Goal: Task Accomplishment & Management: Manage account settings

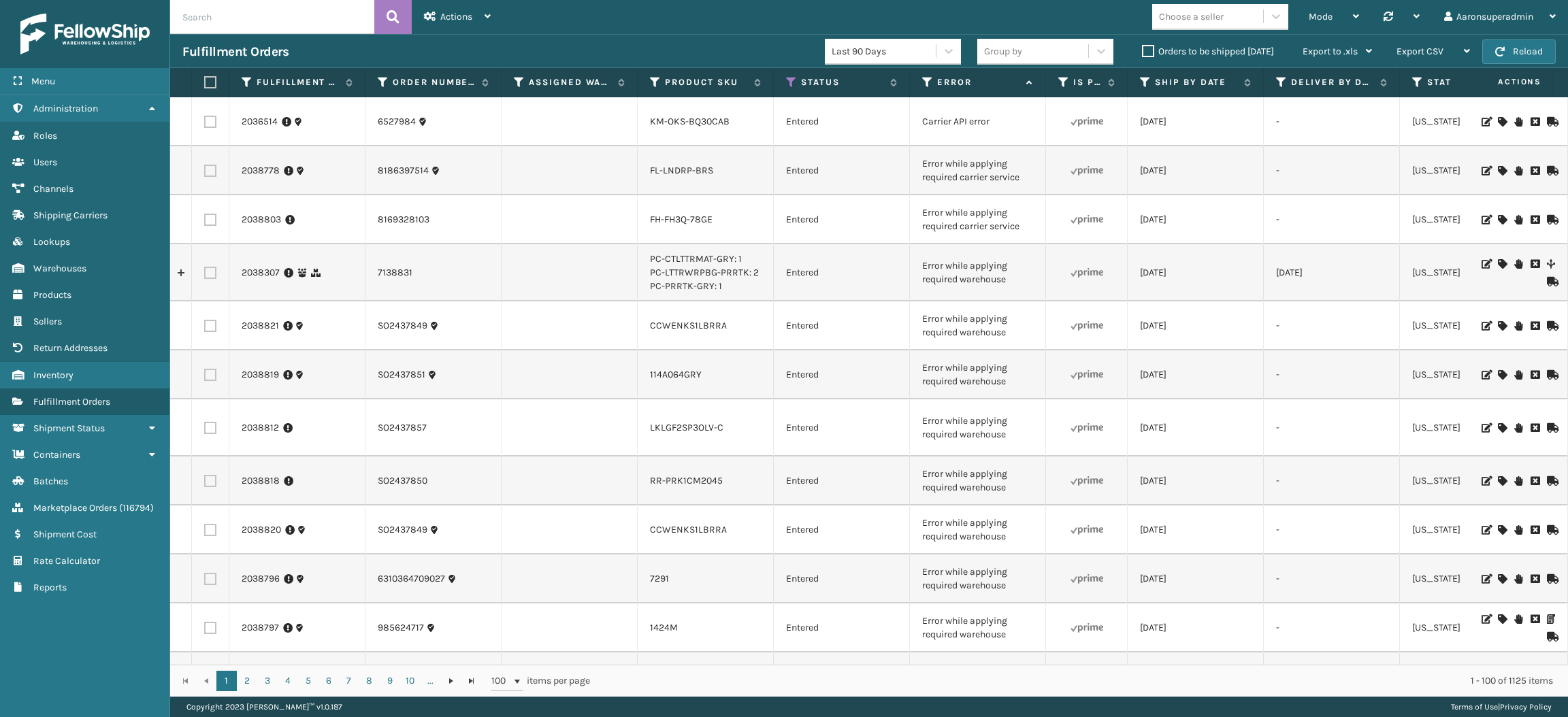
scroll to position [4393, 0]
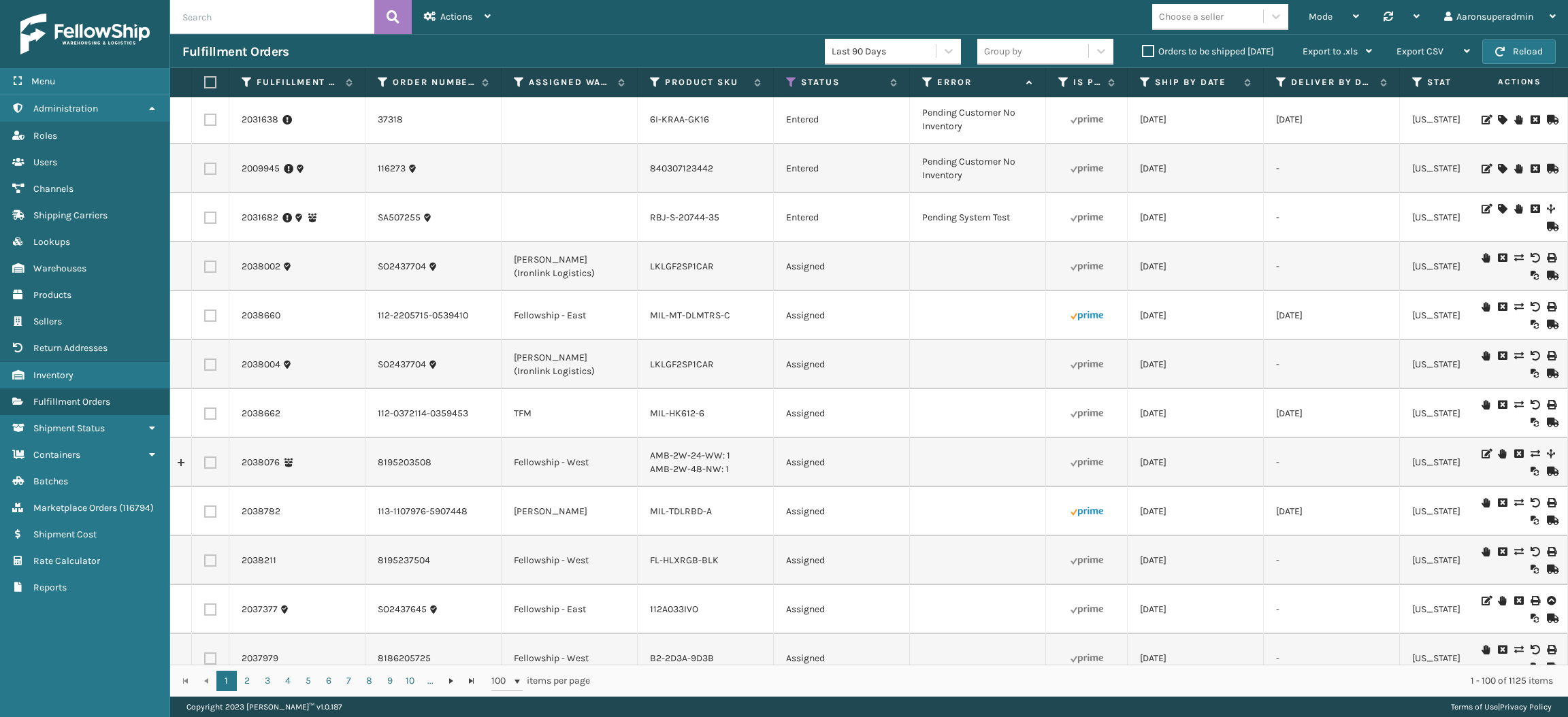
click at [215, 19] on input "text" at bounding box center [271, 17] width 204 height 34
paste input "2037048"
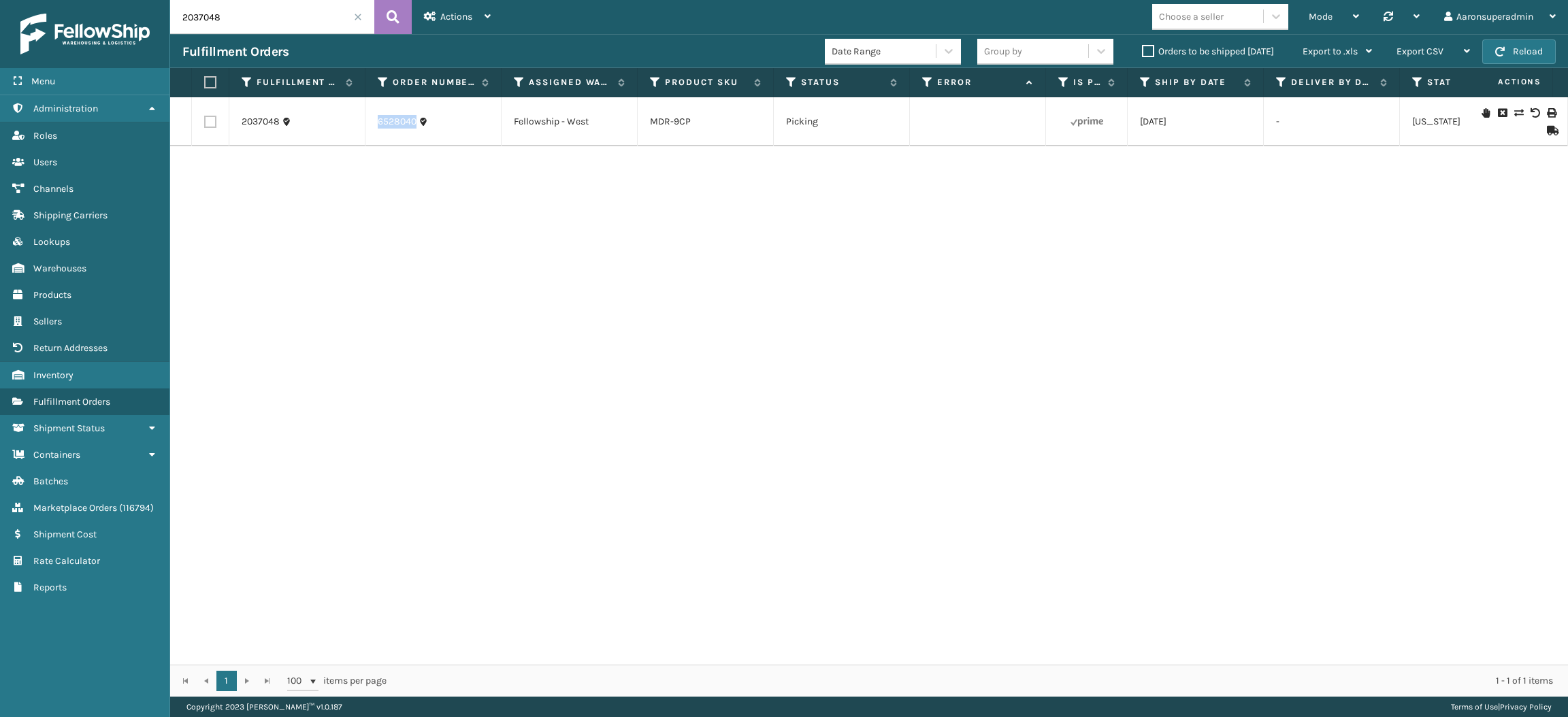
drag, startPoint x: 471, startPoint y: 126, endPoint x: 378, endPoint y: 126, distance: 93.0
click at [378, 126] on div "6528040" at bounding box center [433, 121] width 111 height 13
copy link "6528040"
click at [271, 25] on input "2037048" at bounding box center [271, 17] width 204 height 34
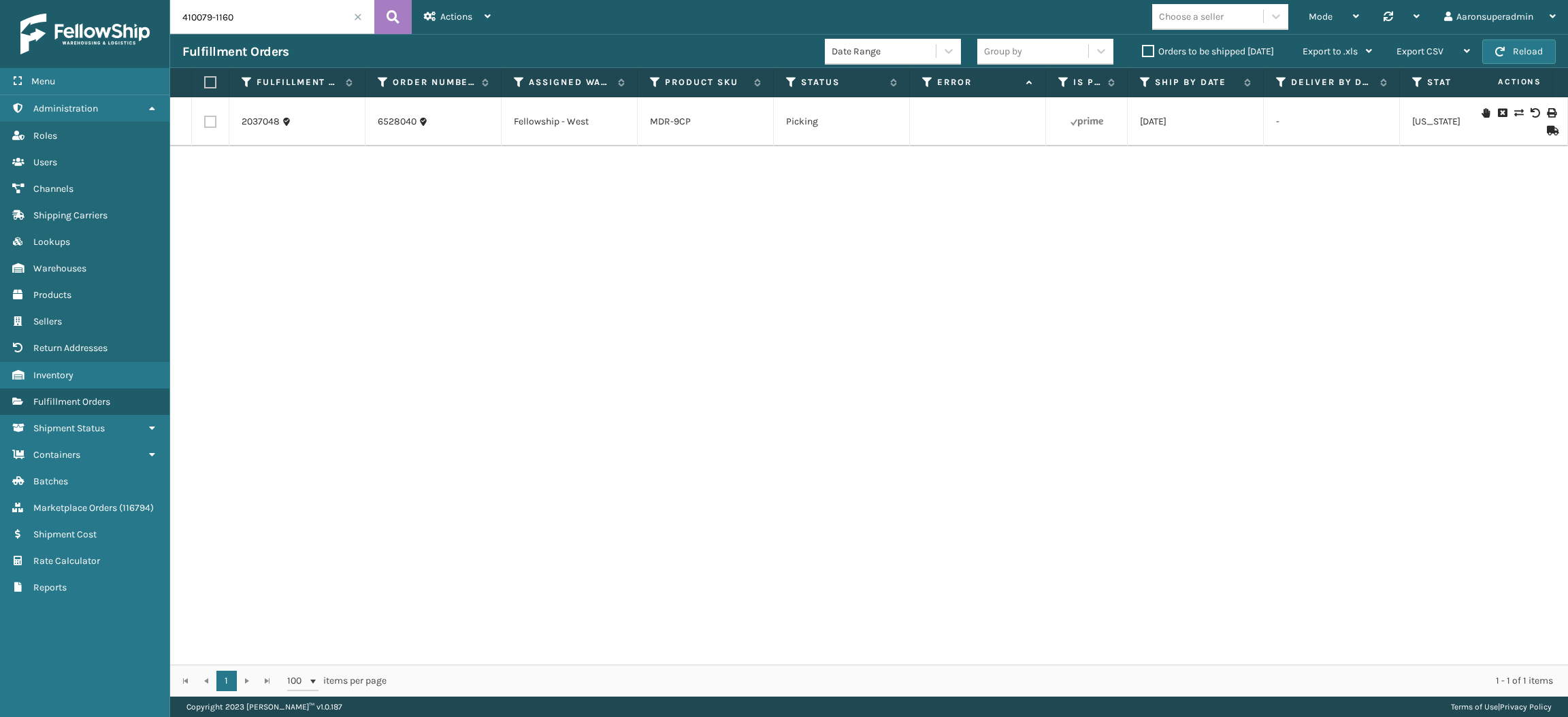
type input "410079-1160"
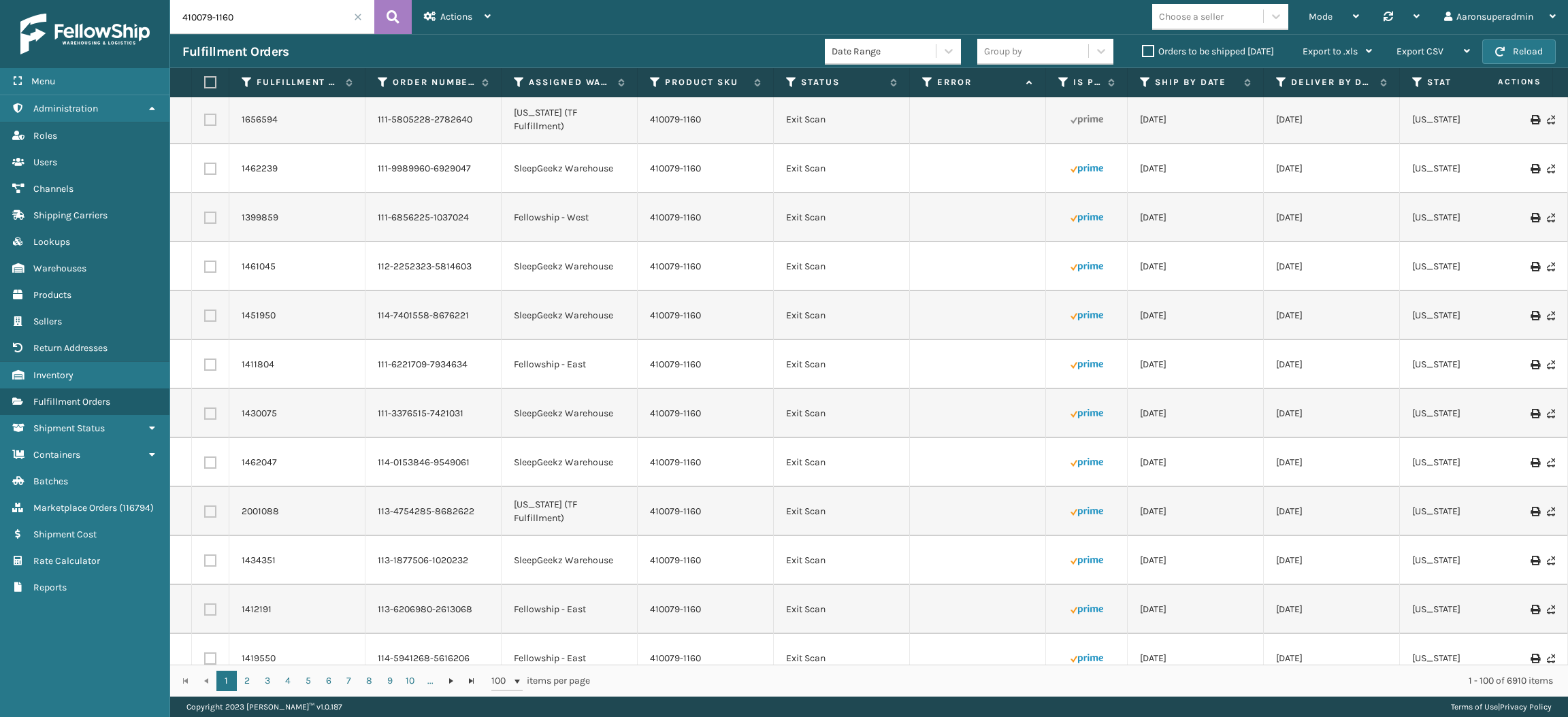
scroll to position [561, 0]
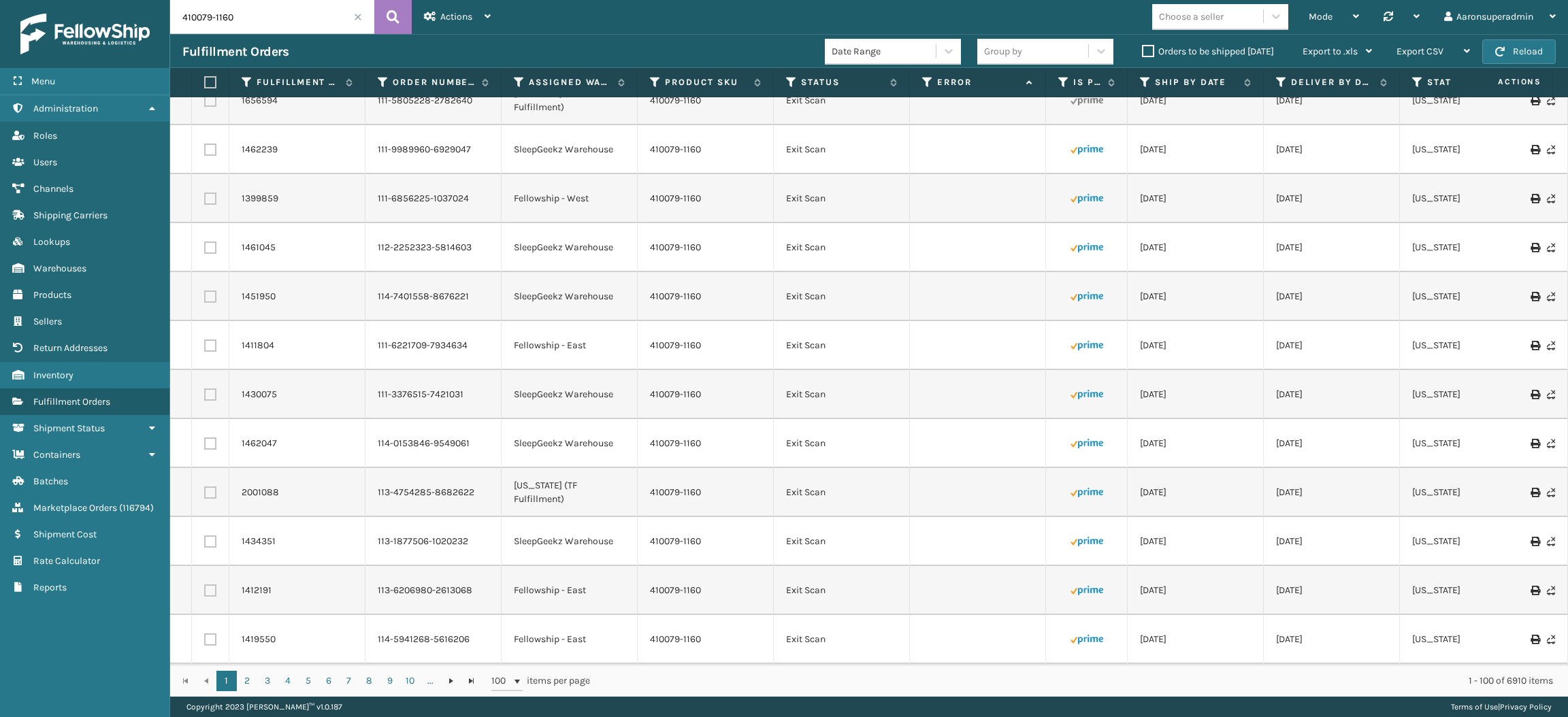
click at [1162, 54] on label "Orders to be shipped [DATE]" at bounding box center [1208, 51] width 132 height 11
click at [1143, 52] on input "Orders to be shipped [DATE]" at bounding box center [1142, 47] width 1 height 9
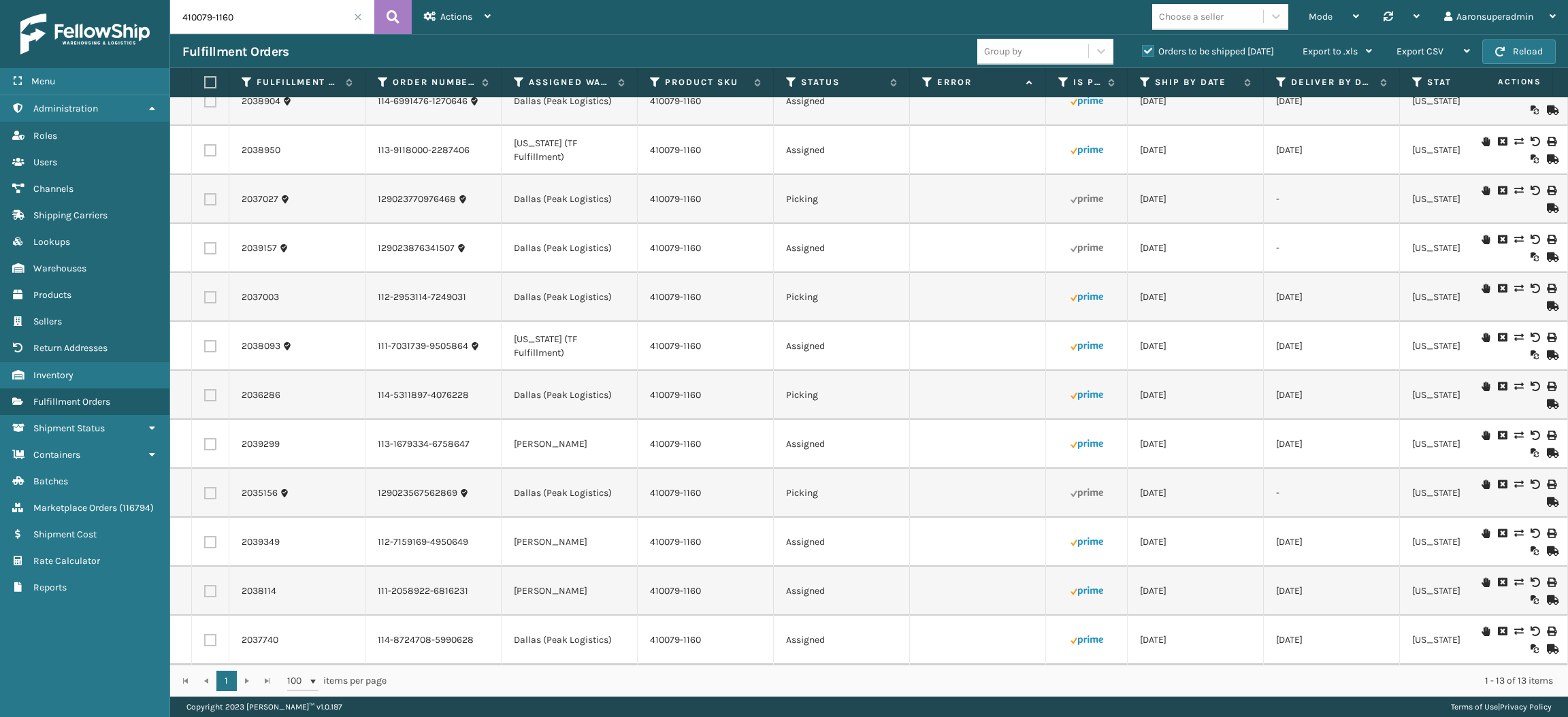
scroll to position [0, 0]
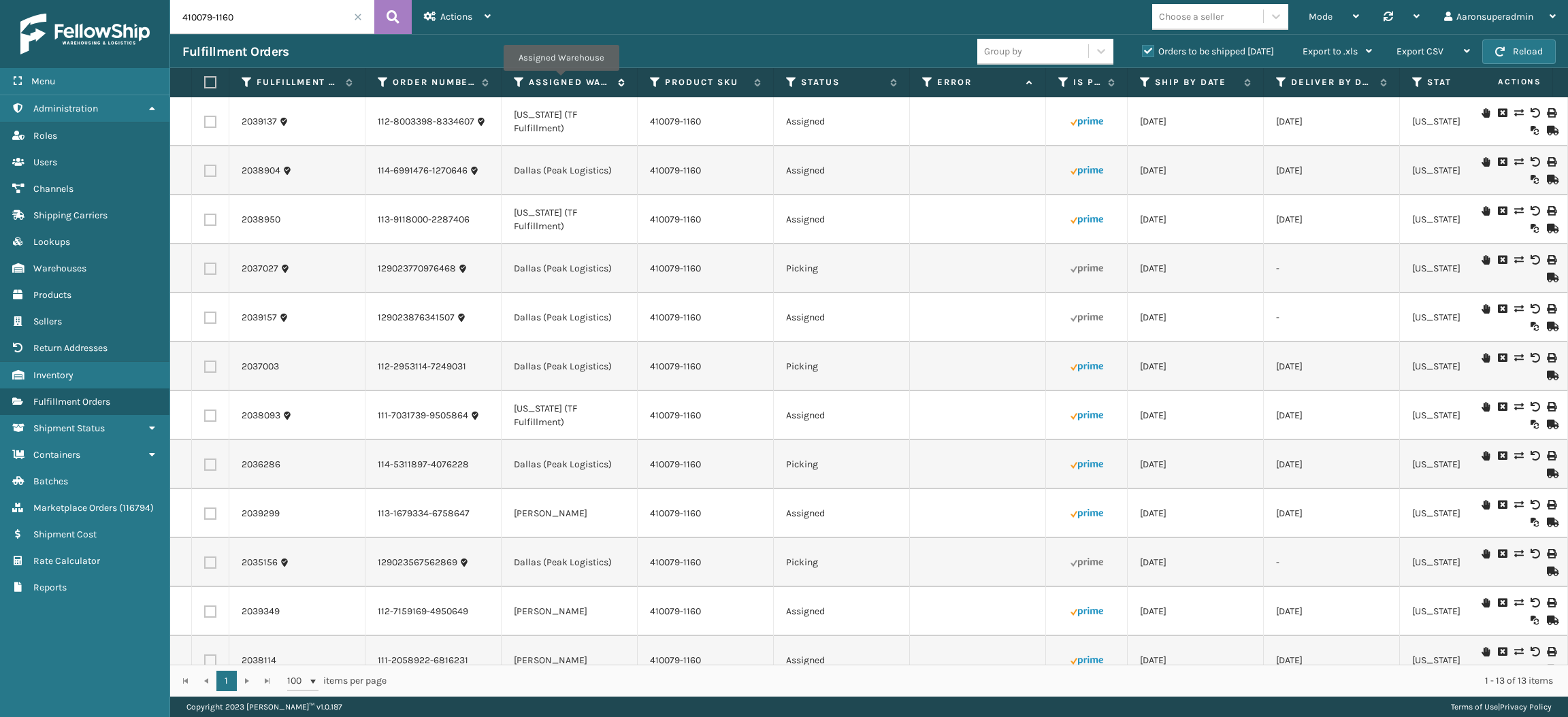
click at [561, 81] on label "Assigned Warehouse" at bounding box center [570, 82] width 83 height 12
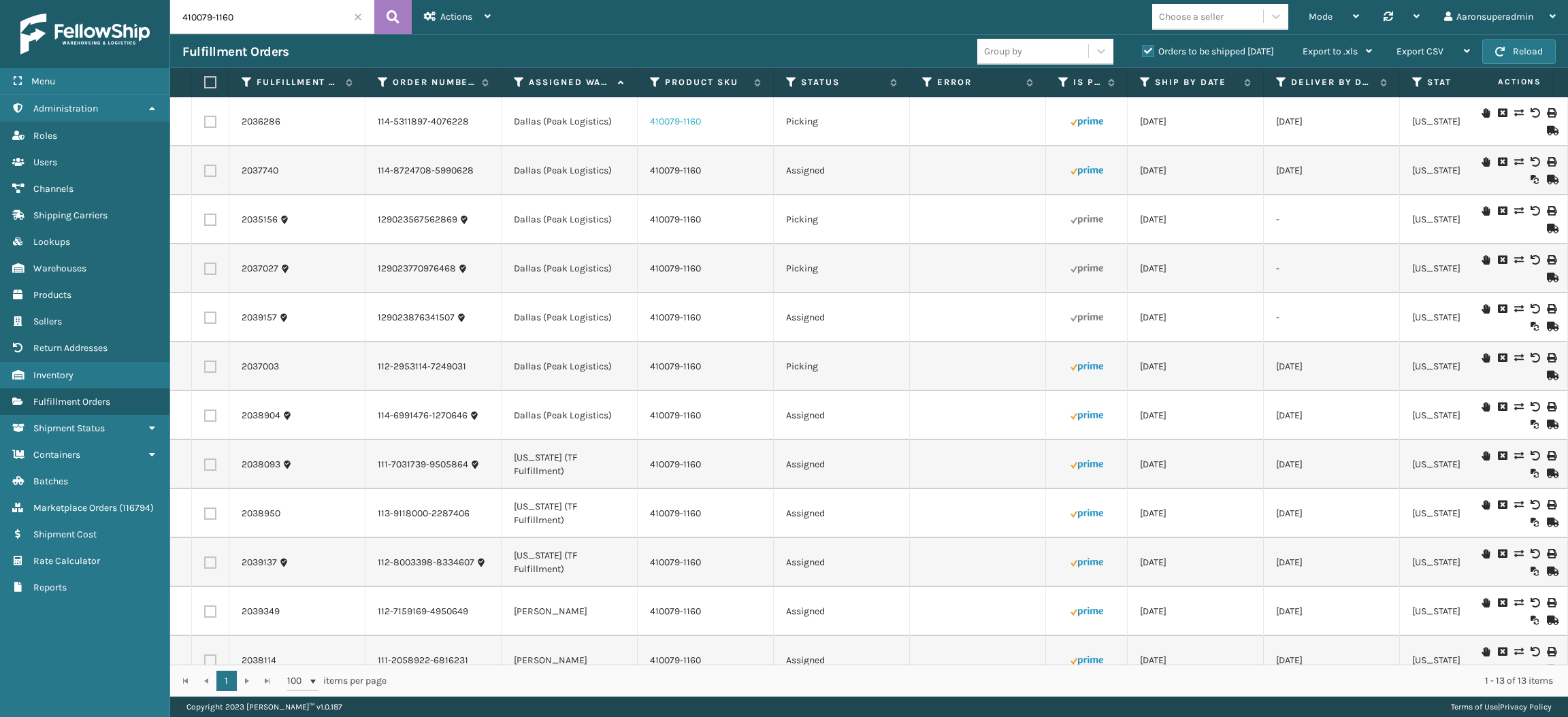
click at [673, 124] on link "410079-1160" at bounding box center [675, 121] width 51 height 11
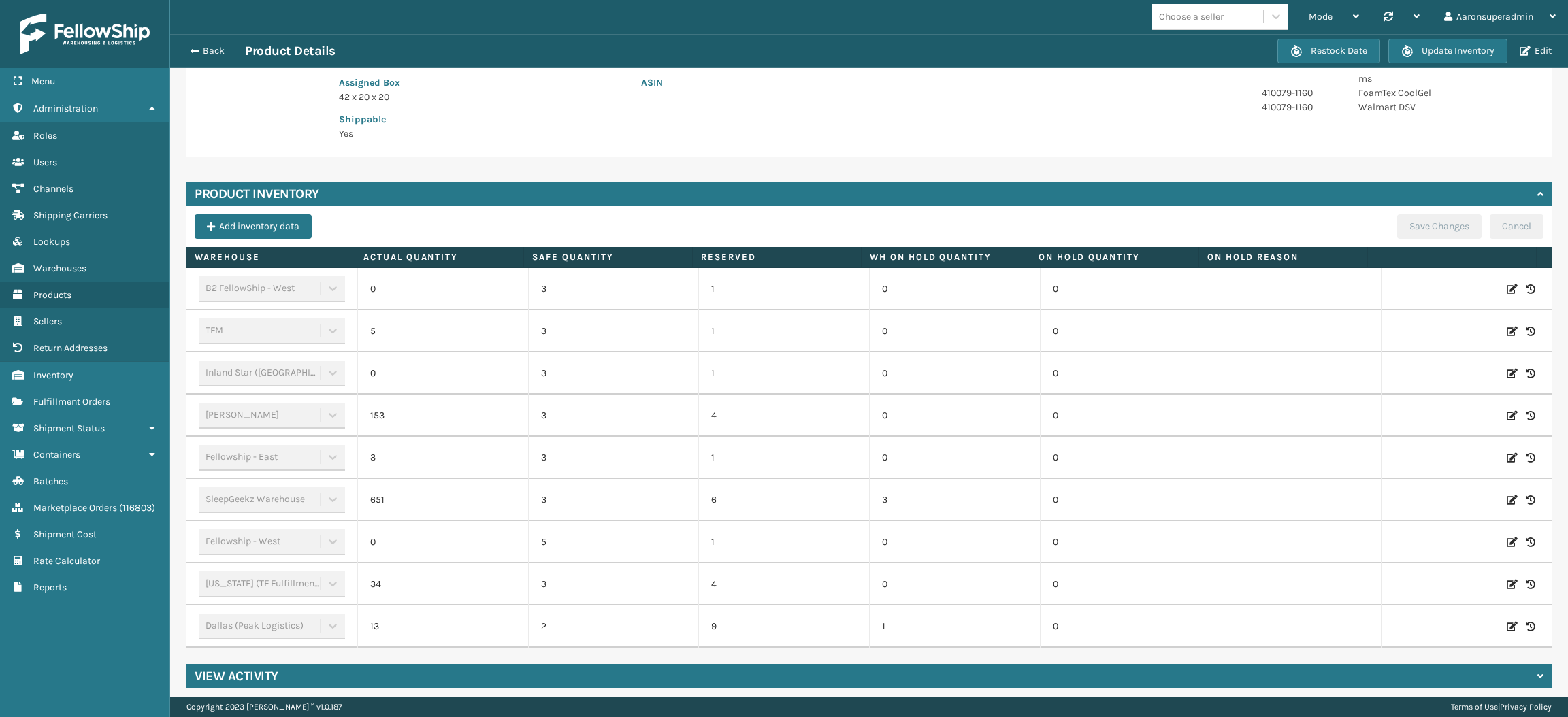
scroll to position [289, 0]
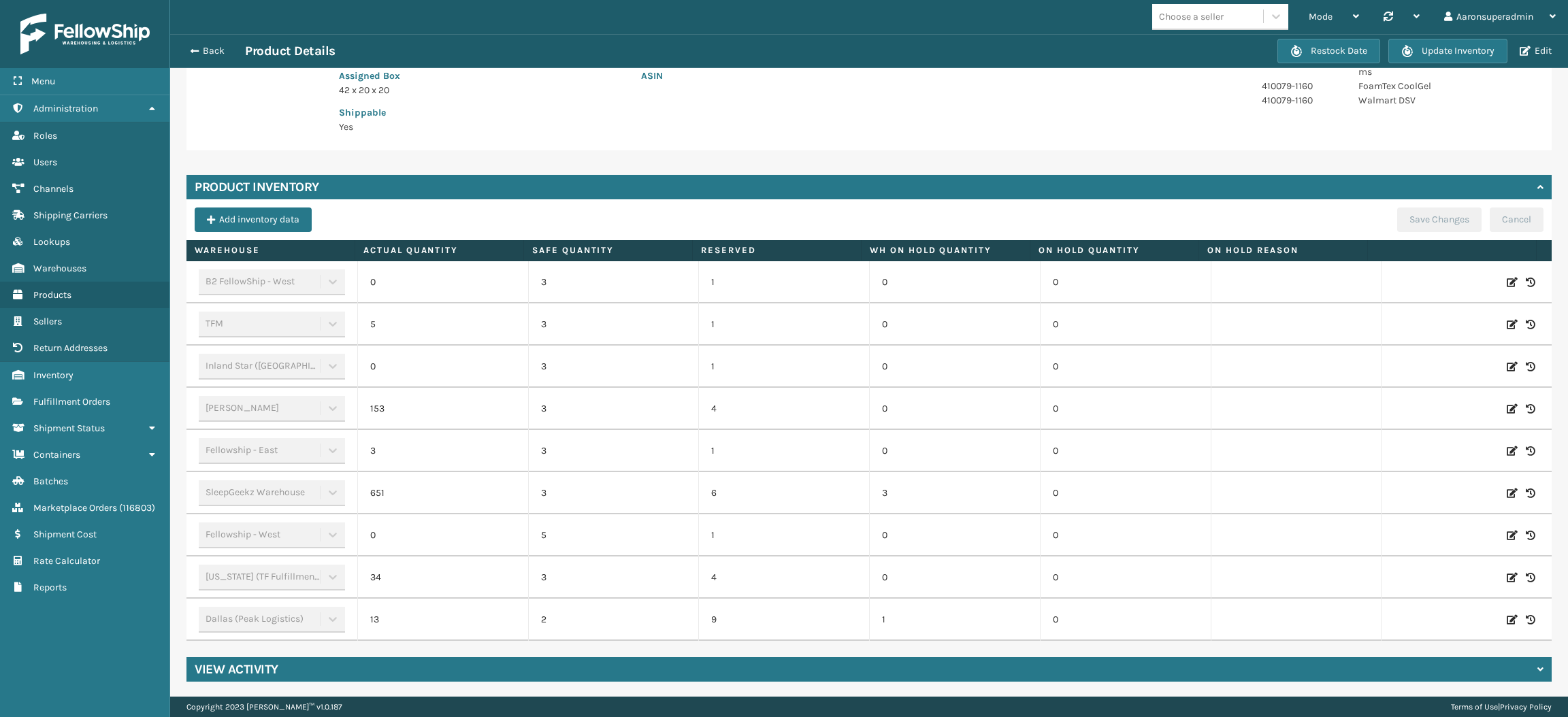
click at [1507, 616] on icon at bounding box center [1512, 620] width 10 height 13
click at [460, 620] on input "13" at bounding box center [443, 620] width 109 height 25
type input "0"
click at [1390, 619] on button "ADD" at bounding box center [1407, 619] width 34 height 16
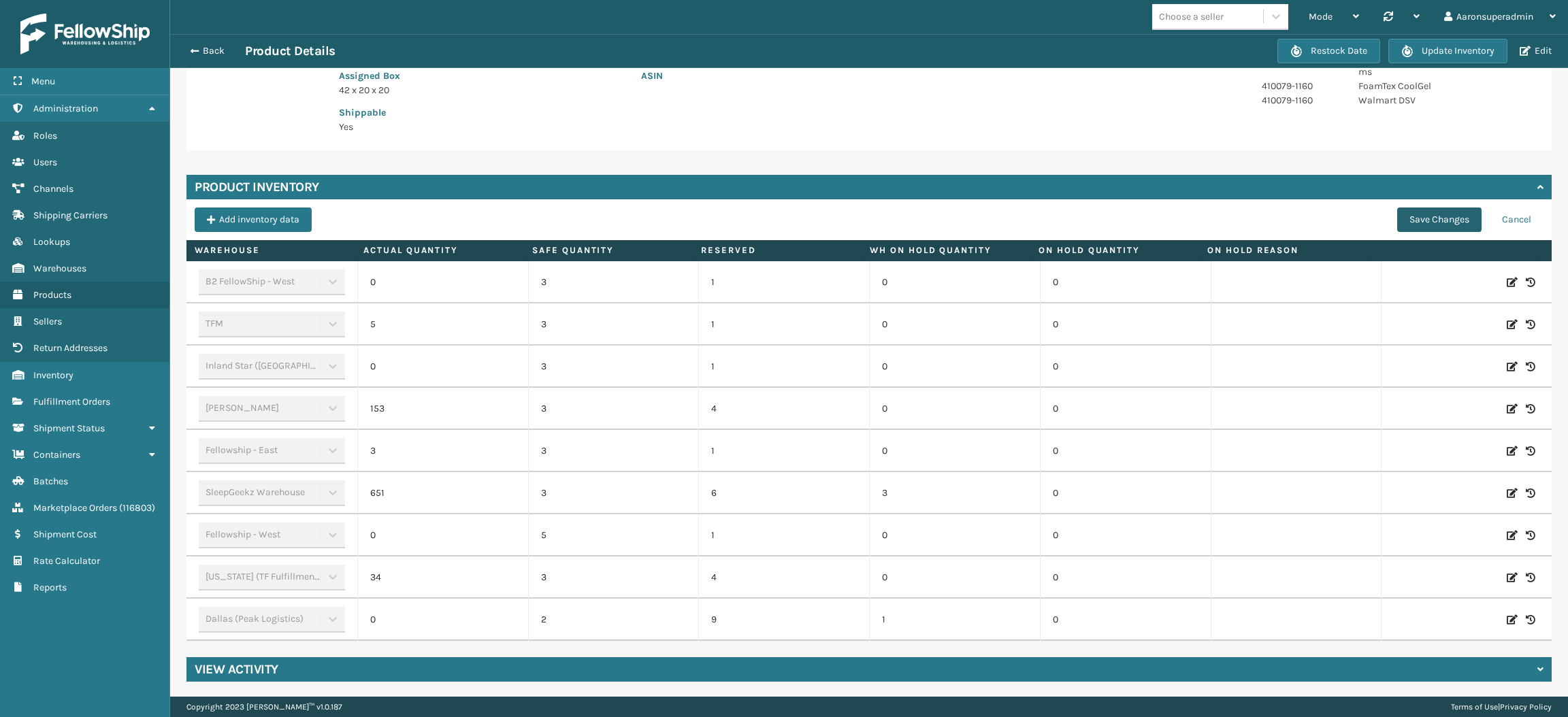
click at [1397, 208] on button "Save Changes" at bounding box center [1439, 220] width 84 height 25
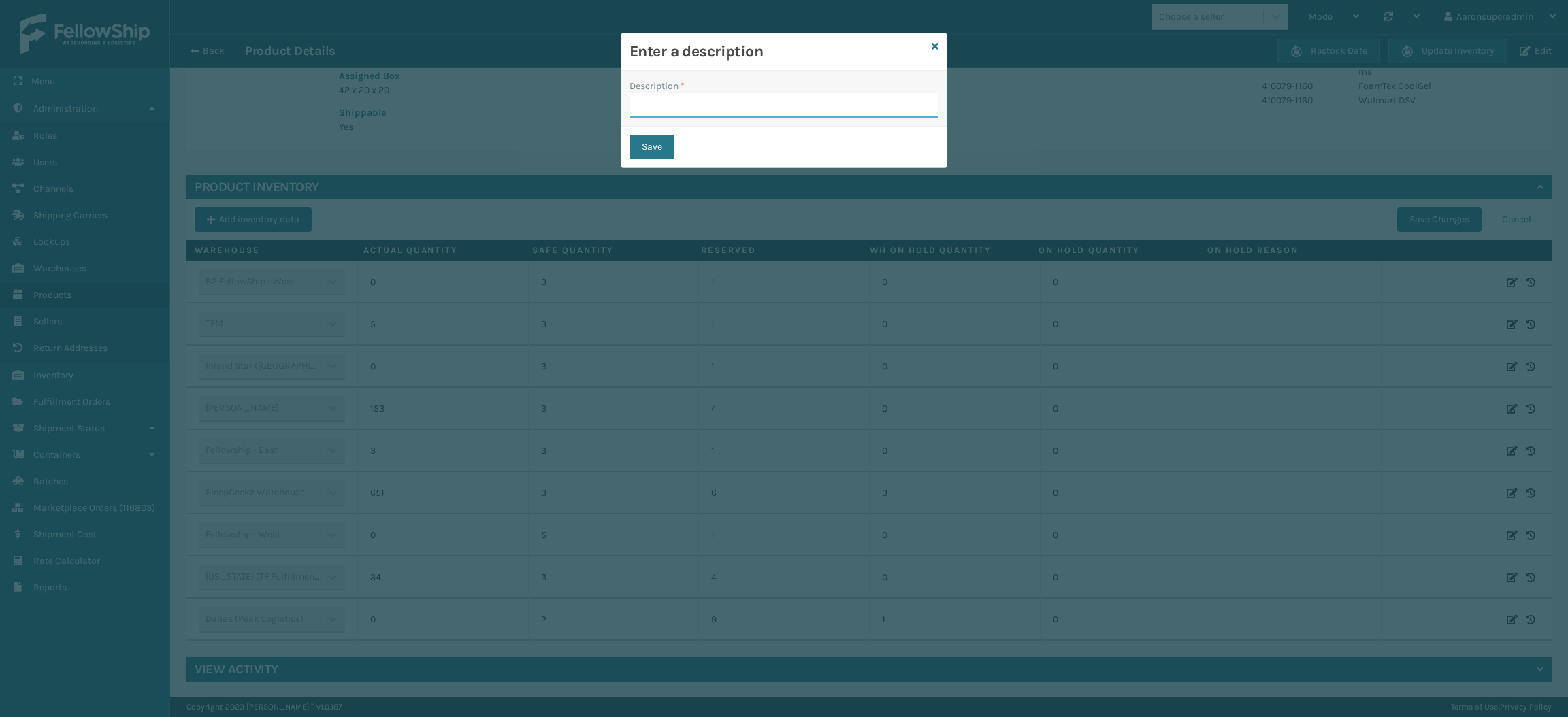
click at [700, 110] on input "Description *" at bounding box center [784, 105] width 309 height 25
type input "safety reduced"
click at [651, 142] on button "Save" at bounding box center [652, 147] width 45 height 25
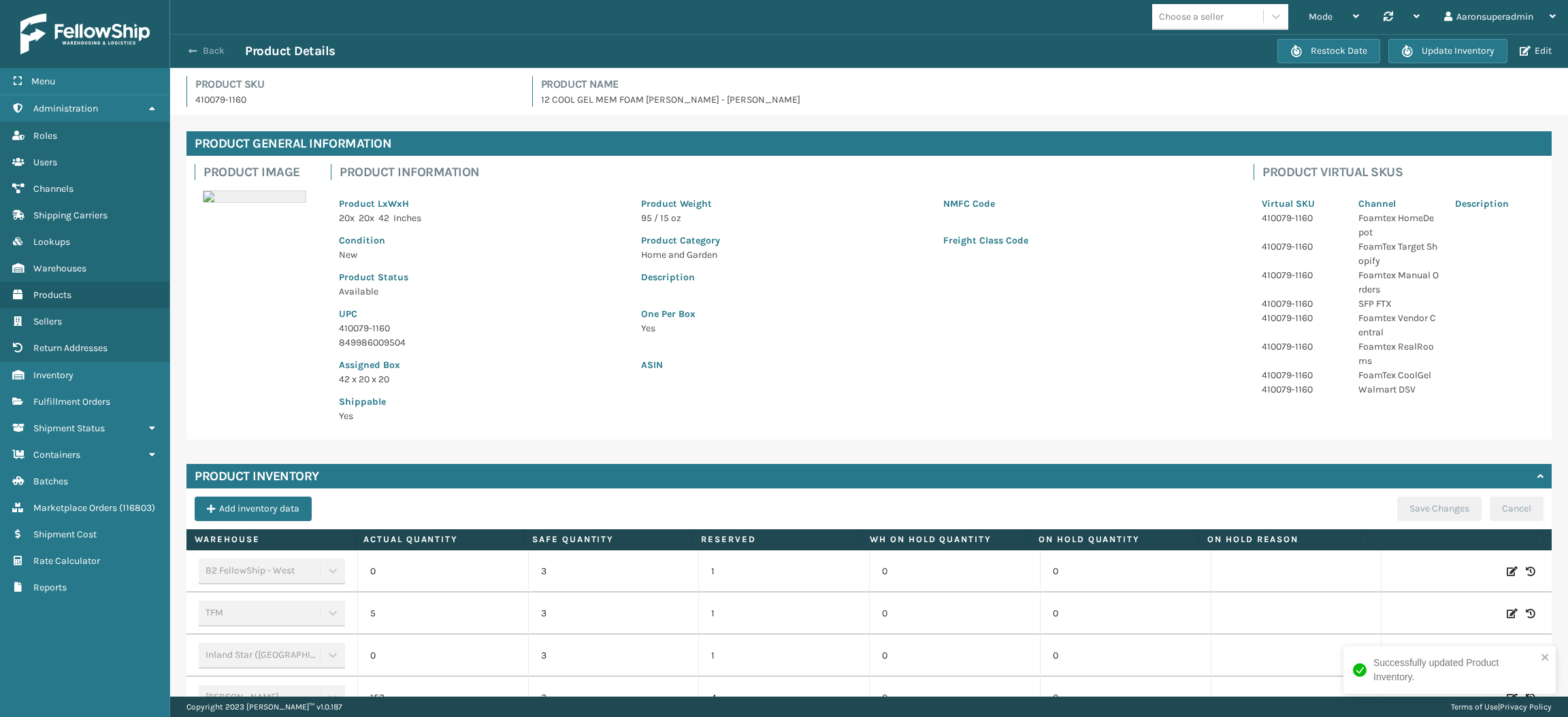
click at [204, 51] on button "Back" at bounding box center [213, 50] width 63 height 12
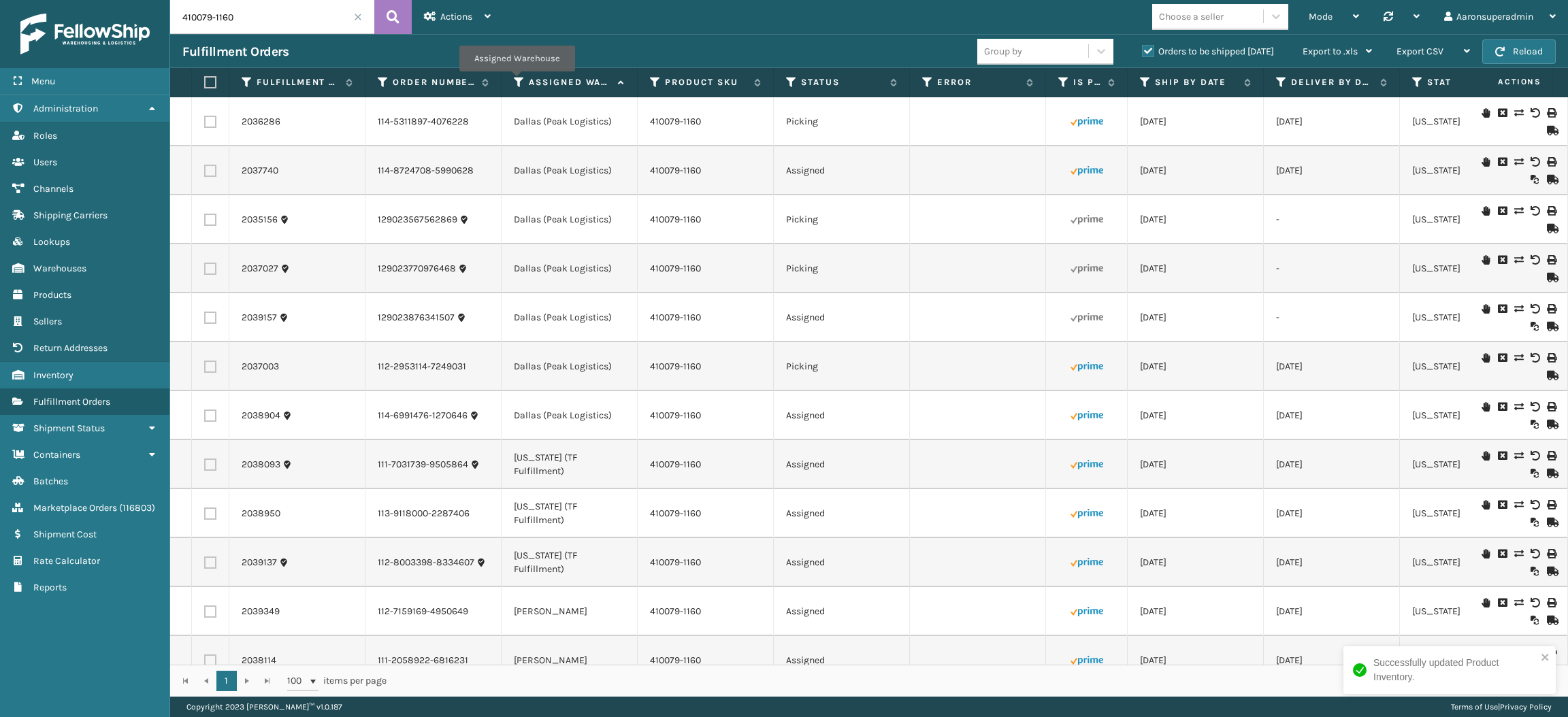
click at [517, 81] on icon at bounding box center [519, 82] width 10 height 12
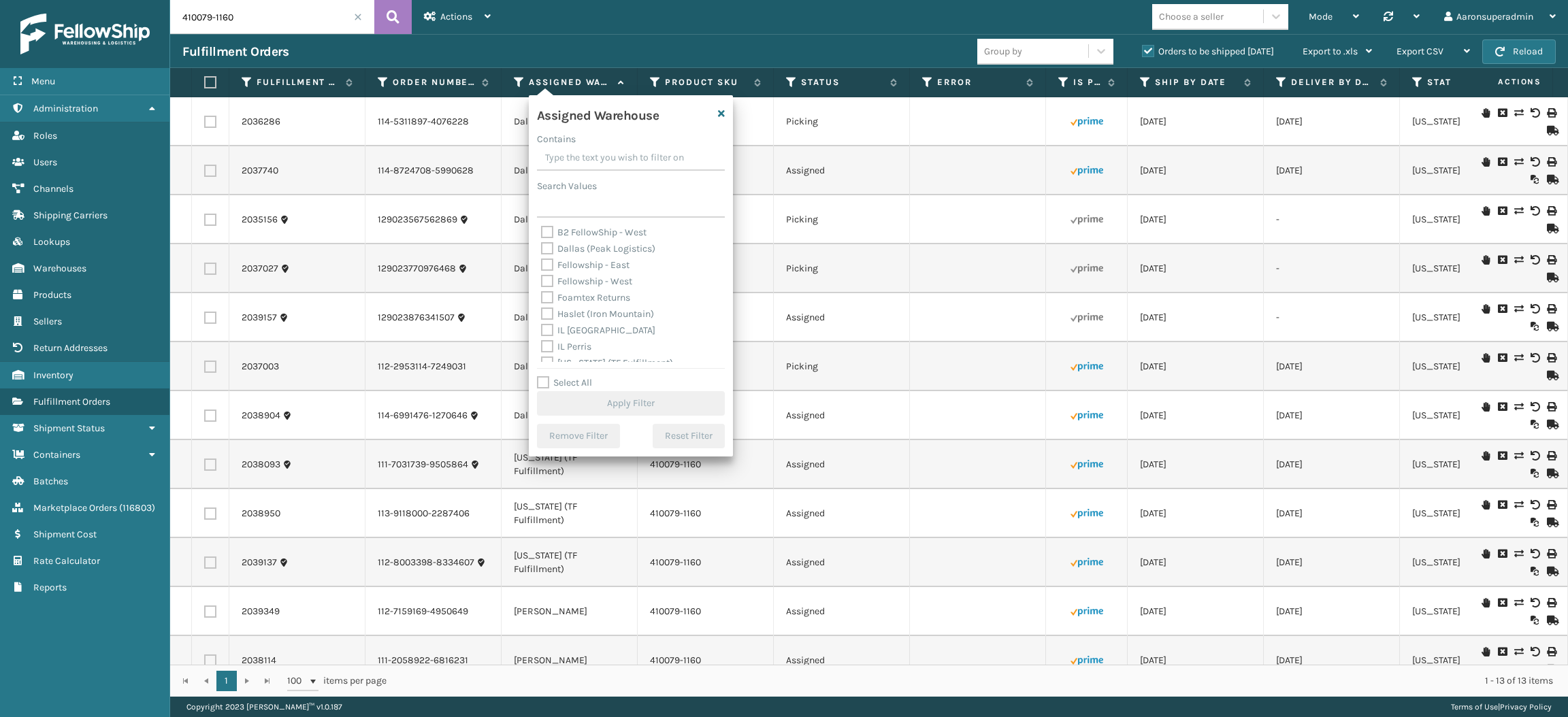
scroll to position [10, 0]
click at [592, 257] on label "Dallas (Peak Logistics)" at bounding box center [598, 255] width 115 height 11
click at [542, 257] on input "Dallas (Peak Logistics)" at bounding box center [541, 251] width 1 height 9
checkbox input "true"
click at [610, 406] on button "Apply Filter" at bounding box center [631, 404] width 188 height 25
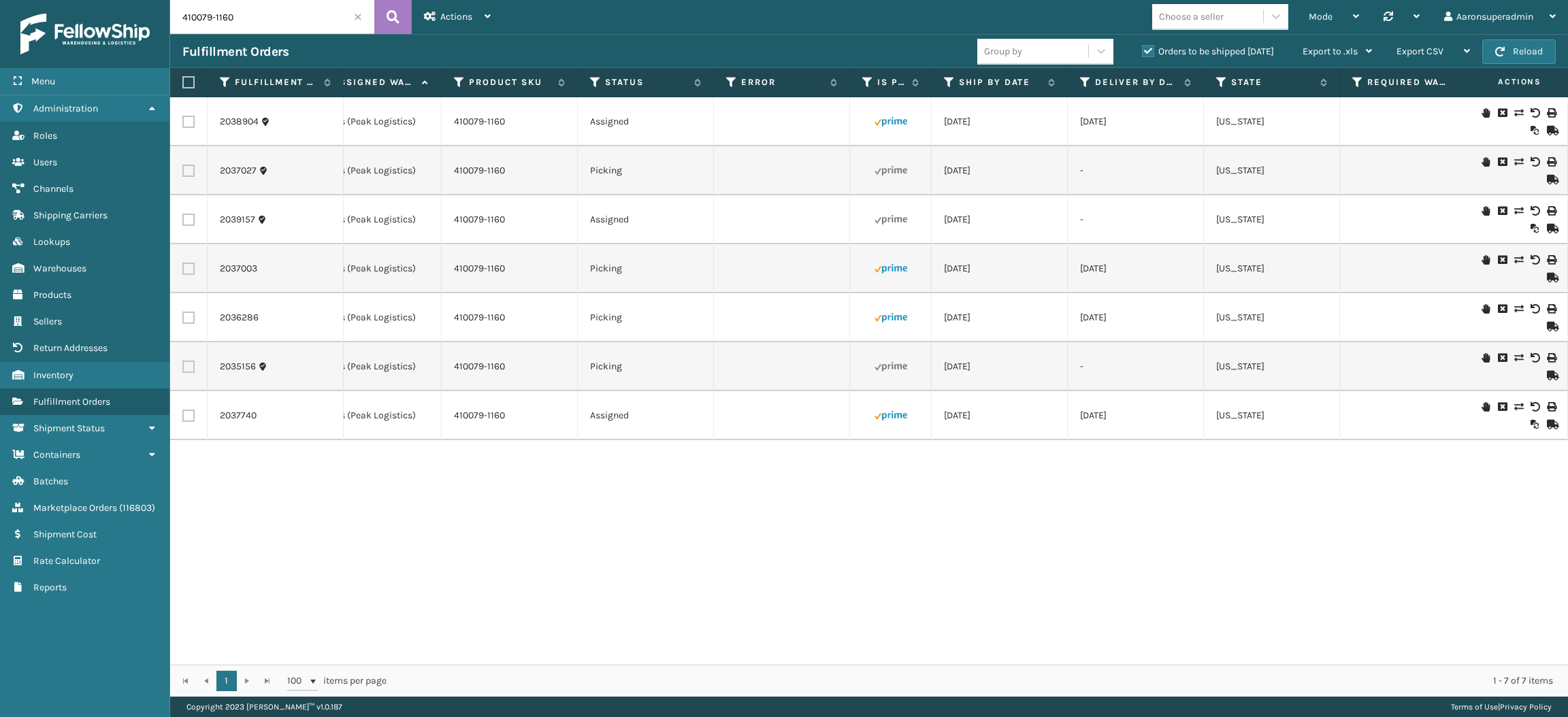
scroll to position [0, 0]
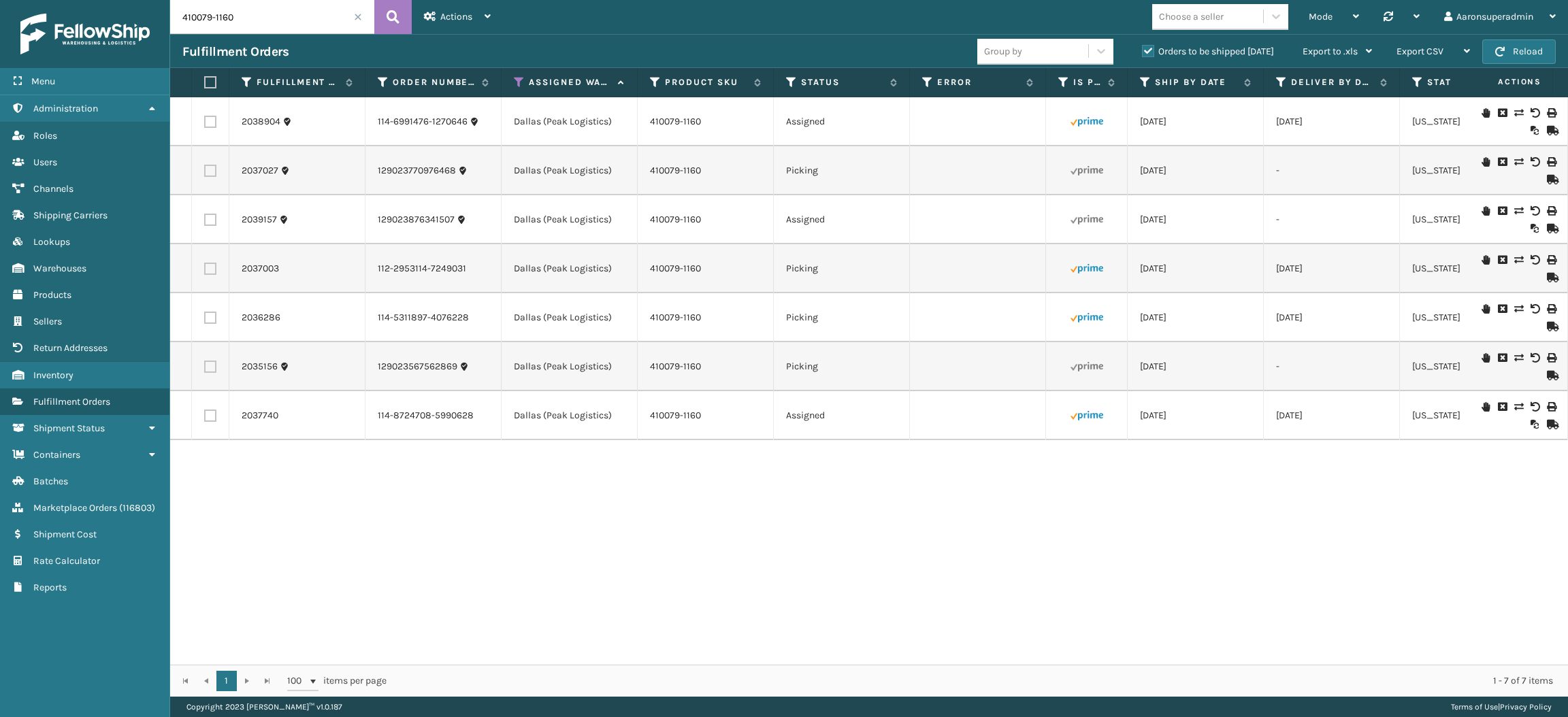
click at [207, 85] on label at bounding box center [208, 82] width 9 height 12
click at [205, 85] on input "checkbox" at bounding box center [204, 83] width 1 height 9
checkbox input "true"
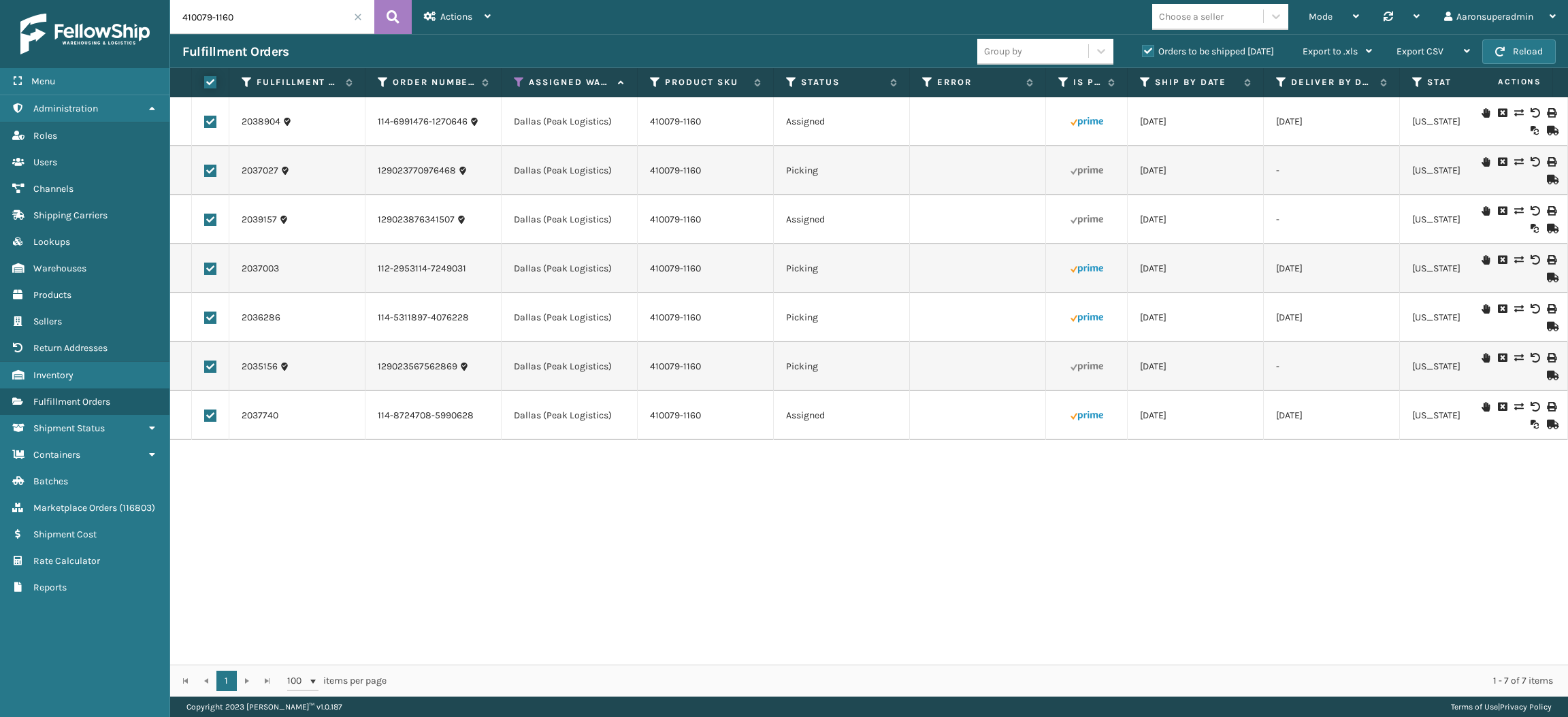
checkbox input "true"
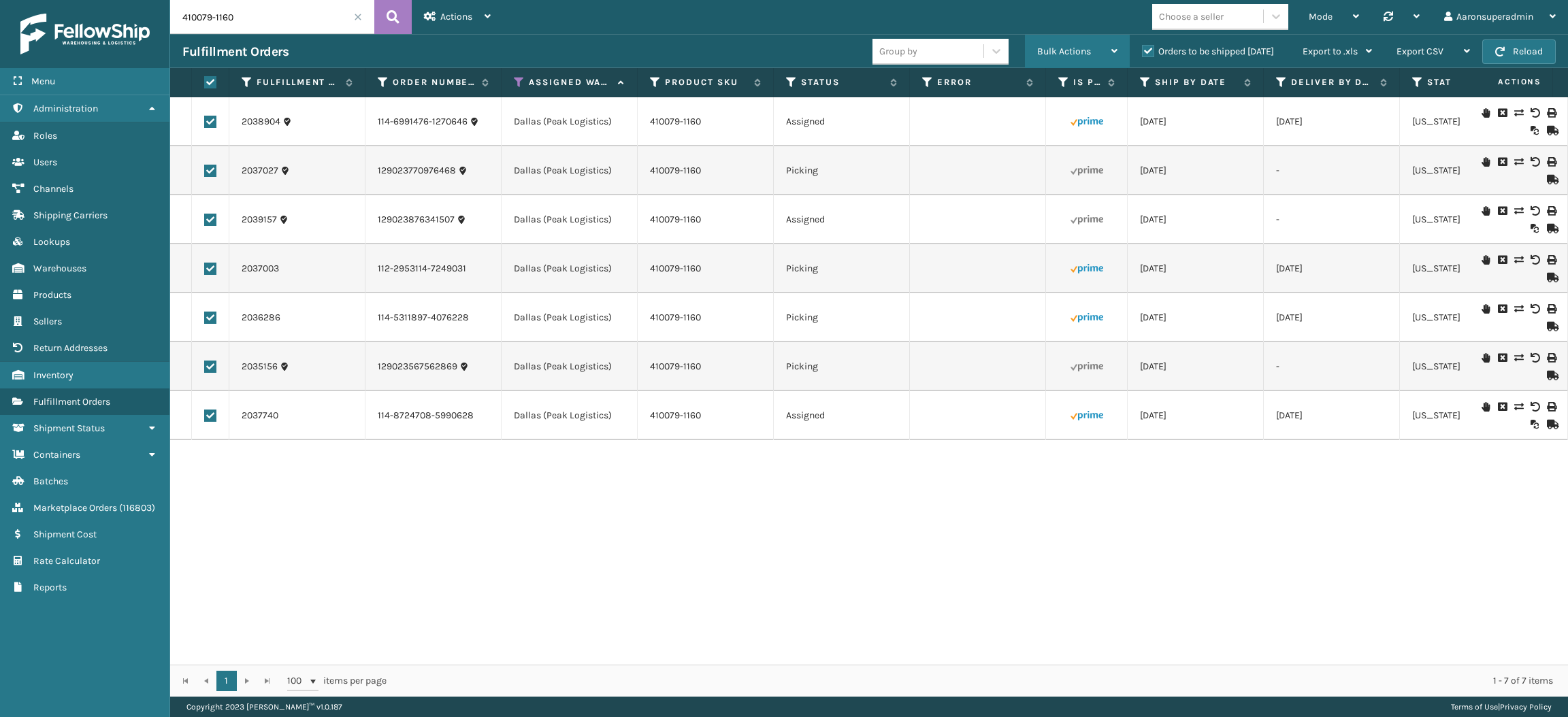
click at [1069, 57] on div "Bulk Actions" at bounding box center [1078, 52] width 81 height 34
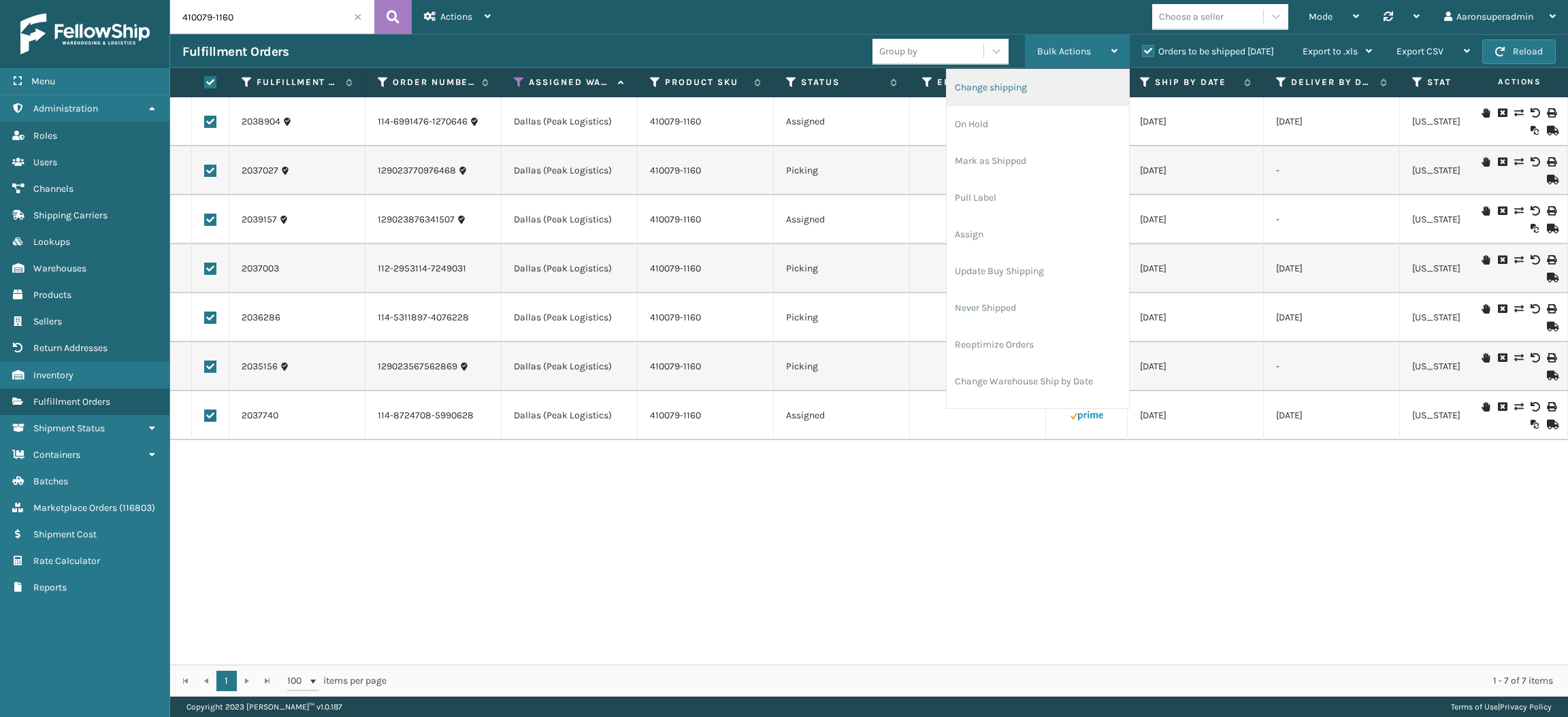
click at [1044, 80] on li "Change shipping" at bounding box center [1038, 87] width 182 height 37
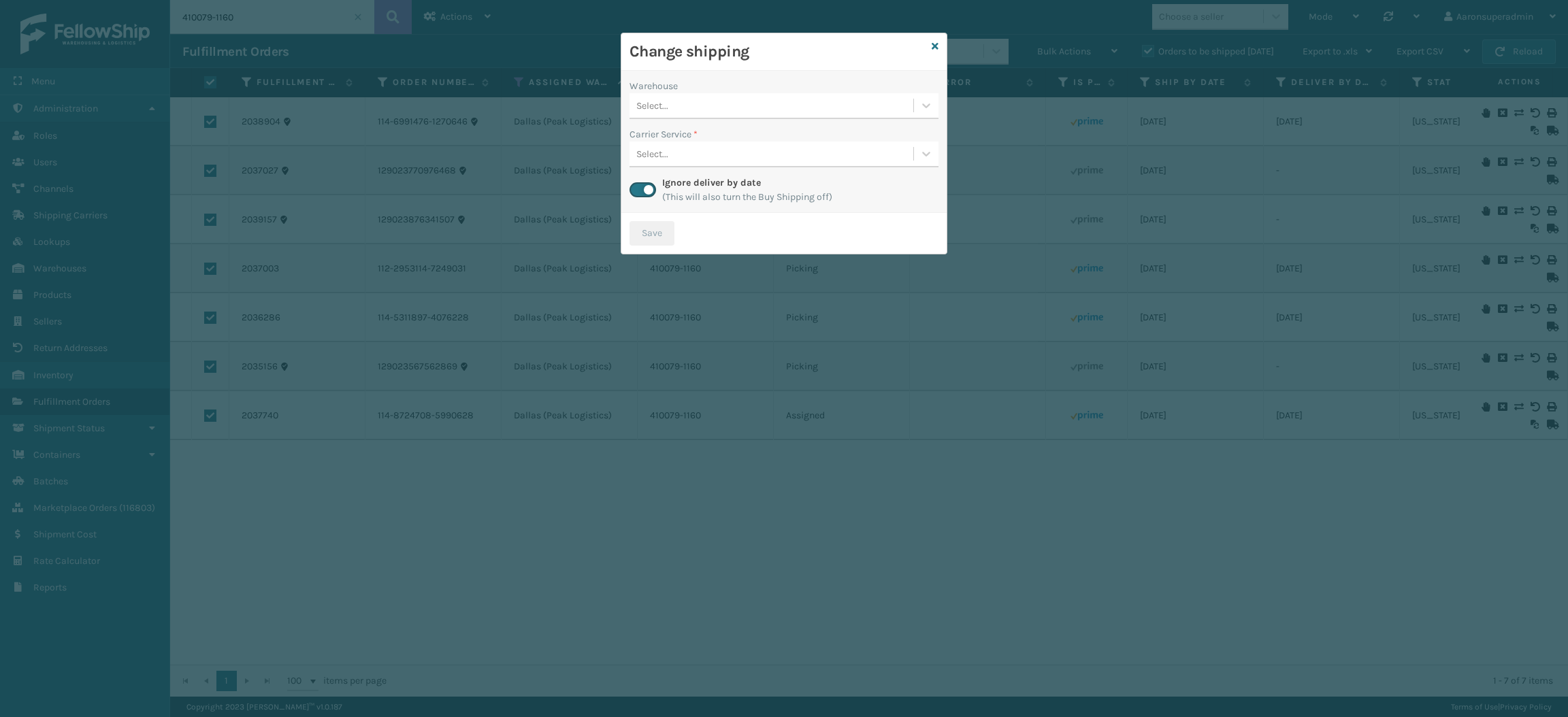
click at [659, 101] on div "Select..." at bounding box center [653, 105] width 32 height 14
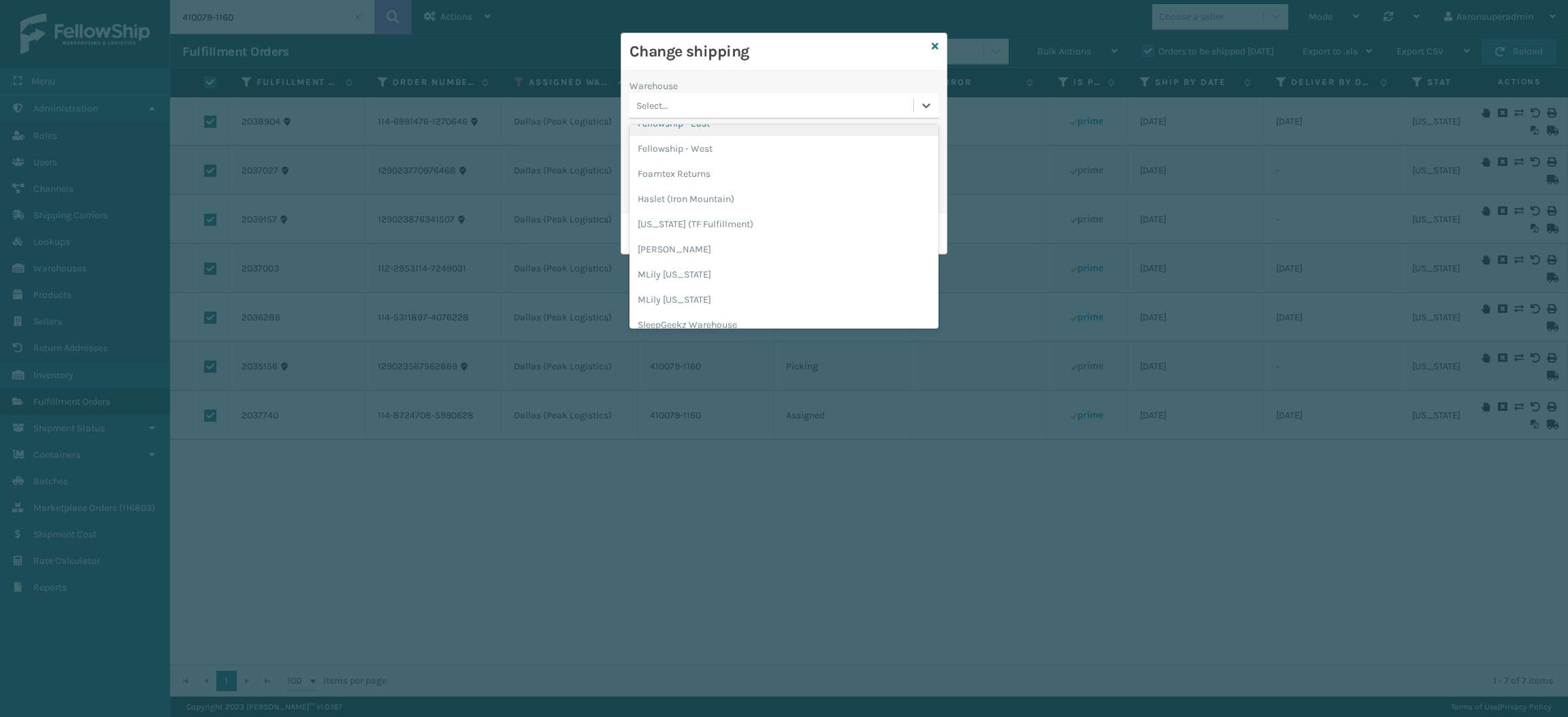
scroll to position [40, 0]
click at [683, 252] on div "[PERSON_NAME]" at bounding box center [784, 250] width 309 height 26
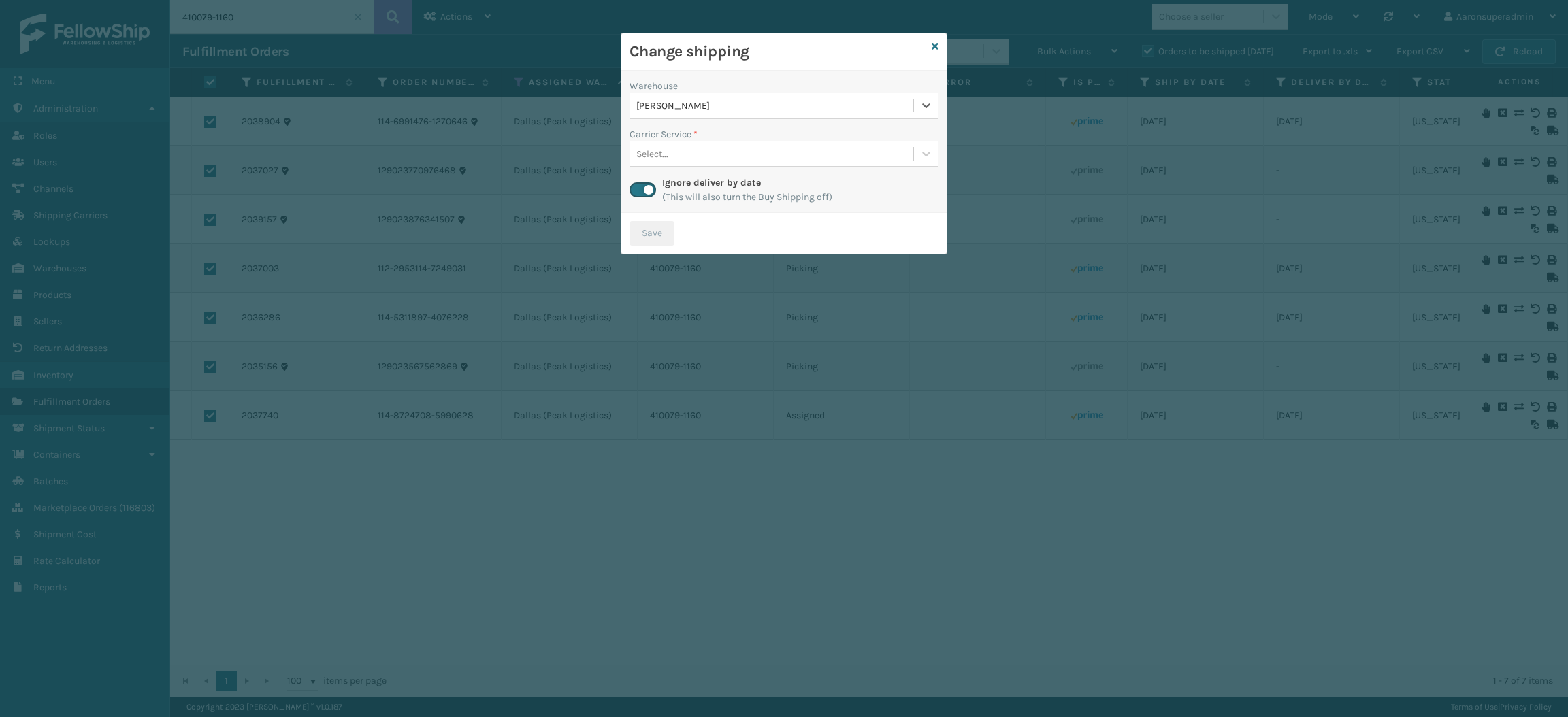
click at [667, 147] on div "Select..." at bounding box center [653, 154] width 32 height 14
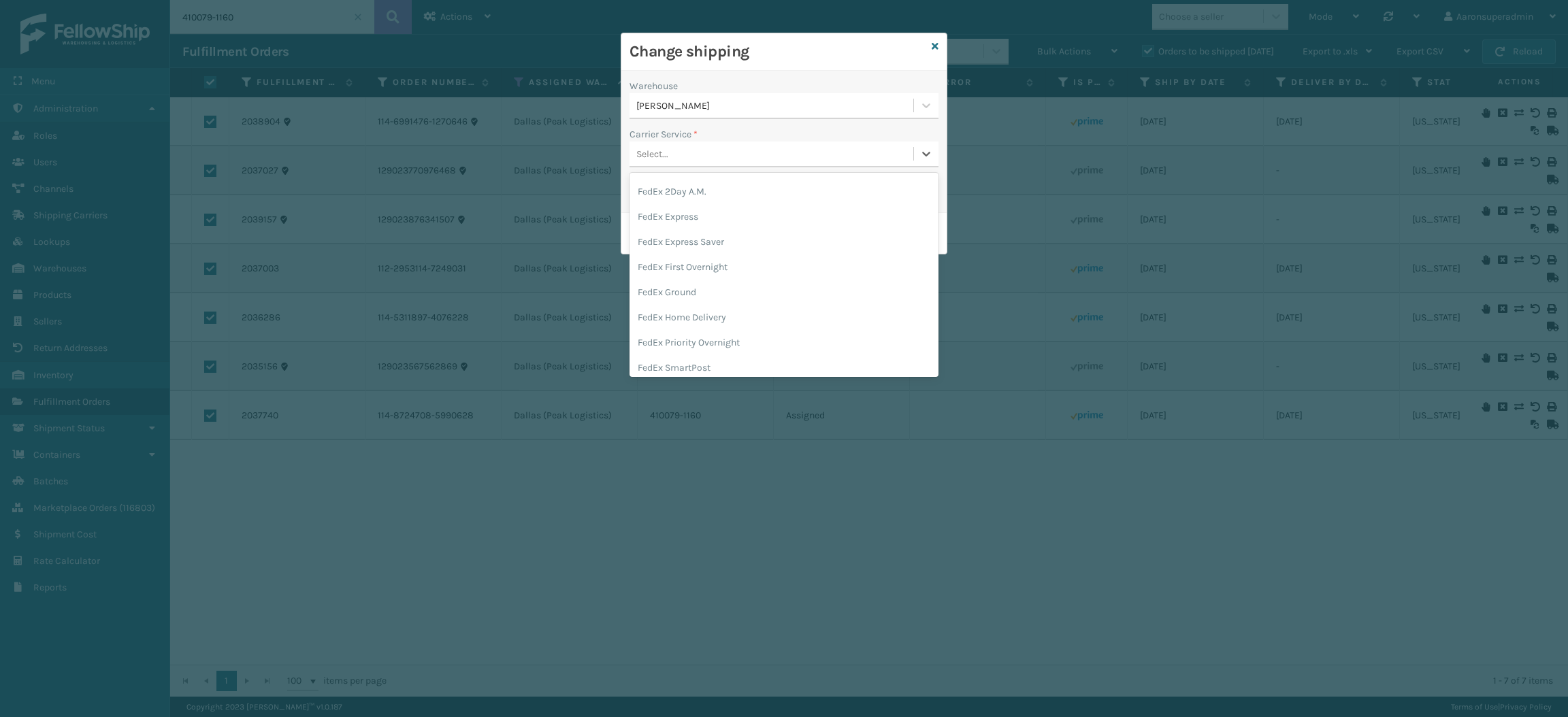
scroll to position [73, 0]
click at [700, 307] on div "FedEx Home Delivery" at bounding box center [784, 317] width 309 height 26
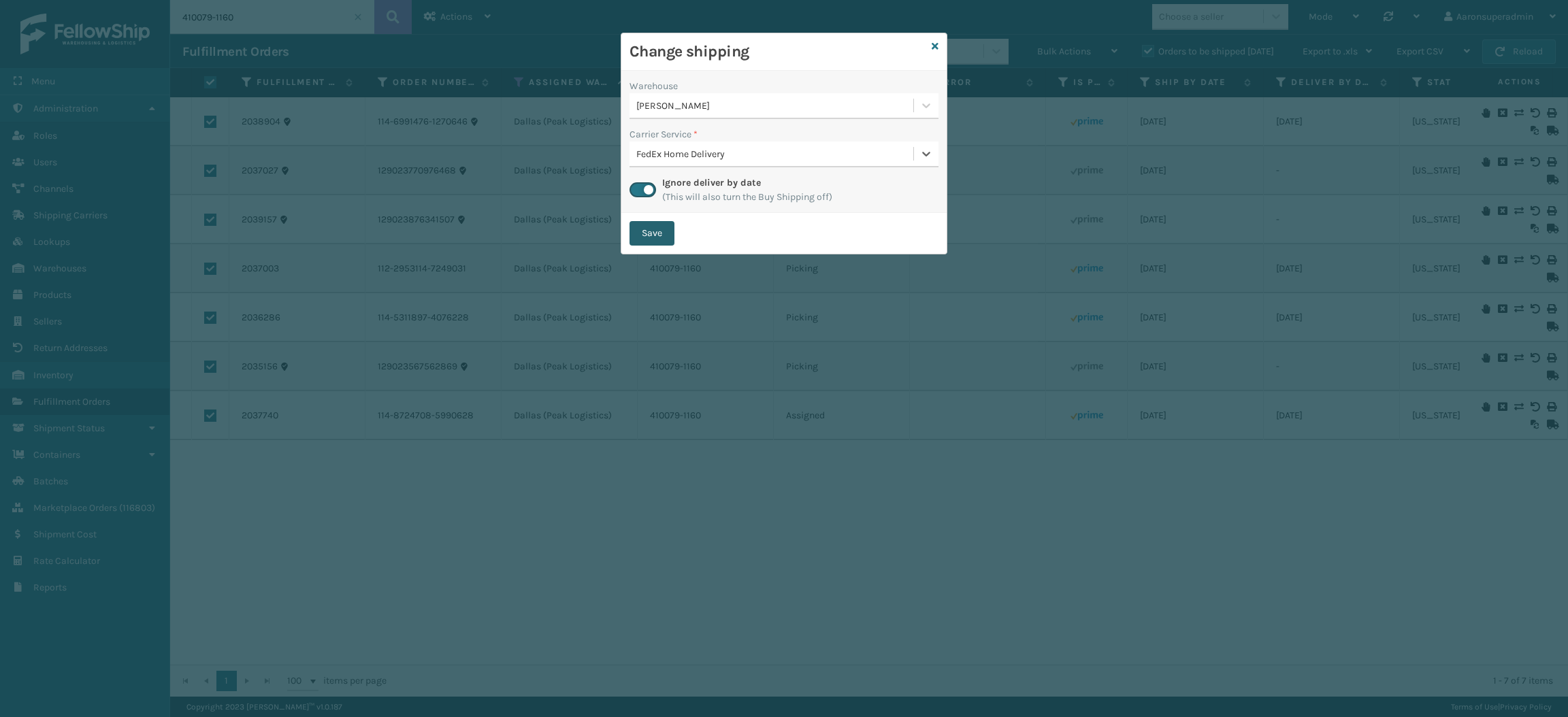
click at [645, 223] on button "Save" at bounding box center [652, 233] width 45 height 25
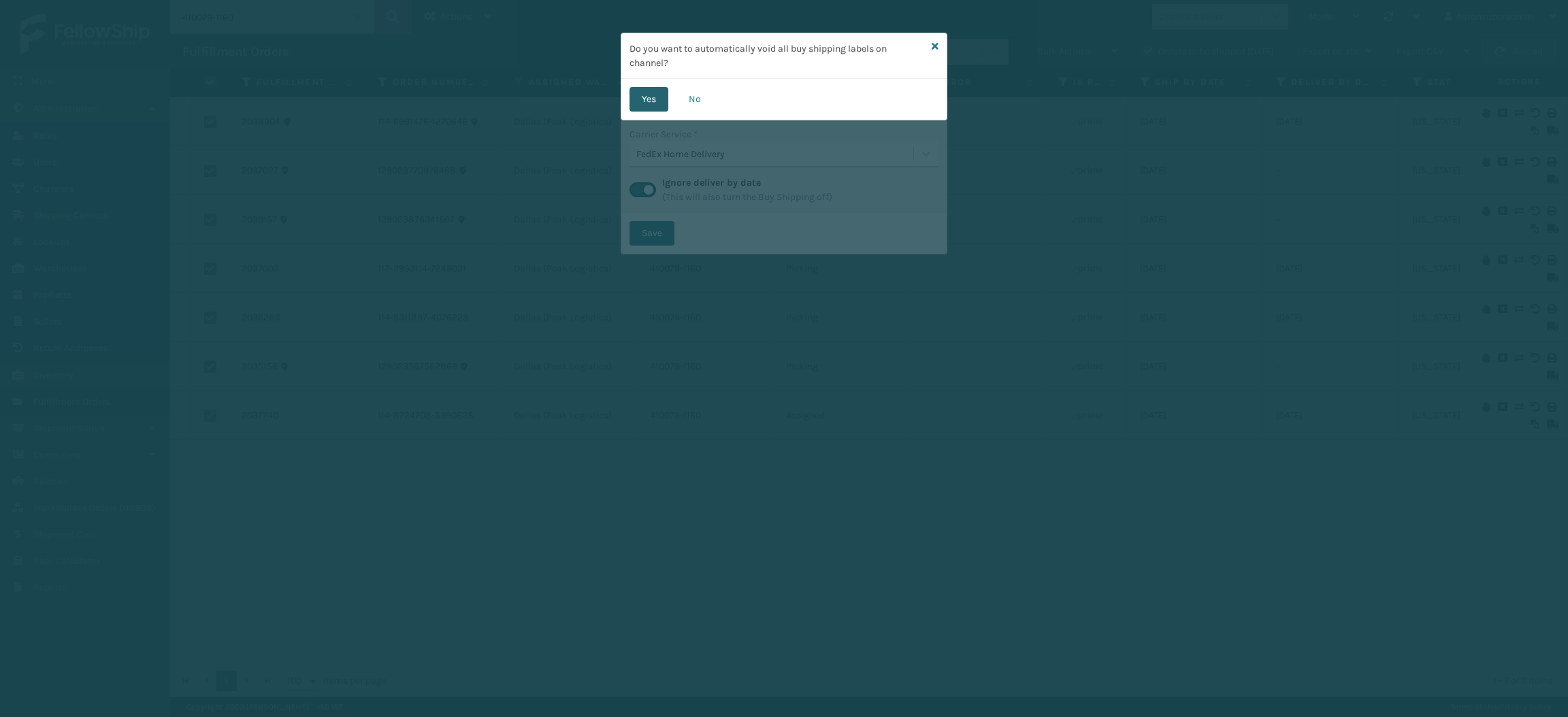
click at [642, 100] on button "Yes" at bounding box center [649, 100] width 39 height 25
checkbox input "false"
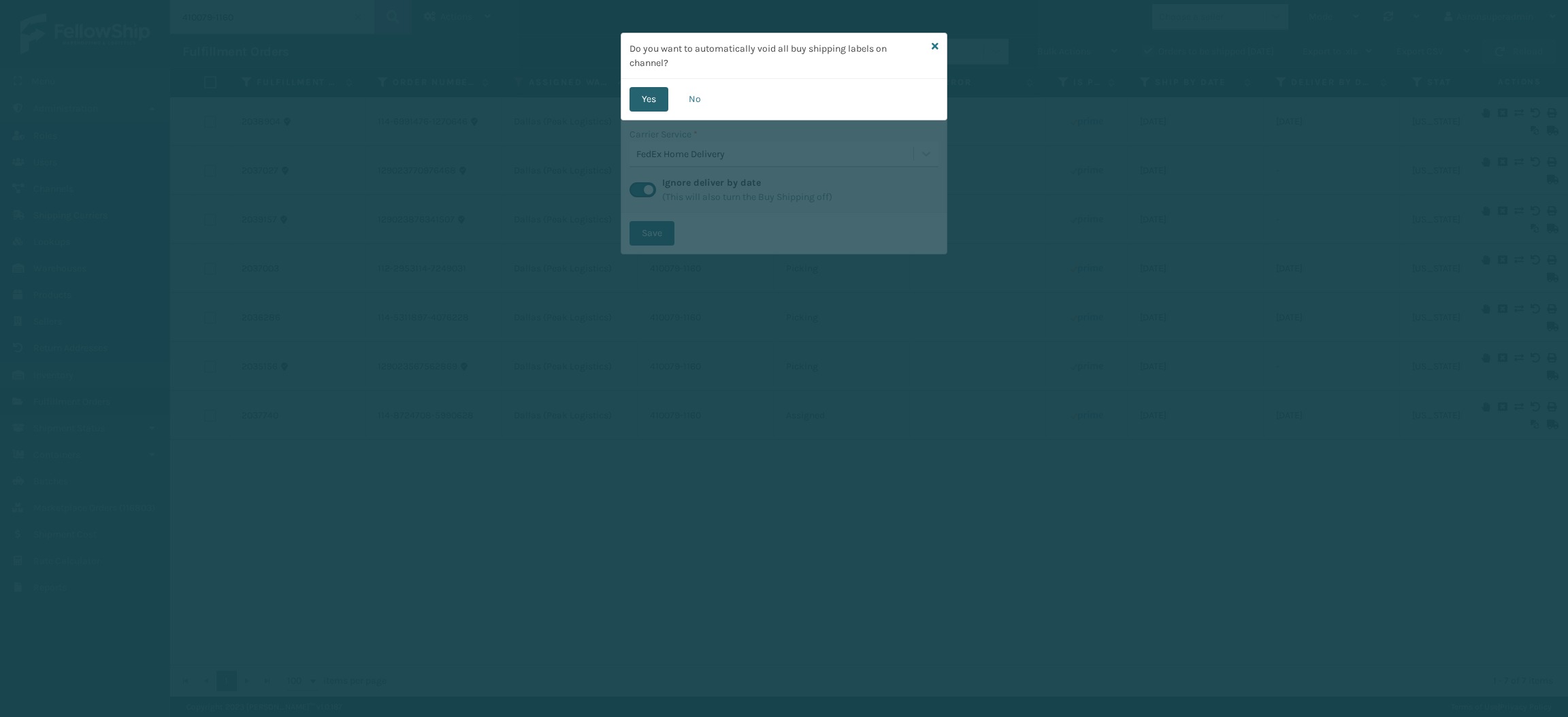
checkbox input "false"
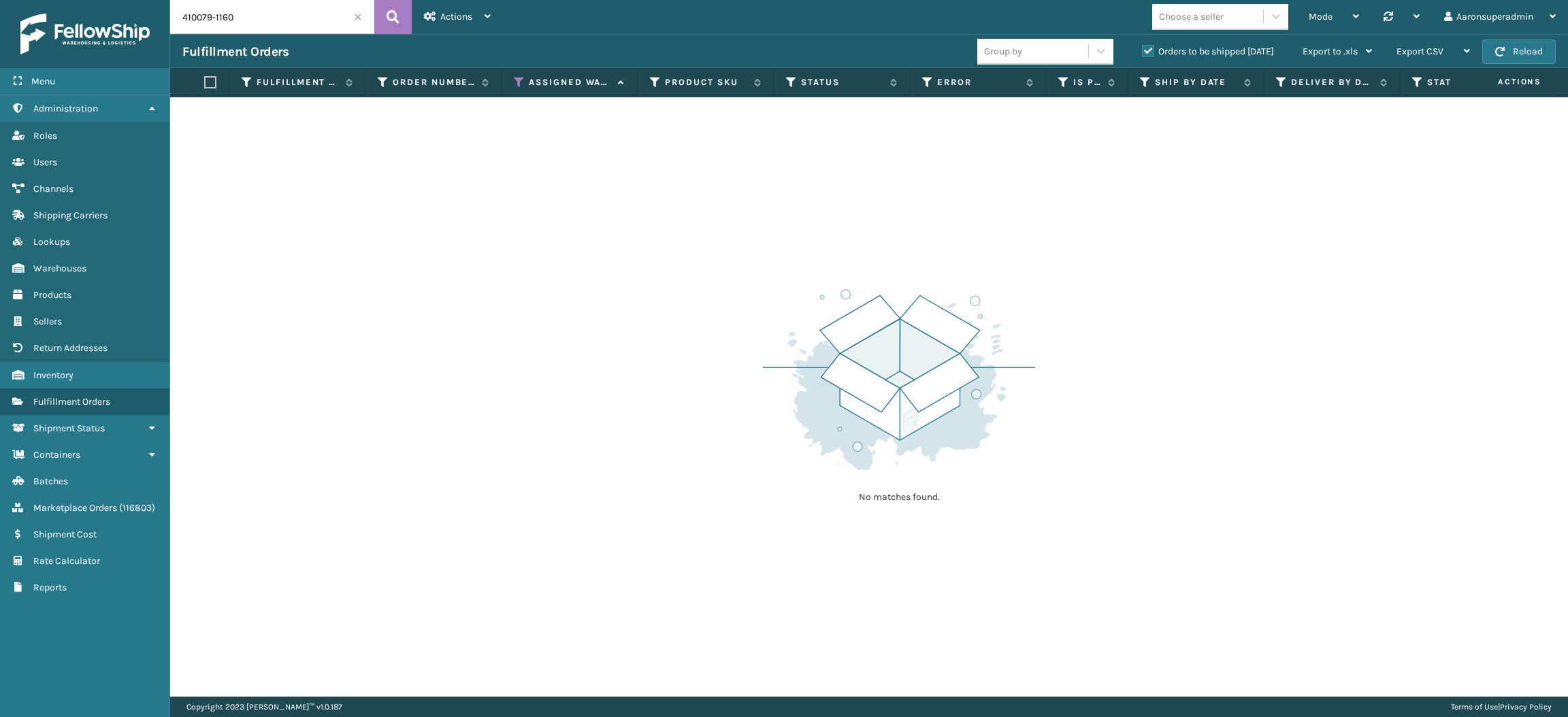
click at [357, 18] on span at bounding box center [358, 17] width 9 height 9
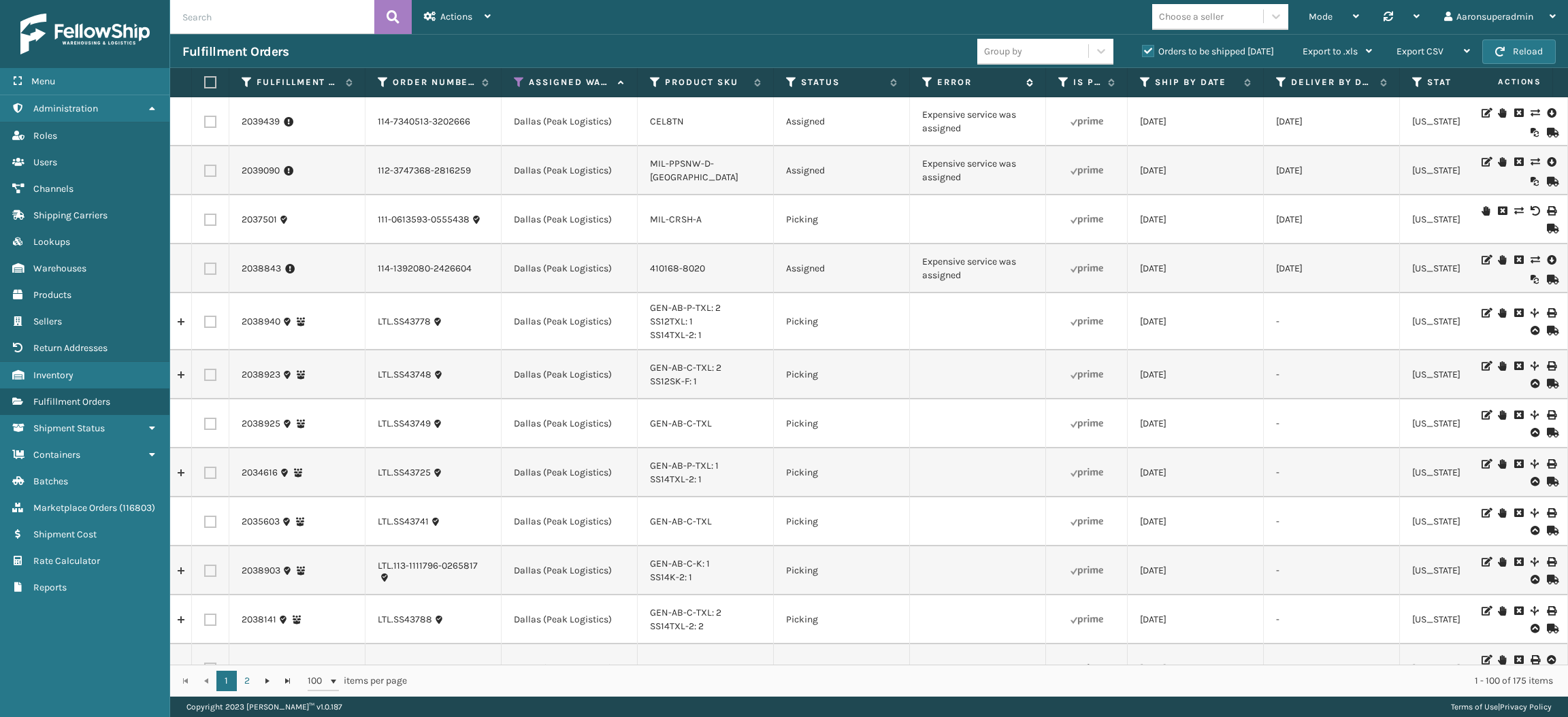
click at [984, 81] on label "Error" at bounding box center [978, 82] width 83 height 12
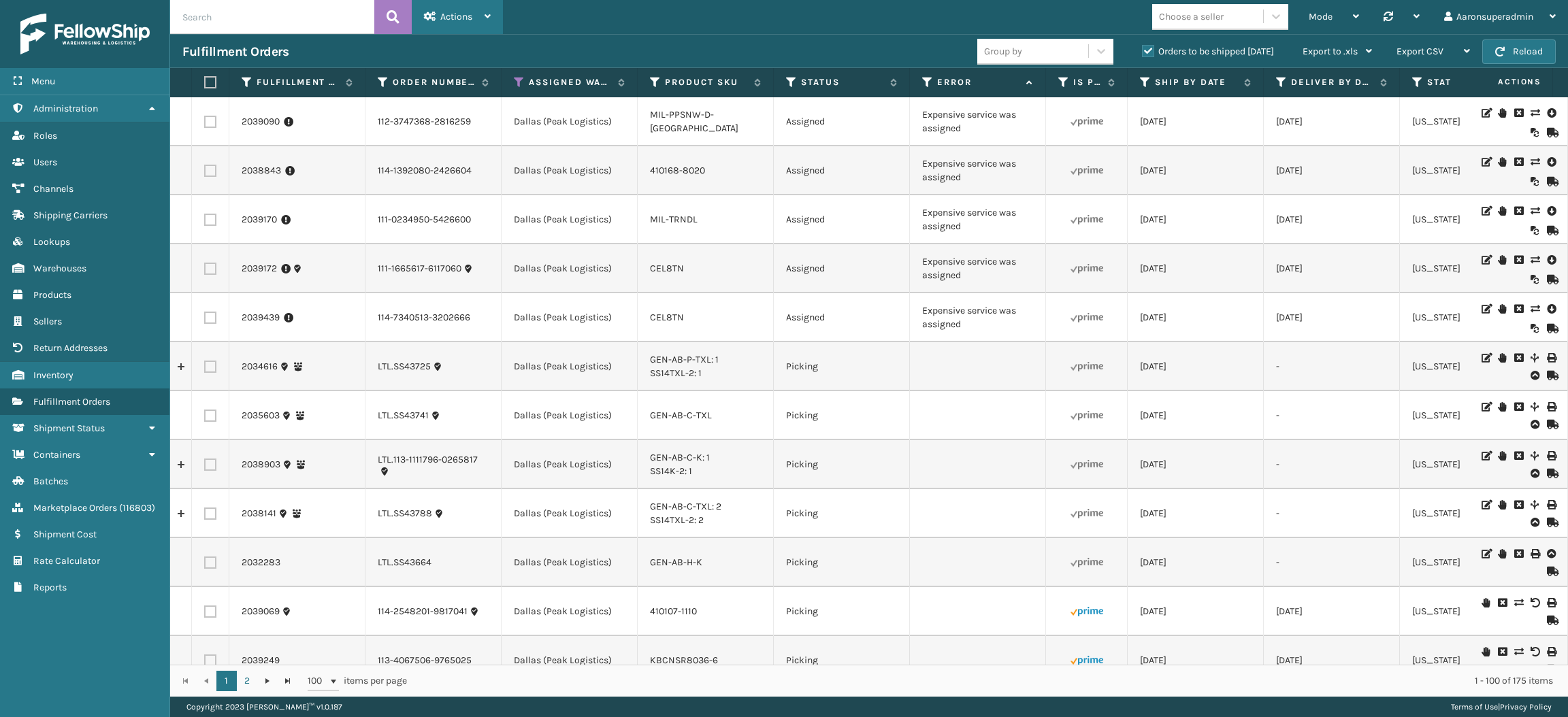
click at [452, 18] on span "Actions" at bounding box center [456, 16] width 32 height 11
click at [852, 234] on td "Assigned" at bounding box center [842, 220] width 137 height 49
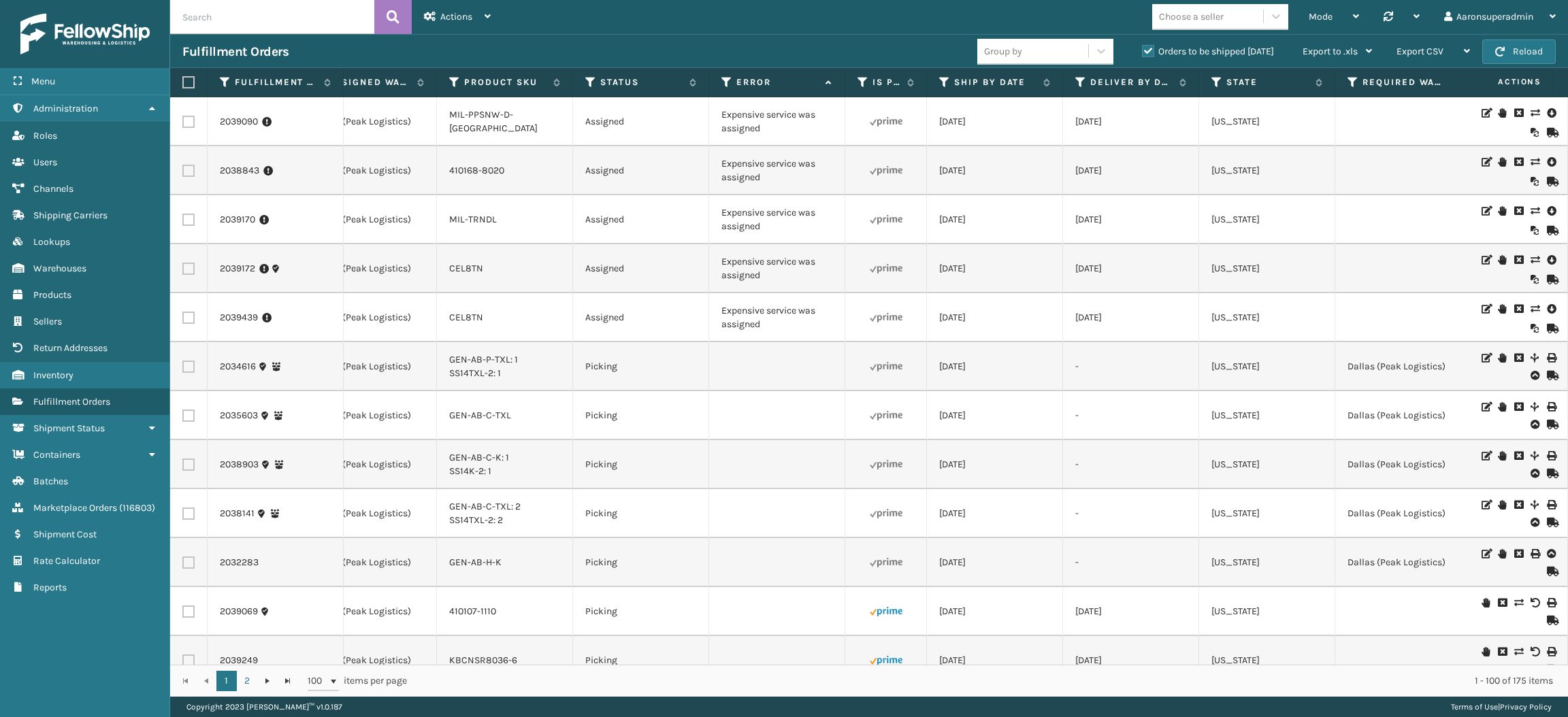
scroll to position [0, 57]
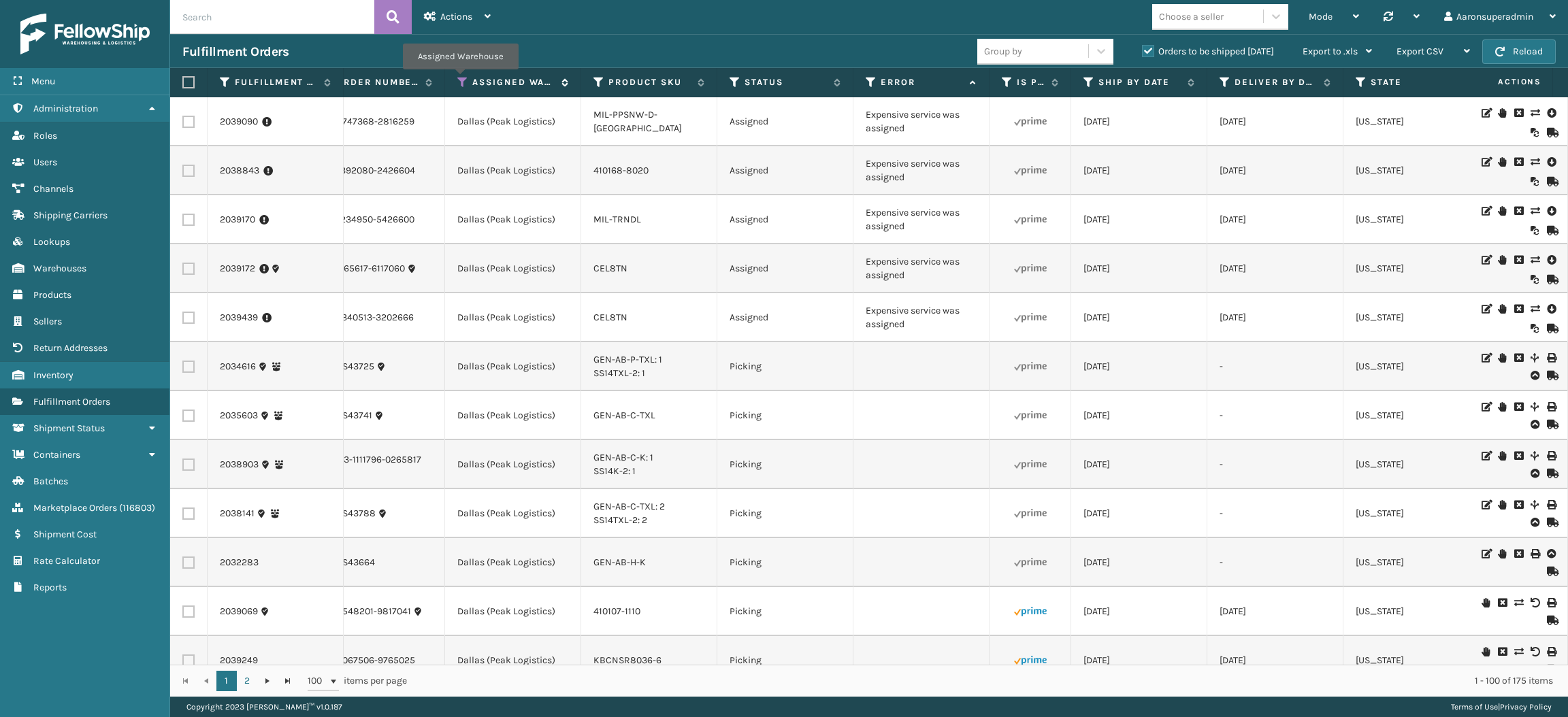
click at [460, 79] on icon at bounding box center [462, 82] width 10 height 12
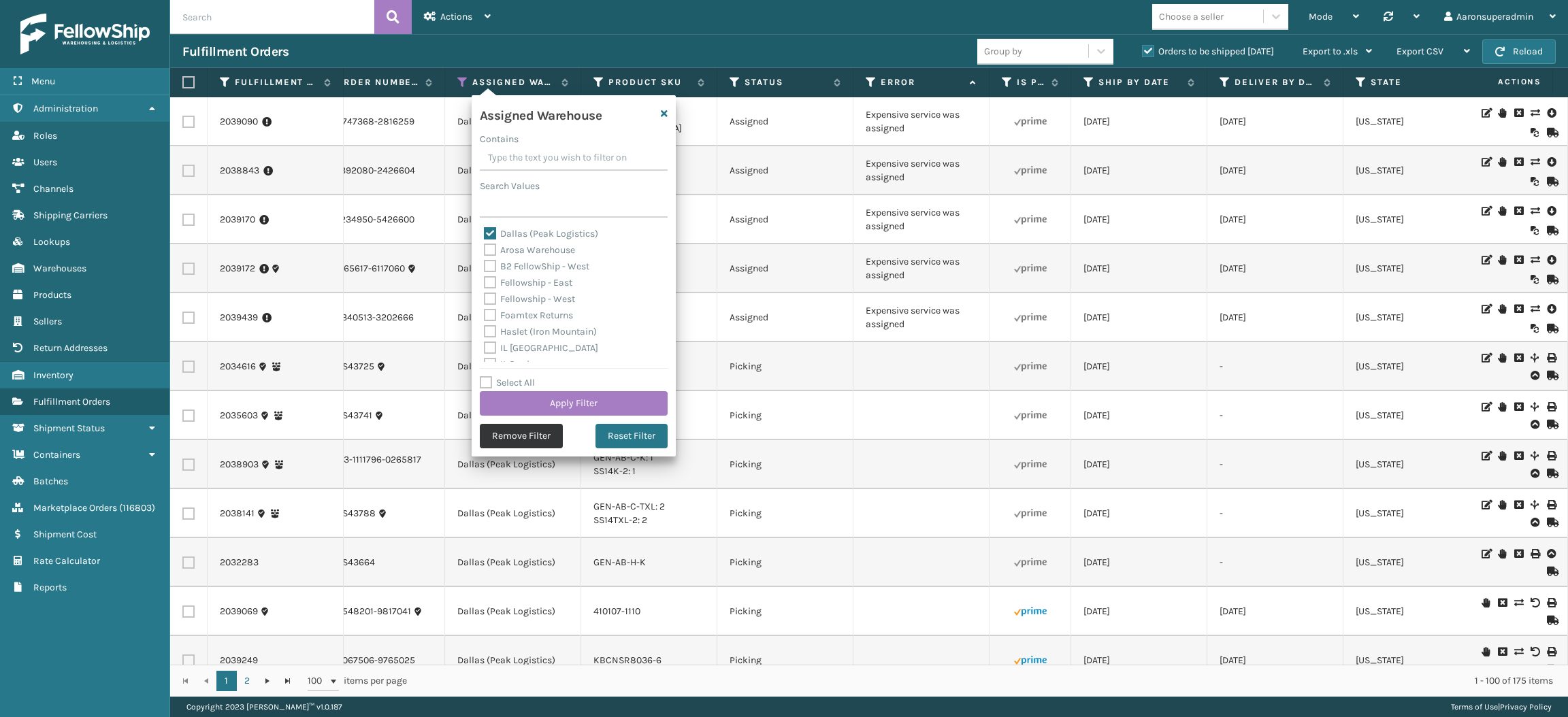
click at [502, 439] on button "Remove Filter" at bounding box center [522, 436] width 83 height 25
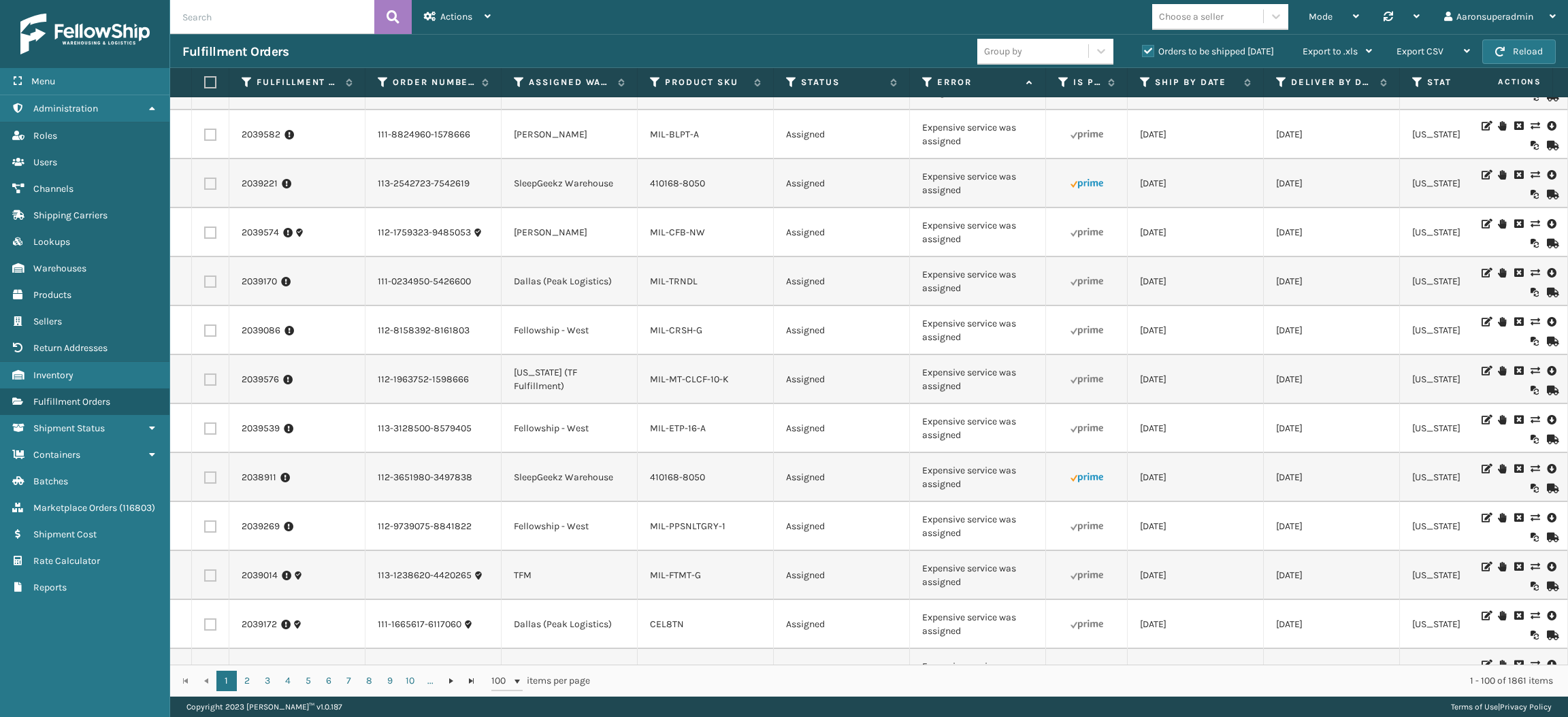
scroll to position [2192, 0]
drag, startPoint x: 981, startPoint y: 425, endPoint x: 901, endPoint y: 395, distance: 85.4
click at [901, 404] on td "Assigned" at bounding box center [842, 429] width 137 height 49
drag, startPoint x: 961, startPoint y: 414, endPoint x: 914, endPoint y: 392, distance: 51.9
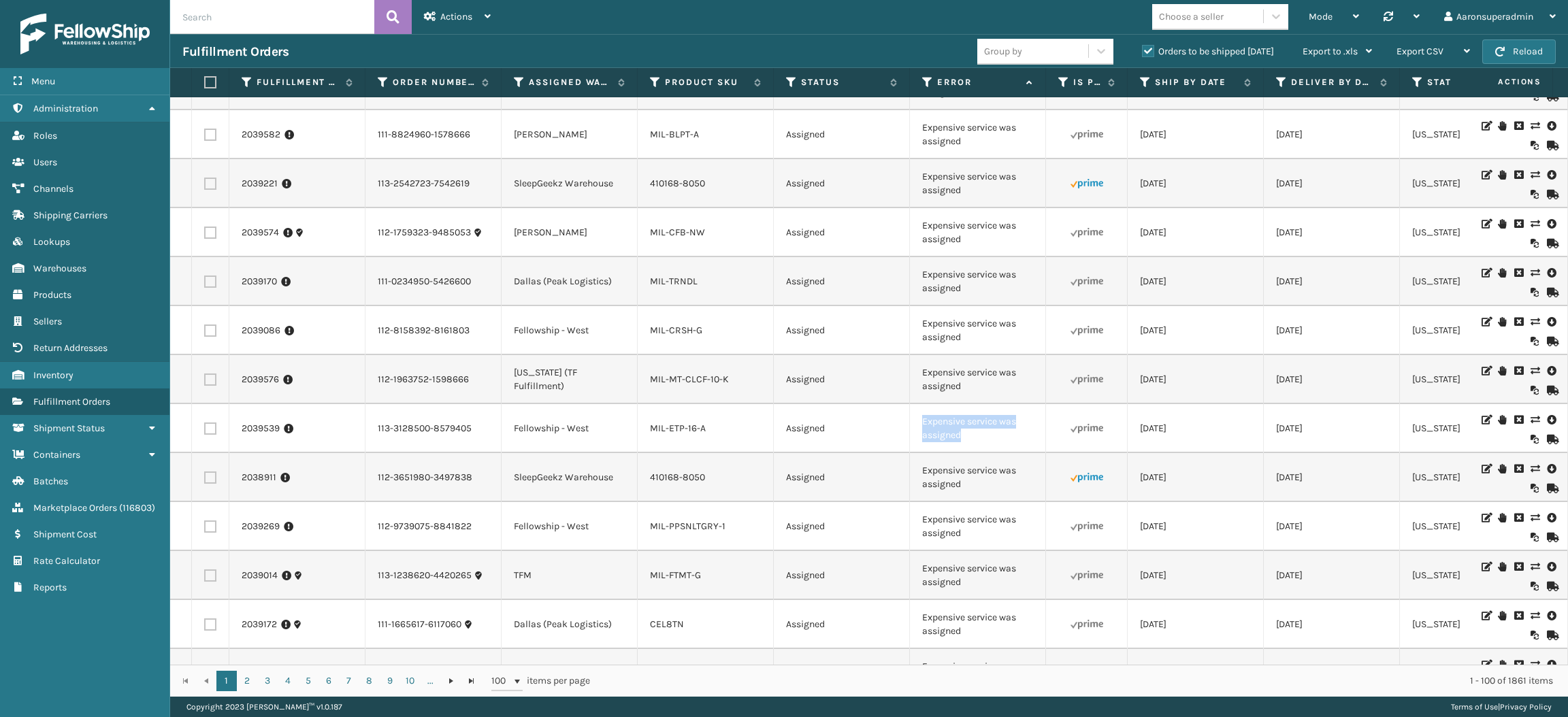
click at [914, 404] on td "Expensive service was assigned" at bounding box center [978, 429] width 137 height 49
copy td "Expensive service was assigned"
click at [337, 23] on input "text" at bounding box center [271, 17] width 204 height 34
paste input "Expensive service was assigned"
type input "Expensive service was assigned"
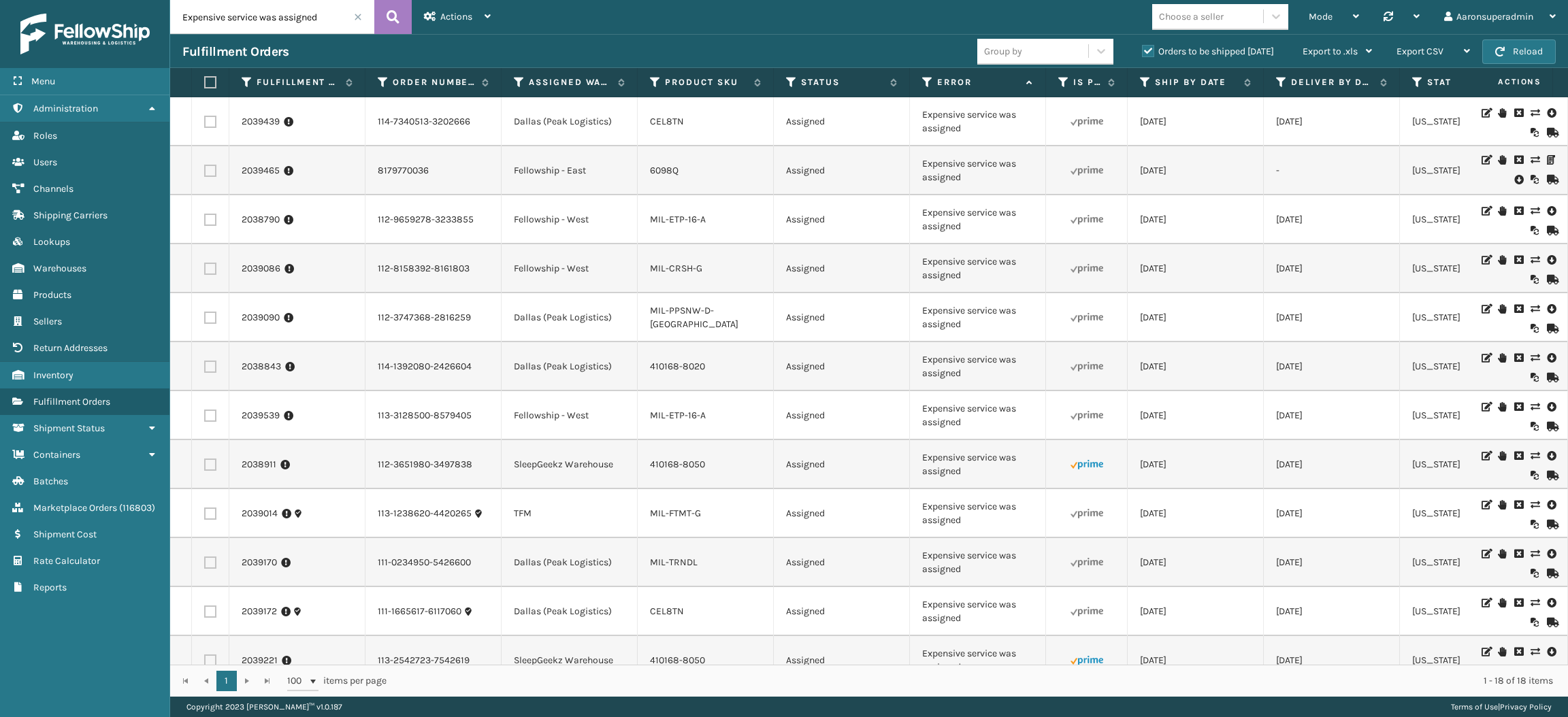
scroll to position [346, 0]
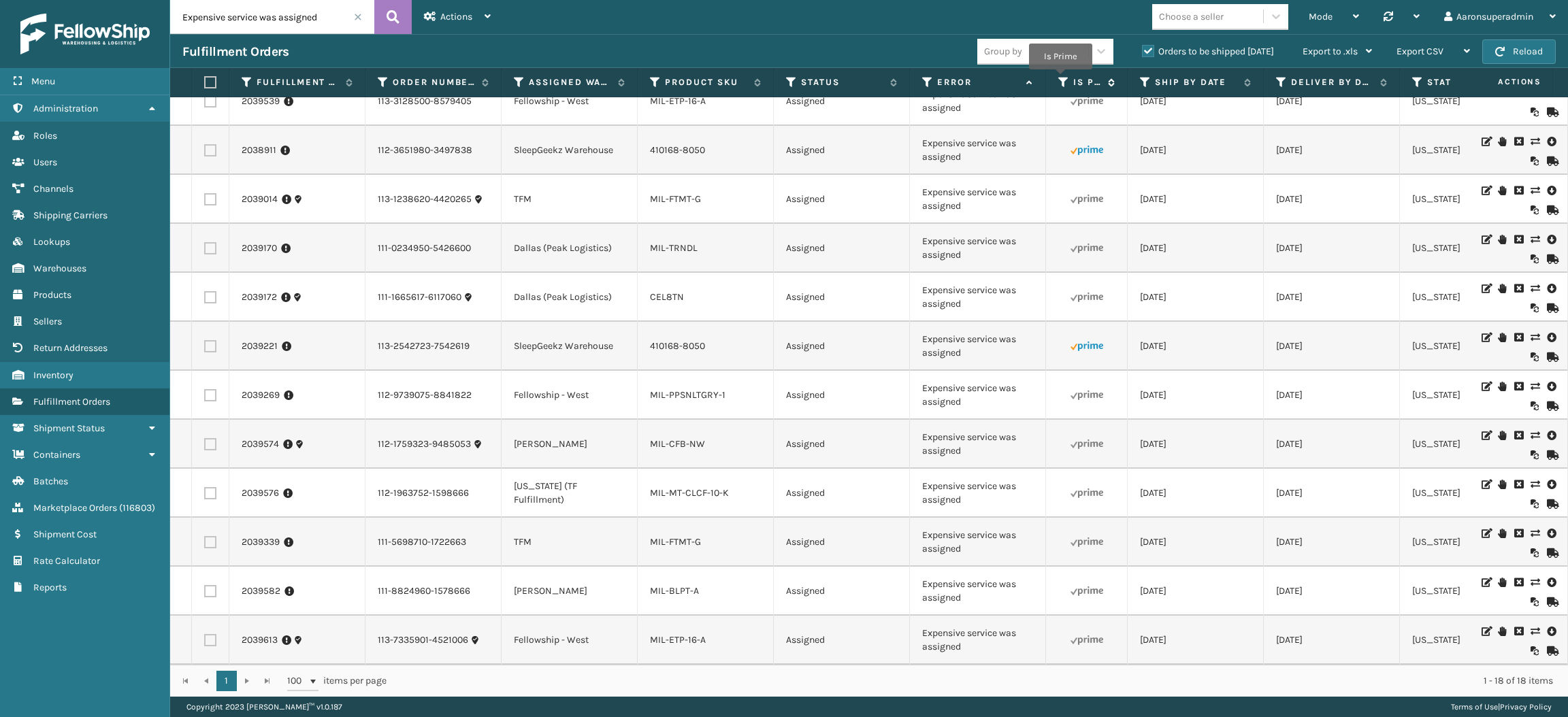
click at [1061, 79] on icon at bounding box center [1063, 82] width 10 height 12
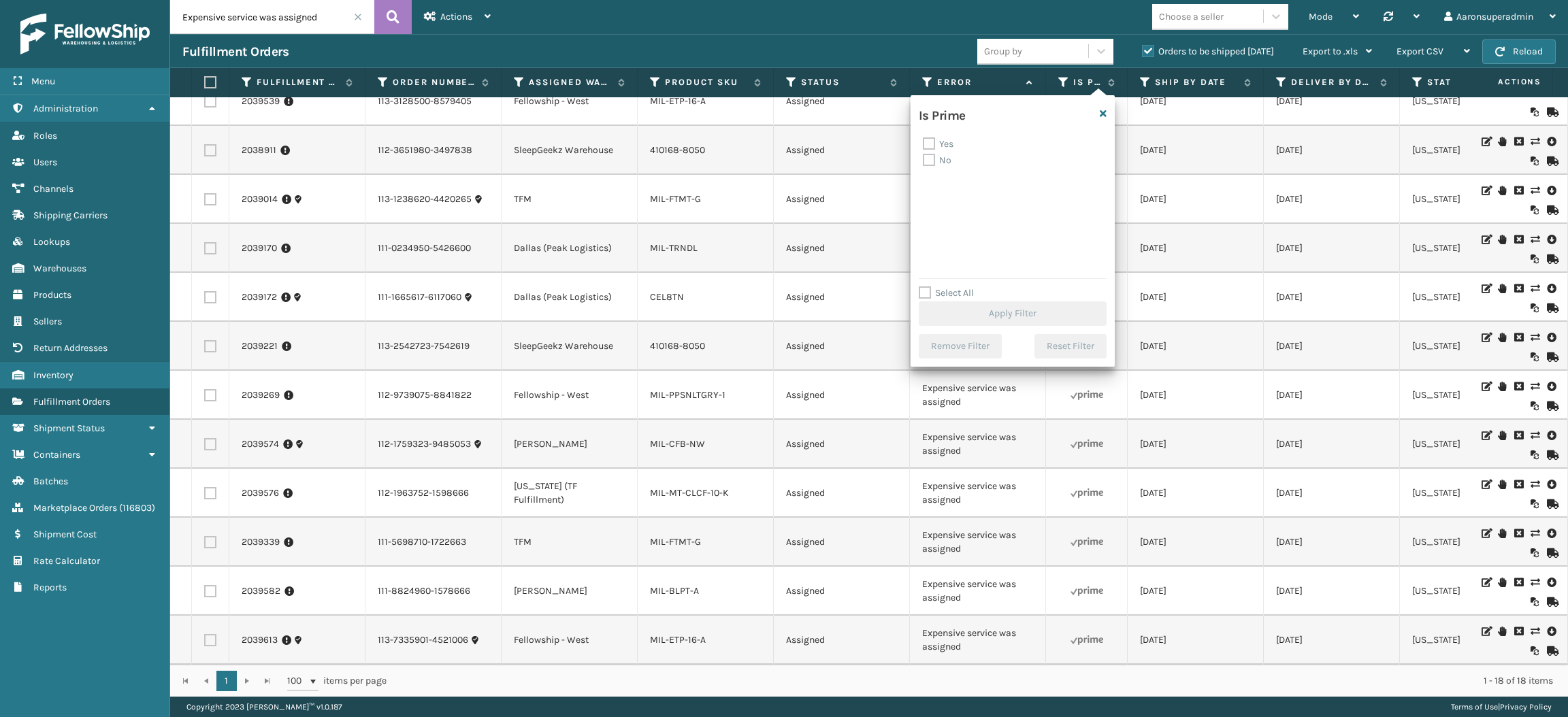
click at [950, 142] on label "Yes" at bounding box center [938, 144] width 30 height 11
click at [924, 142] on input "Yes" at bounding box center [923, 140] width 1 height 9
checkbox input "true"
click at [973, 305] on button "Apply Filter" at bounding box center [1013, 314] width 188 height 25
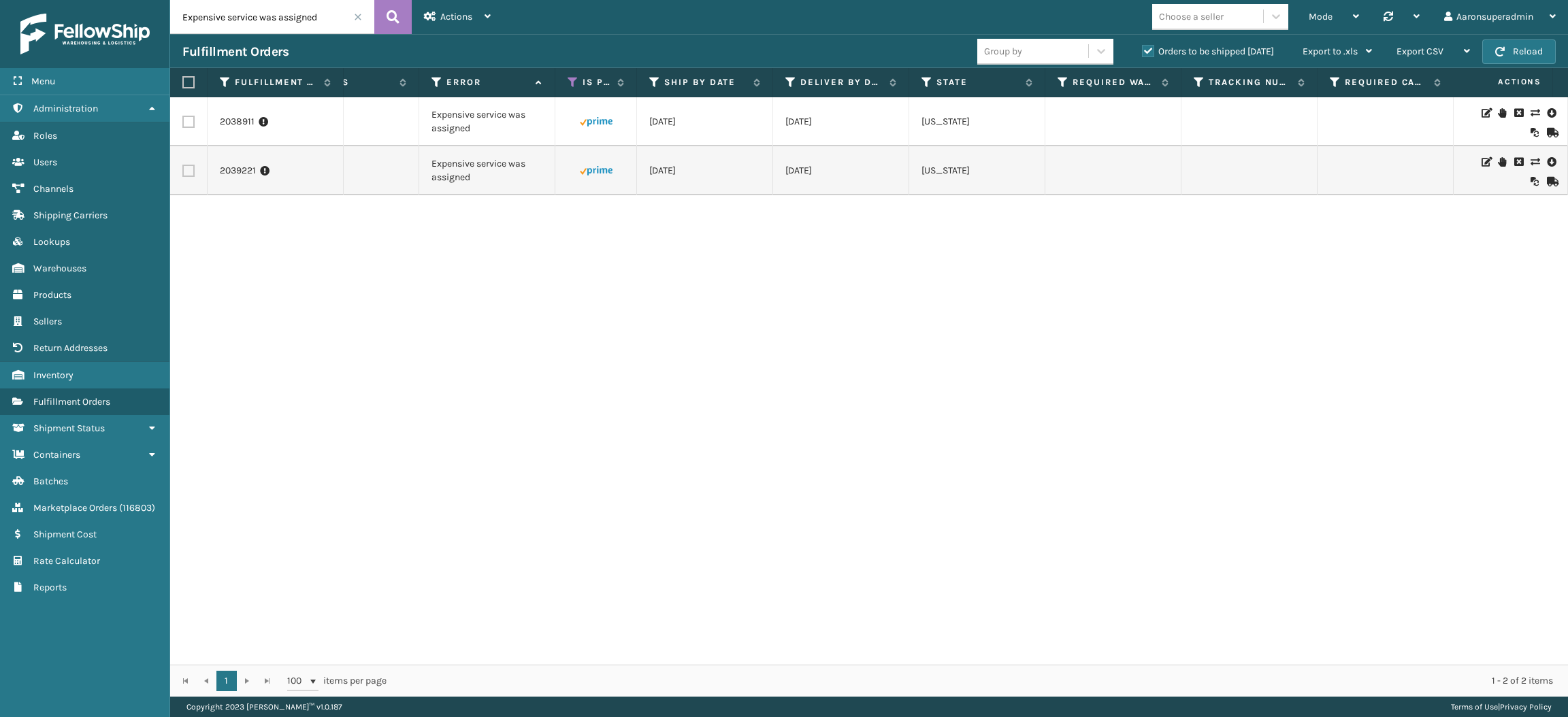
scroll to position [0, 550]
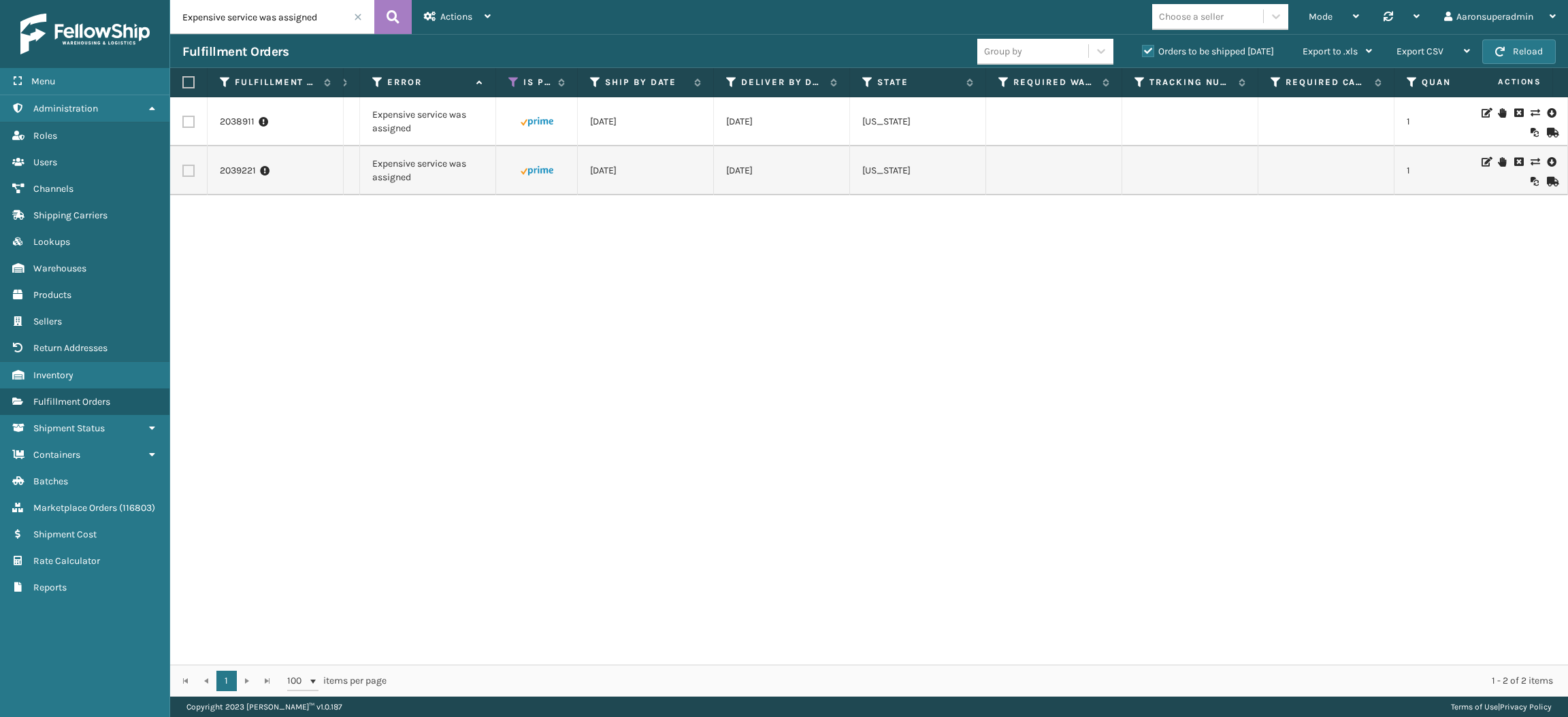
click at [1531, 109] on icon at bounding box center [1535, 113] width 9 height 9
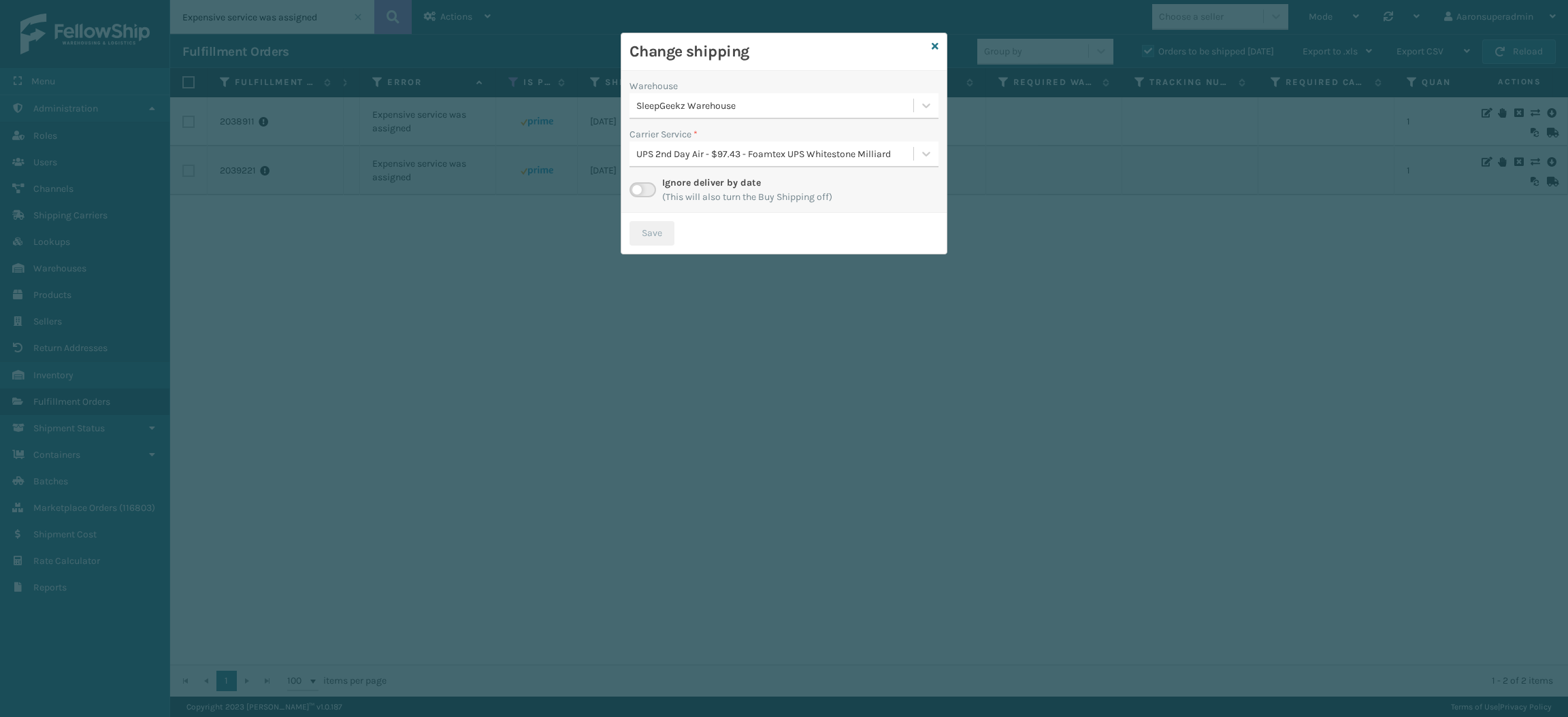
click at [703, 101] on div "SleepGeekz Warehouse" at bounding box center [775, 105] width 278 height 14
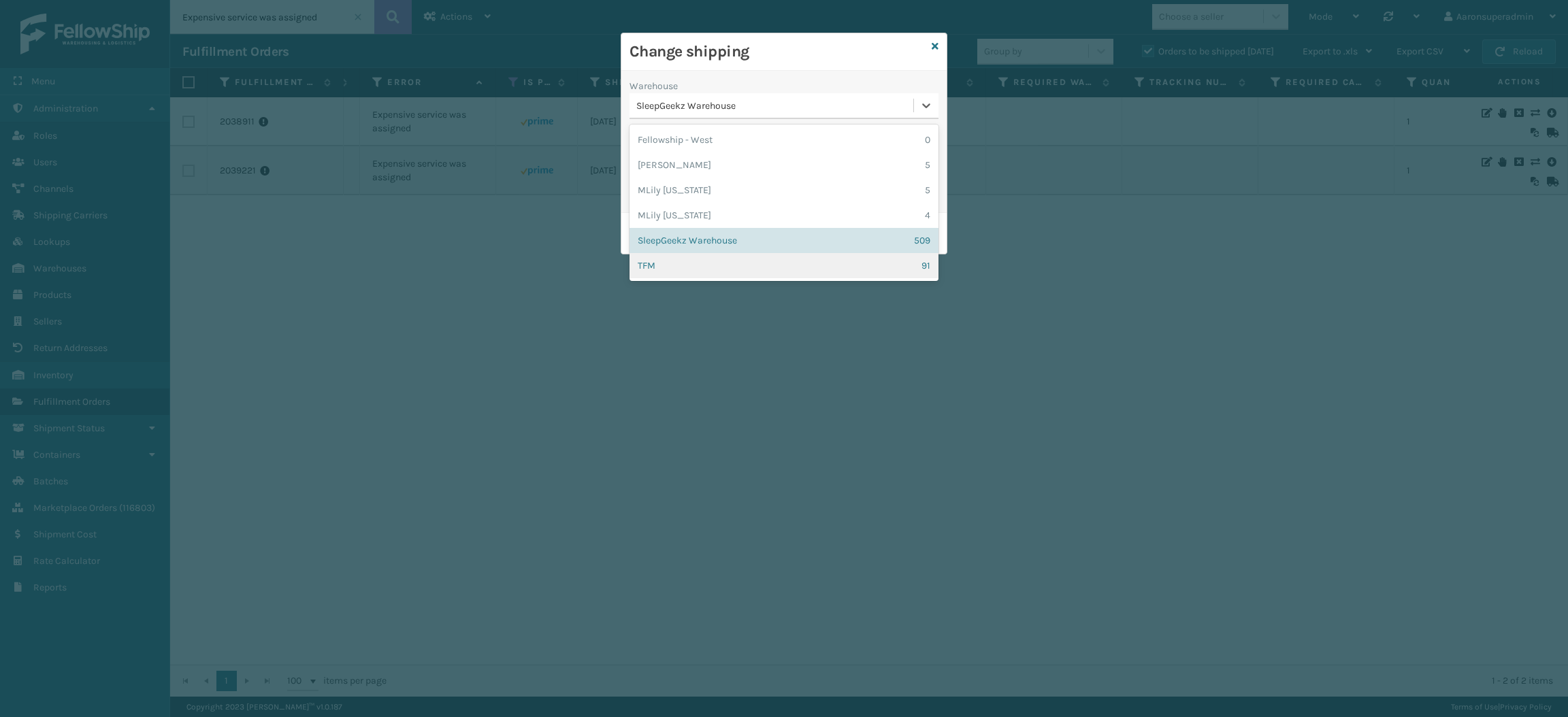
click at [691, 262] on div "TFM 91" at bounding box center [784, 266] width 309 height 26
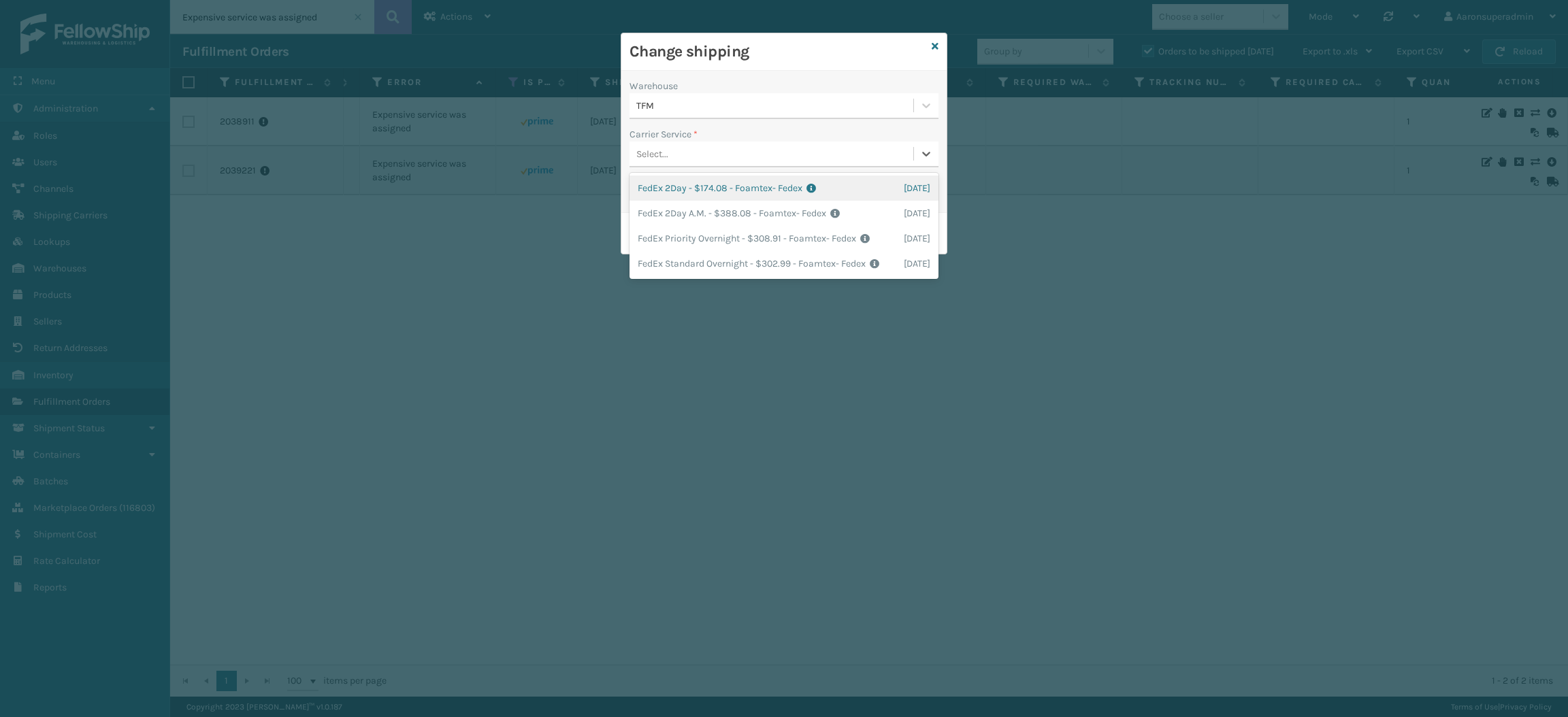
click at [737, 141] on div "Select..." at bounding box center [784, 154] width 309 height 26
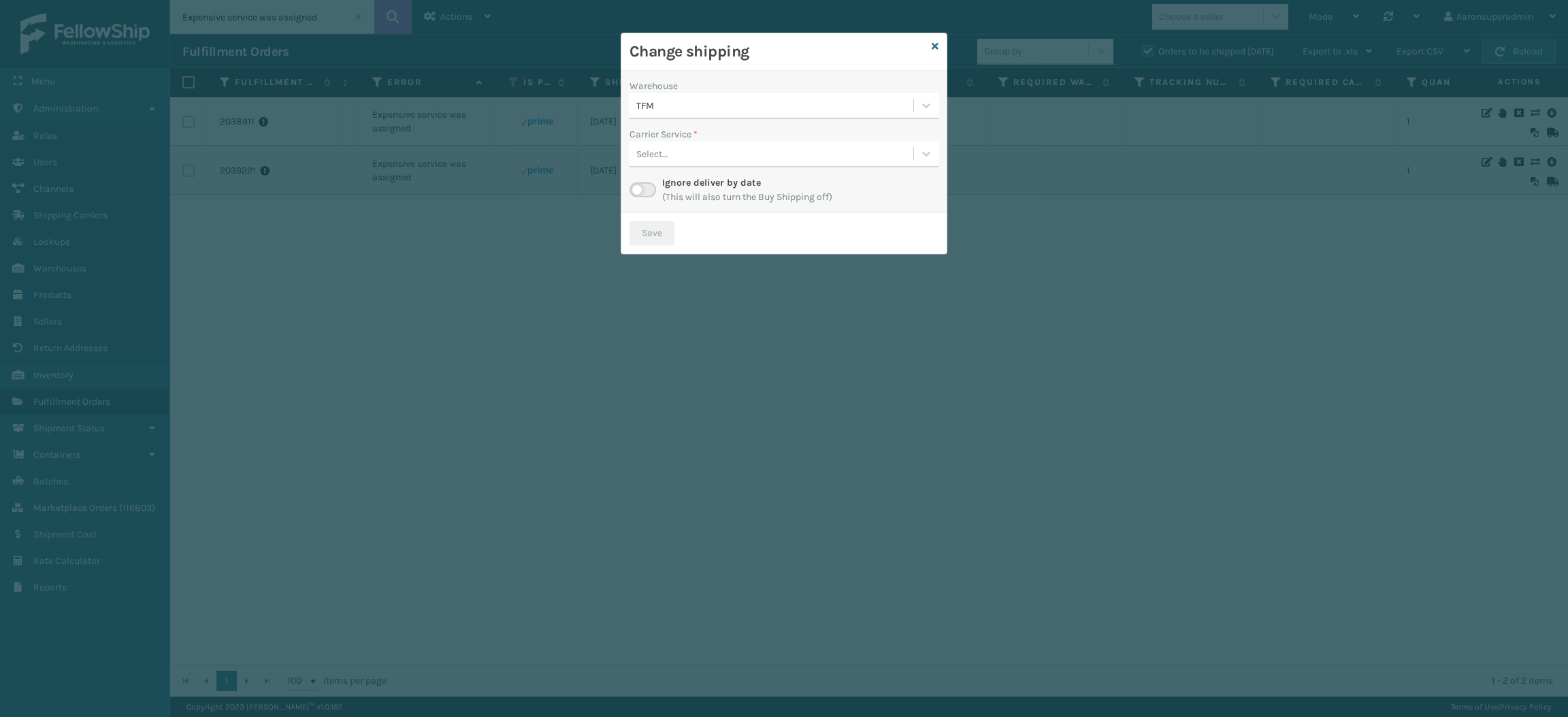
click at [706, 129] on div "Carrier Service *" at bounding box center [784, 134] width 309 height 14
click at [932, 47] on icon at bounding box center [934, 46] width 7 height 9
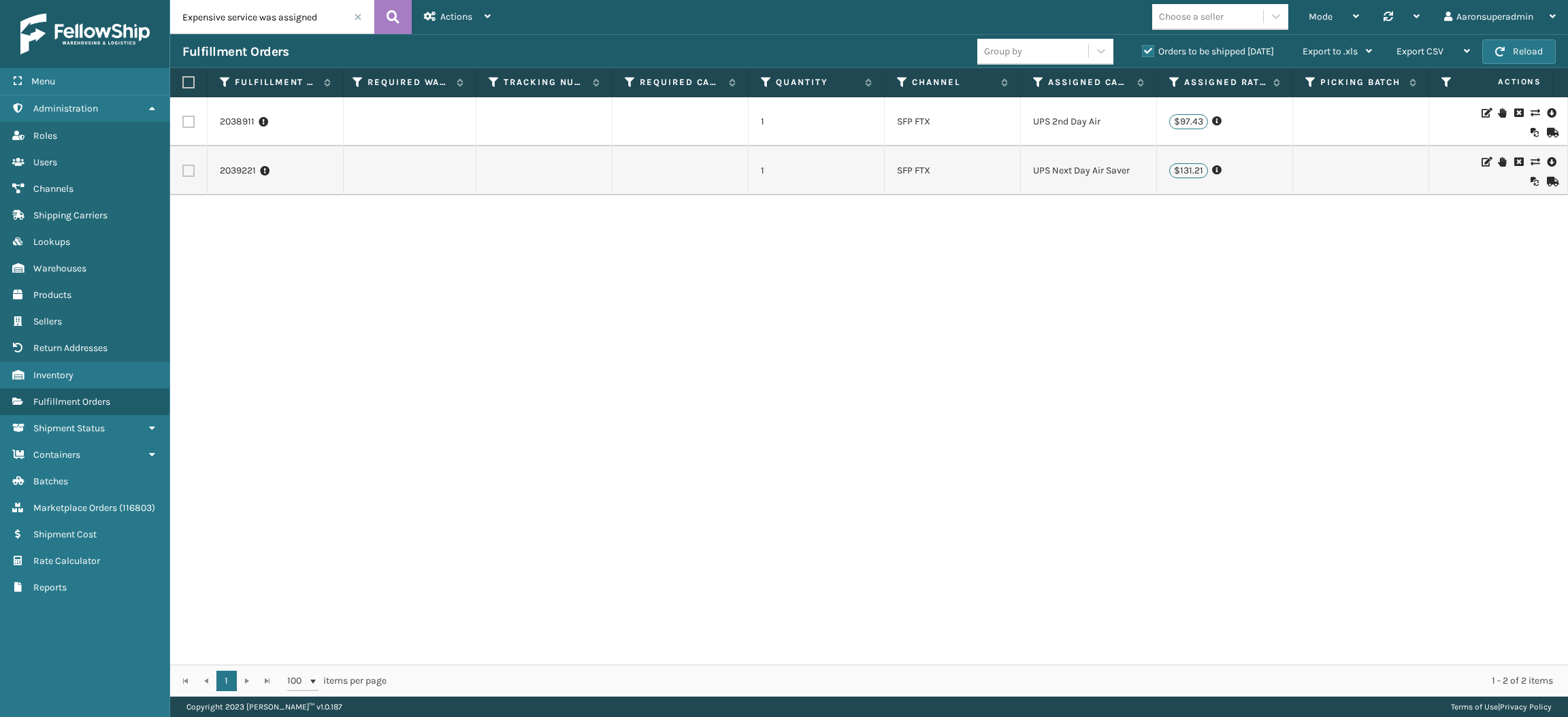
scroll to position [0, 0]
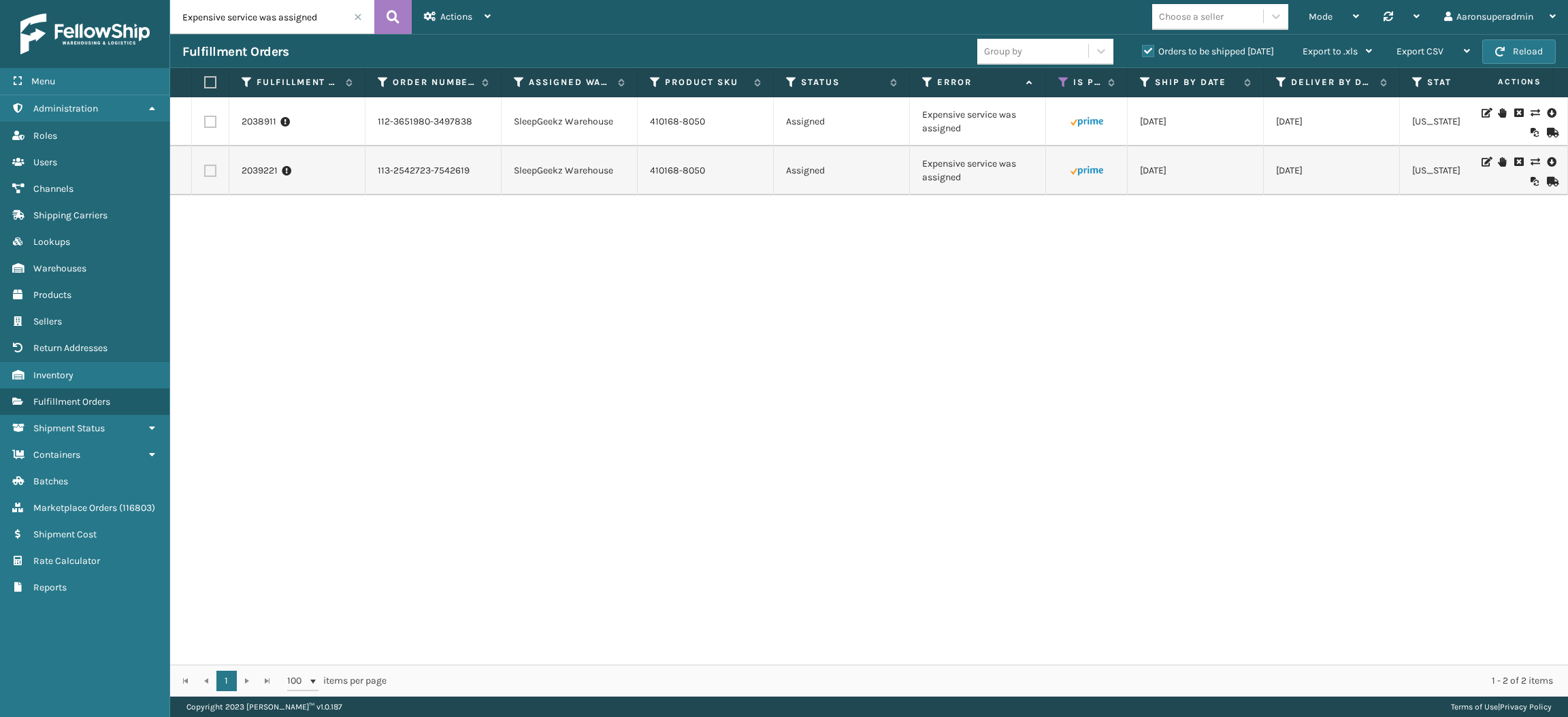
click at [1531, 159] on icon at bounding box center [1535, 162] width 9 height 9
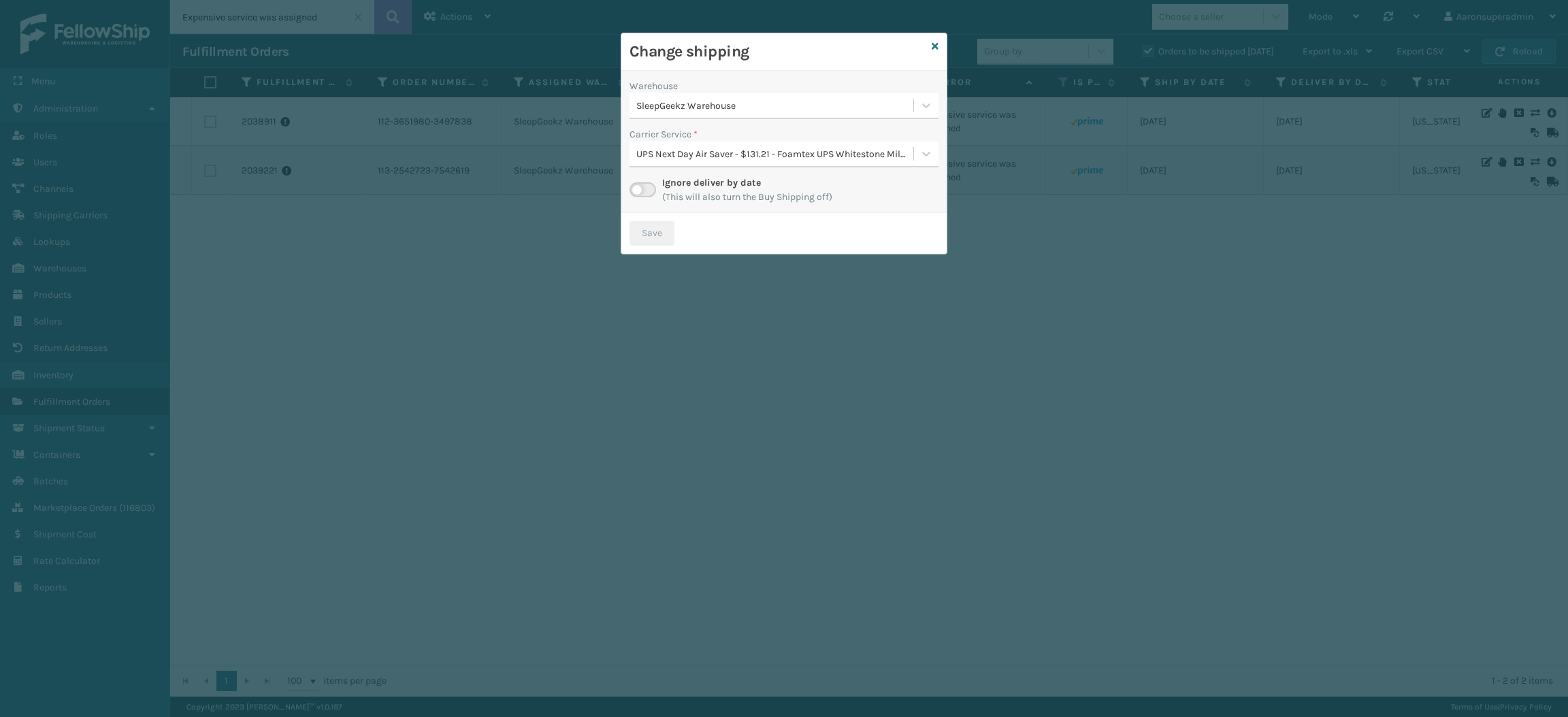
click at [702, 112] on div "SleepGeekz Warehouse" at bounding box center [775, 105] width 278 height 14
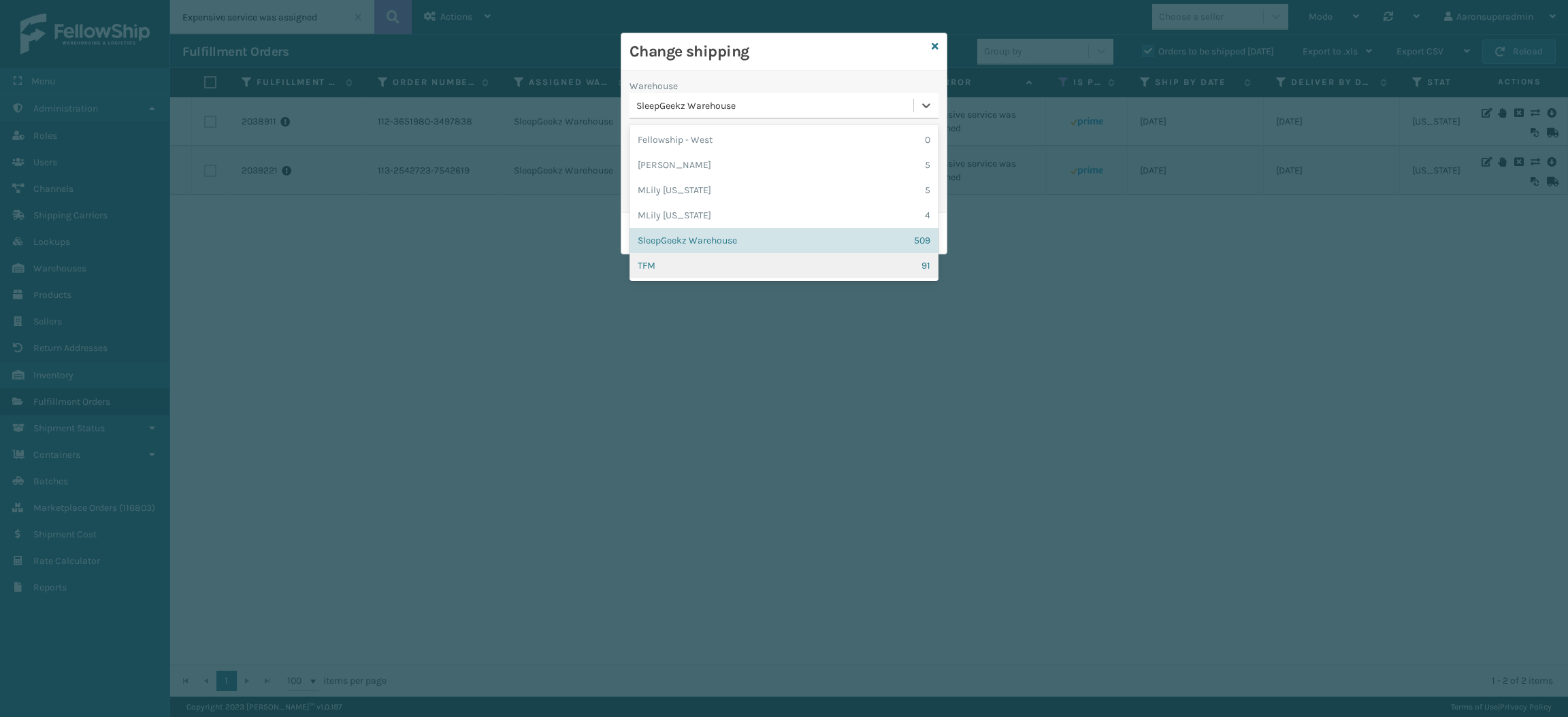
click at [659, 275] on div "TFM 91" at bounding box center [784, 266] width 309 height 26
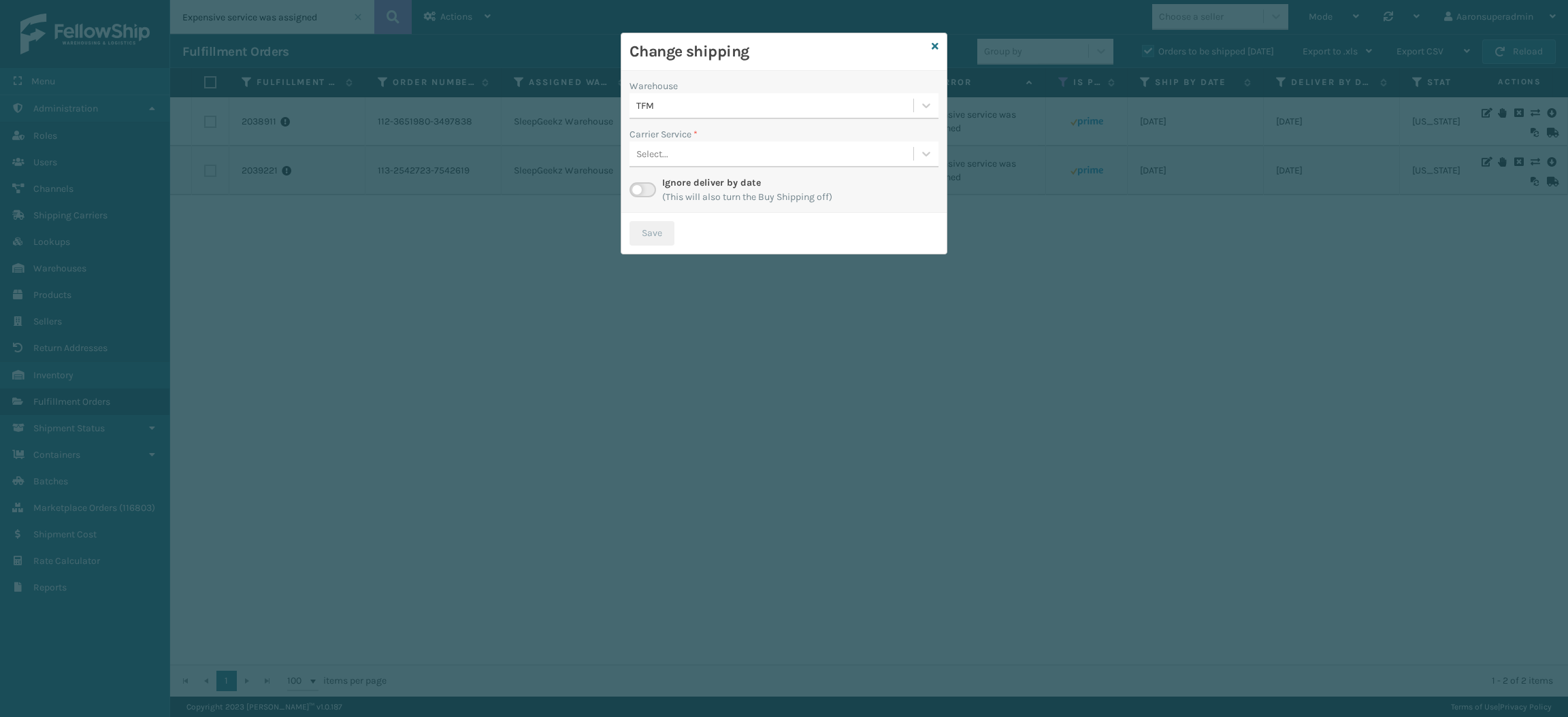
click at [681, 160] on div "Select..." at bounding box center [771, 155] width 284 height 23
click at [687, 145] on div "Select..." at bounding box center [771, 155] width 284 height 23
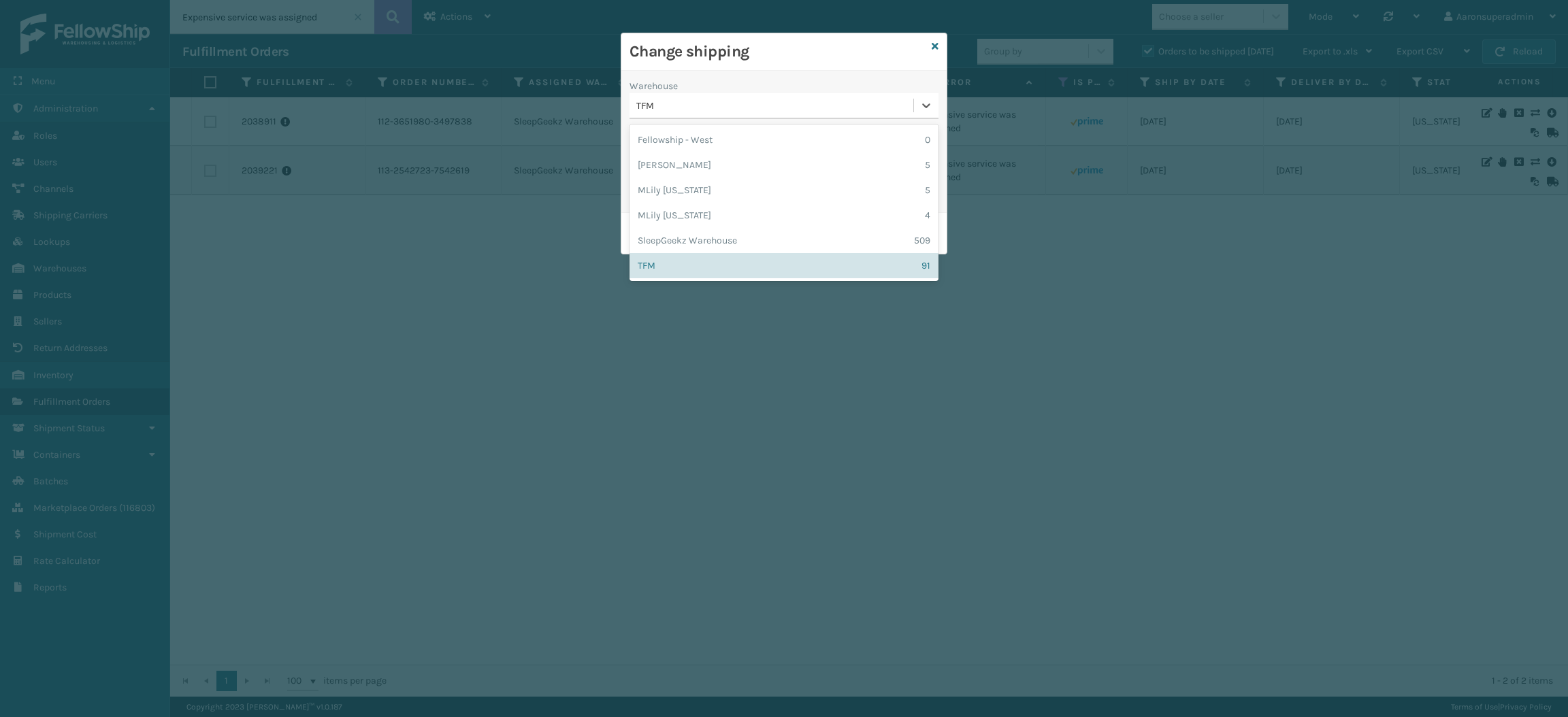
click at [664, 100] on div "TFM" at bounding box center [775, 105] width 278 height 14
click at [937, 47] on icon at bounding box center [934, 46] width 7 height 9
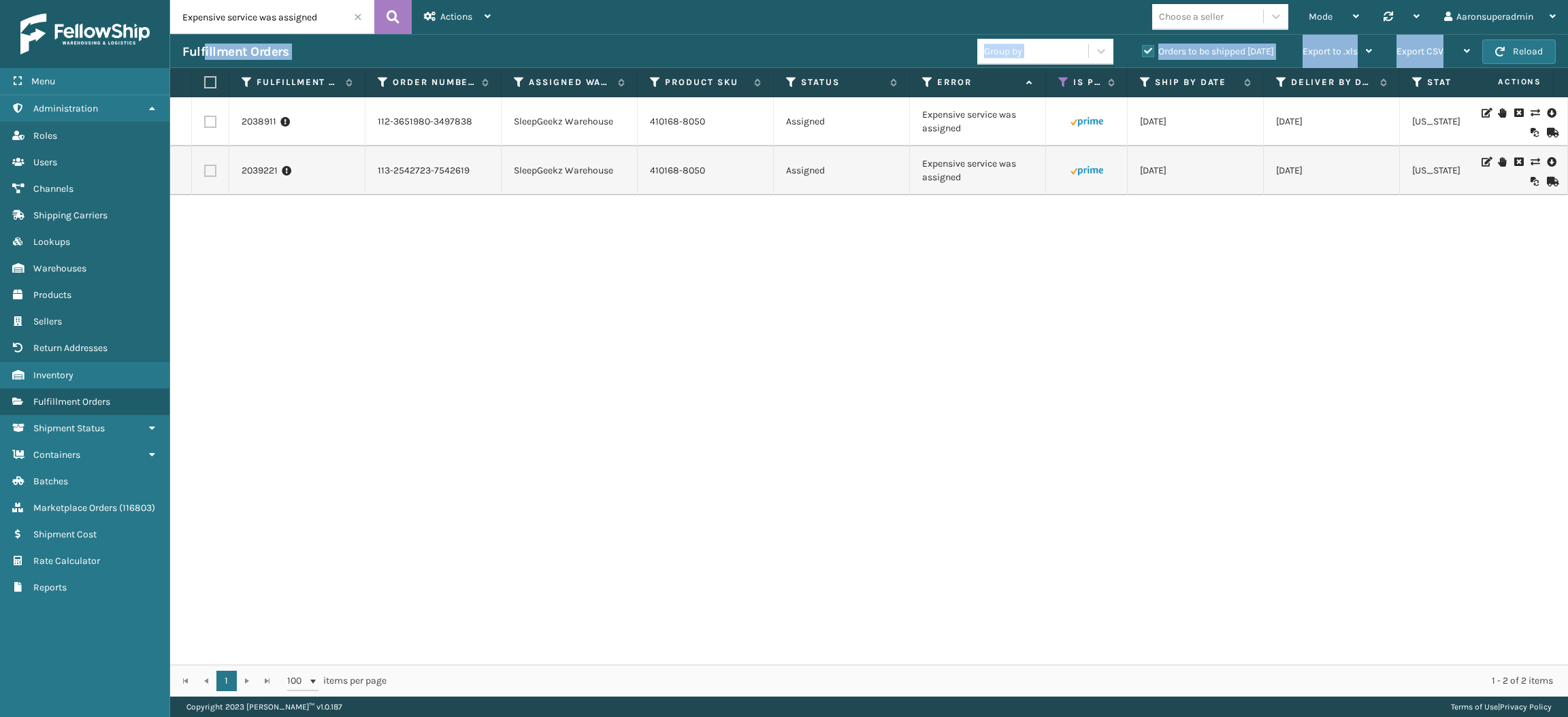
drag, startPoint x: 223, startPoint y: 83, endPoint x: 202, endPoint y: 51, distance: 38.3
click at [202, 51] on section "Fulfillment Orders Group by Orders to be shipped [DATE] Export to .xls Use ship…" at bounding box center [869, 365] width 1398 height 663
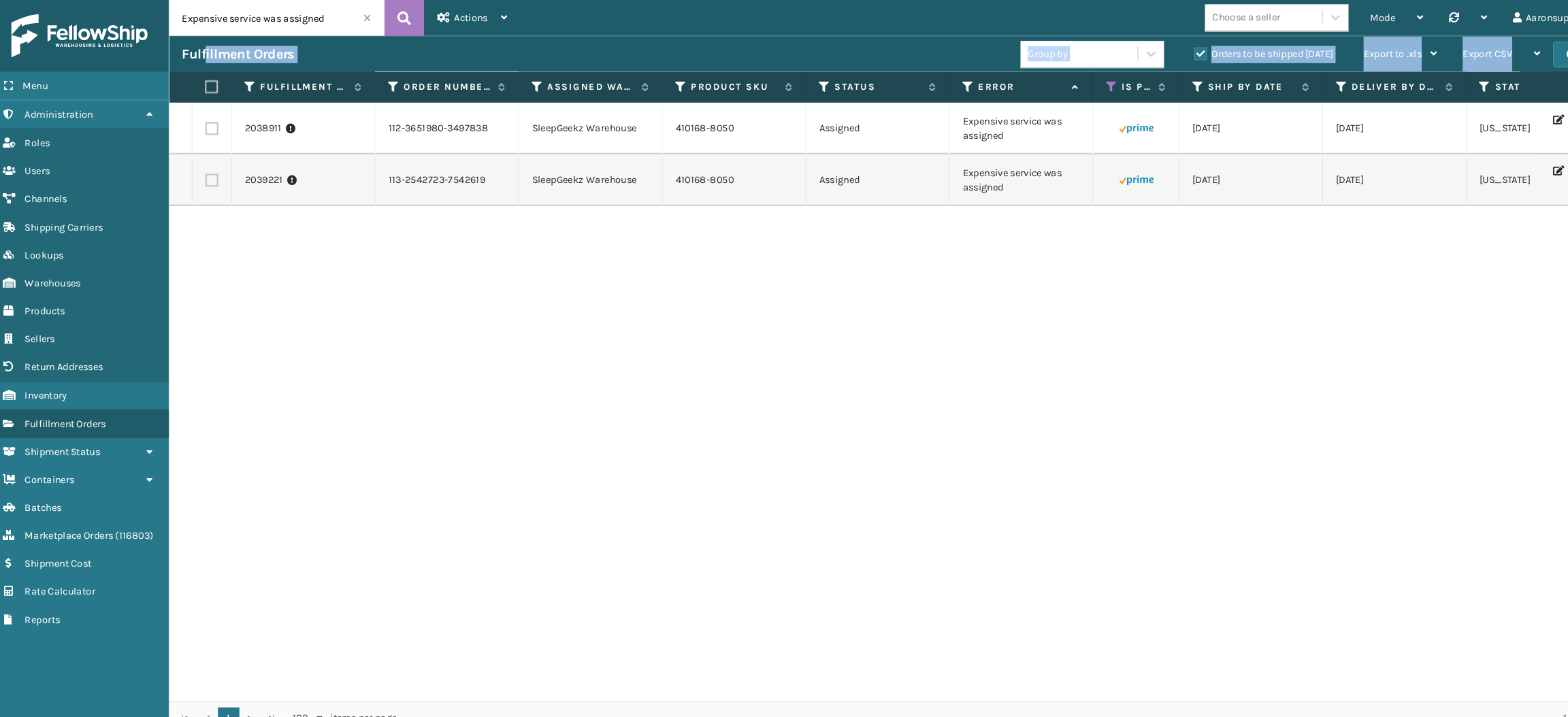
click at [211, 83] on label at bounding box center [208, 82] width 9 height 12
click at [205, 83] on input "checkbox" at bounding box center [204, 83] width 1 height 9
checkbox input "true"
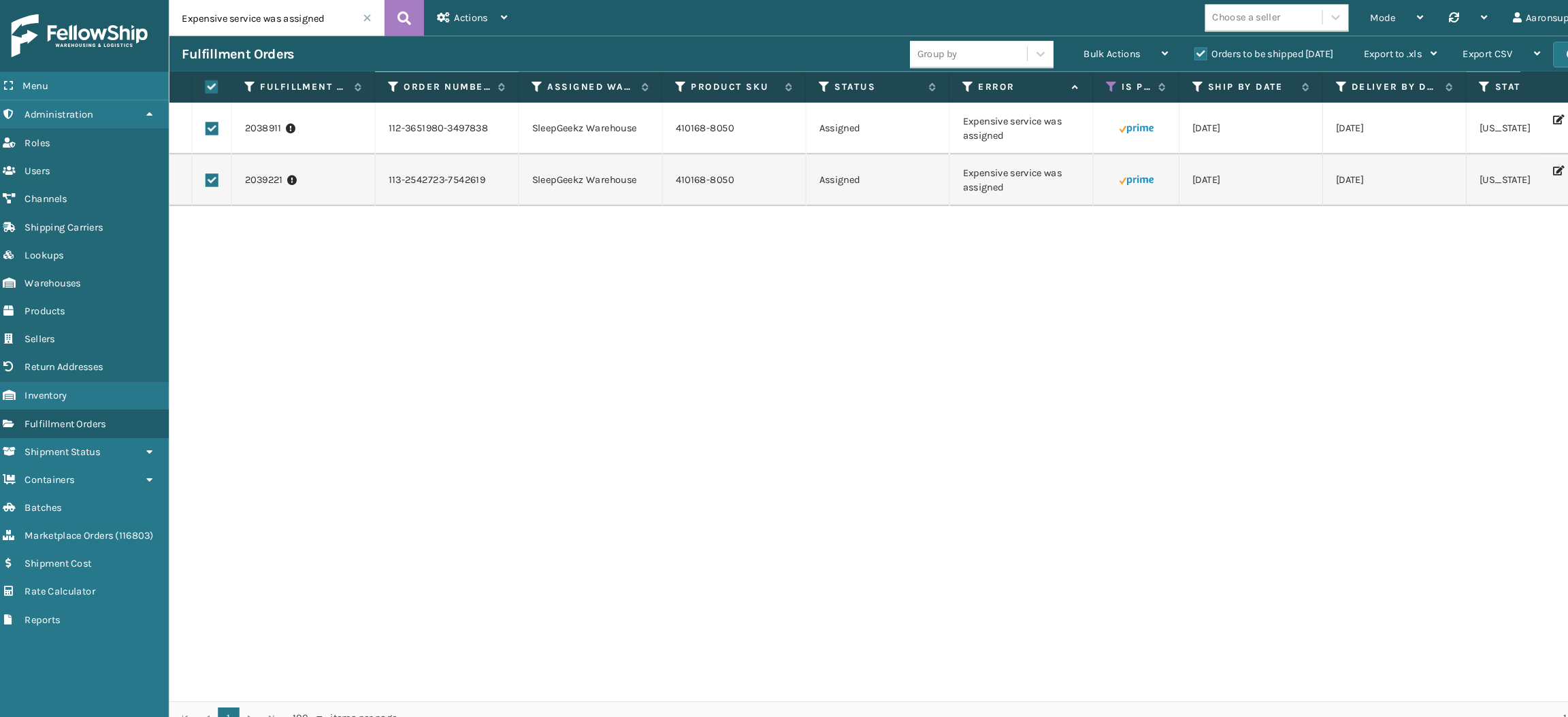
click at [627, 230] on div "2038911 112-3651980-3497838 SleepGeekz Warehouse 410168-8050 Assigned Expensive…" at bounding box center [869, 381] width 1398 height 567
click at [517, 83] on icon at bounding box center [519, 82] width 10 height 12
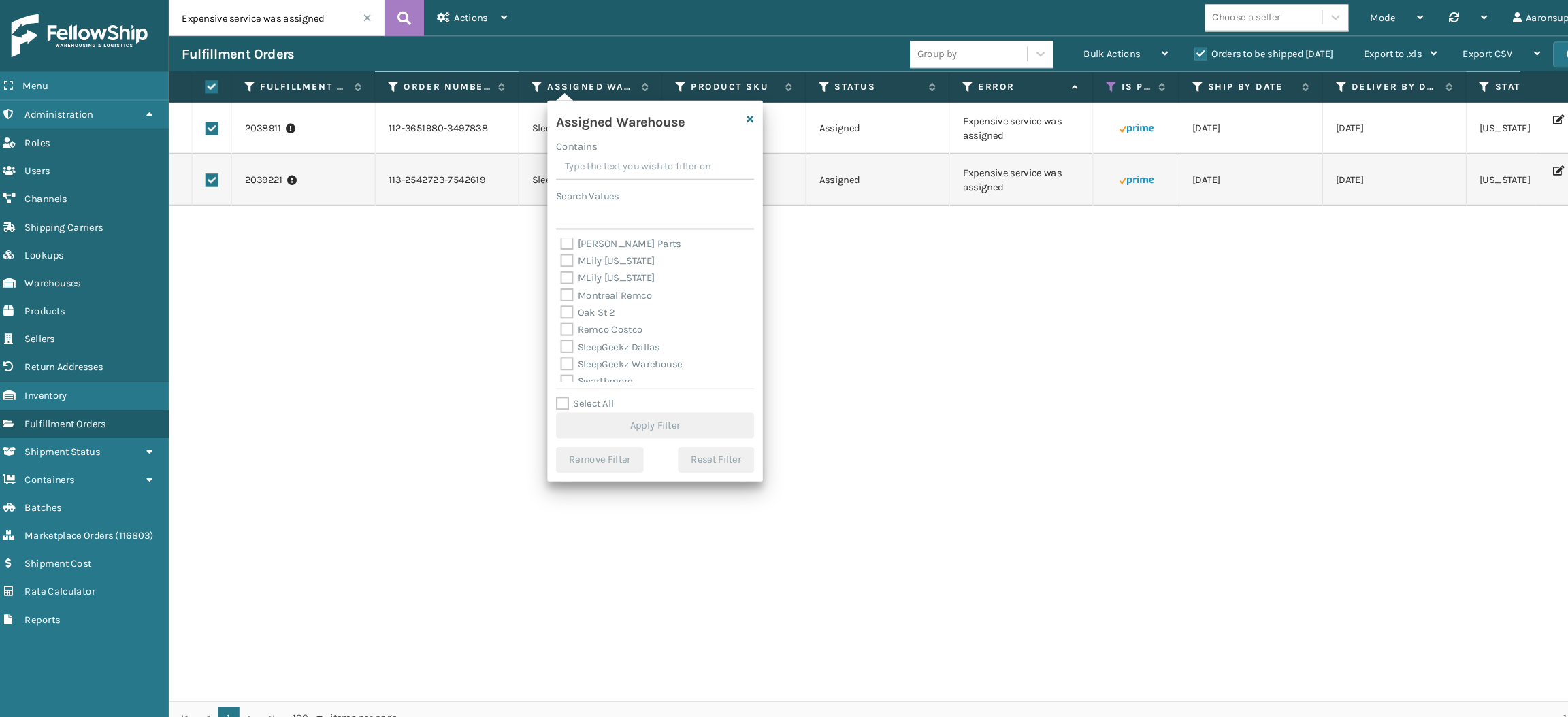
click at [633, 345] on label "SleepGeekz Warehouse" at bounding box center [599, 345] width 116 height 11
click at [542, 345] on input "SleepGeekz Warehouse" at bounding box center [541, 341] width 1 height 9
checkbox input "true"
click at [718, 111] on icon "button" at bounding box center [721, 114] width 7 height 9
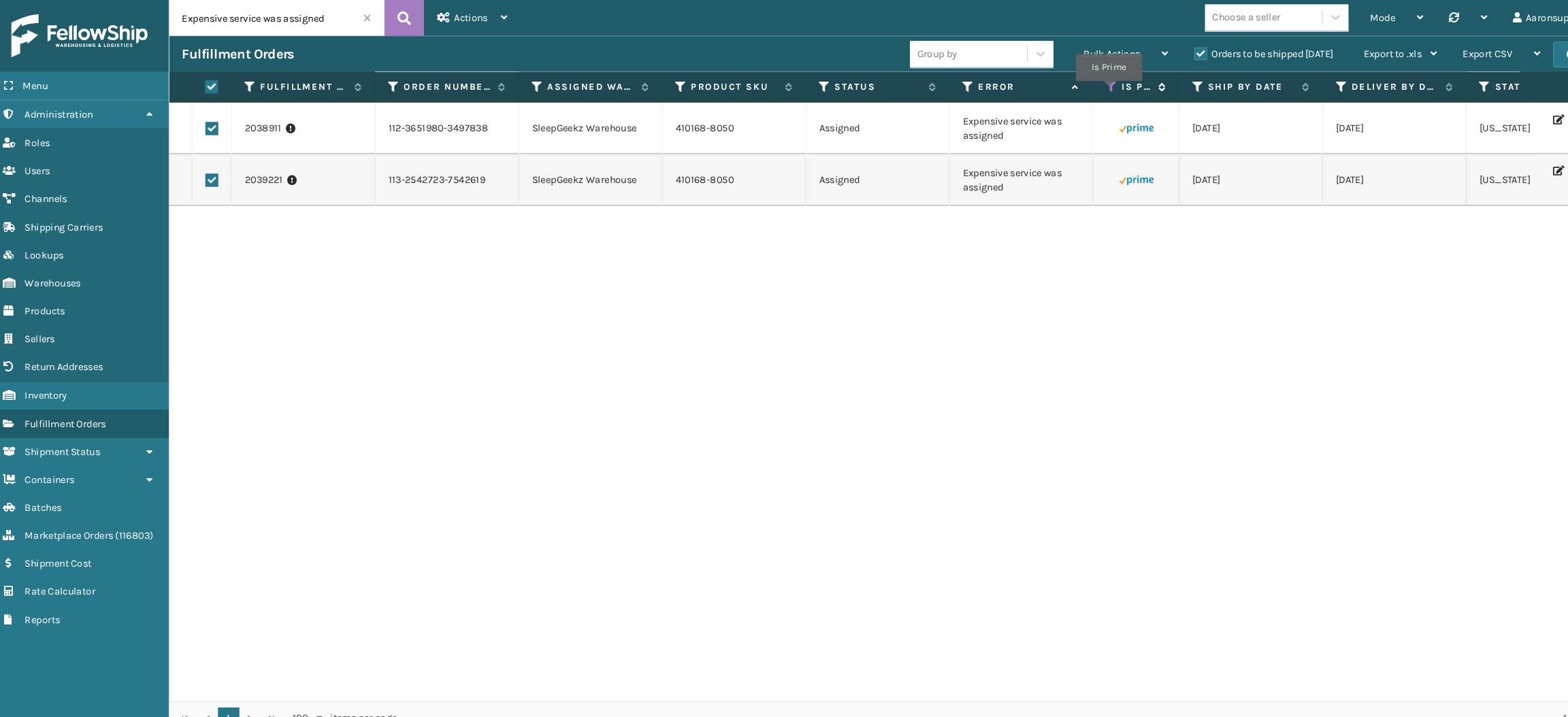
click at [1061, 86] on icon at bounding box center [1063, 82] width 10 height 12
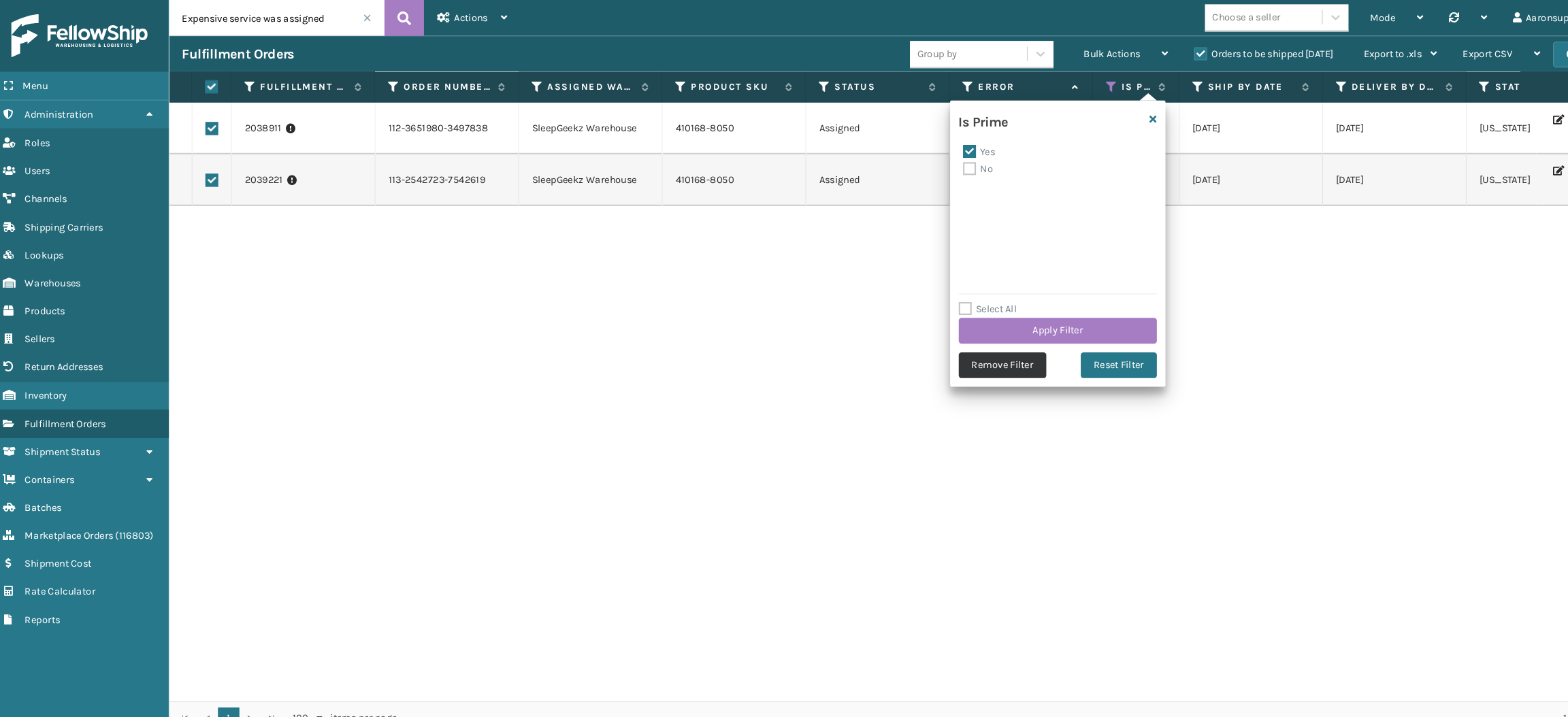
click at [982, 348] on button "Remove Filter" at bounding box center [961, 346] width 83 height 25
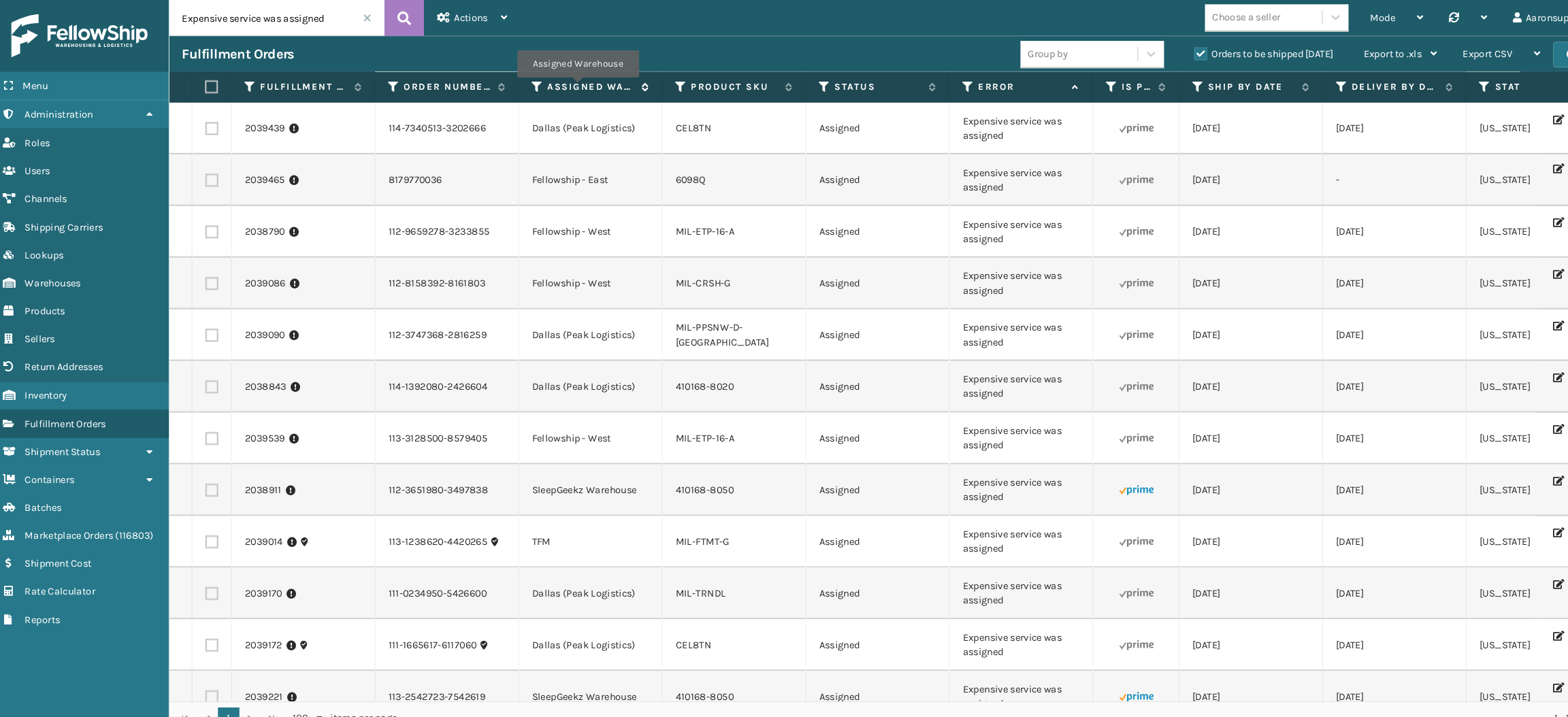
click at [558, 83] on label "Assigned Warehouse" at bounding box center [570, 82] width 83 height 12
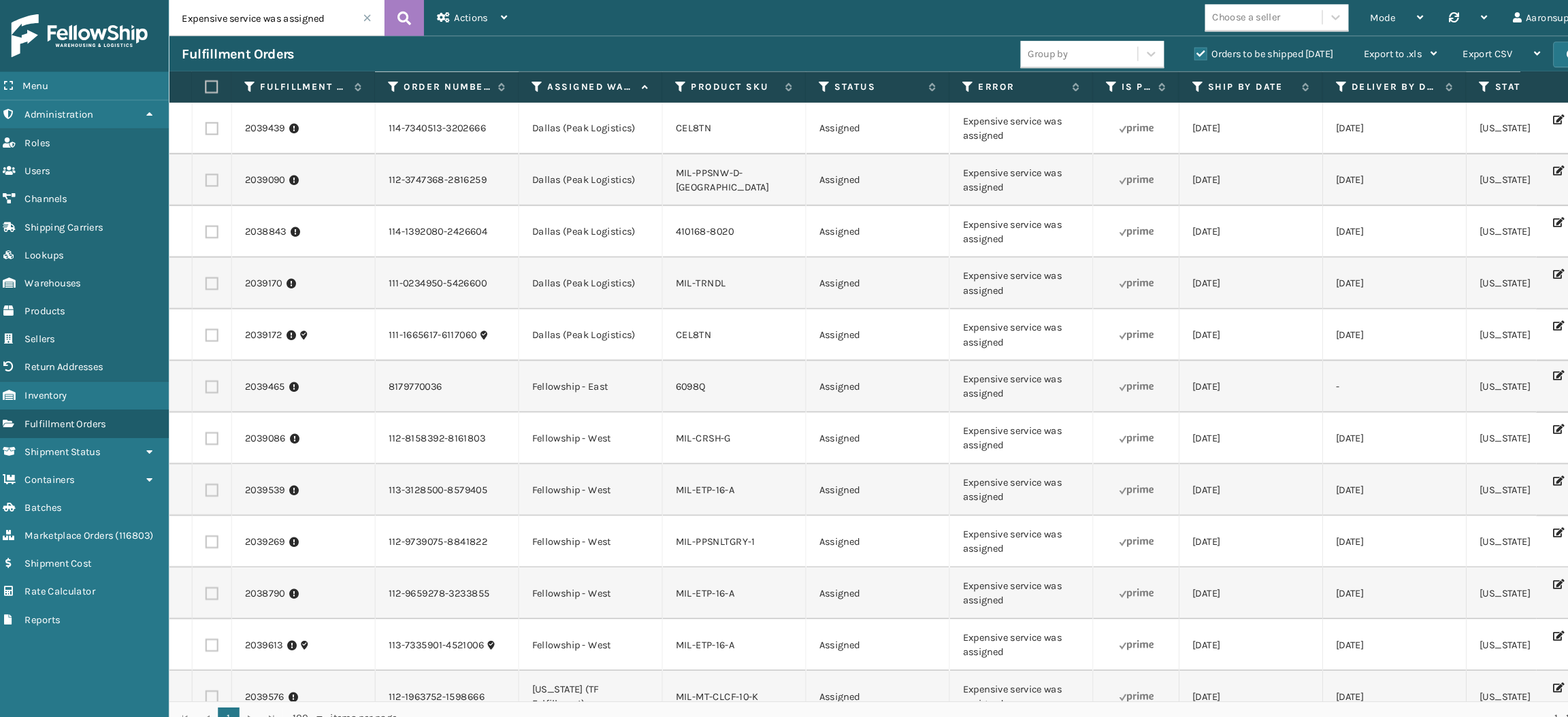
click at [202, 287] on td at bounding box center [210, 269] width 37 height 49
click at [205, 226] on label at bounding box center [210, 219] width 12 height 12
click at [205, 223] on input "checkbox" at bounding box center [204, 217] width 1 height 9
checkbox input "true"
click at [206, 177] on label at bounding box center [210, 171] width 12 height 12
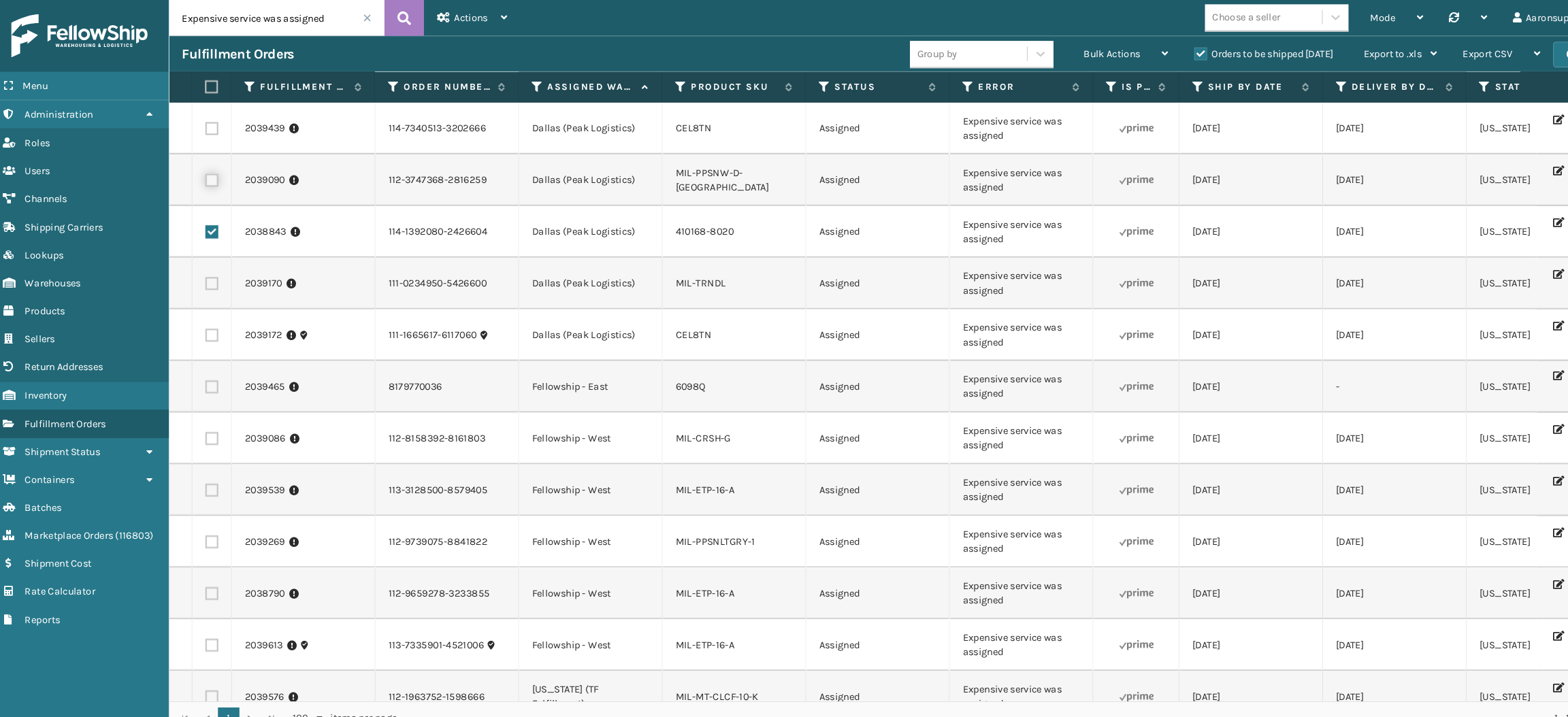
click at [205, 174] on input "checkbox" at bounding box center [204, 169] width 1 height 9
checkbox input "true"
click at [209, 275] on label at bounding box center [210, 268] width 12 height 12
click at [205, 271] on input "checkbox" at bounding box center [204, 267] width 1 height 9
checkbox input "true"
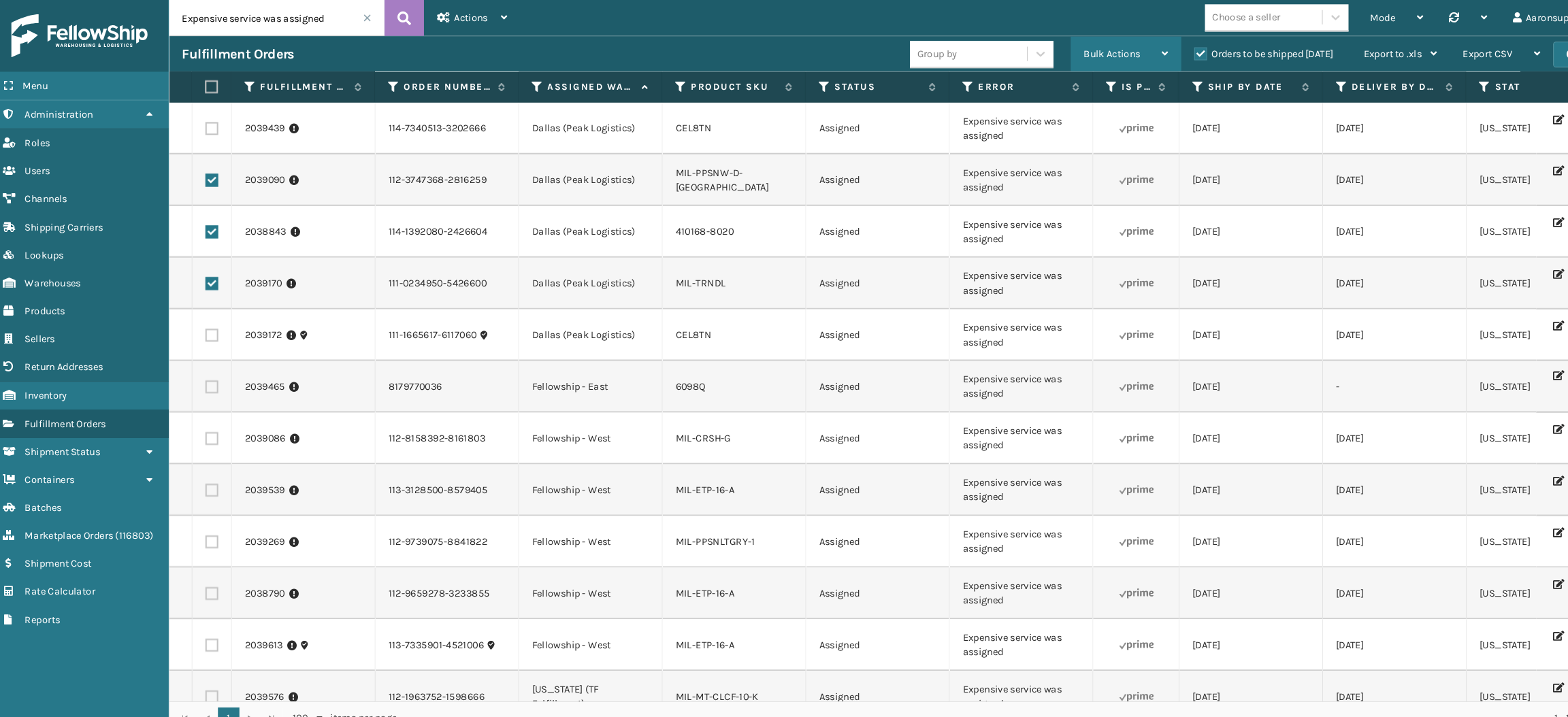
click at [1080, 60] on div "Bulk Actions" at bounding box center [1078, 52] width 81 height 34
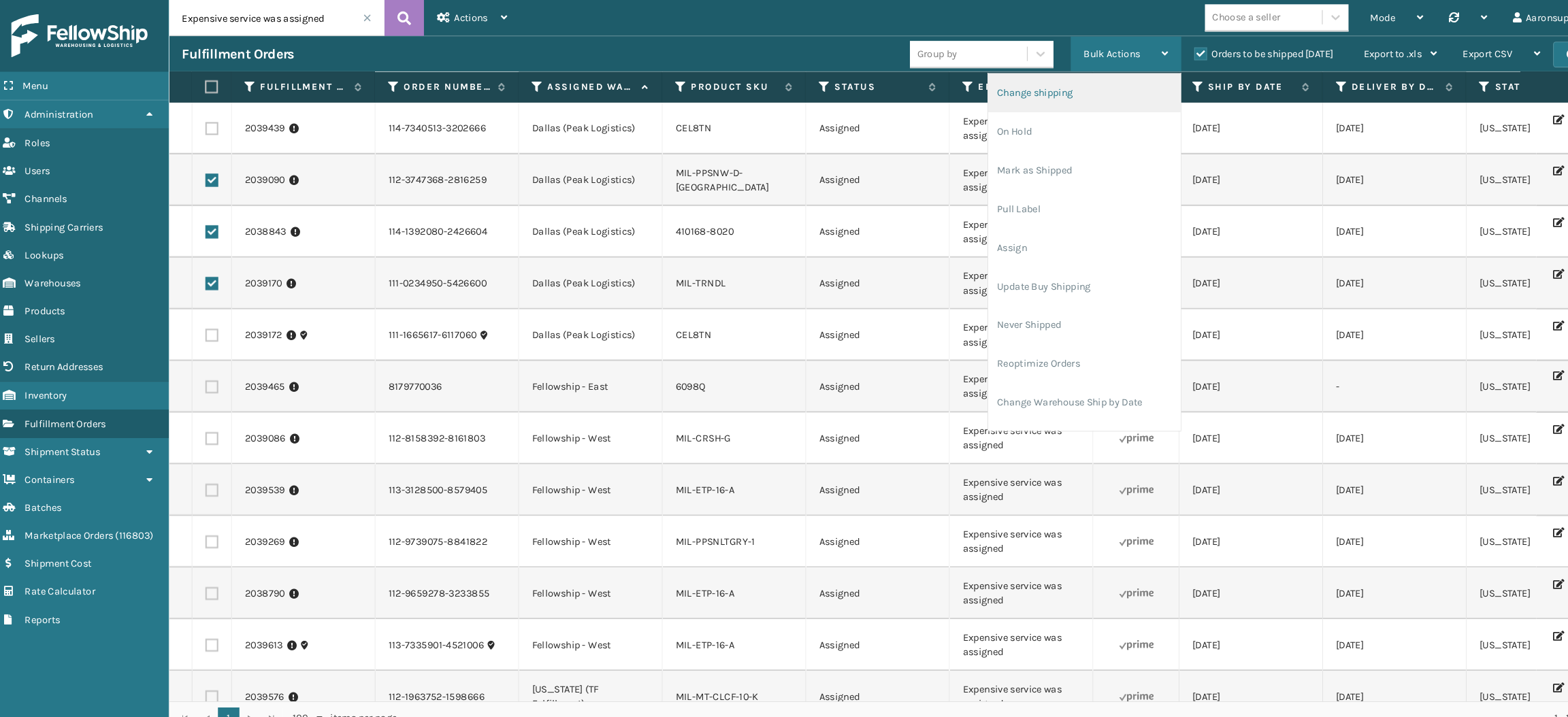
click at [1052, 76] on li "Change shipping" at bounding box center [1038, 87] width 182 height 37
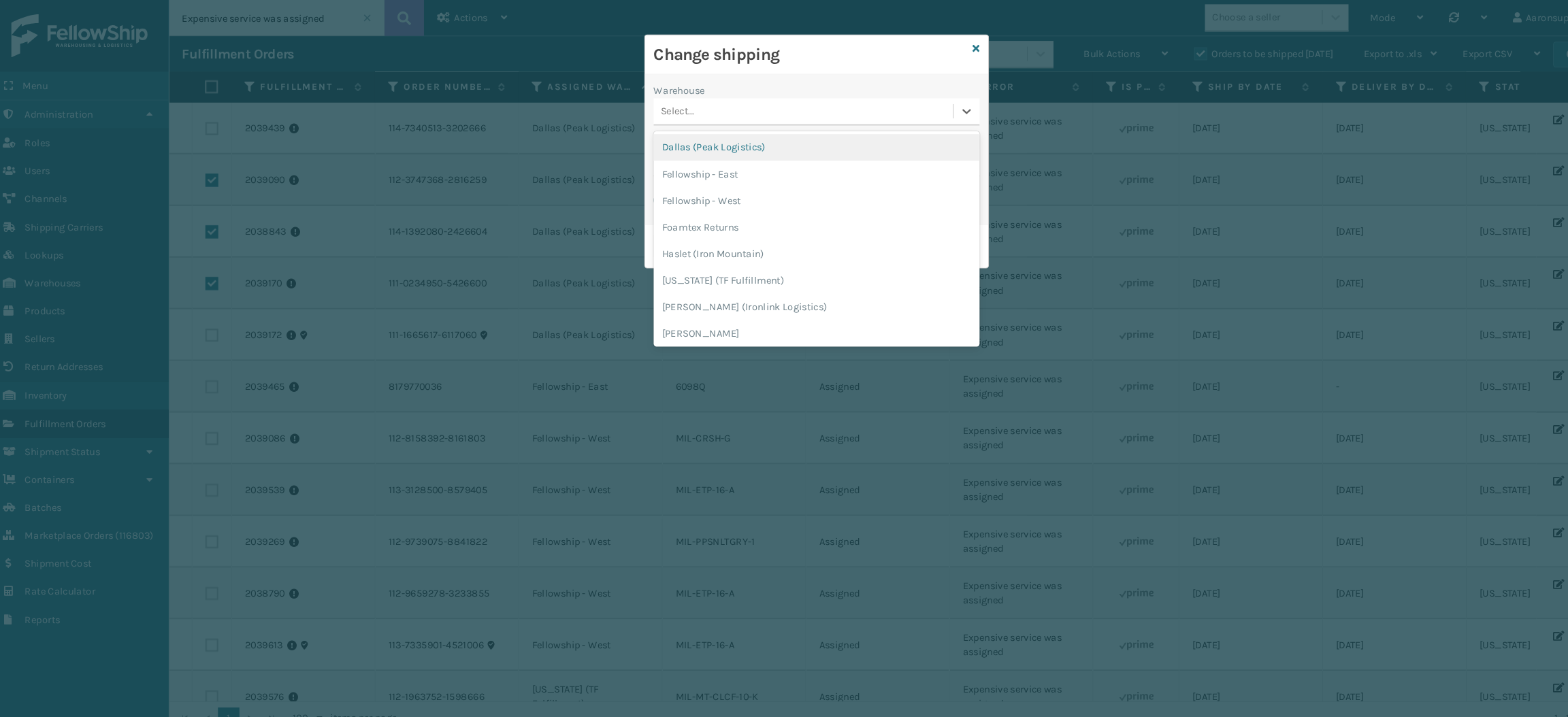
click at [719, 110] on div "Select..." at bounding box center [771, 106] width 284 height 23
click at [704, 138] on div "Dallas (Peak Logistics)" at bounding box center [784, 139] width 309 height 26
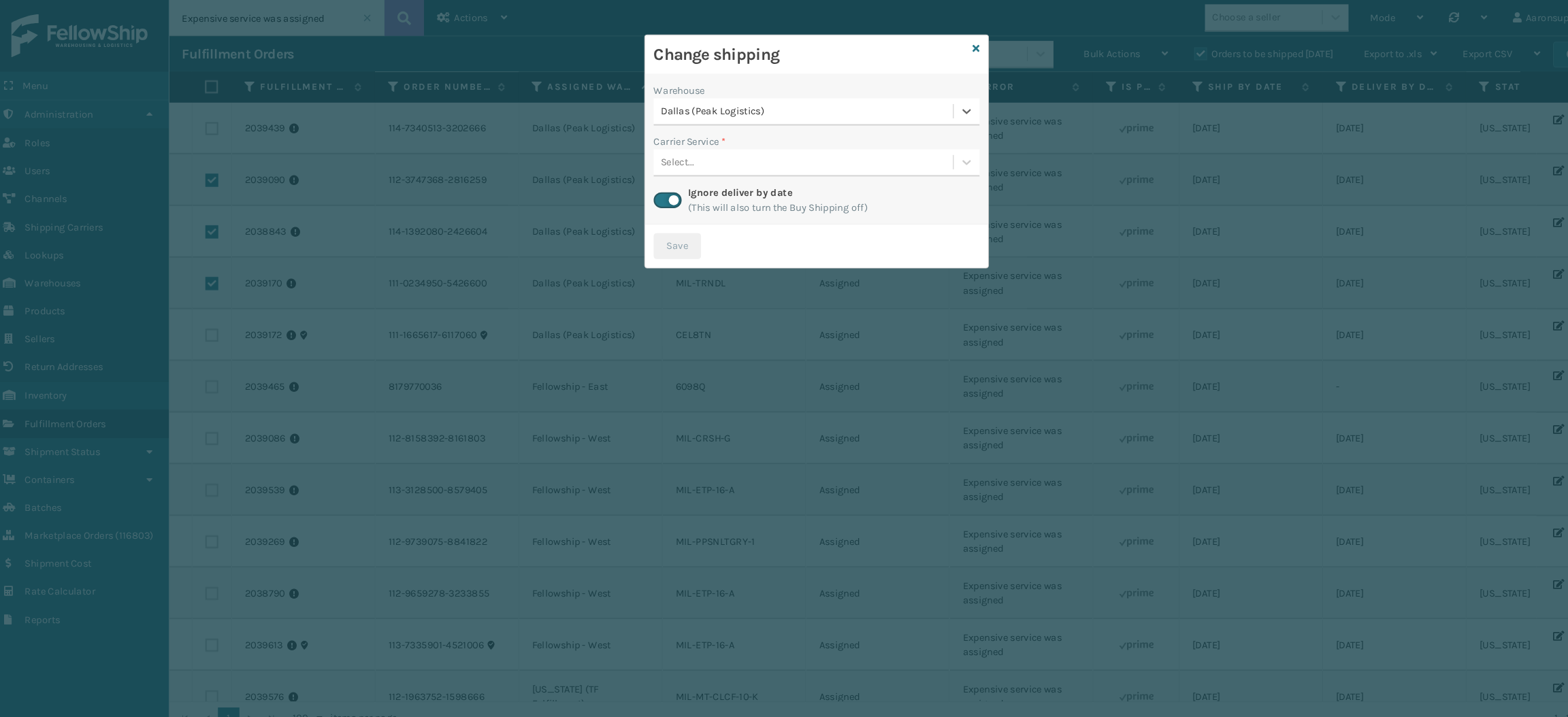
click at [690, 143] on div "Select..." at bounding box center [771, 155] width 284 height 23
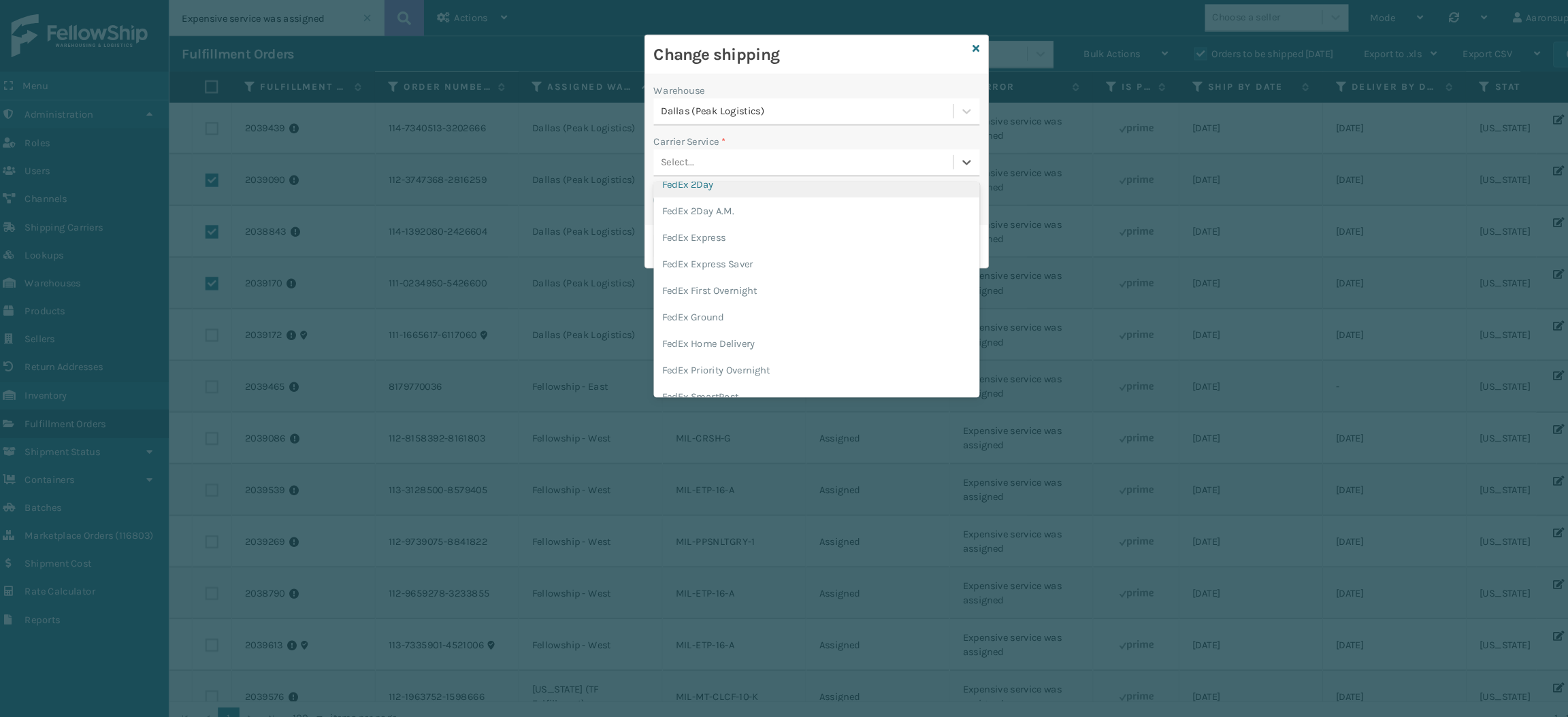
scroll to position [66, 0]
click at [689, 317] on div "FedEx Home Delivery" at bounding box center [784, 323] width 309 height 26
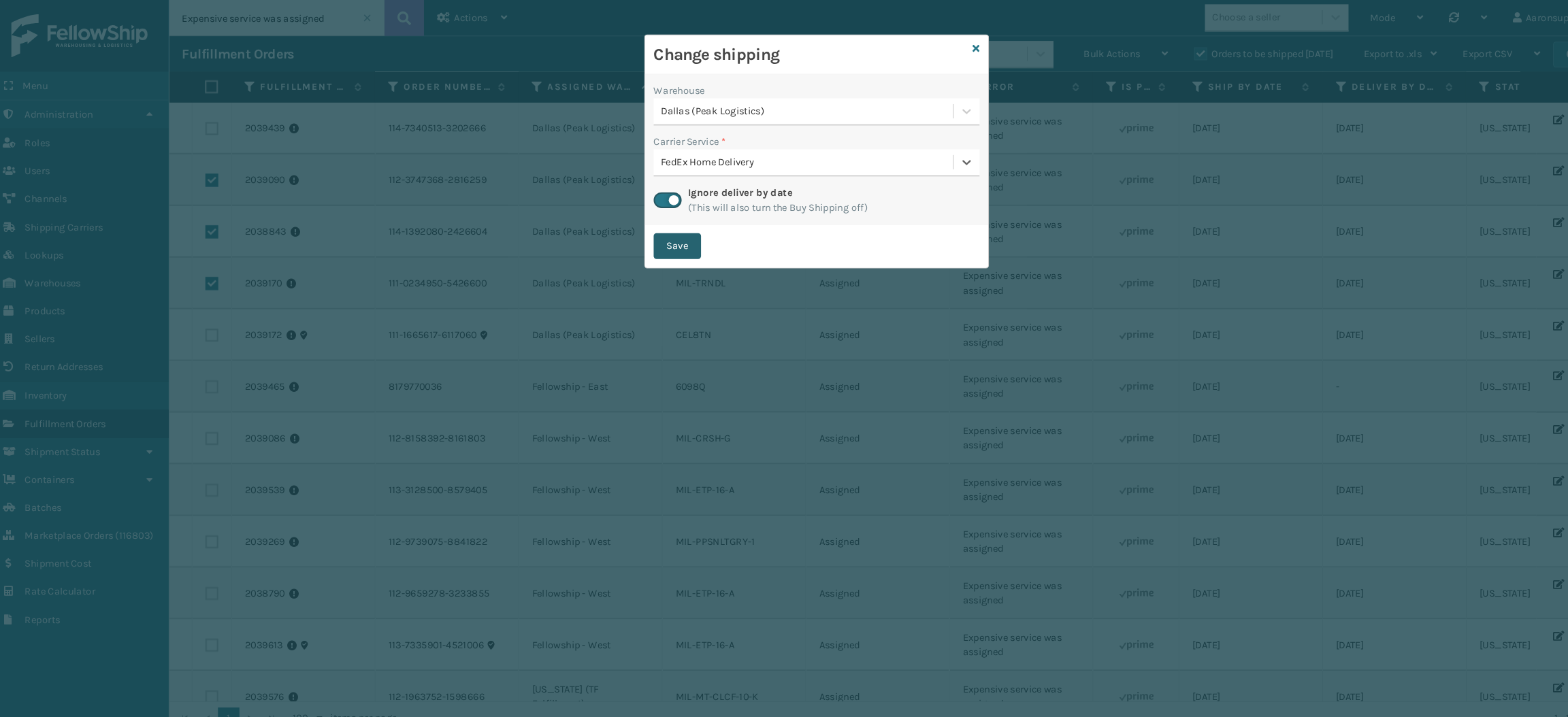
click at [645, 230] on button "Save" at bounding box center [652, 233] width 45 height 25
checkbox input "false"
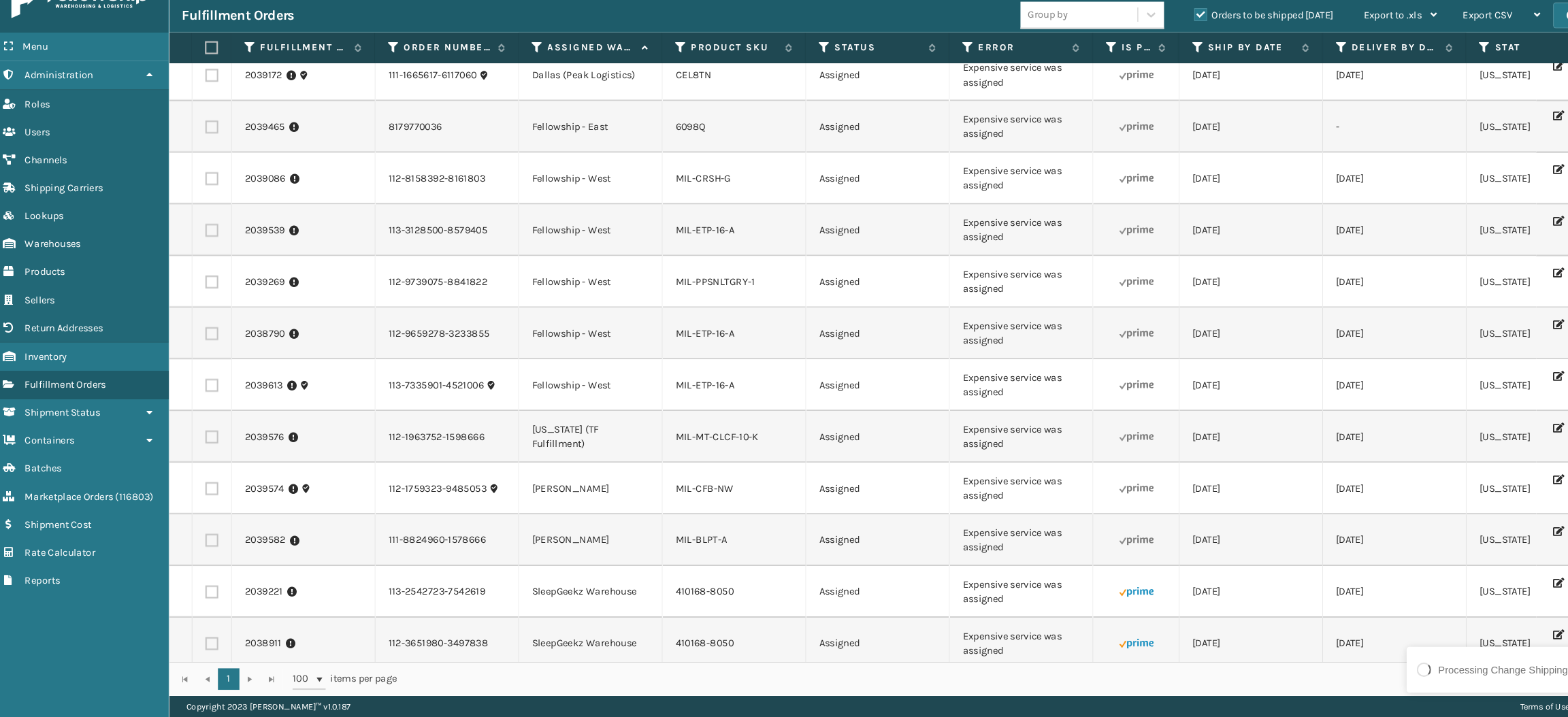
scroll to position [209, 0]
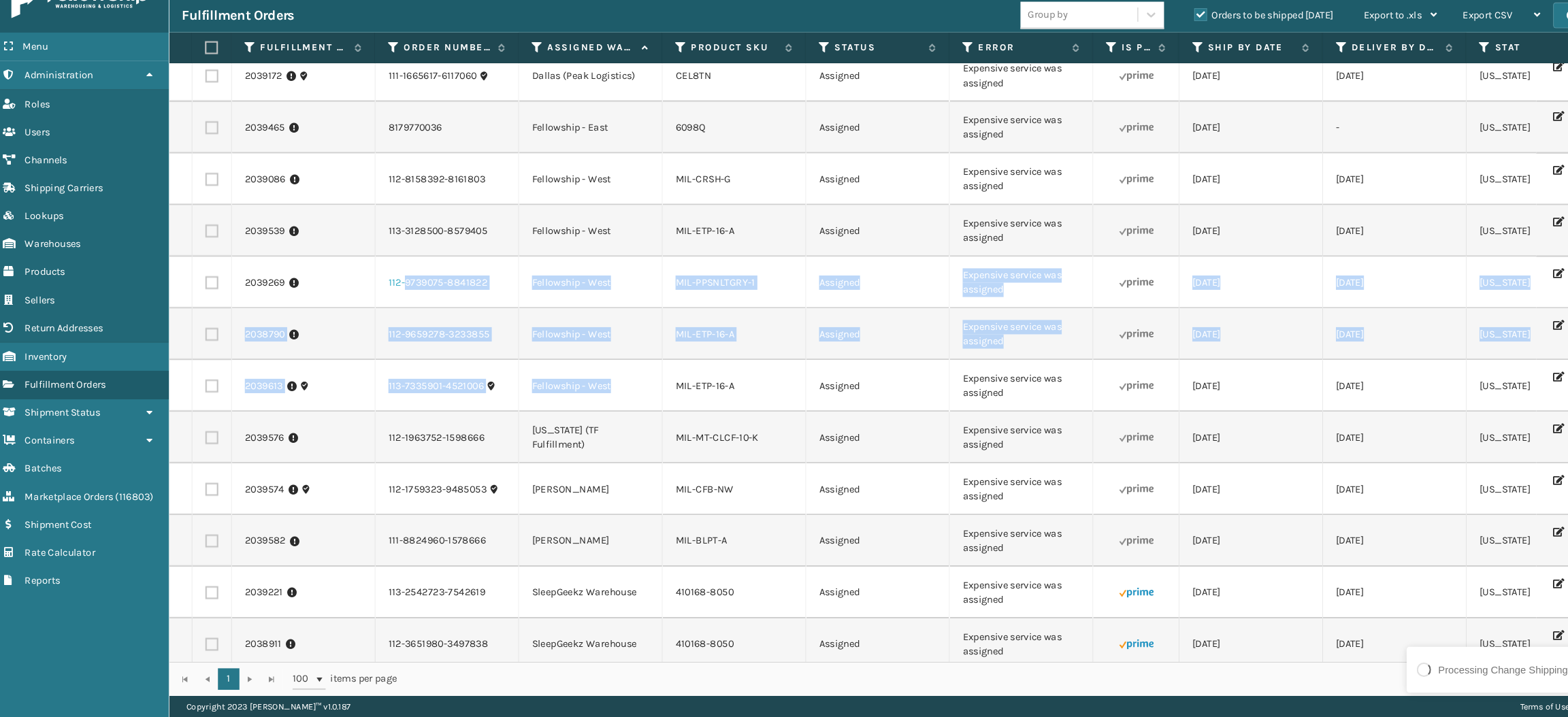
drag, startPoint x: 639, startPoint y: 374, endPoint x: 389, endPoint y: 326, distance: 254.6
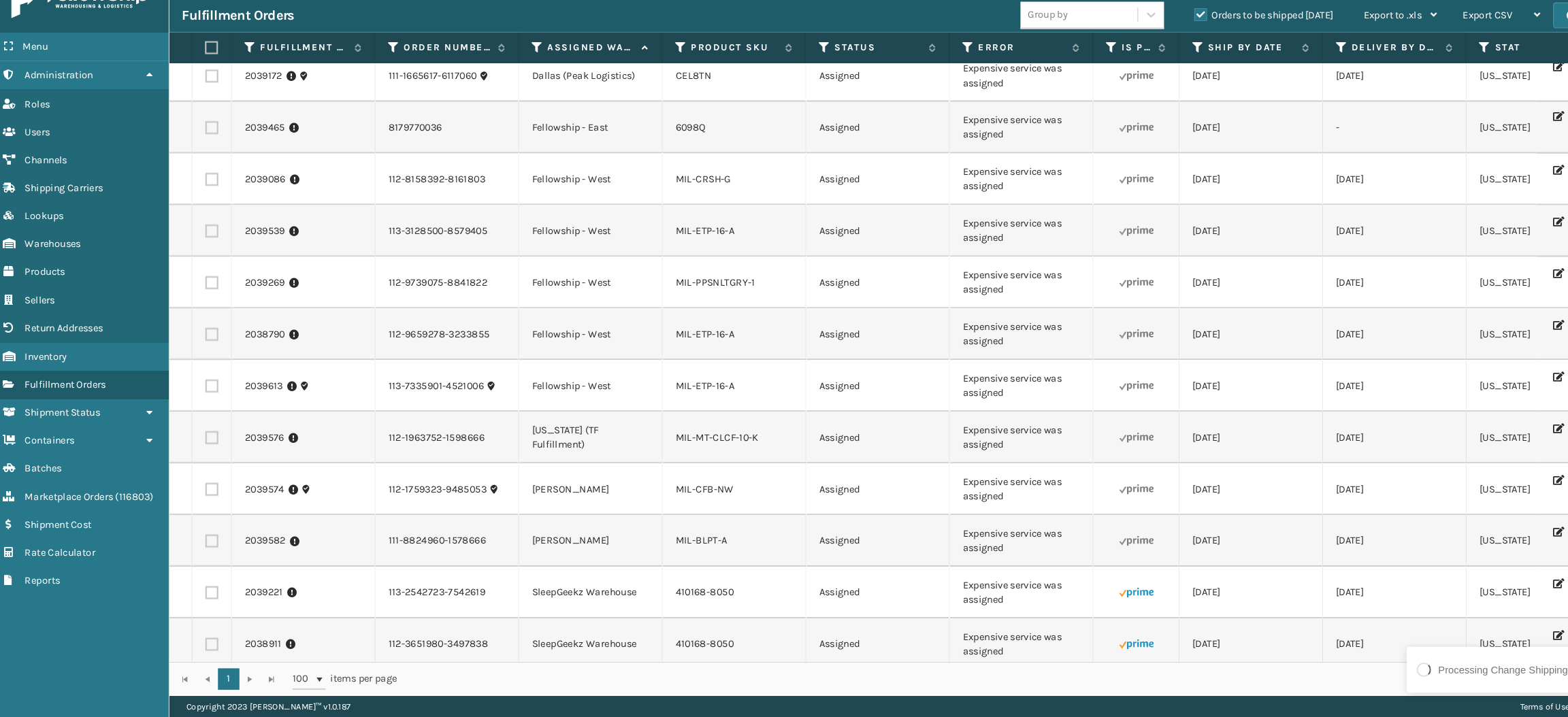
click at [600, 281] on td "Fellowship - West" at bounding box center [570, 257] width 137 height 49
click at [209, 410] on label at bounding box center [210, 403] width 12 height 12
click at [205, 406] on input "checkbox" at bounding box center [204, 401] width 1 height 9
checkbox input "true"
click at [209, 360] on label at bounding box center [210, 354] width 12 height 12
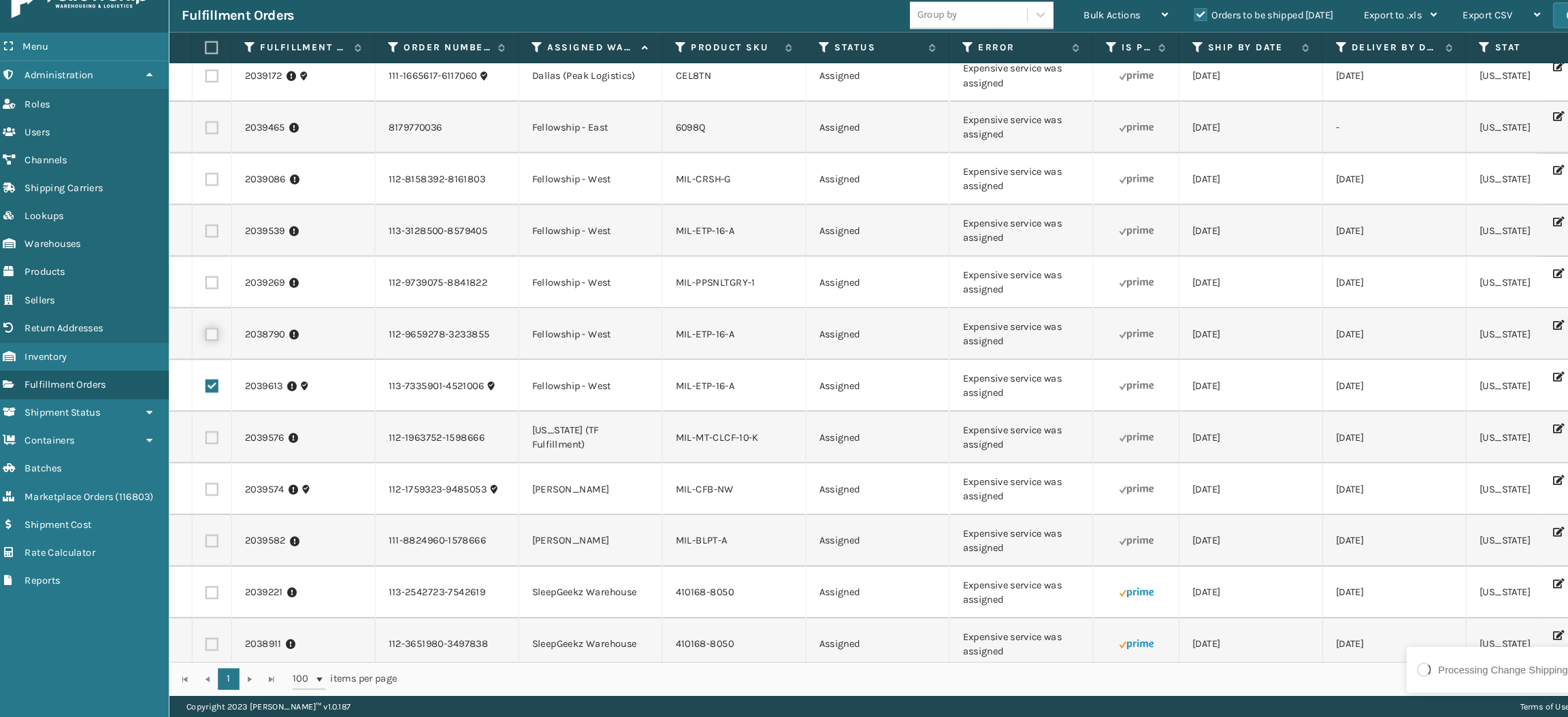
click at [205, 358] on input "checkbox" at bounding box center [204, 352] width 1 height 9
checkbox input "true"
click at [204, 312] on label at bounding box center [210, 305] width 12 height 12
click at [204, 308] on input "checkbox" at bounding box center [204, 303] width 1 height 9
checkbox input "true"
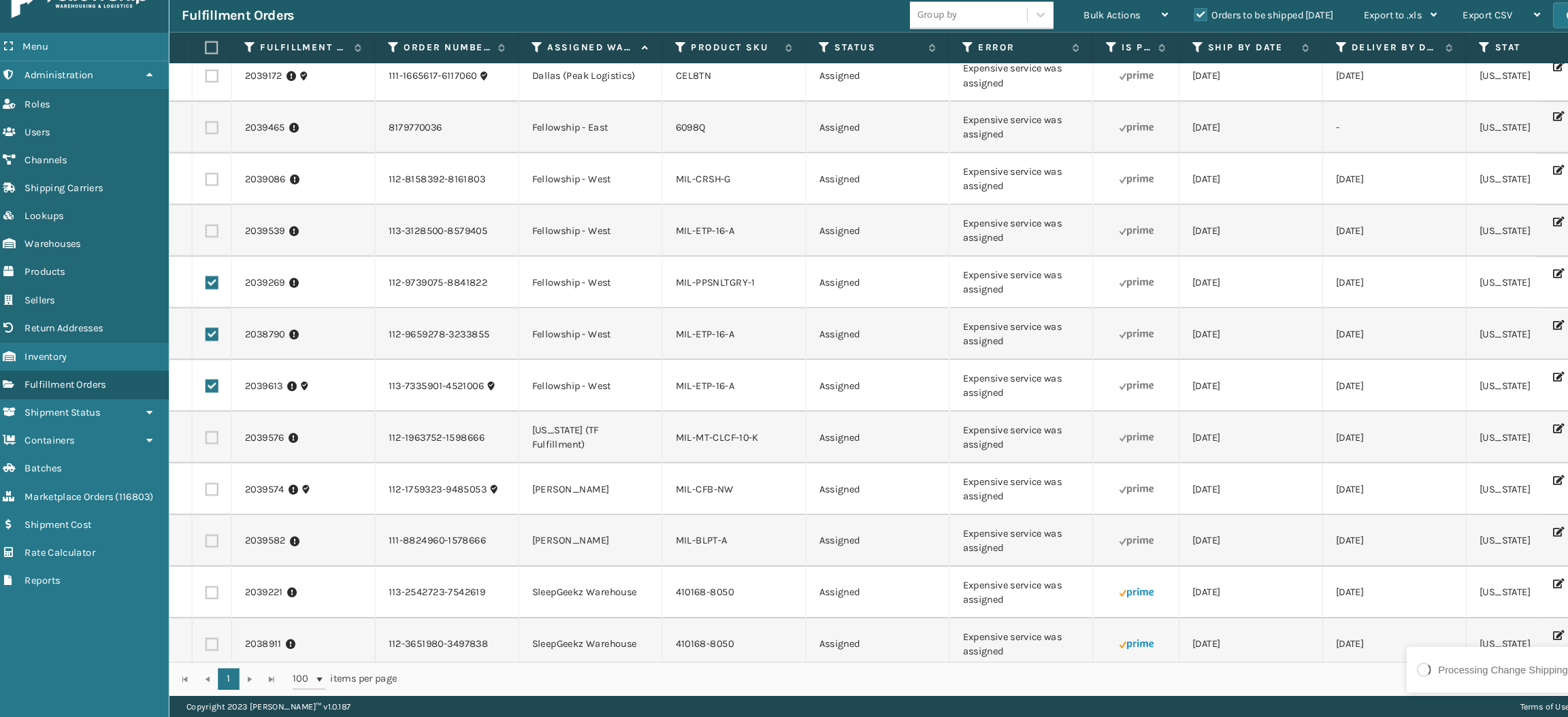
click at [209, 263] on label at bounding box center [210, 256] width 12 height 12
click at [205, 259] on input "checkbox" at bounding box center [204, 254] width 1 height 9
checkbox input "true"
click at [209, 213] on label at bounding box center [210, 207] width 12 height 12
click at [205, 211] on input "checkbox" at bounding box center [204, 205] width 1 height 9
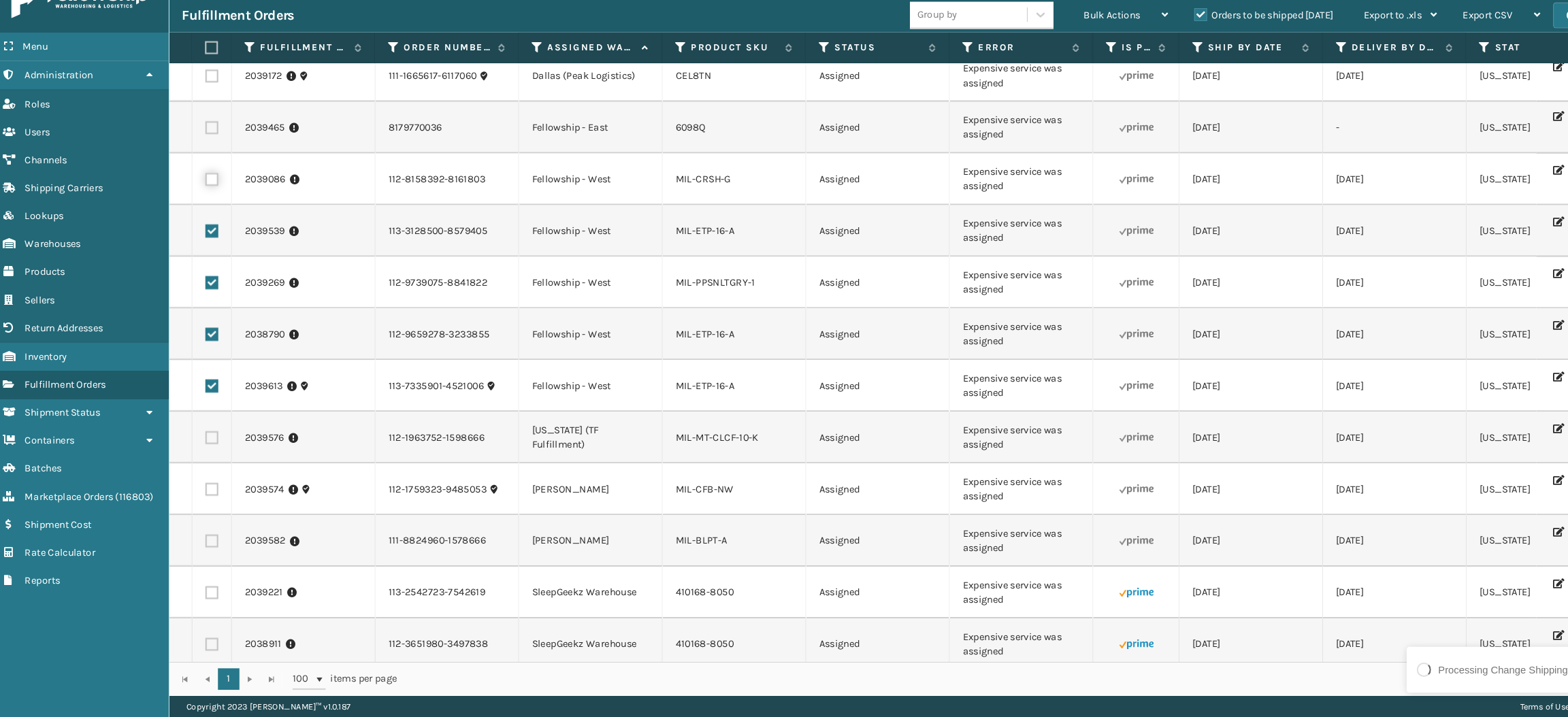
checkbox input "true"
click at [1060, 48] on span "Bulk Actions" at bounding box center [1064, 51] width 54 height 11
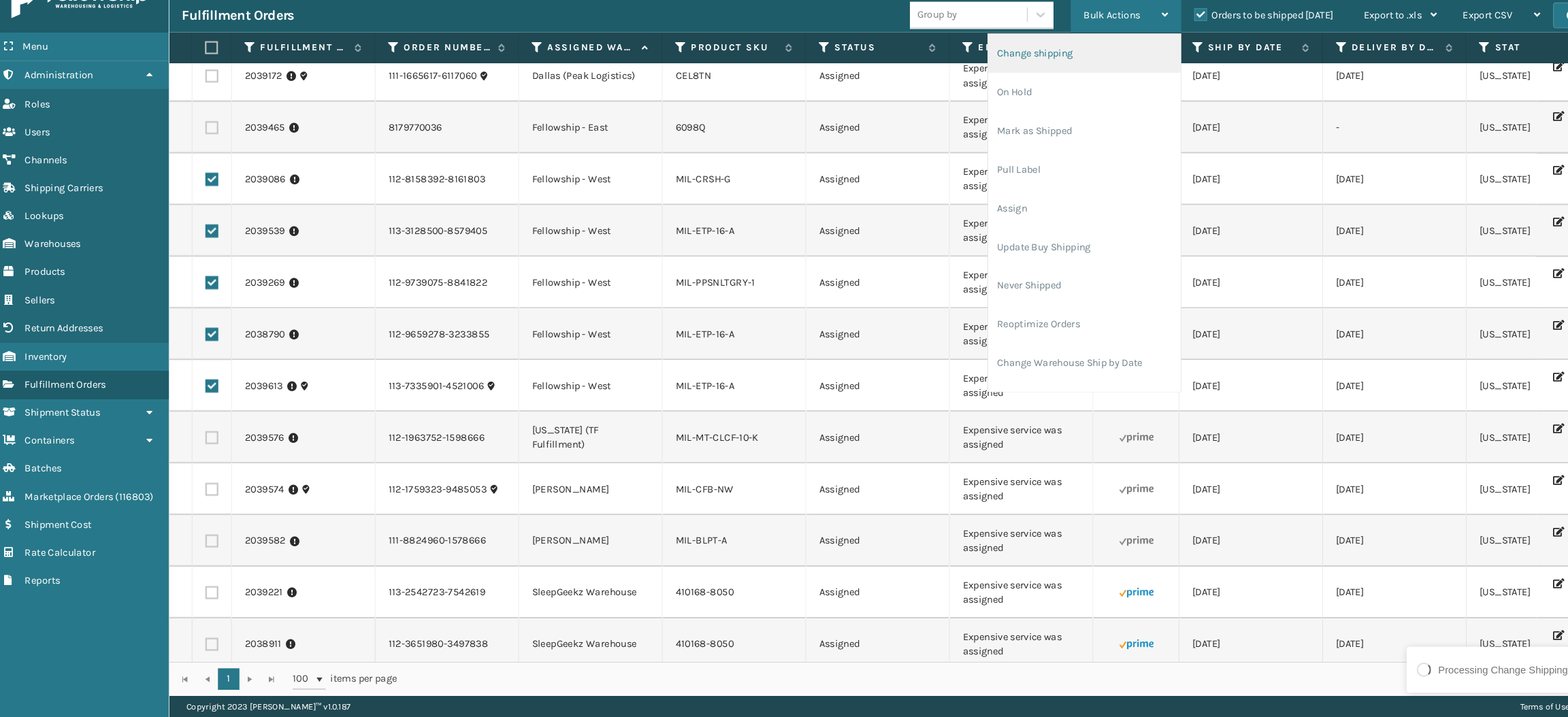
click at [1016, 85] on li "Change shipping" at bounding box center [1038, 87] width 182 height 37
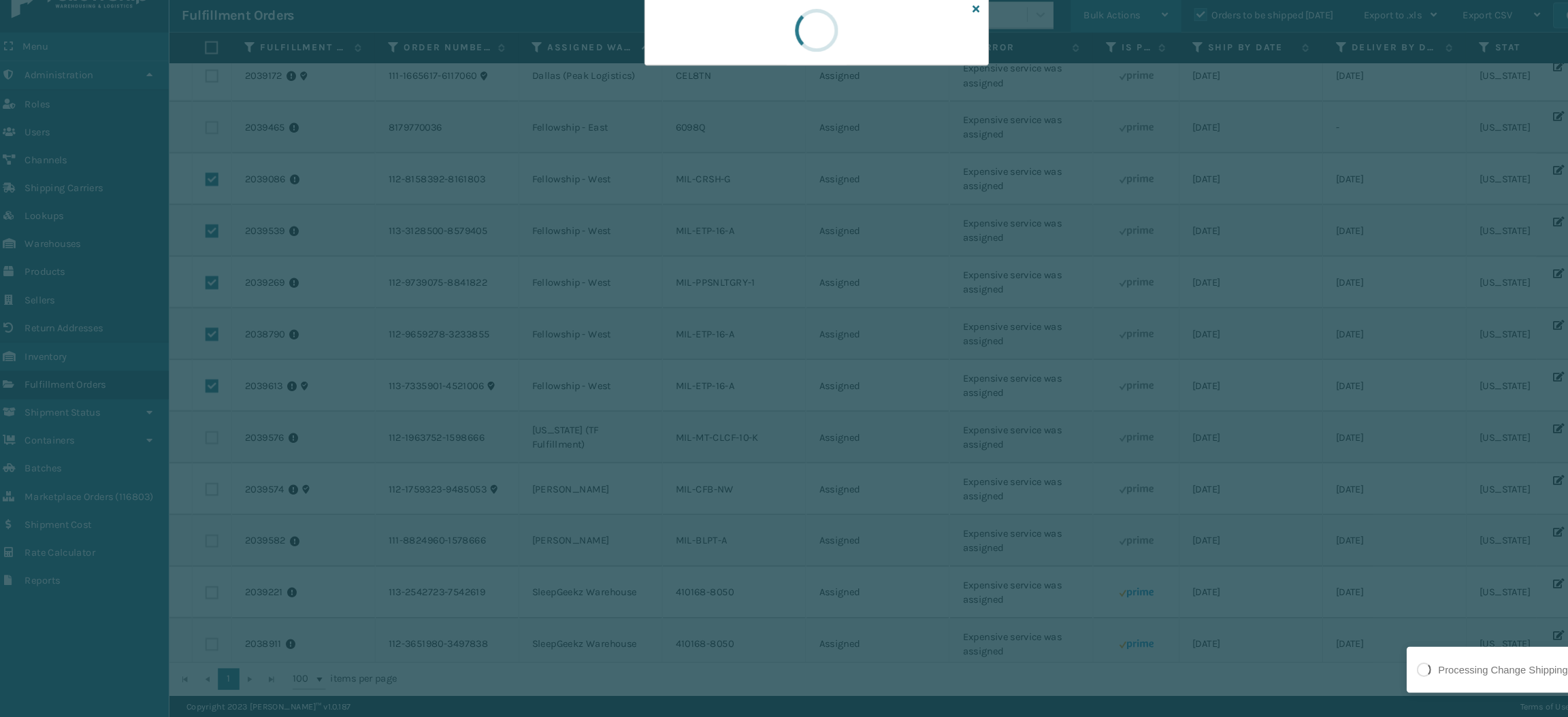
scroll to position [0, 0]
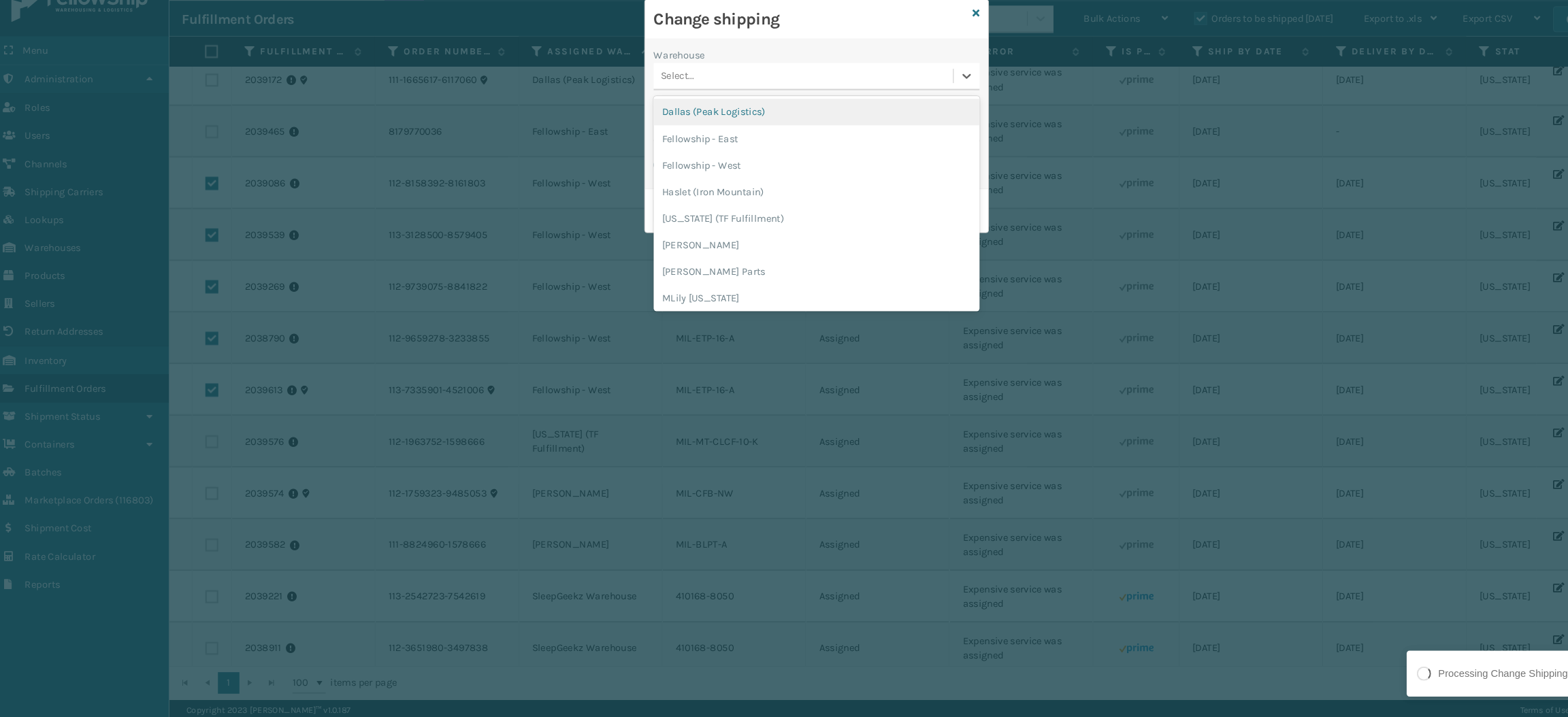
click at [744, 114] on div "Select..." at bounding box center [771, 106] width 284 height 23
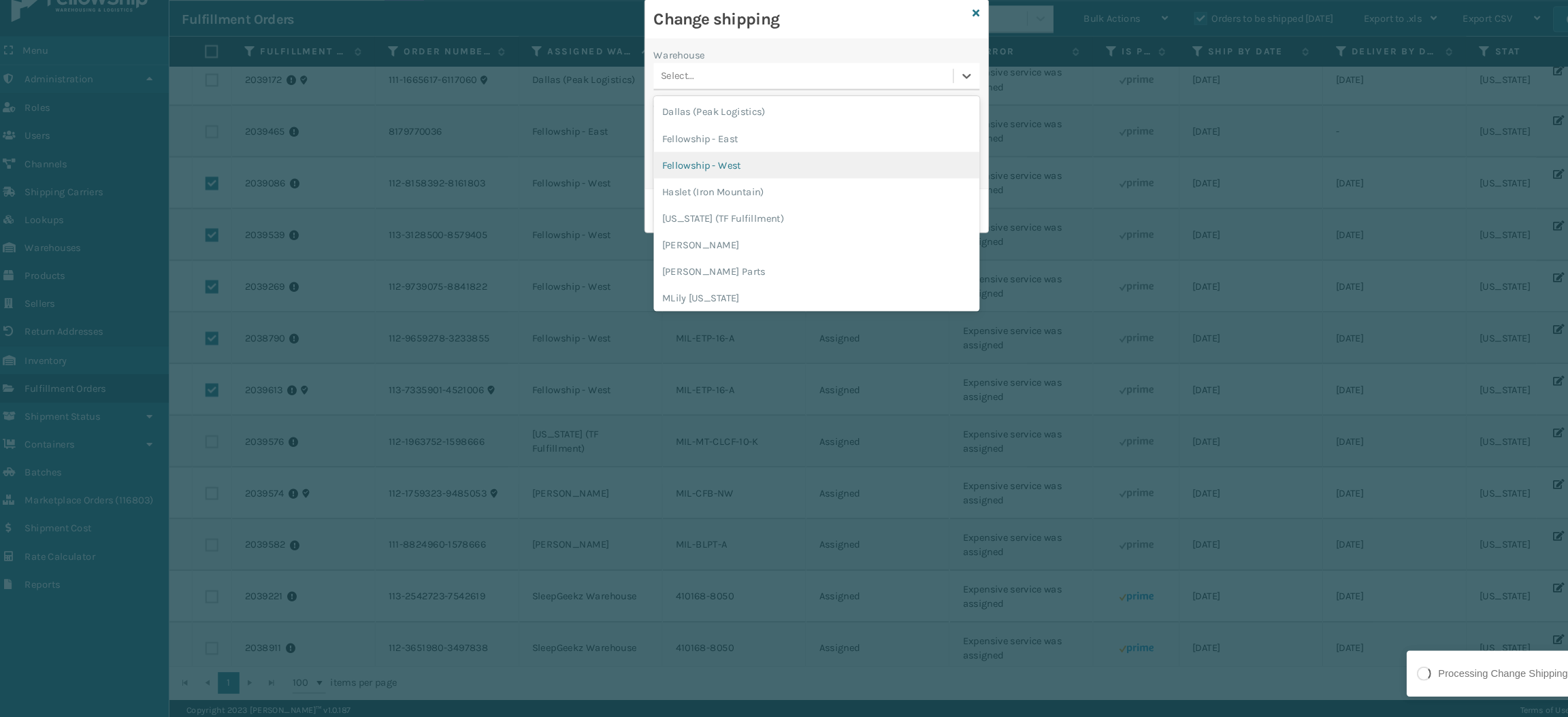
click at [712, 189] on div "Fellowship - West" at bounding box center [784, 190] width 309 height 26
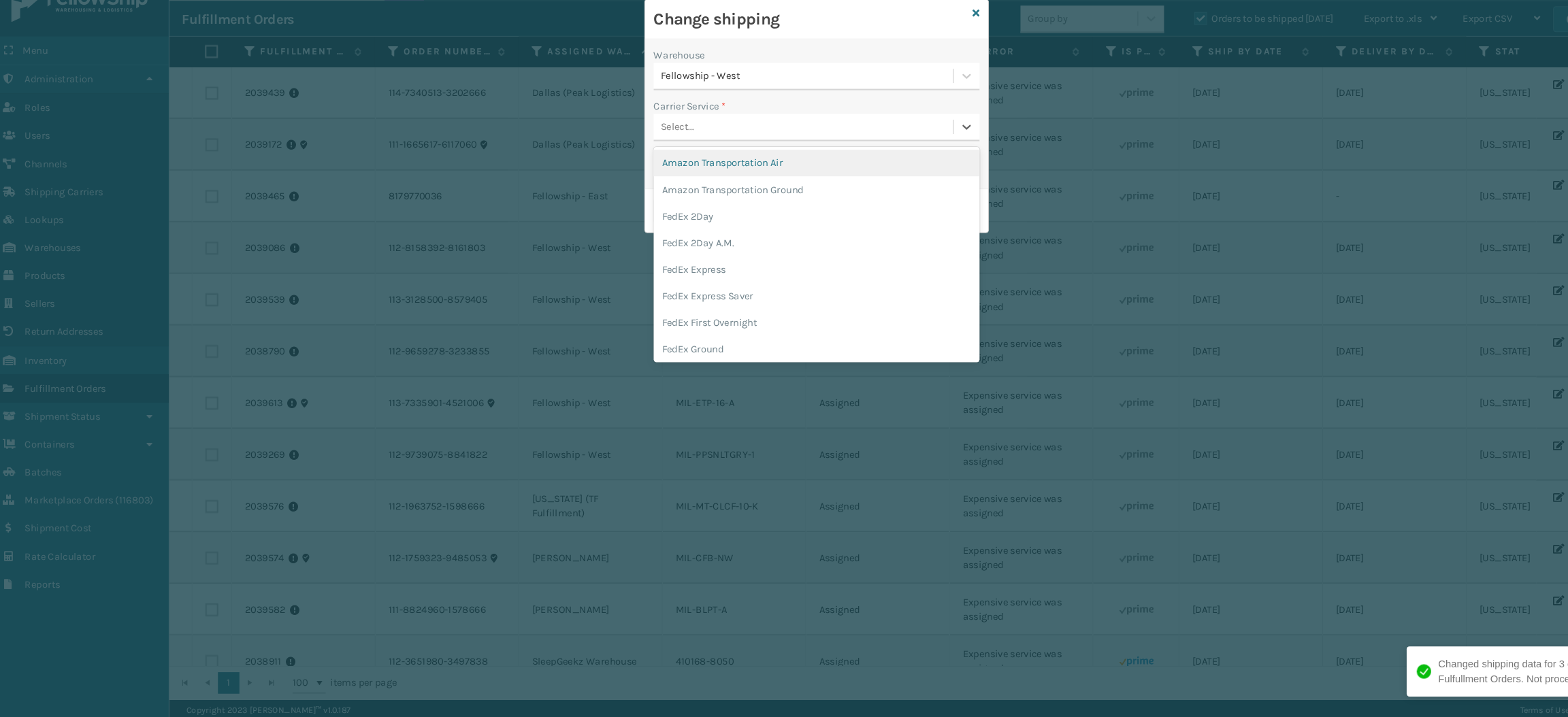
click at [692, 157] on div "Select..." at bounding box center [771, 155] width 284 height 23
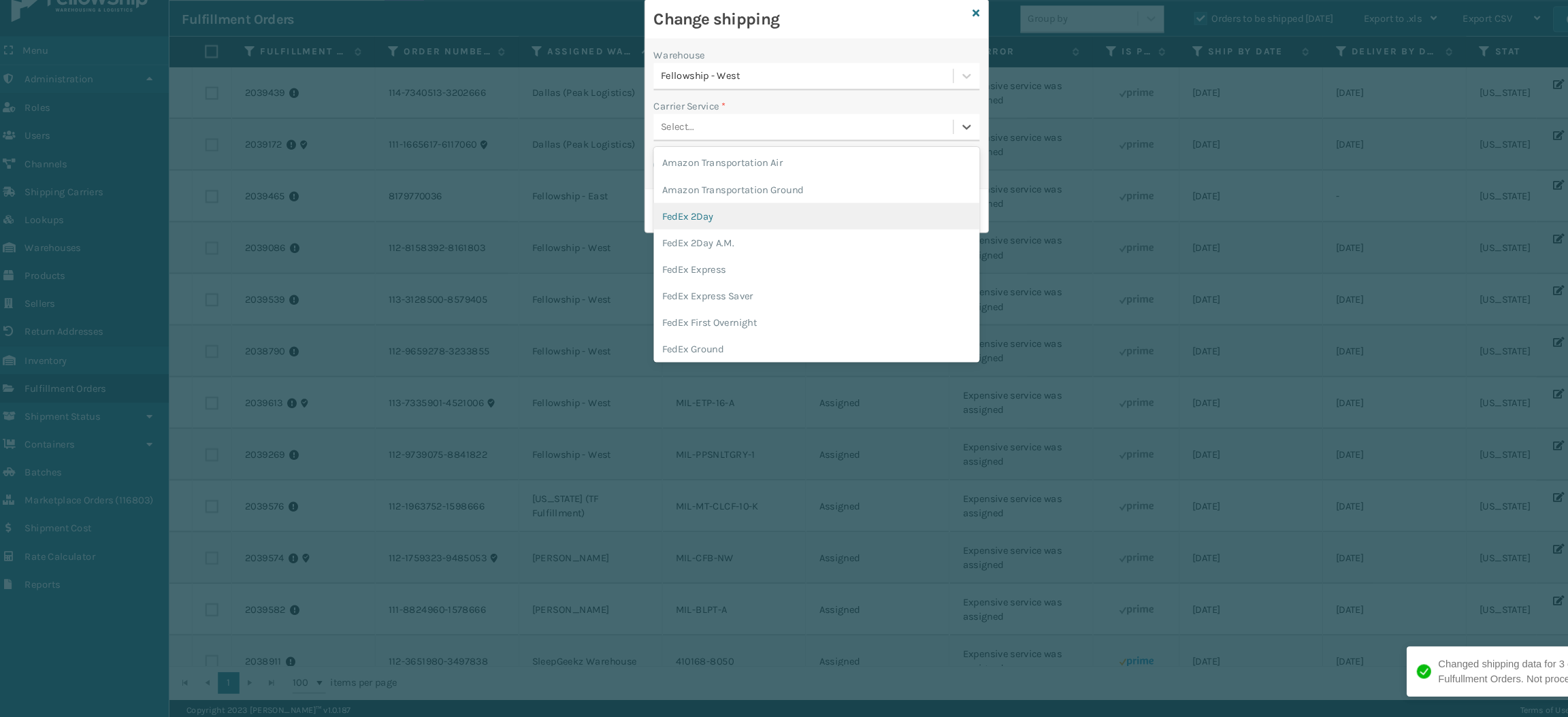
scroll to position [42, 0]
click at [704, 338] on div "FedEx Home Delivery" at bounding box center [784, 347] width 309 height 26
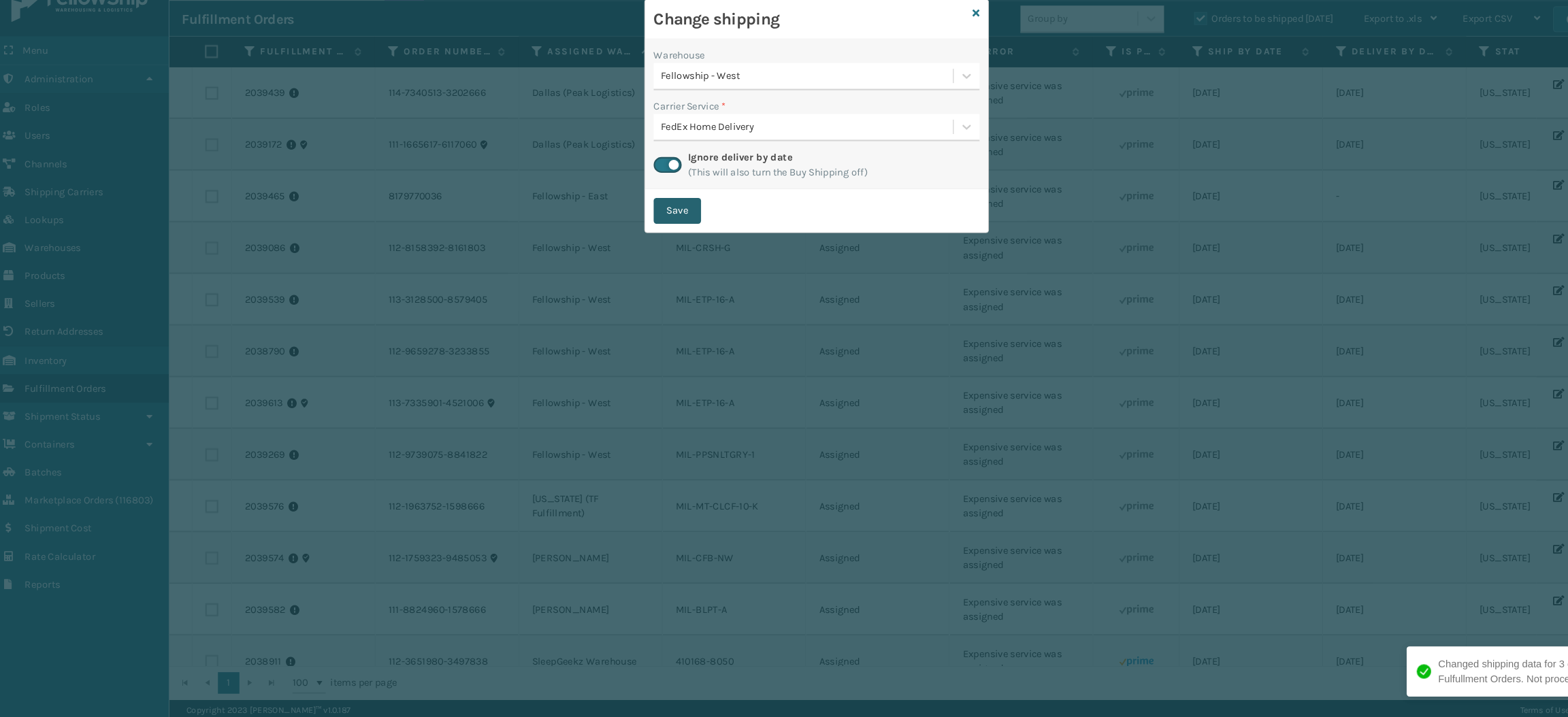
click at [656, 239] on button "Save" at bounding box center [652, 233] width 45 height 25
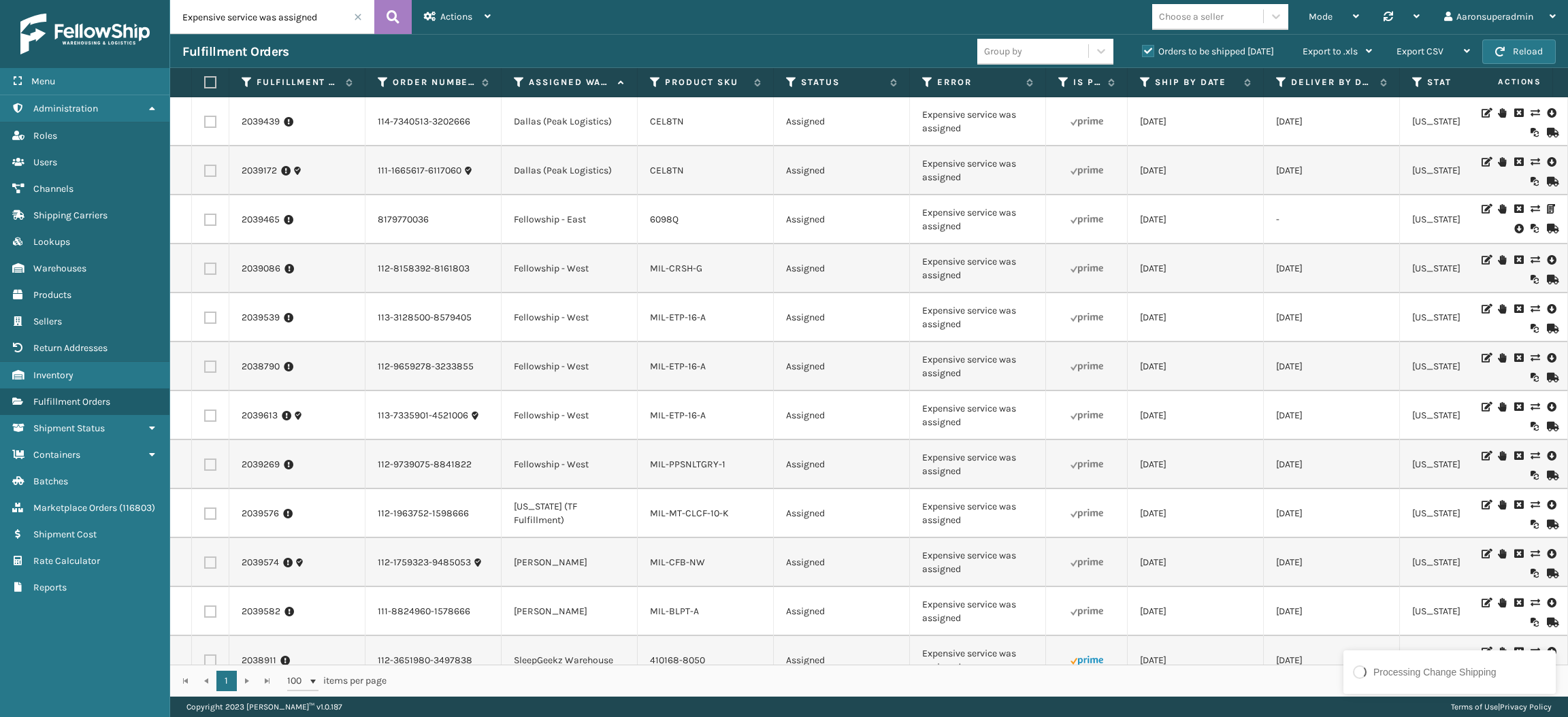
scroll to position [199, 0]
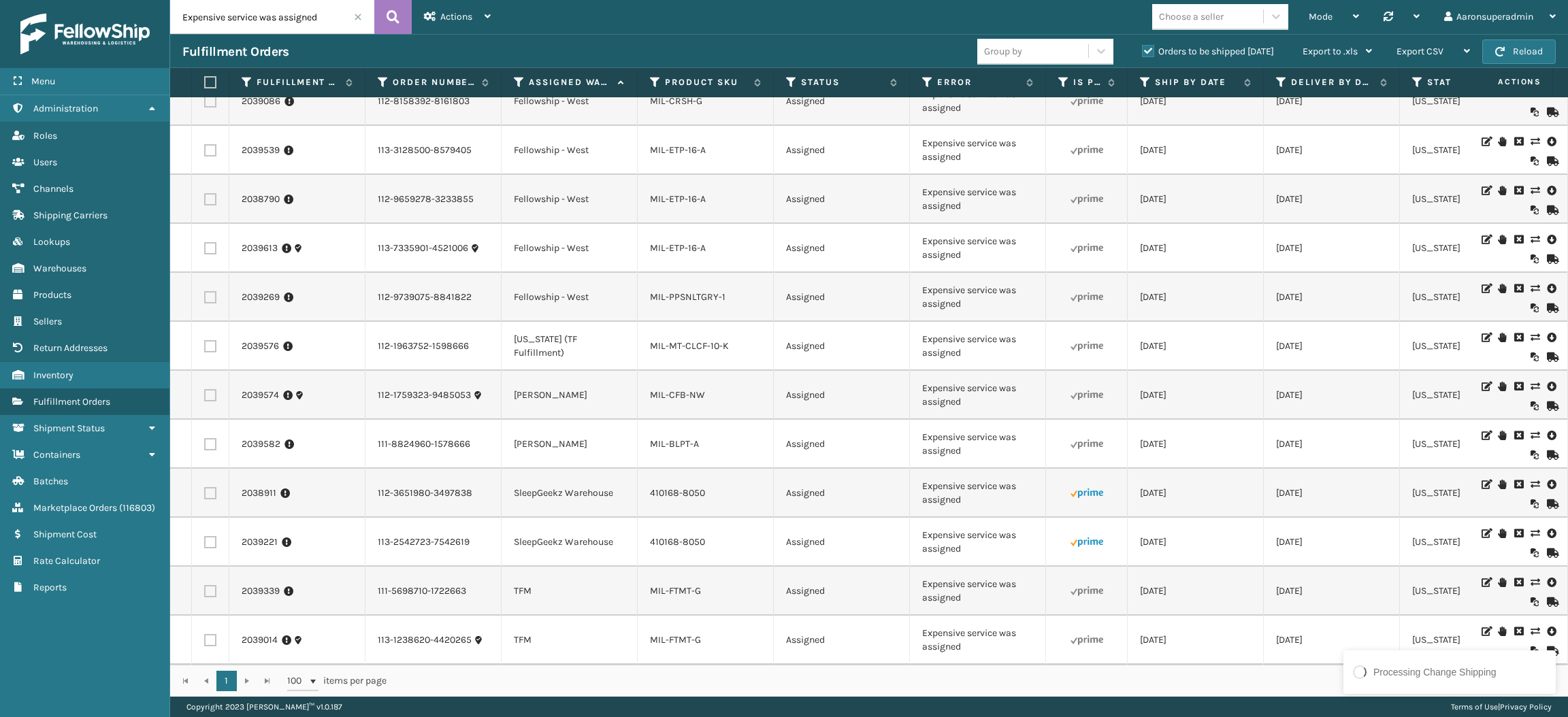
click at [212, 634] on label at bounding box center [210, 640] width 12 height 12
click at [205, 634] on input "checkbox" at bounding box center [204, 638] width 1 height 9
checkbox input "true"
click at [209, 585] on label at bounding box center [210, 591] width 12 height 12
click at [205, 585] on input "checkbox" at bounding box center [204, 589] width 1 height 9
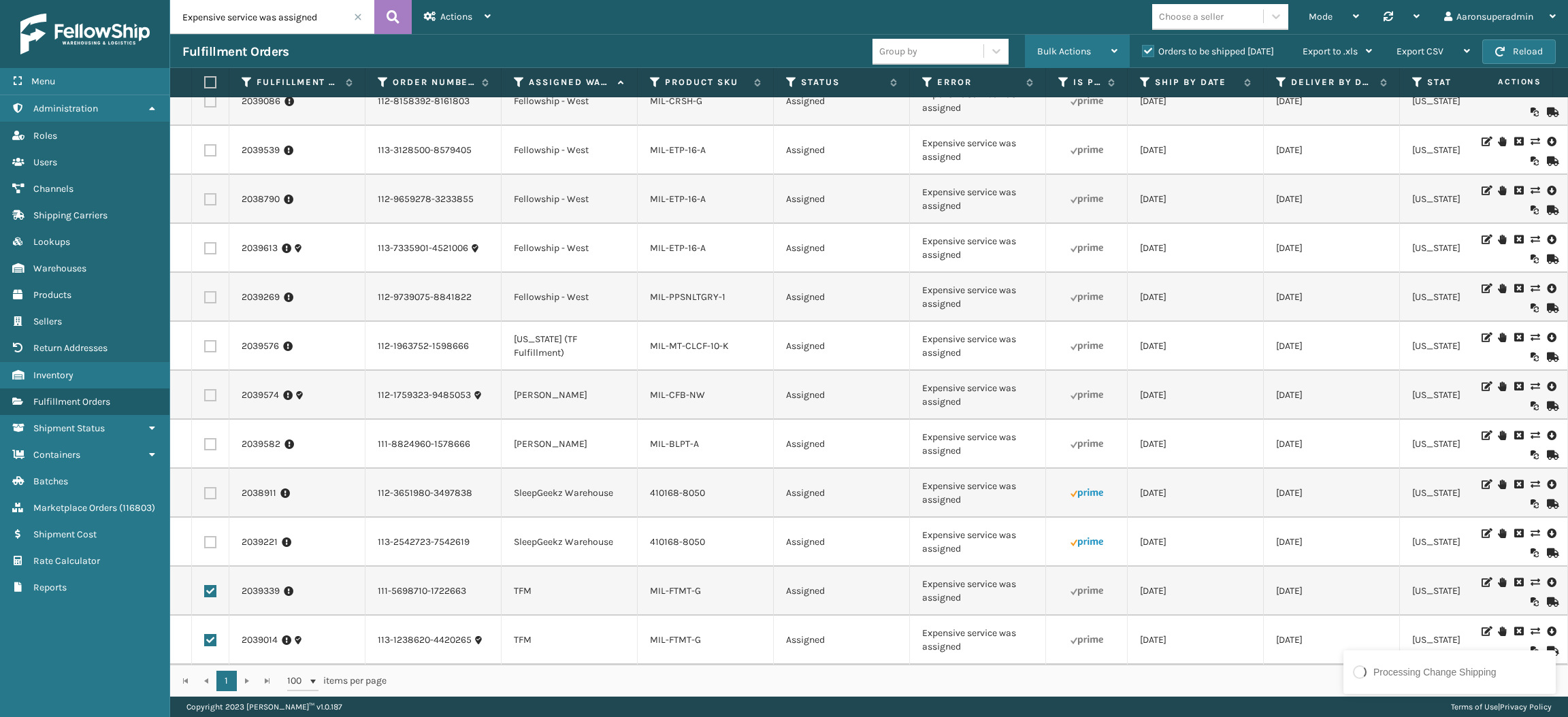
click at [1060, 50] on span "Bulk Actions" at bounding box center [1064, 51] width 54 height 11
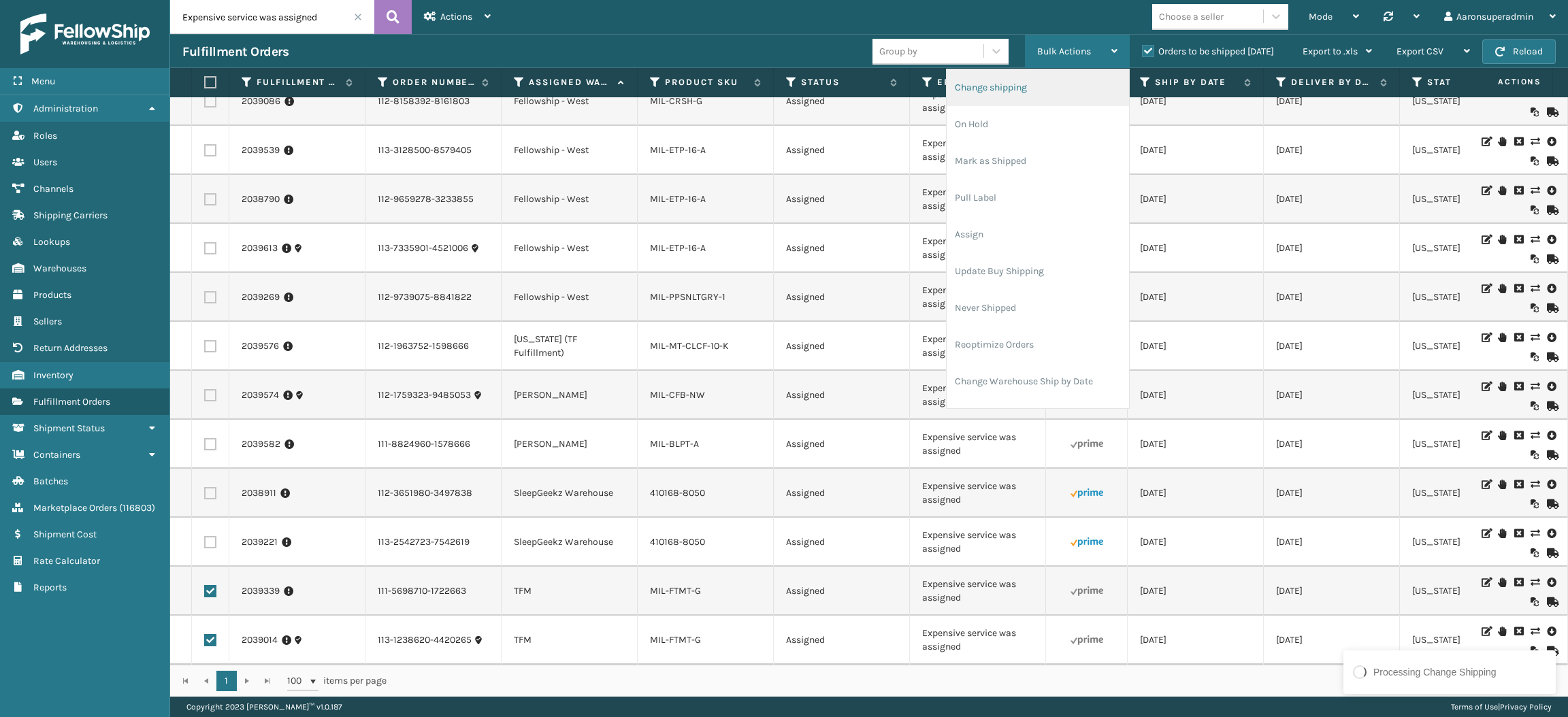
click at [1014, 98] on li "Change shipping" at bounding box center [1038, 87] width 182 height 37
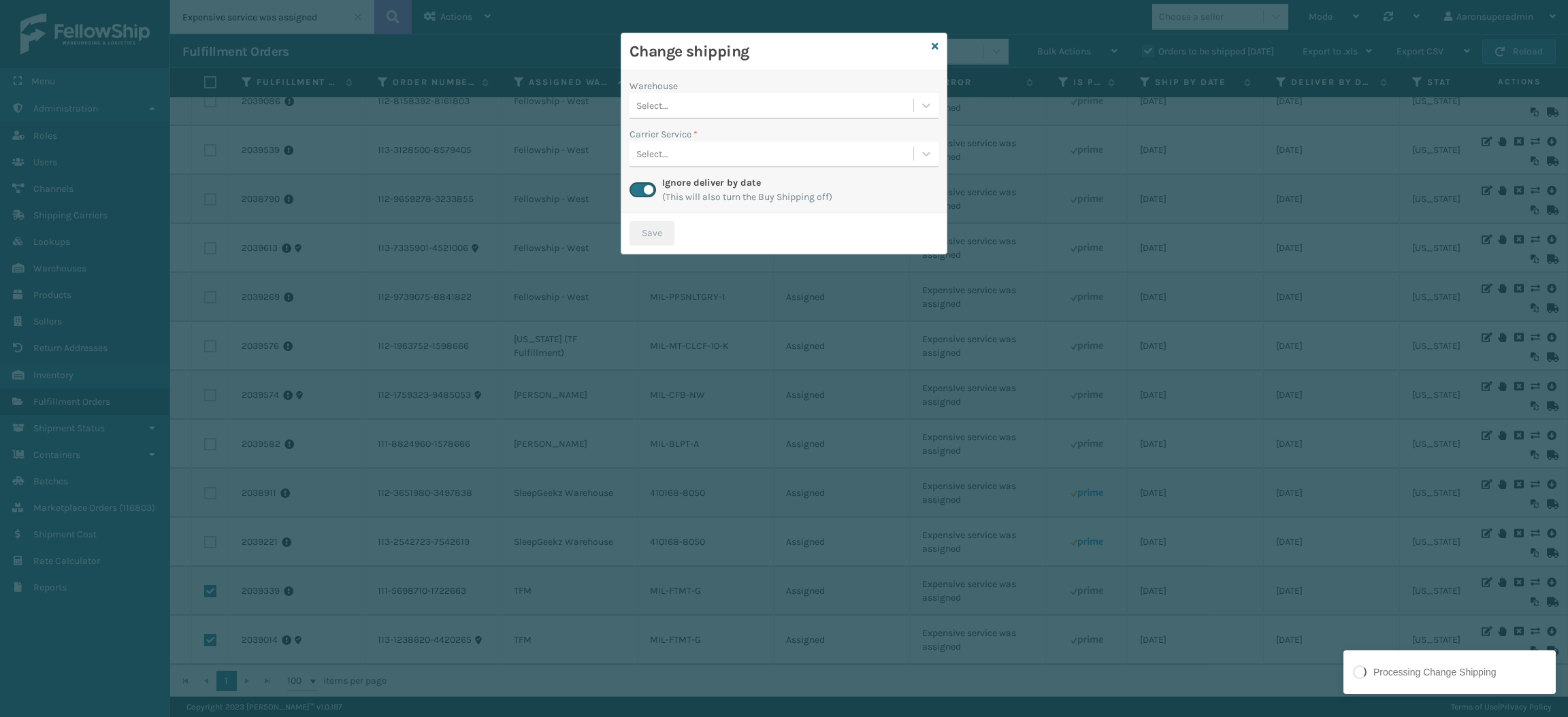
click at [766, 105] on div "Select..." at bounding box center [771, 106] width 284 height 23
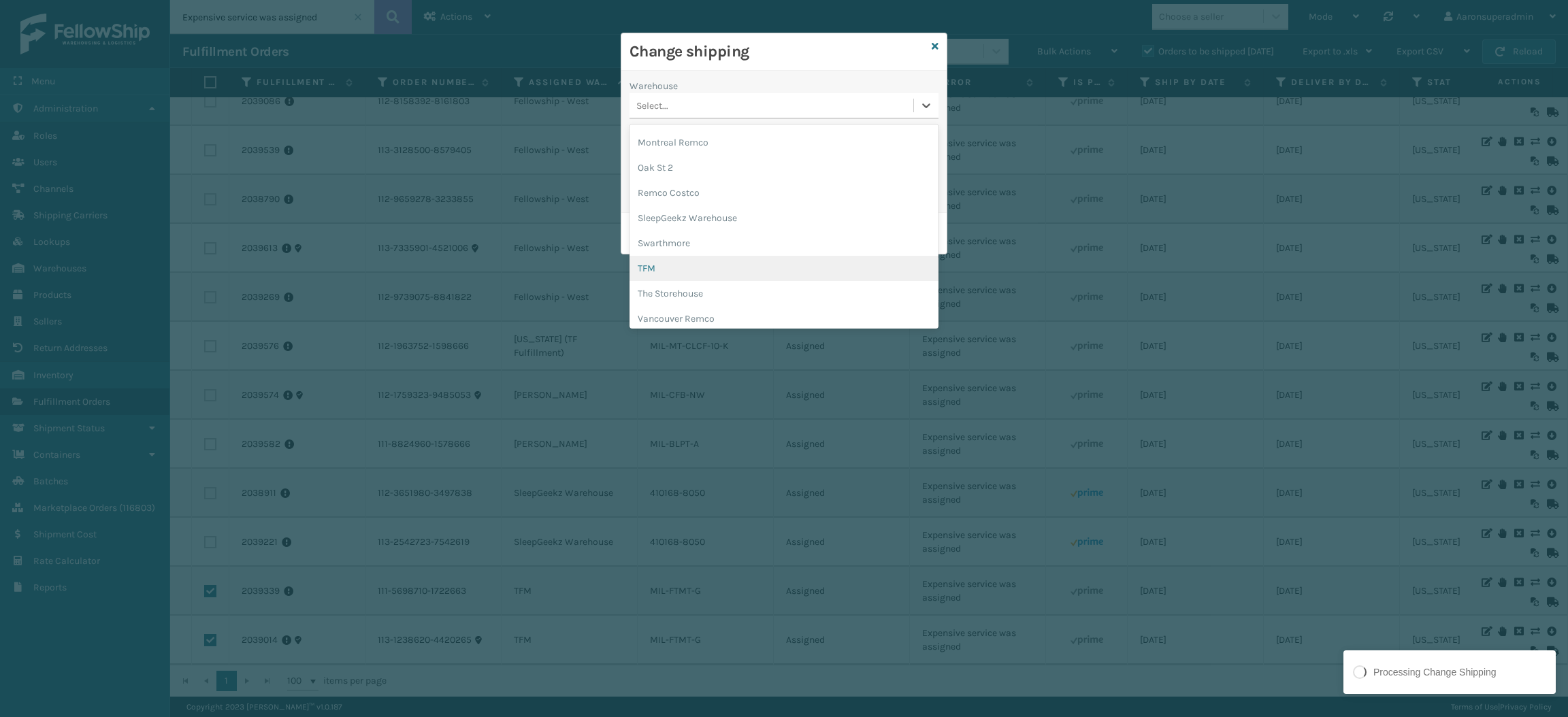
click at [695, 272] on div "TFM" at bounding box center [784, 268] width 309 height 26
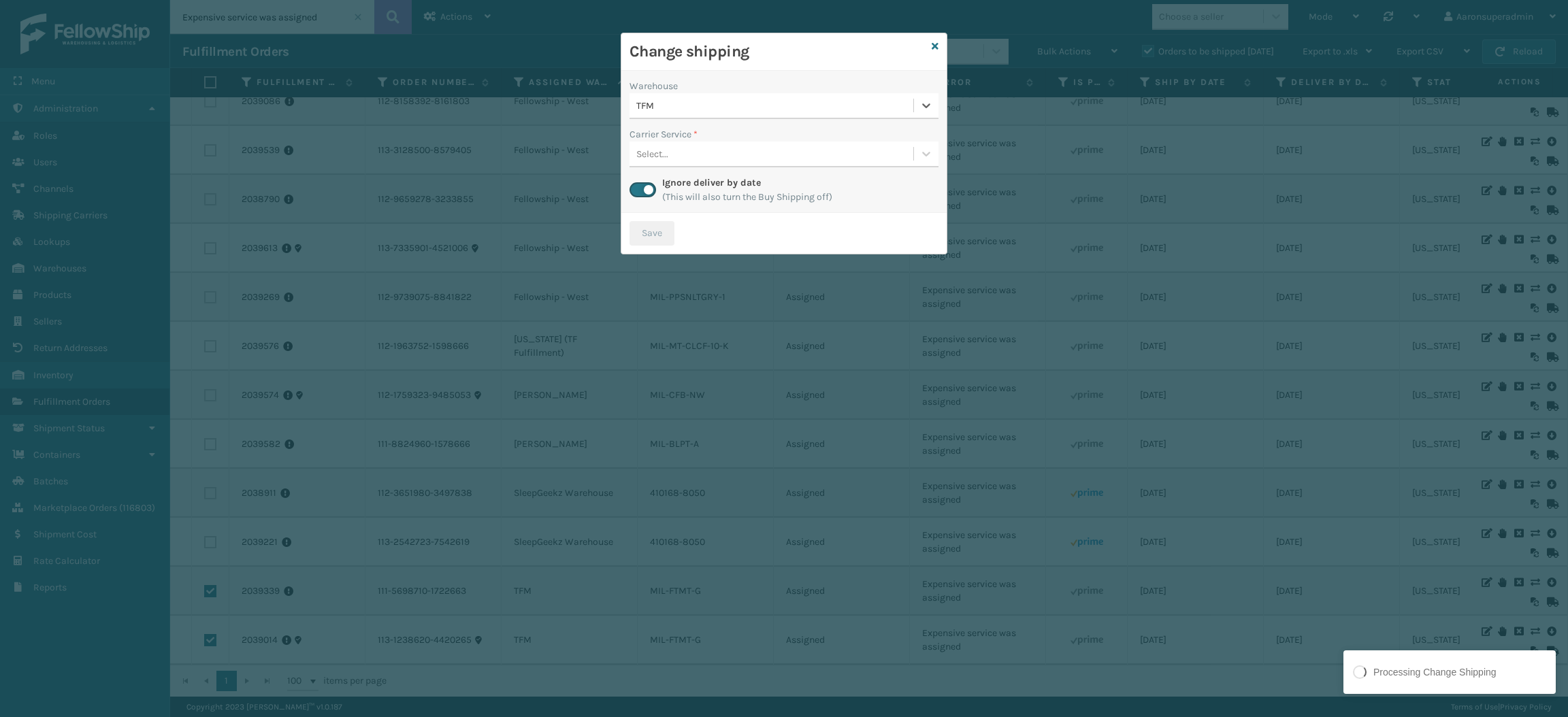
click at [685, 157] on div "Select..." at bounding box center [771, 155] width 284 height 23
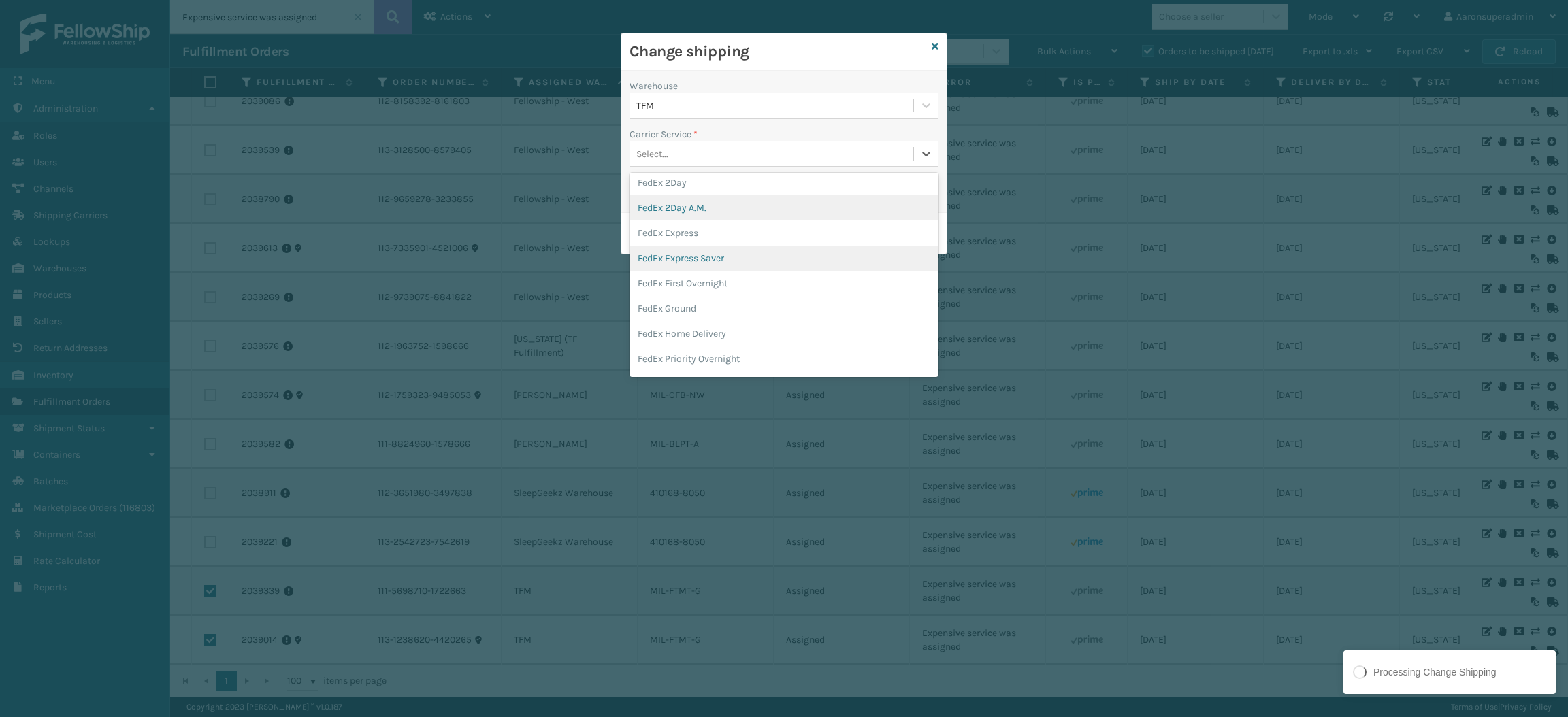
scroll to position [57, 0]
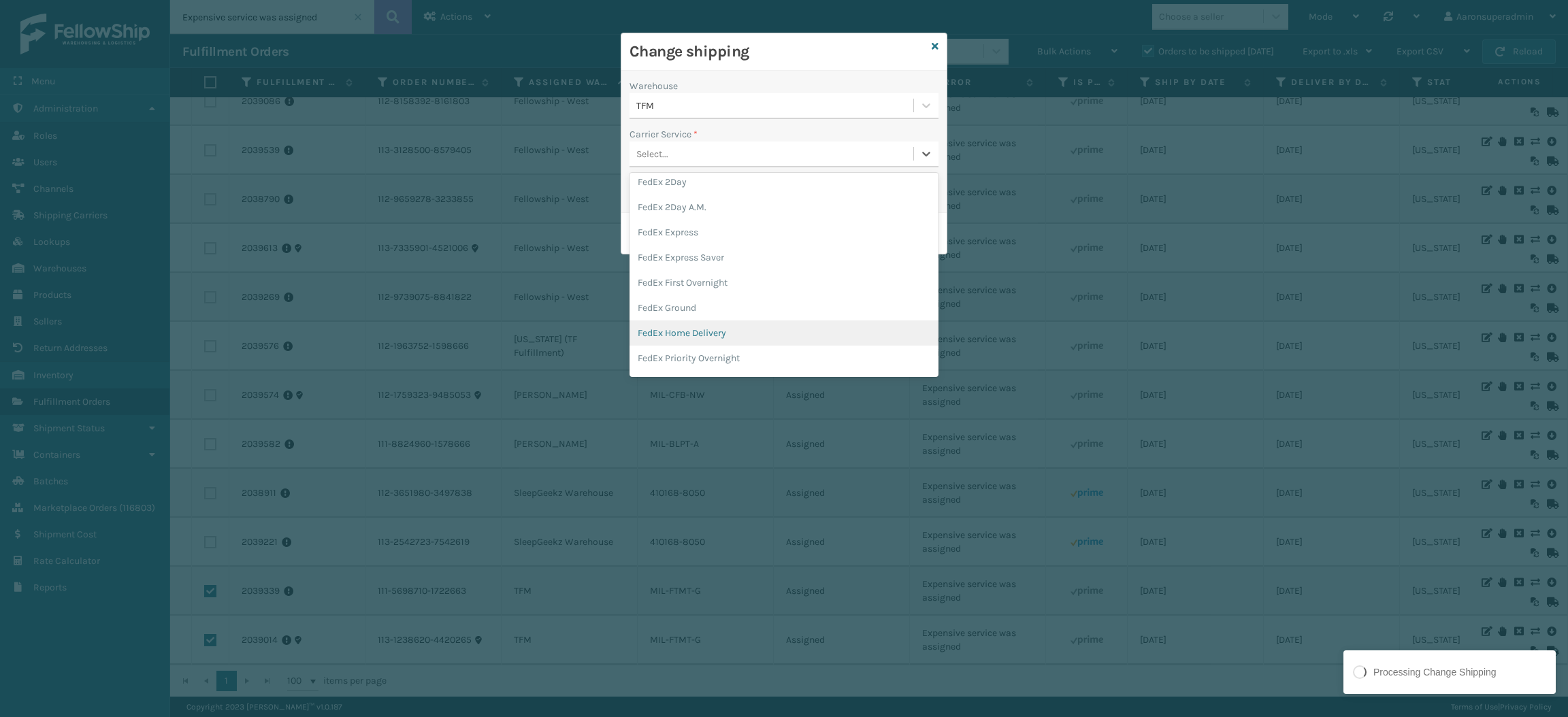
click at [693, 329] on div "FedEx Home Delivery" at bounding box center [784, 333] width 309 height 26
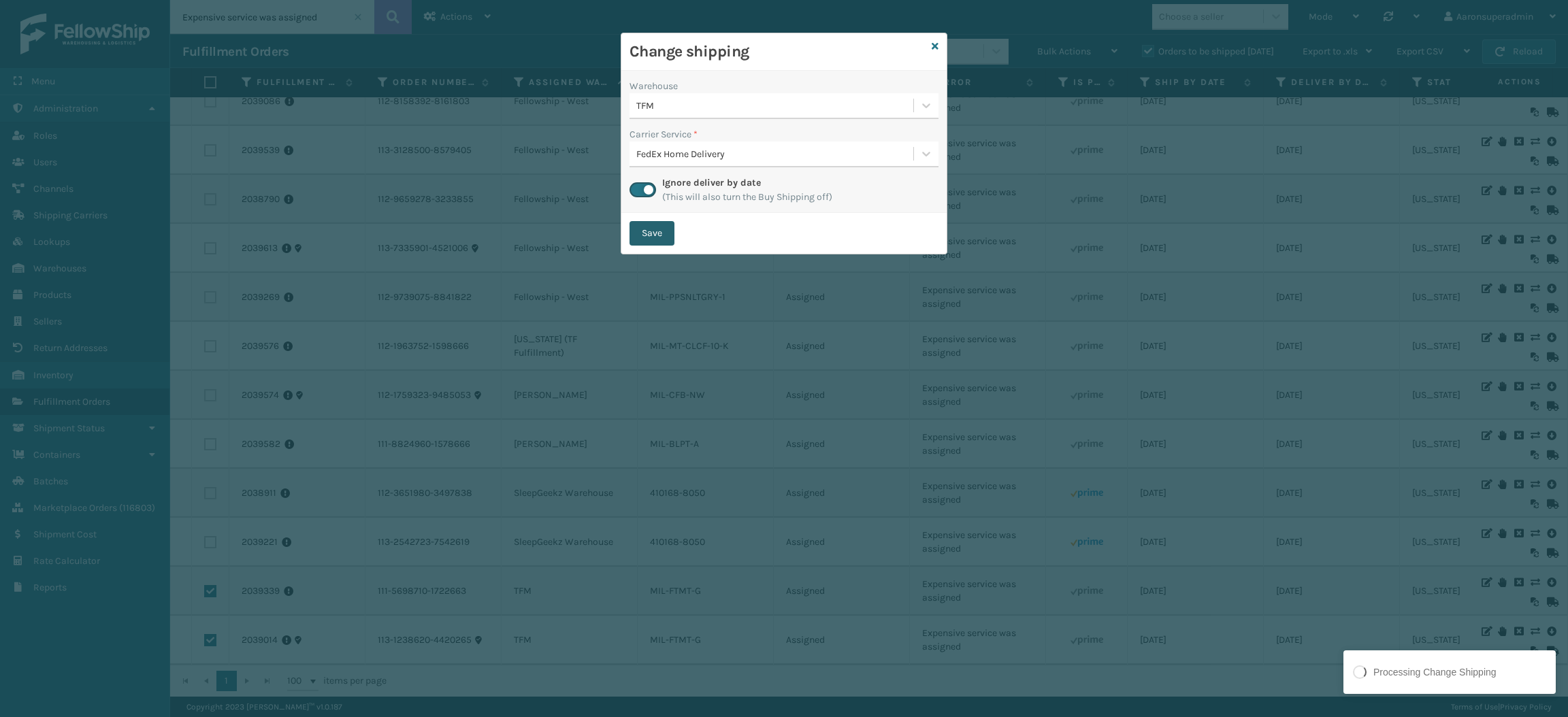
click at [650, 222] on button "Save" at bounding box center [652, 233] width 45 height 25
checkbox input "false"
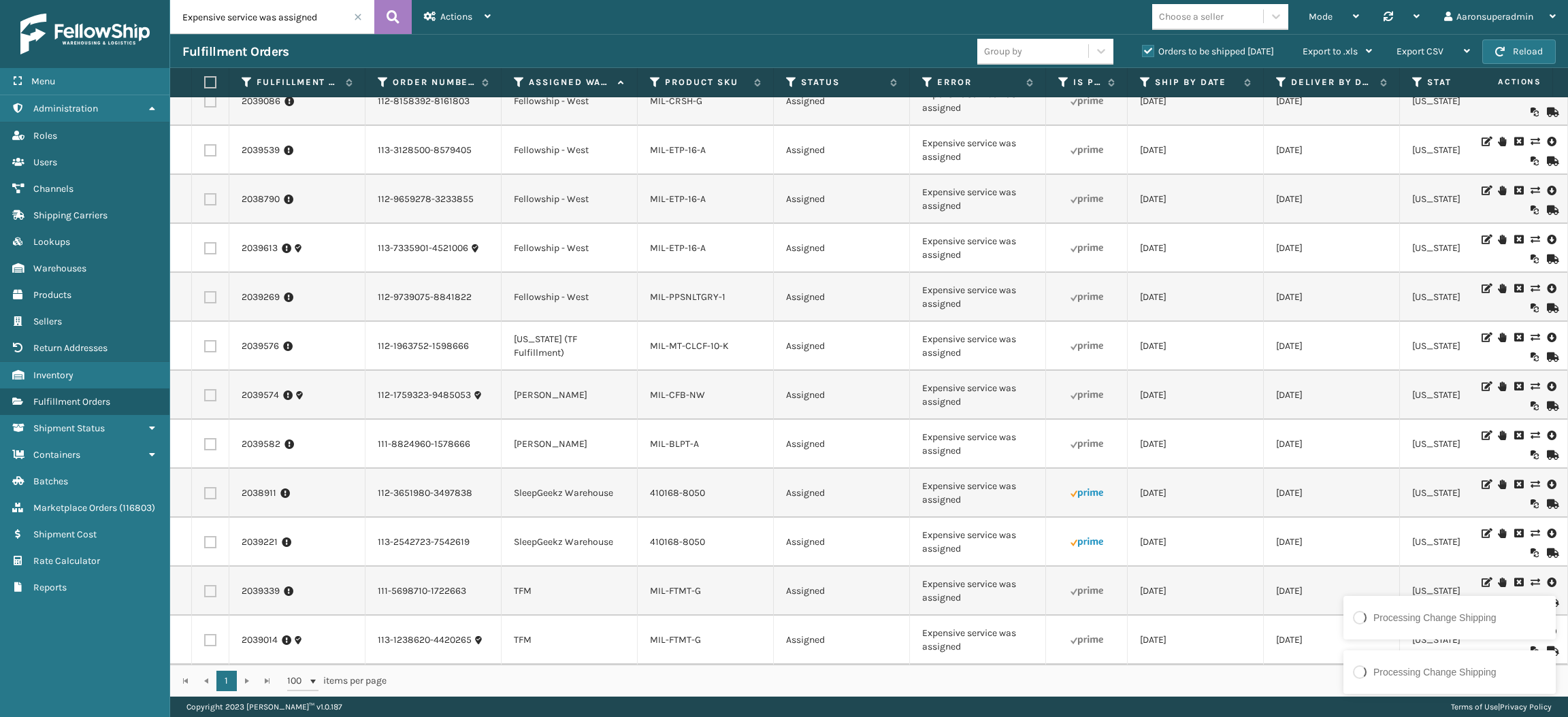
click at [211, 438] on label at bounding box center [210, 444] width 12 height 12
click at [205, 438] on input "checkbox" at bounding box center [204, 442] width 1 height 9
checkbox input "true"
click at [210, 389] on label at bounding box center [210, 395] width 12 height 12
click at [205, 389] on input "checkbox" at bounding box center [204, 393] width 1 height 9
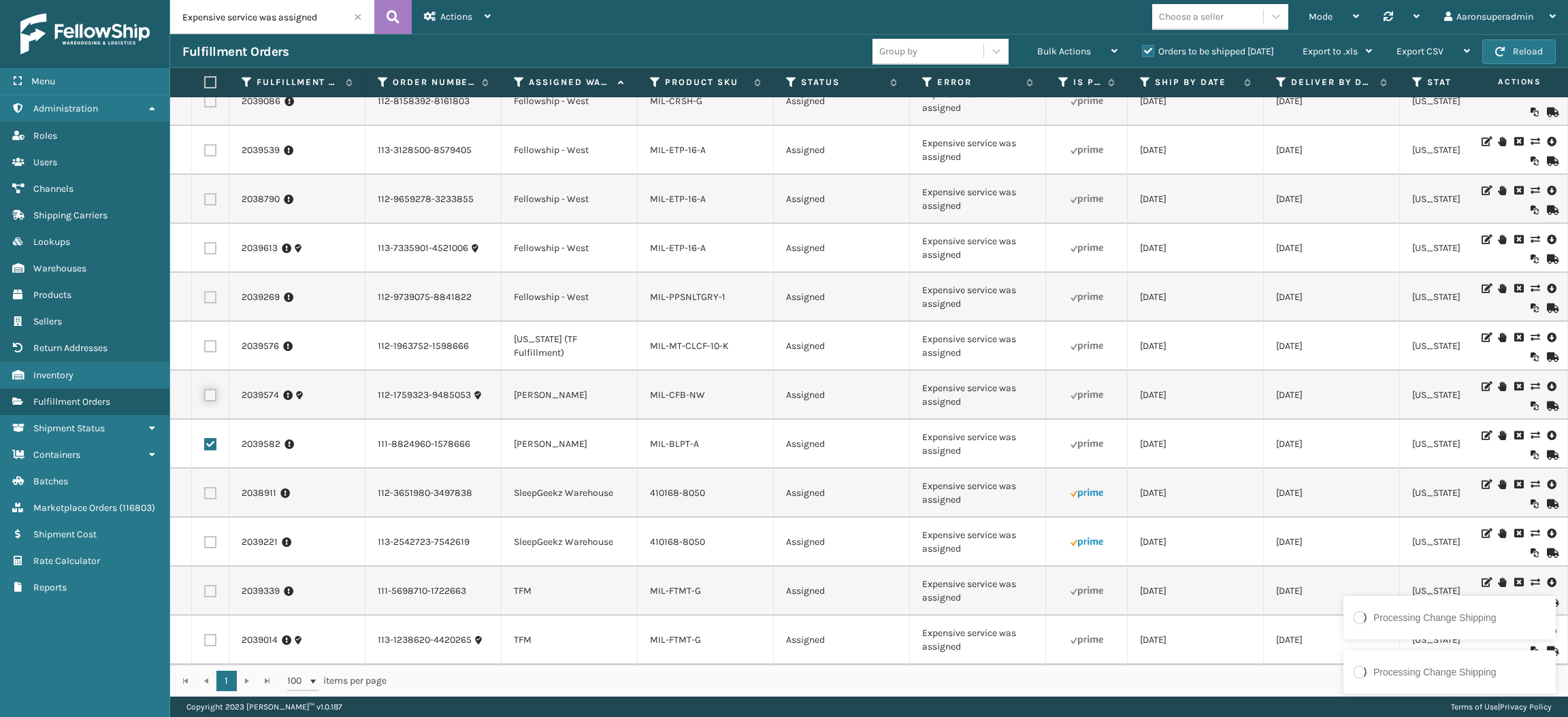
checkbox input "true"
click at [1080, 54] on span "Bulk Actions" at bounding box center [1064, 51] width 54 height 11
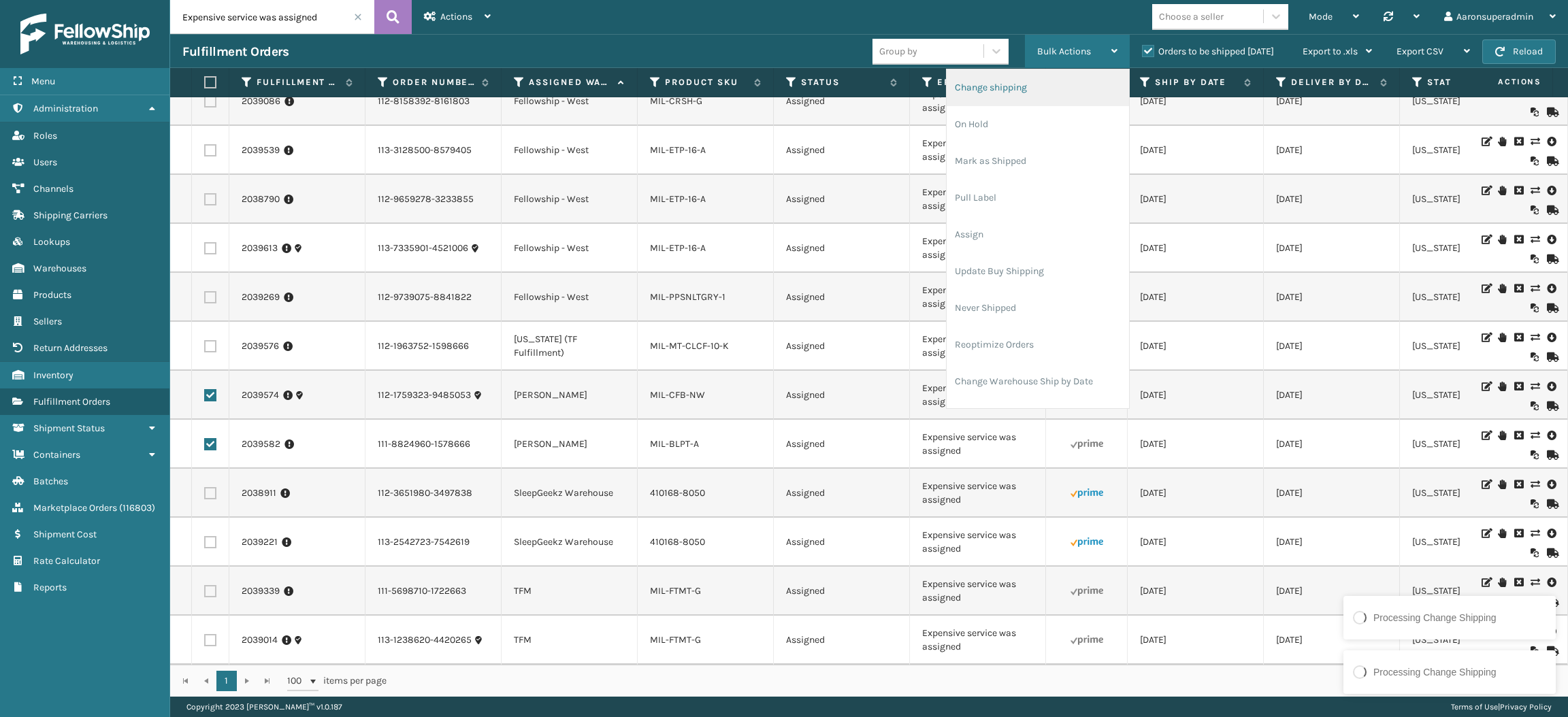
click at [1048, 83] on li "Change shipping" at bounding box center [1038, 87] width 182 height 37
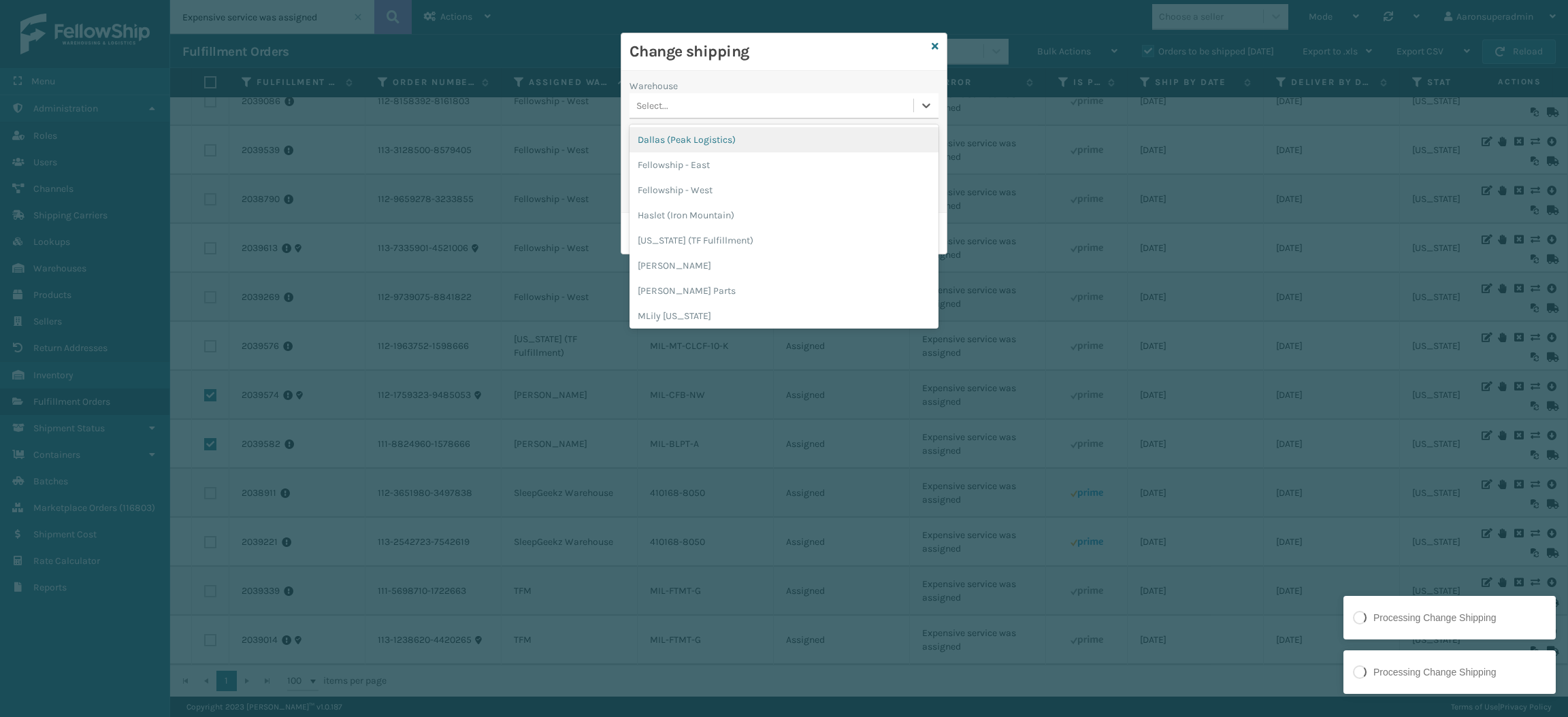
click at [736, 96] on div "Select..." at bounding box center [771, 106] width 284 height 23
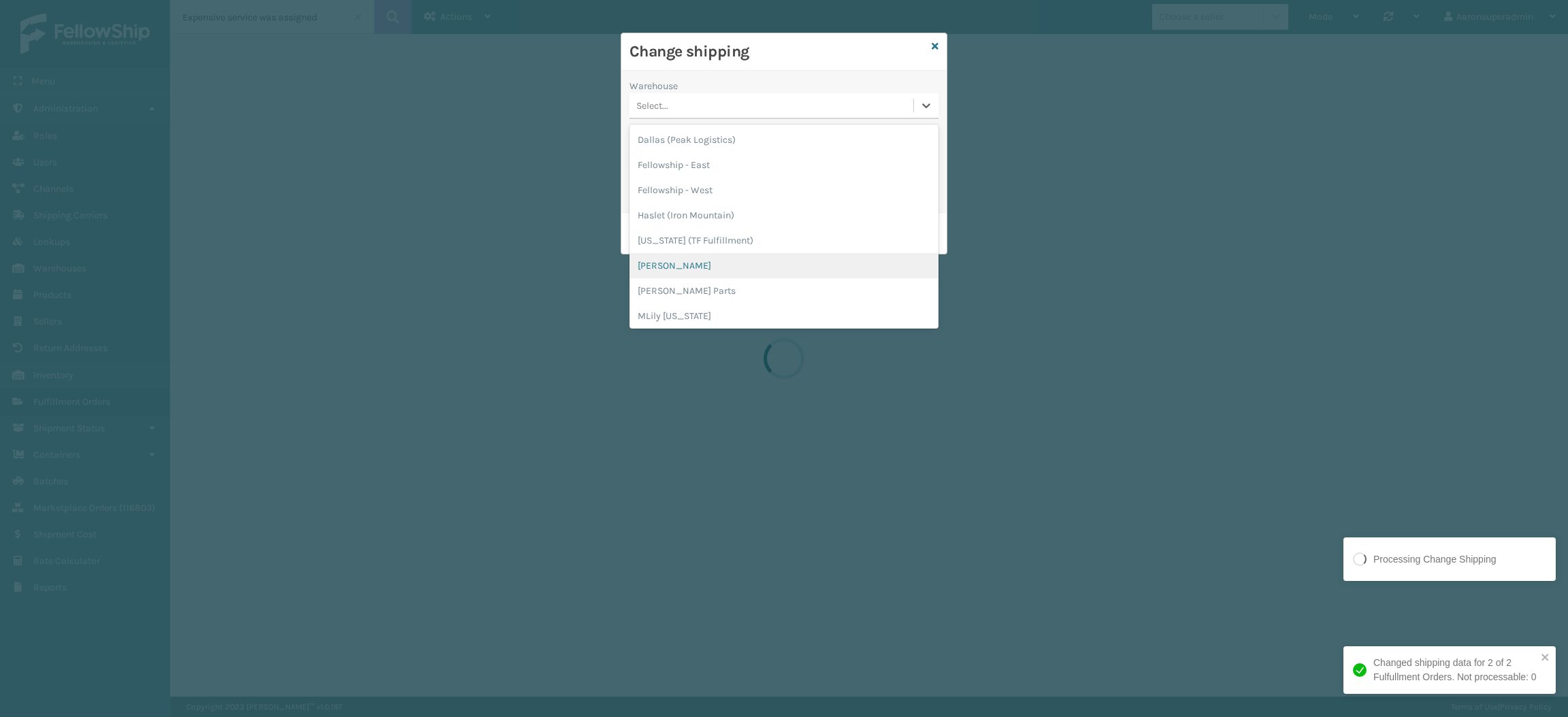
click at [695, 268] on div "[PERSON_NAME]" at bounding box center [784, 266] width 309 height 26
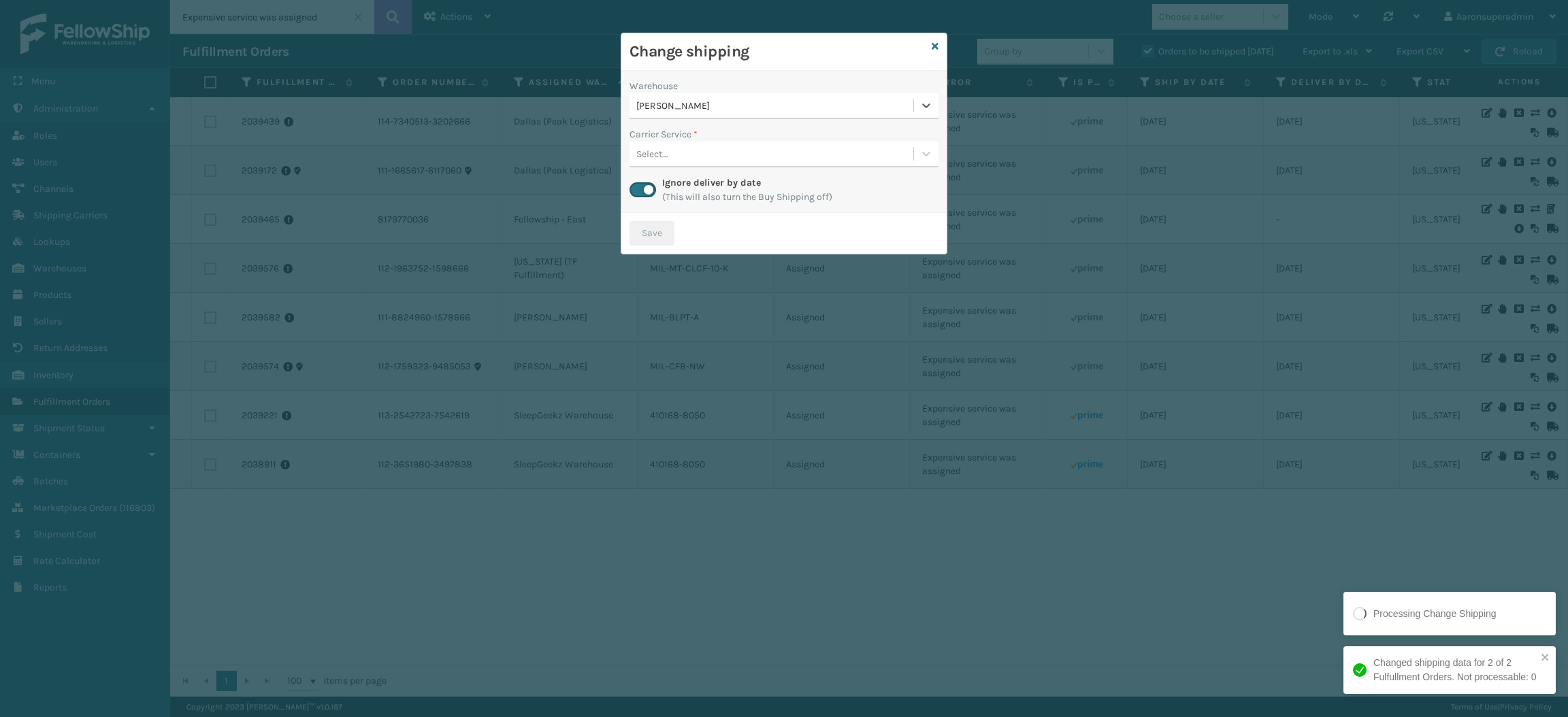
click at [668, 159] on div "Select..." at bounding box center [653, 154] width 32 height 14
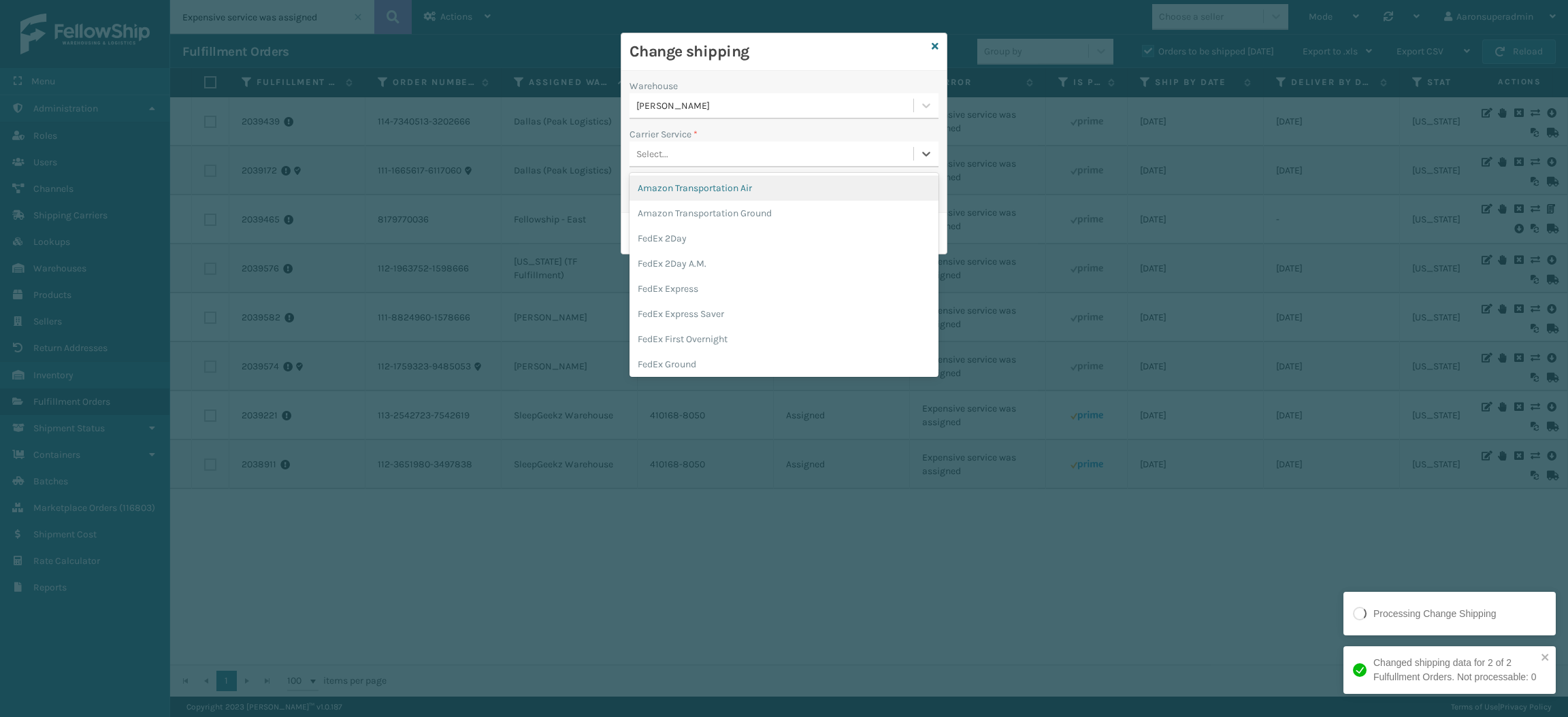
scroll to position [72, 0]
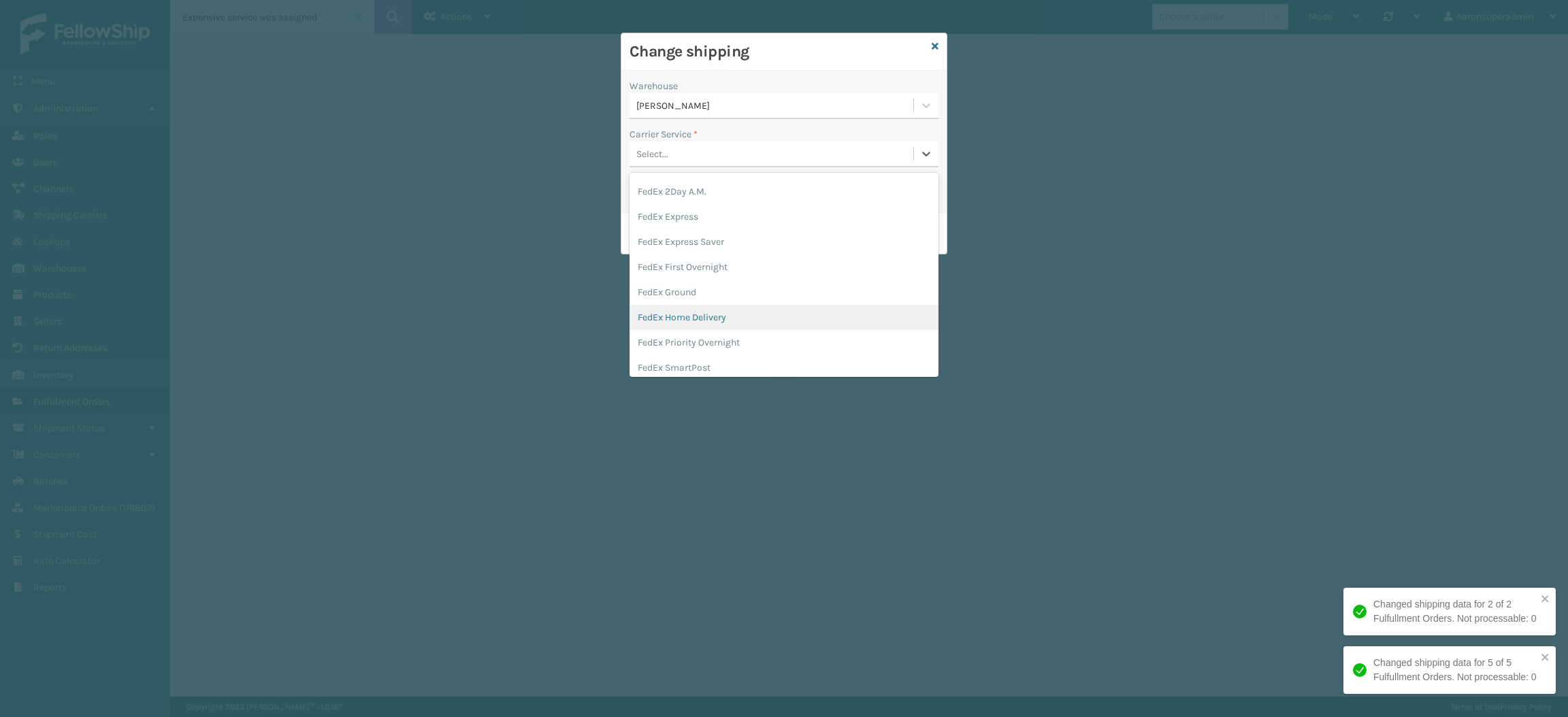
click at [676, 314] on div "FedEx Home Delivery" at bounding box center [784, 317] width 309 height 26
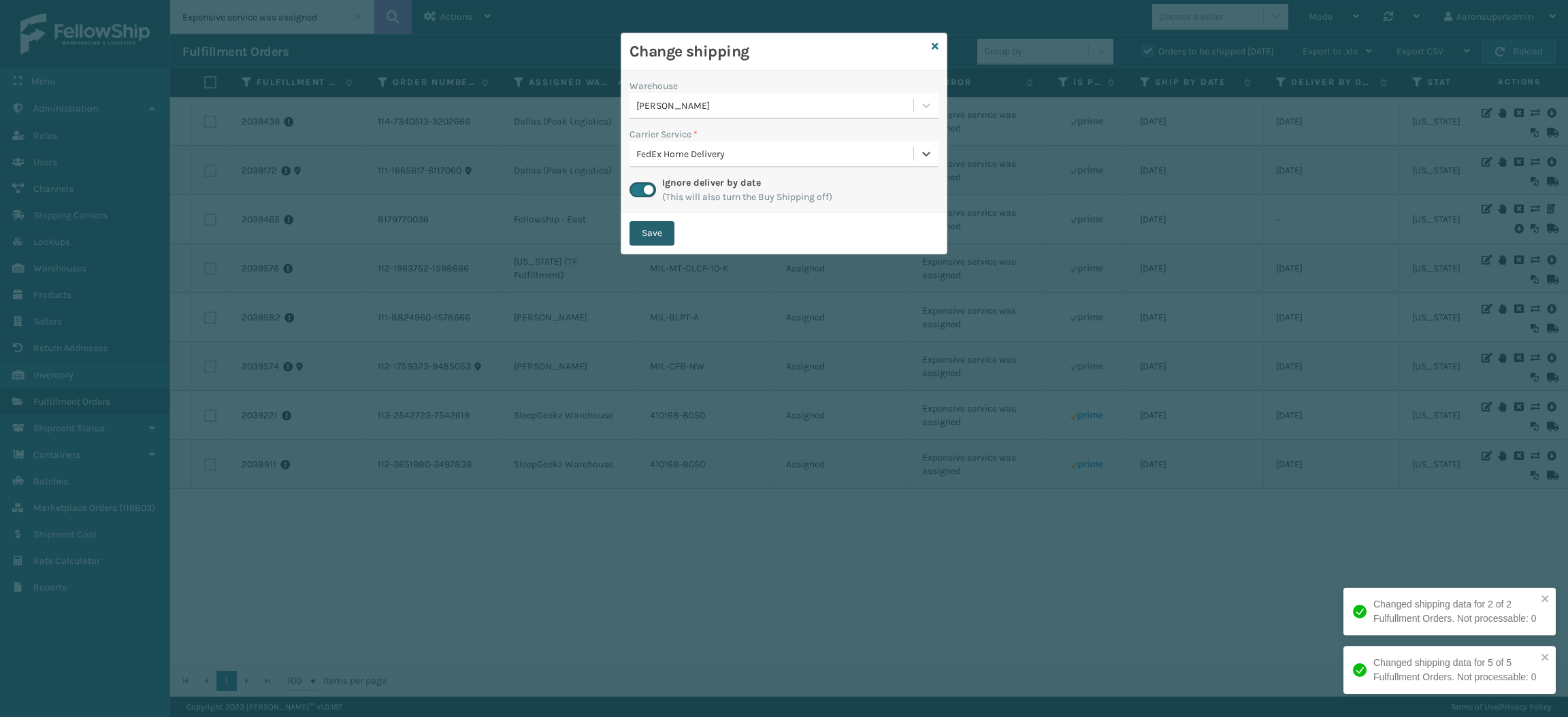
click at [652, 228] on button "Save" at bounding box center [652, 233] width 45 height 25
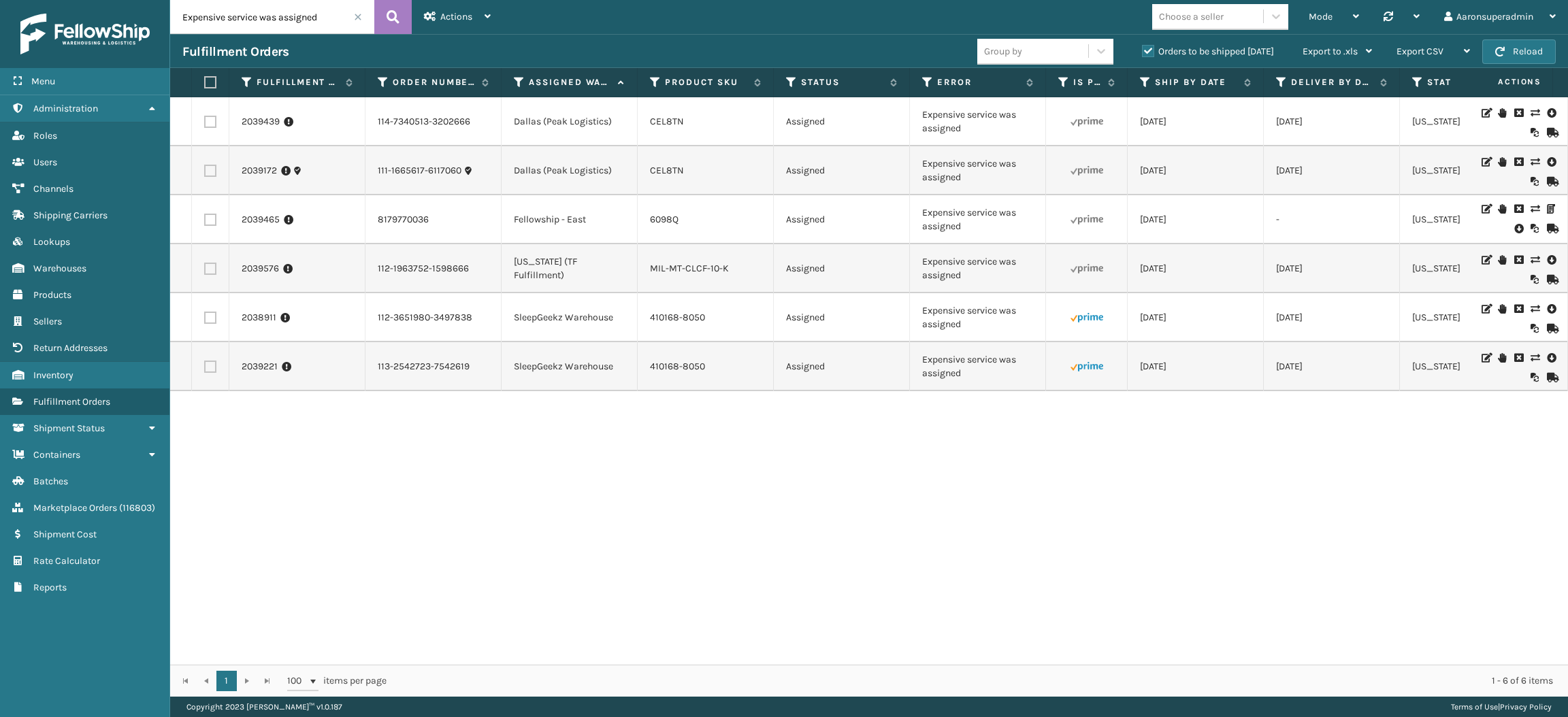
click at [213, 373] on label at bounding box center [210, 366] width 12 height 12
click at [205, 370] on input "checkbox" at bounding box center [204, 364] width 1 height 9
checkbox input "true"
click at [208, 324] on label at bounding box center [210, 318] width 12 height 12
click at [205, 321] on input "checkbox" at bounding box center [204, 316] width 1 height 9
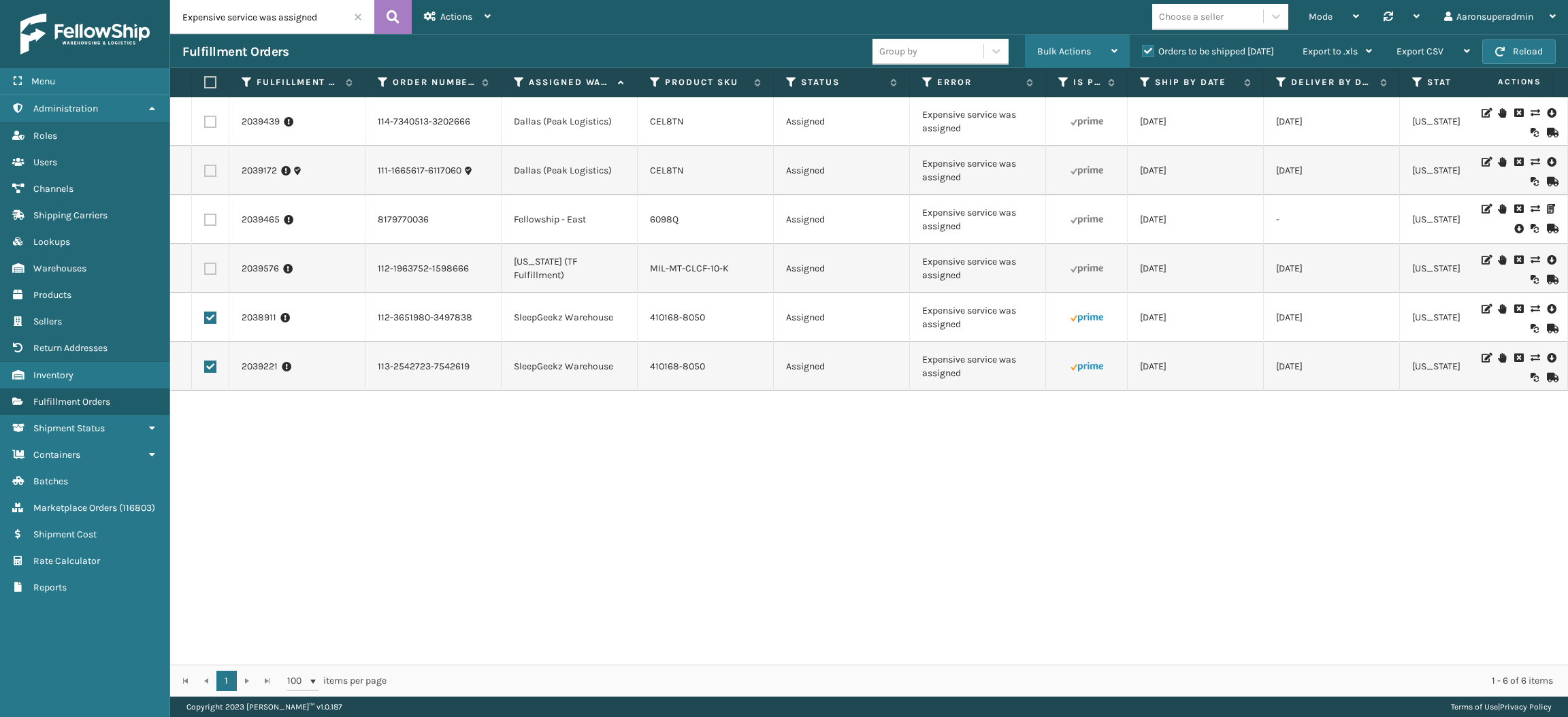
click at [1057, 50] on span "Bulk Actions" at bounding box center [1064, 51] width 54 height 11
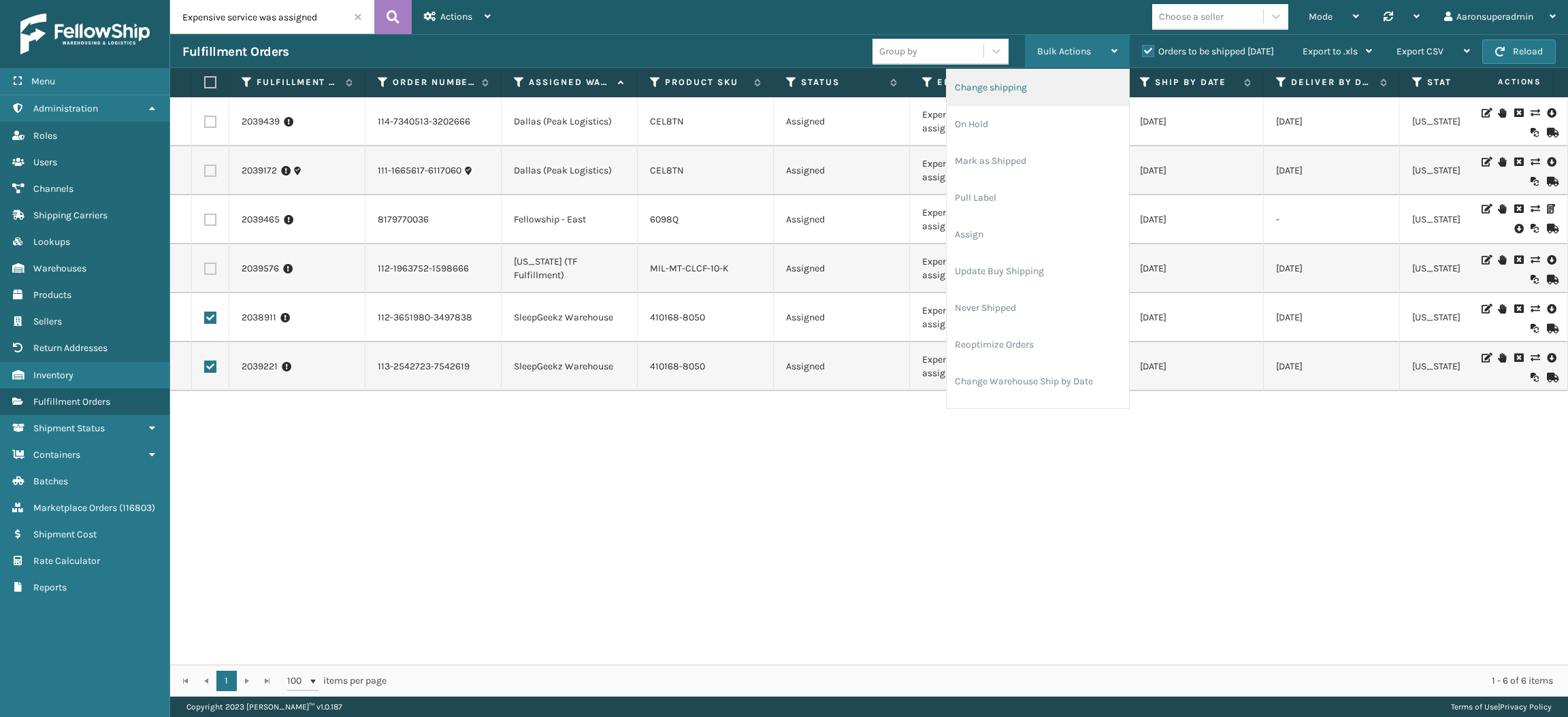
click at [1015, 87] on li "Change shipping" at bounding box center [1038, 87] width 182 height 37
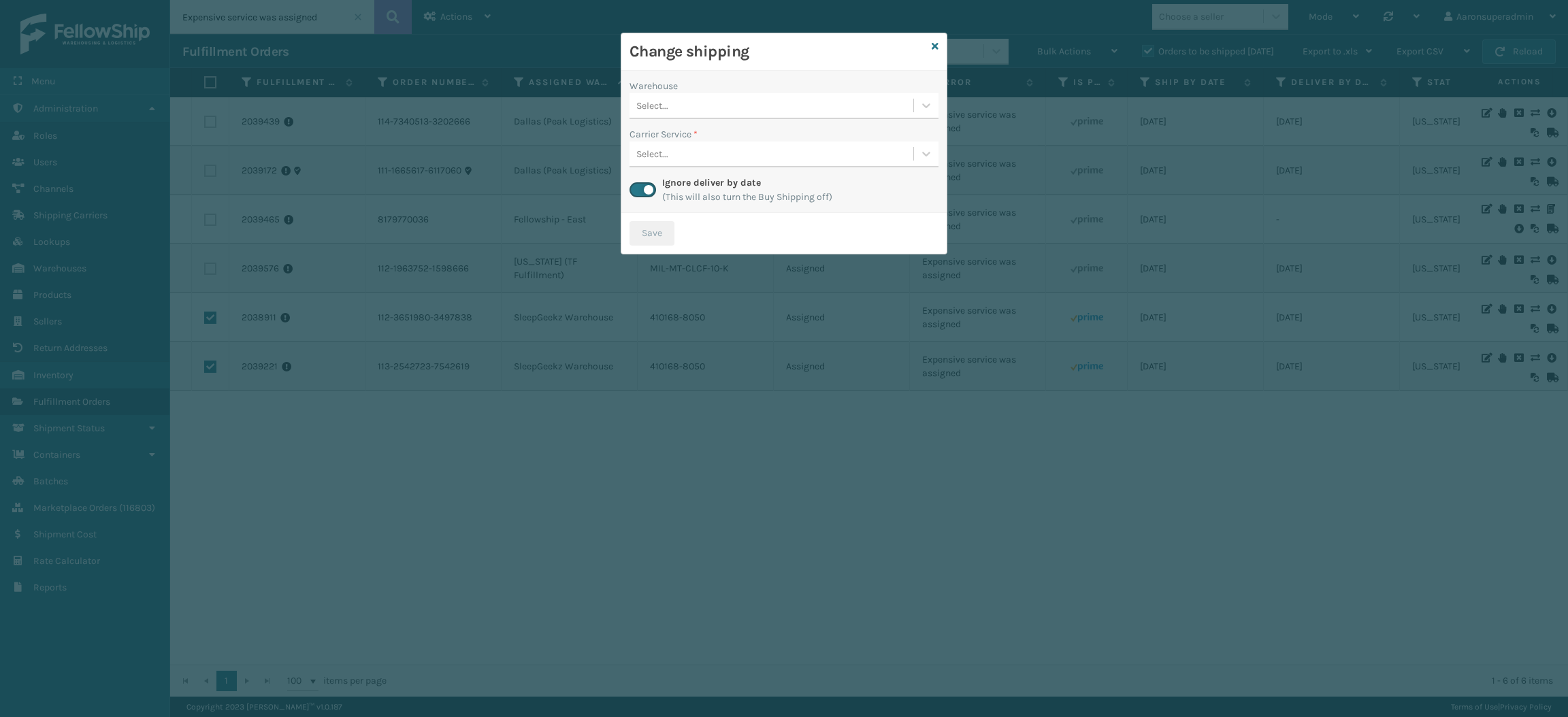
click at [741, 115] on div "Select..." at bounding box center [771, 106] width 284 height 23
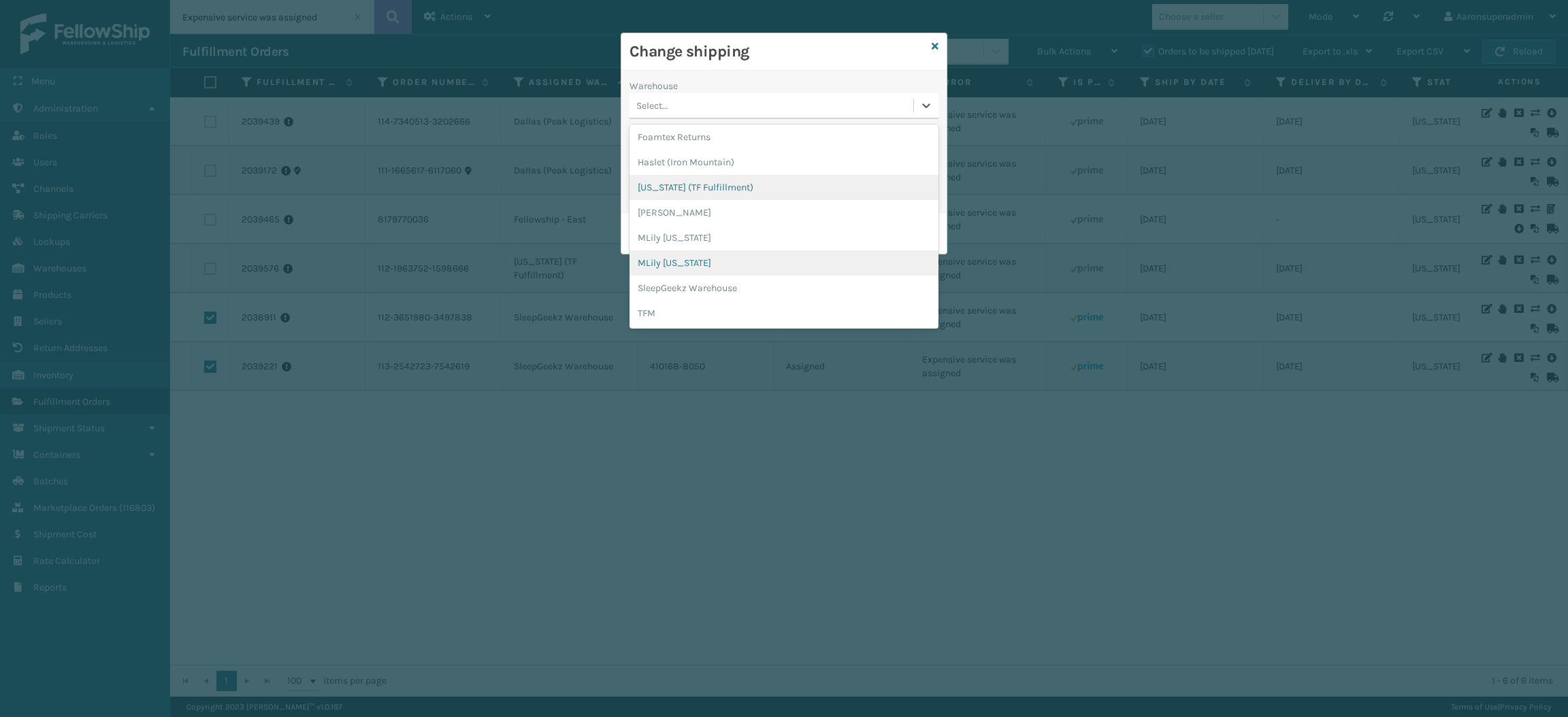
scroll to position [77, 0]
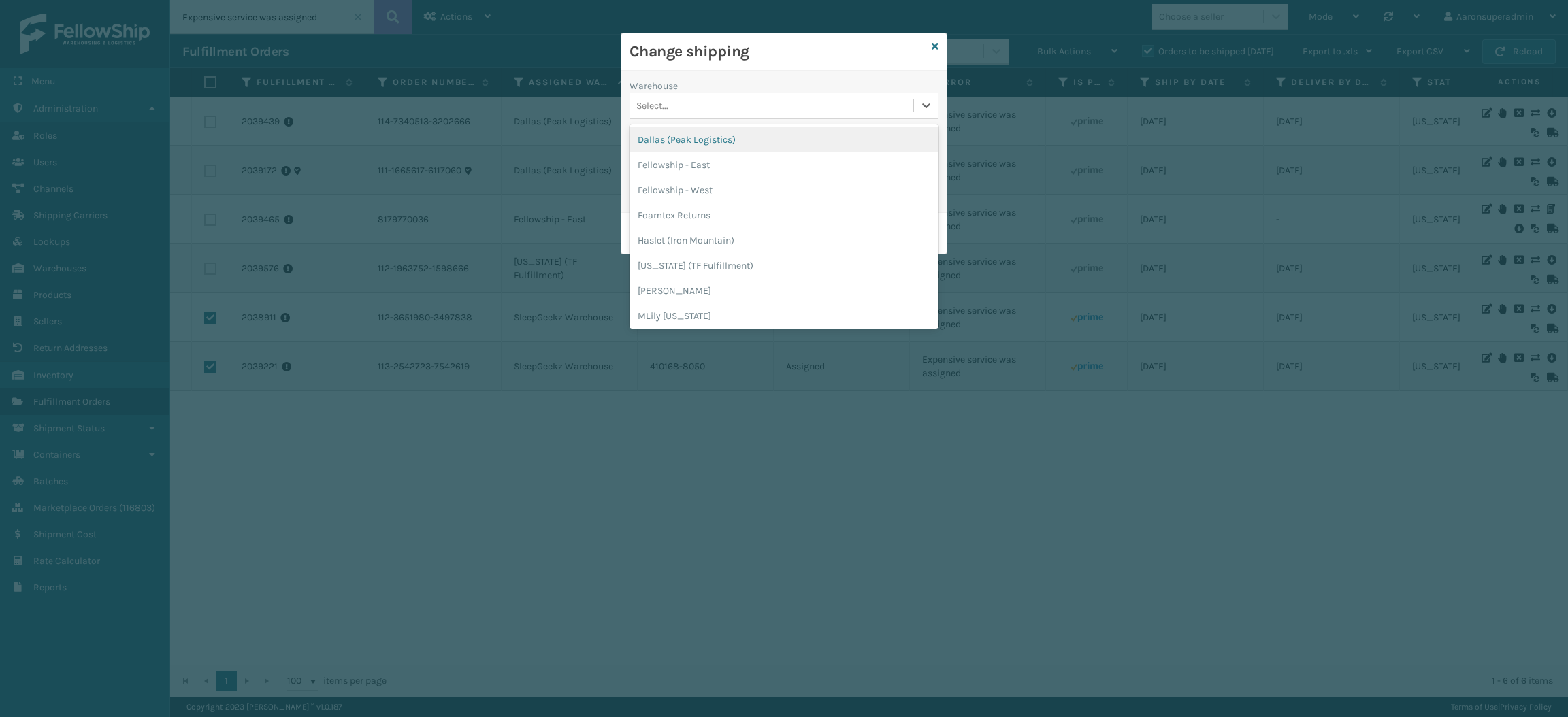
drag, startPoint x: 743, startPoint y: 273, endPoint x: 675, endPoint y: 120, distance: 167.4
click at [675, 120] on div "Warehouse option [GEOGRAPHIC_DATA] (Peak Logistics) focused, 1 of 11. 11 result…" at bounding box center [784, 142] width 325 height 142
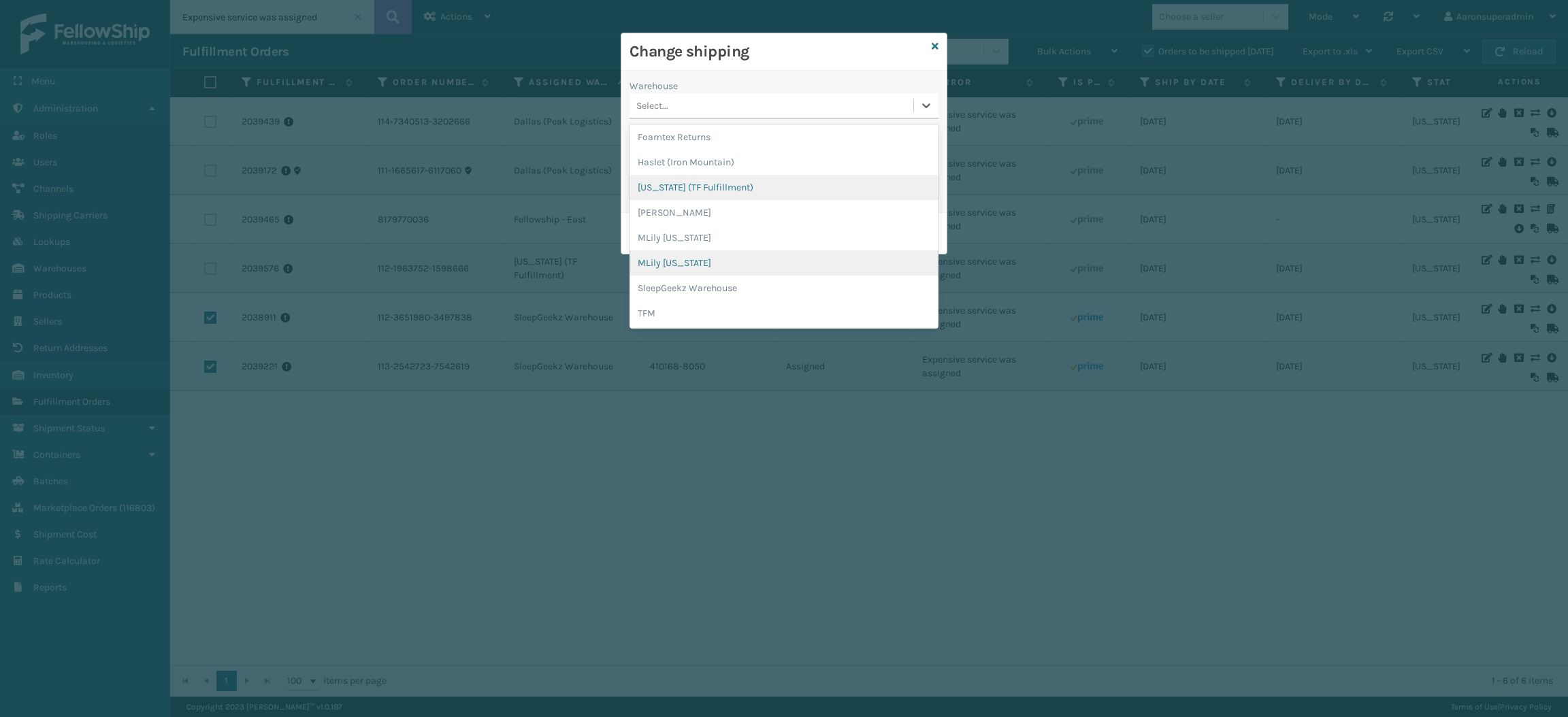
scroll to position [79, 0]
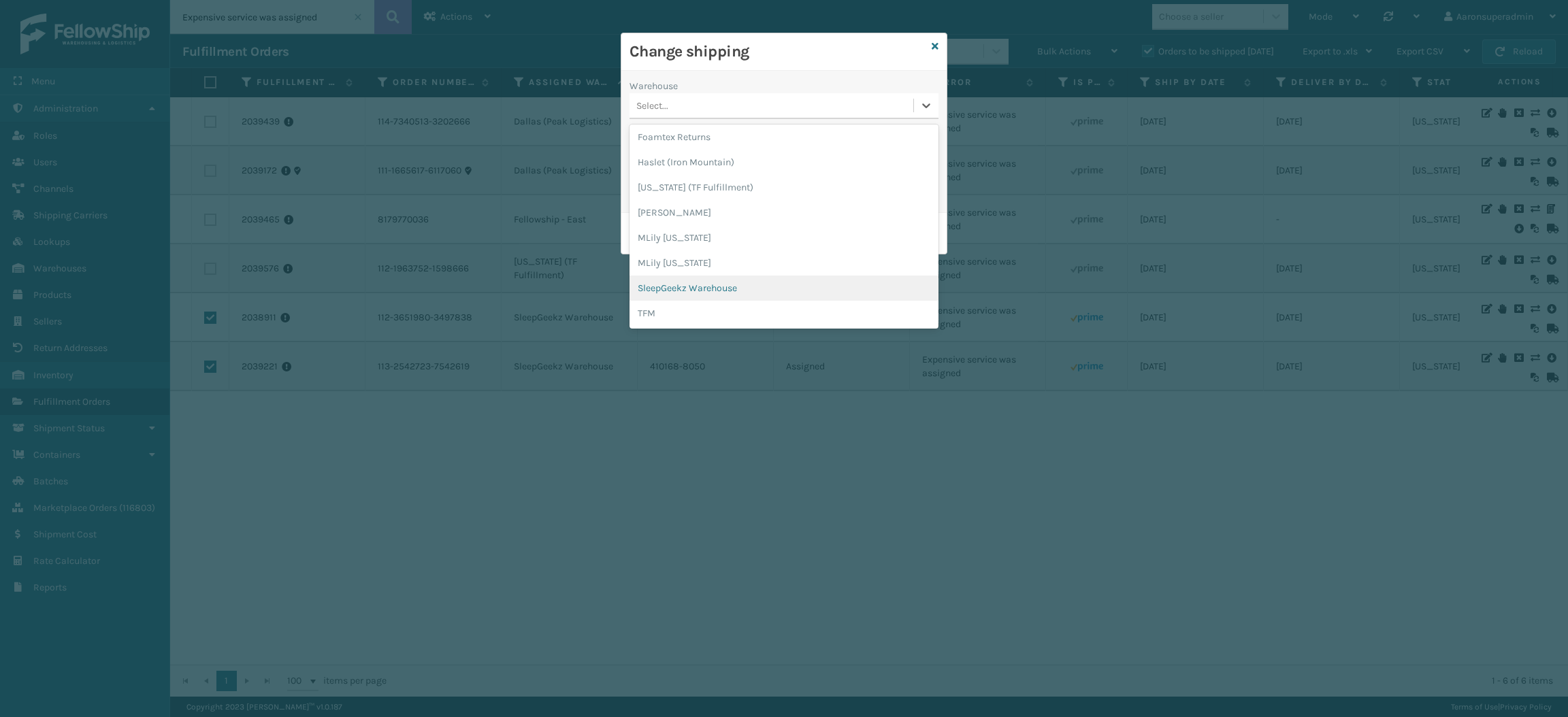
click at [683, 289] on div "SleepGeekz Warehouse" at bounding box center [784, 288] width 309 height 26
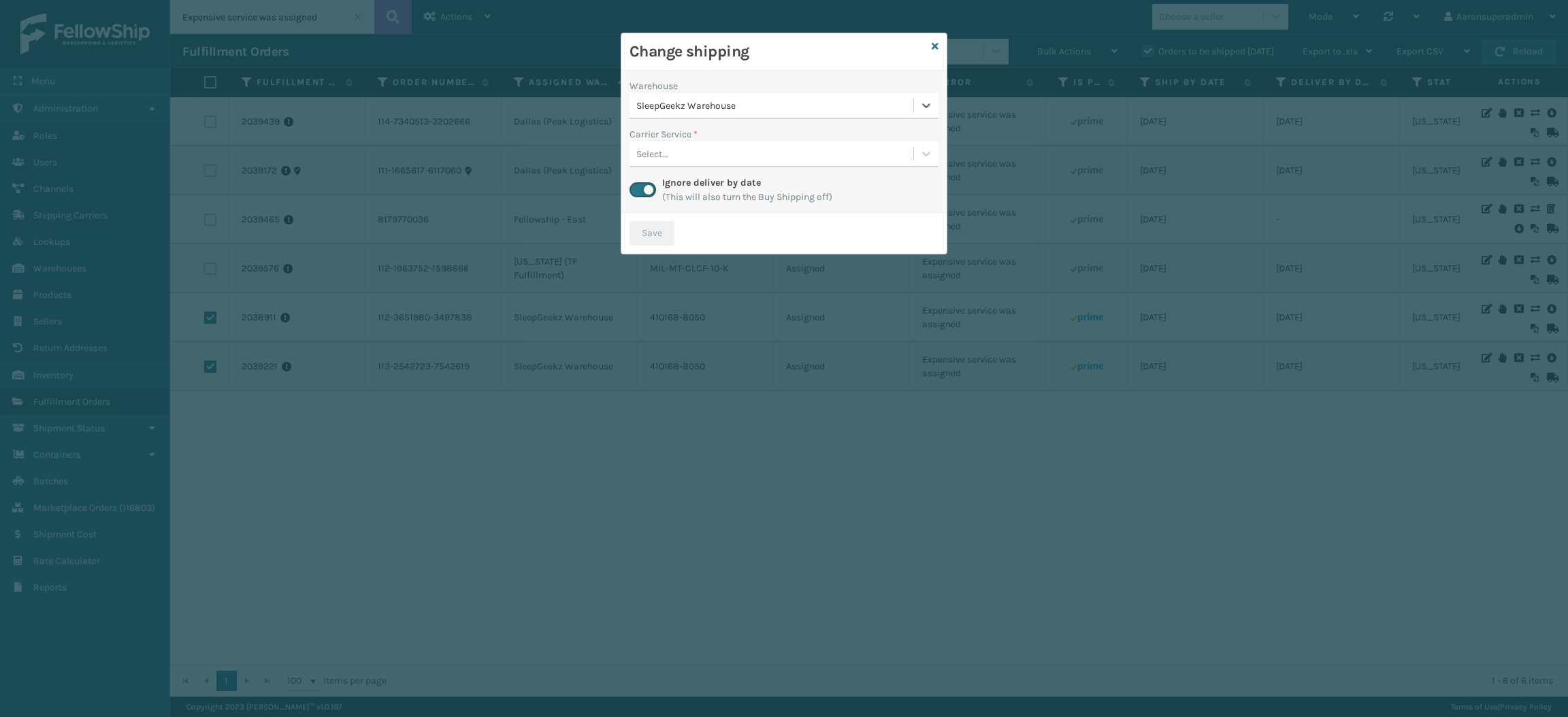
click at [676, 158] on div "Select..." at bounding box center [771, 155] width 284 height 23
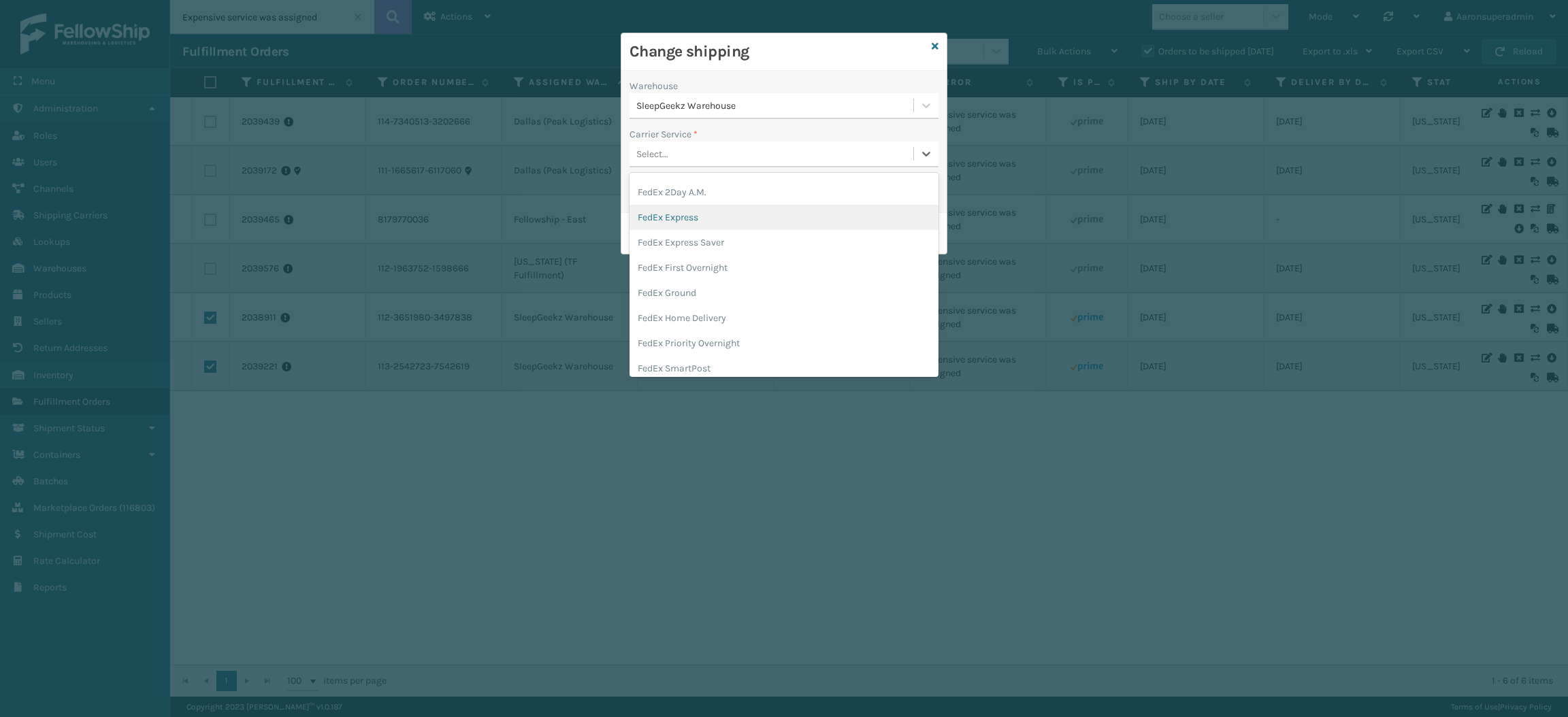
scroll to position [72, 0]
click at [704, 319] on div "FedEx Home Delivery" at bounding box center [784, 317] width 309 height 26
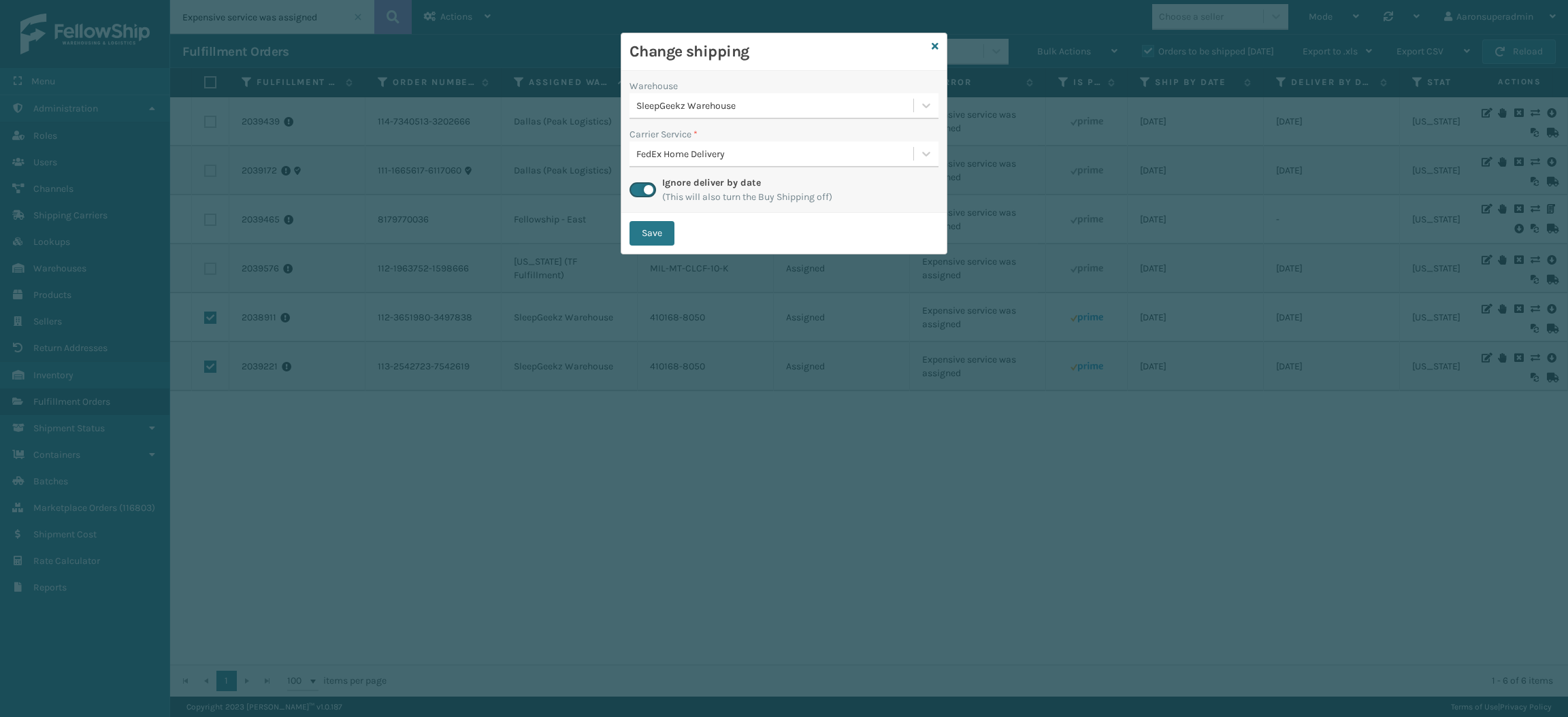
click at [655, 248] on div "Save" at bounding box center [784, 233] width 325 height 41
click at [649, 235] on button "Save" at bounding box center [652, 233] width 45 height 25
checkbox input "false"
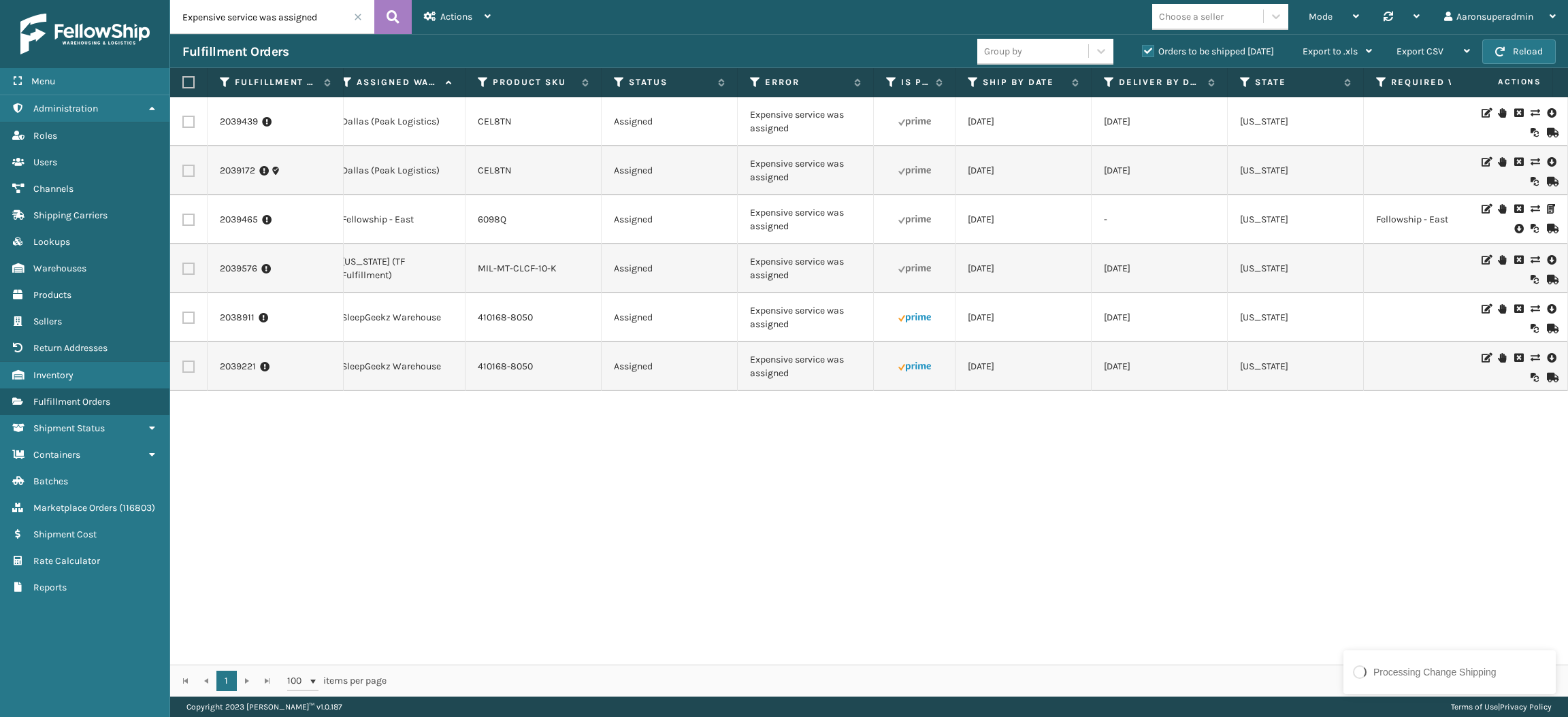
scroll to position [0, 0]
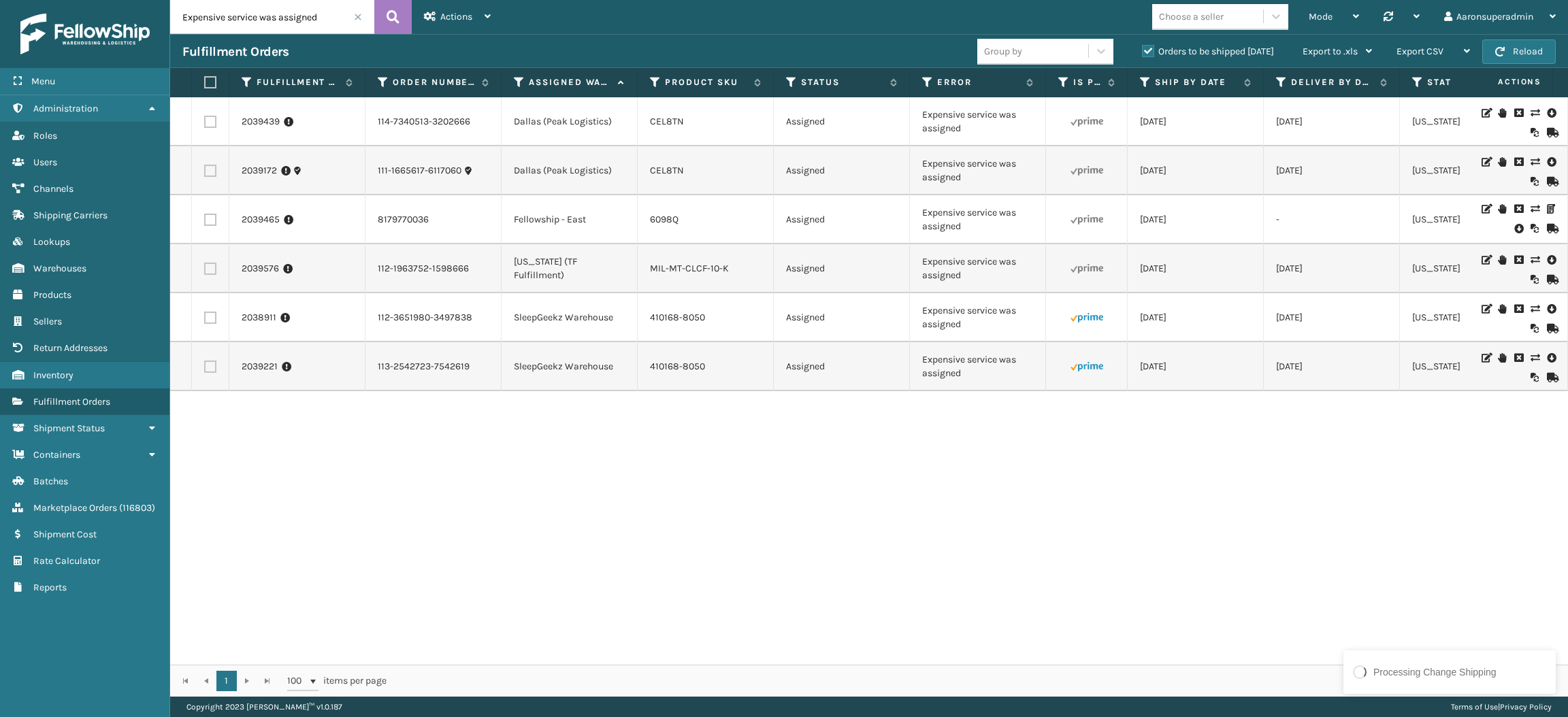
click at [1515, 235] on icon at bounding box center [1519, 229] width 9 height 13
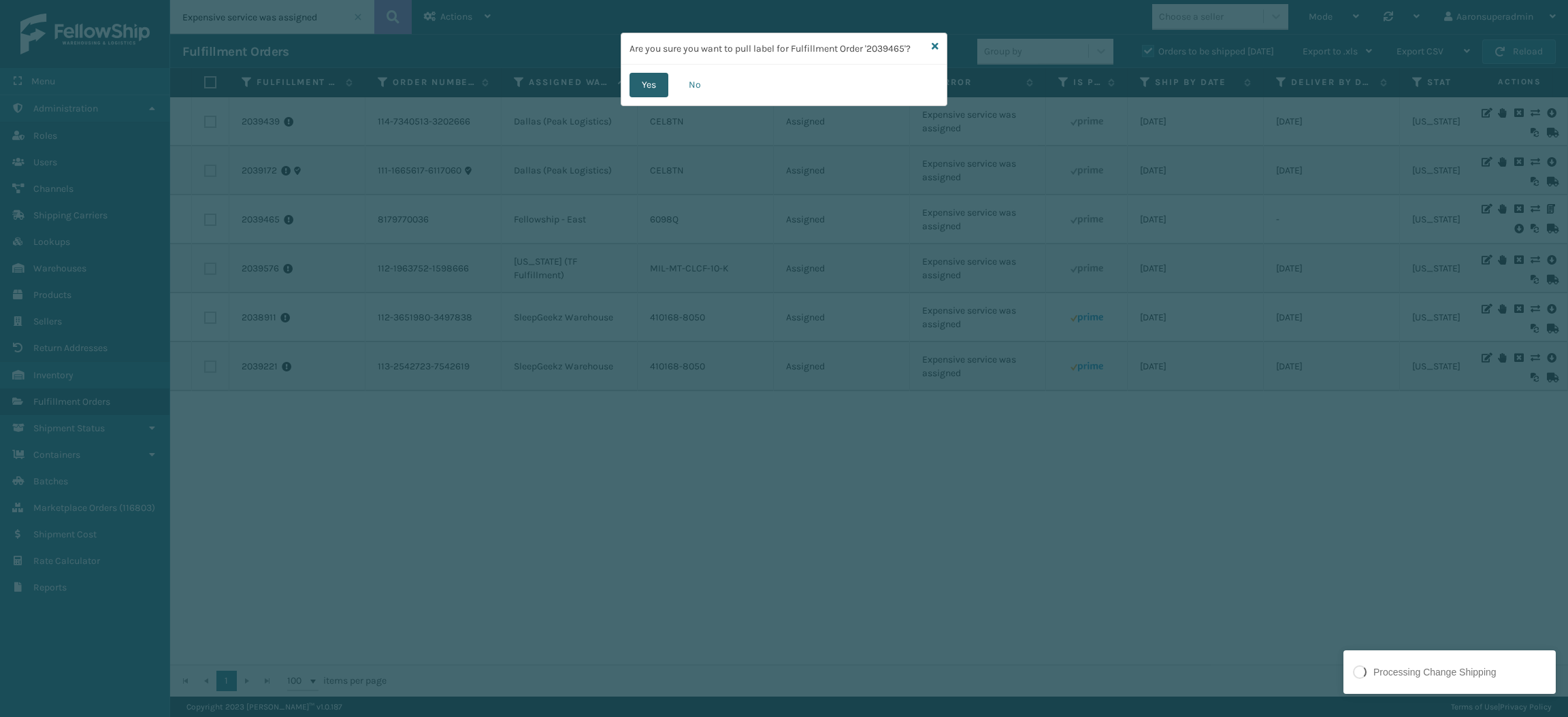
click at [651, 90] on button "Yes" at bounding box center [649, 85] width 39 height 25
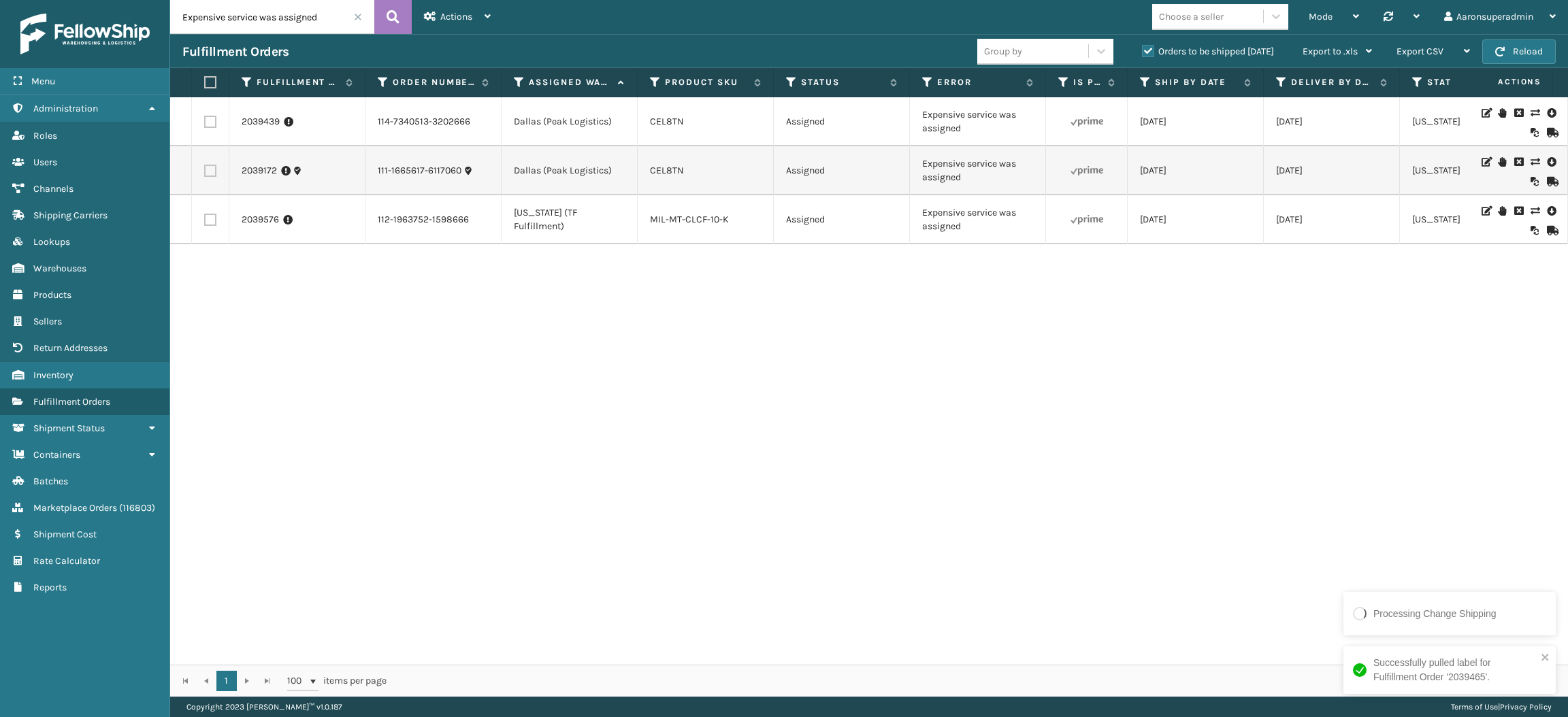
click at [206, 226] on label at bounding box center [210, 219] width 12 height 12
click at [205, 223] on input "checkbox" at bounding box center [204, 217] width 1 height 9
checkbox input "true"
click at [1034, 49] on div "Group by" at bounding box center [1032, 51] width 111 height 23
click at [685, 357] on div "2039439 114-7340513-3202666 [GEOGRAPHIC_DATA] (Peak Logistics) CEL8TN Assigned …" at bounding box center [869, 381] width 1398 height 567
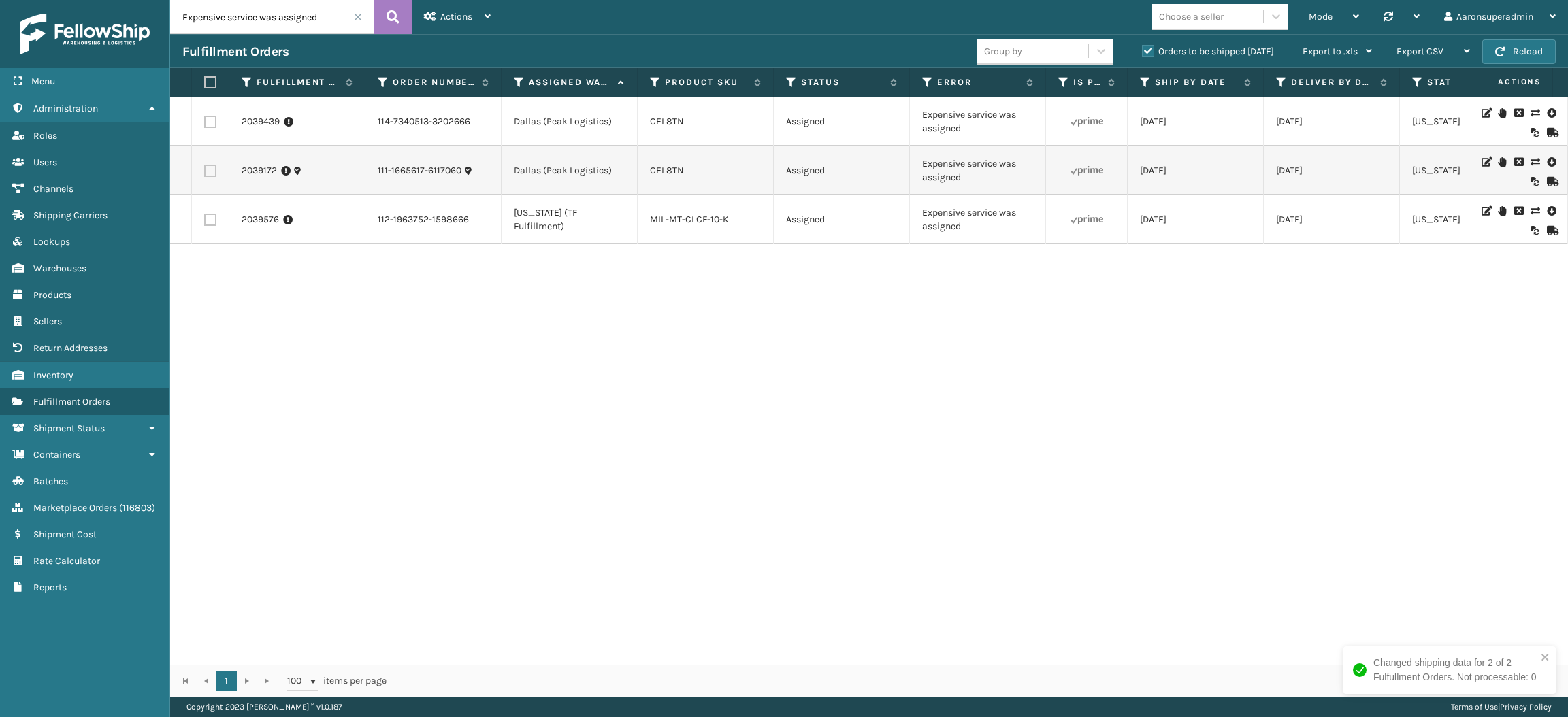
click at [206, 226] on label at bounding box center [210, 219] width 12 height 12
click at [205, 223] on input "checkbox" at bounding box center [204, 217] width 1 height 9
click at [1069, 47] on span "Bulk Actions" at bounding box center [1064, 51] width 54 height 11
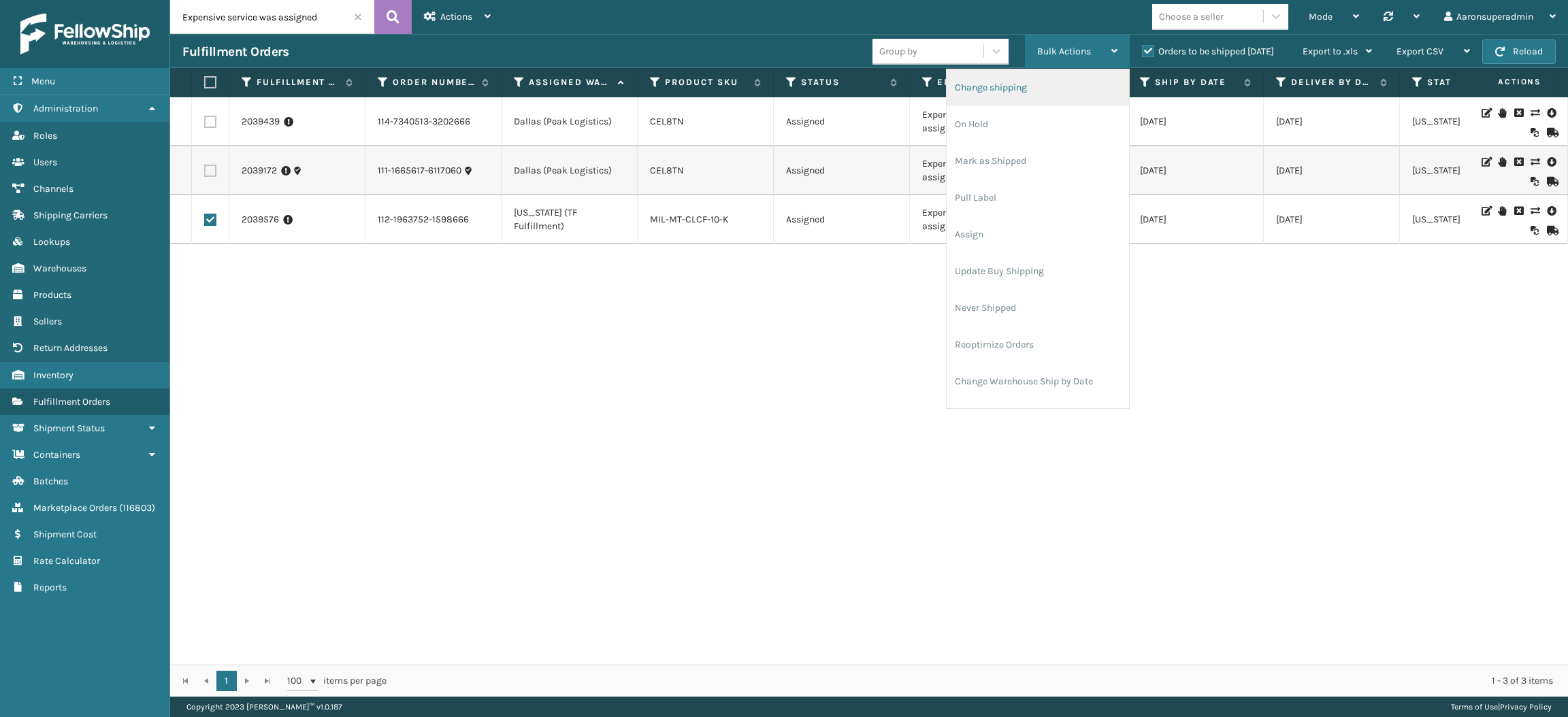
click at [1039, 77] on li "Change shipping" at bounding box center [1038, 87] width 182 height 37
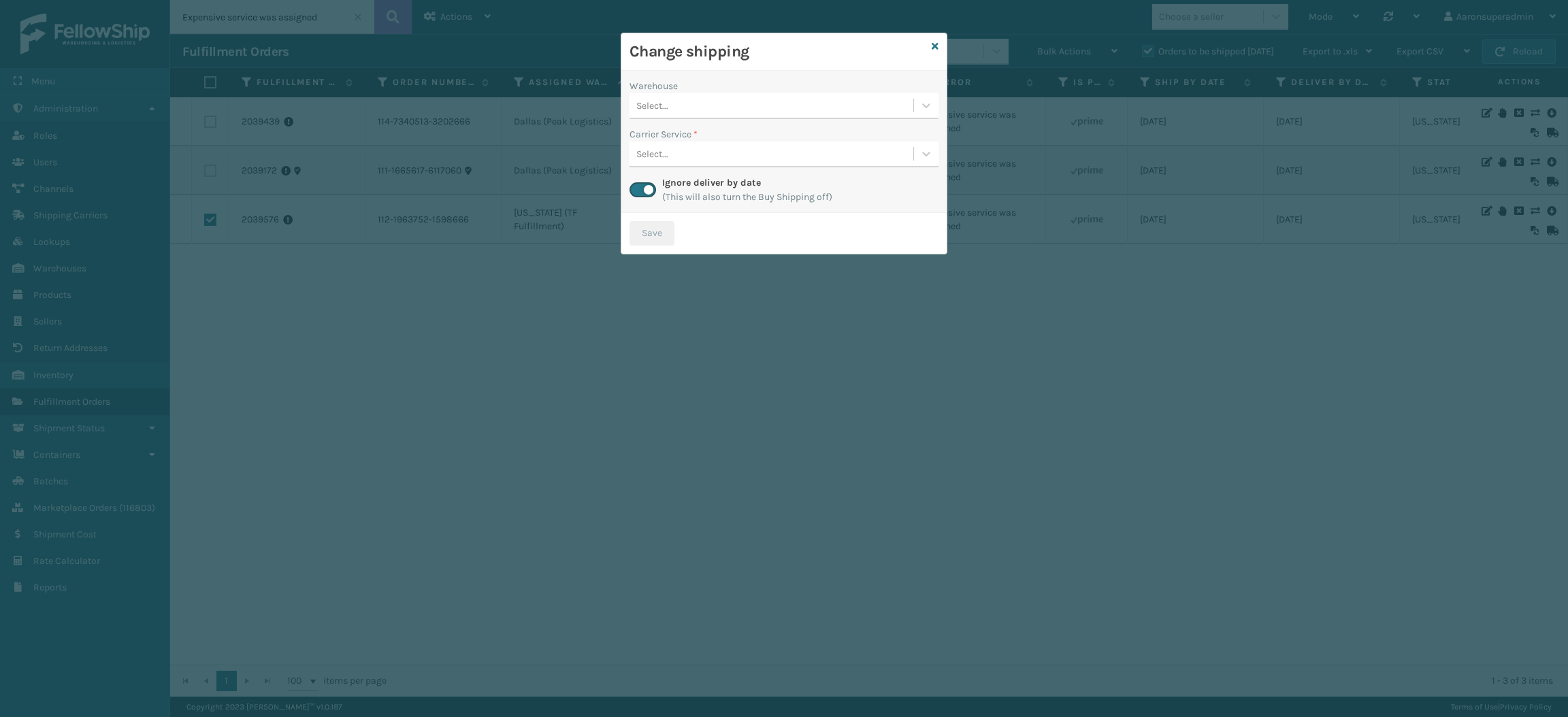
click at [784, 105] on div "Select..." at bounding box center [771, 106] width 284 height 23
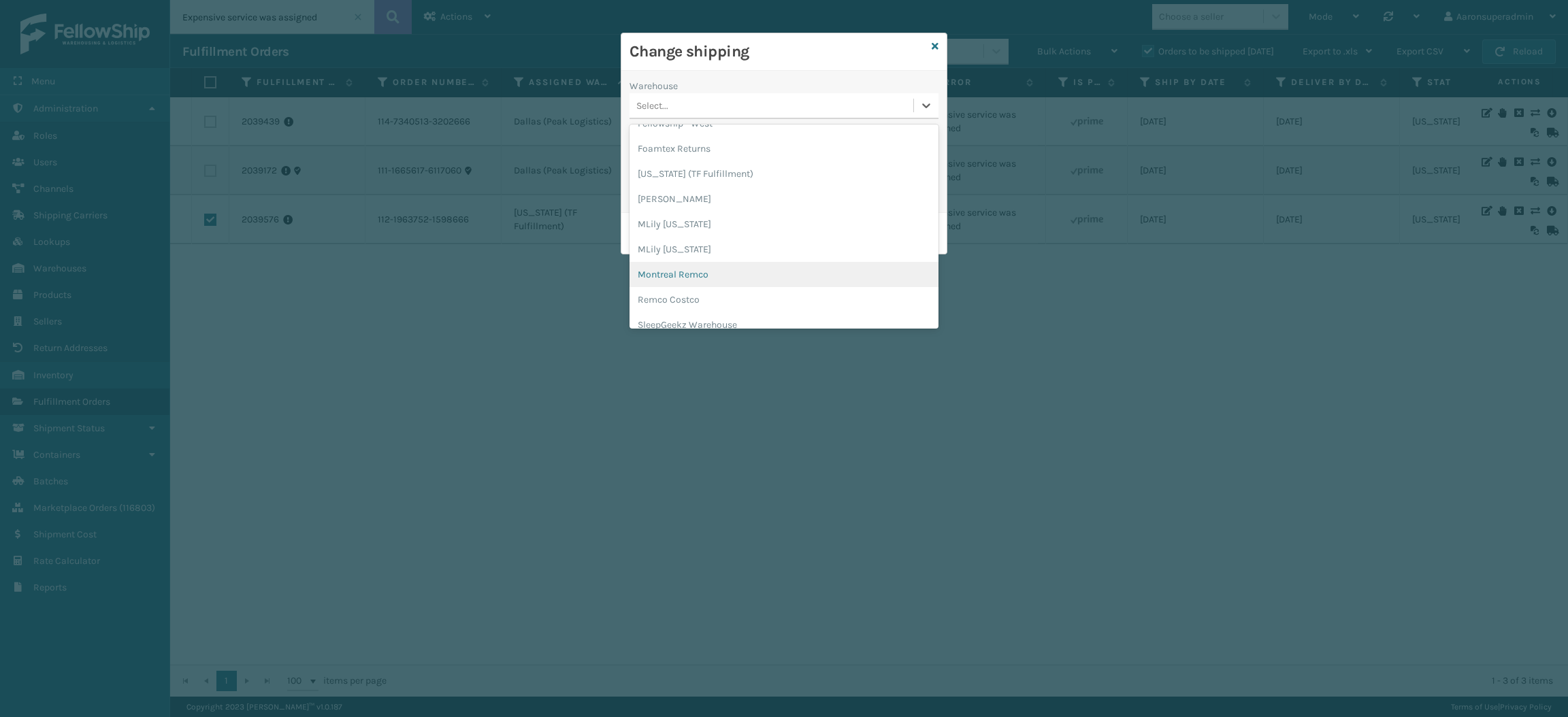
scroll to position [64, 0]
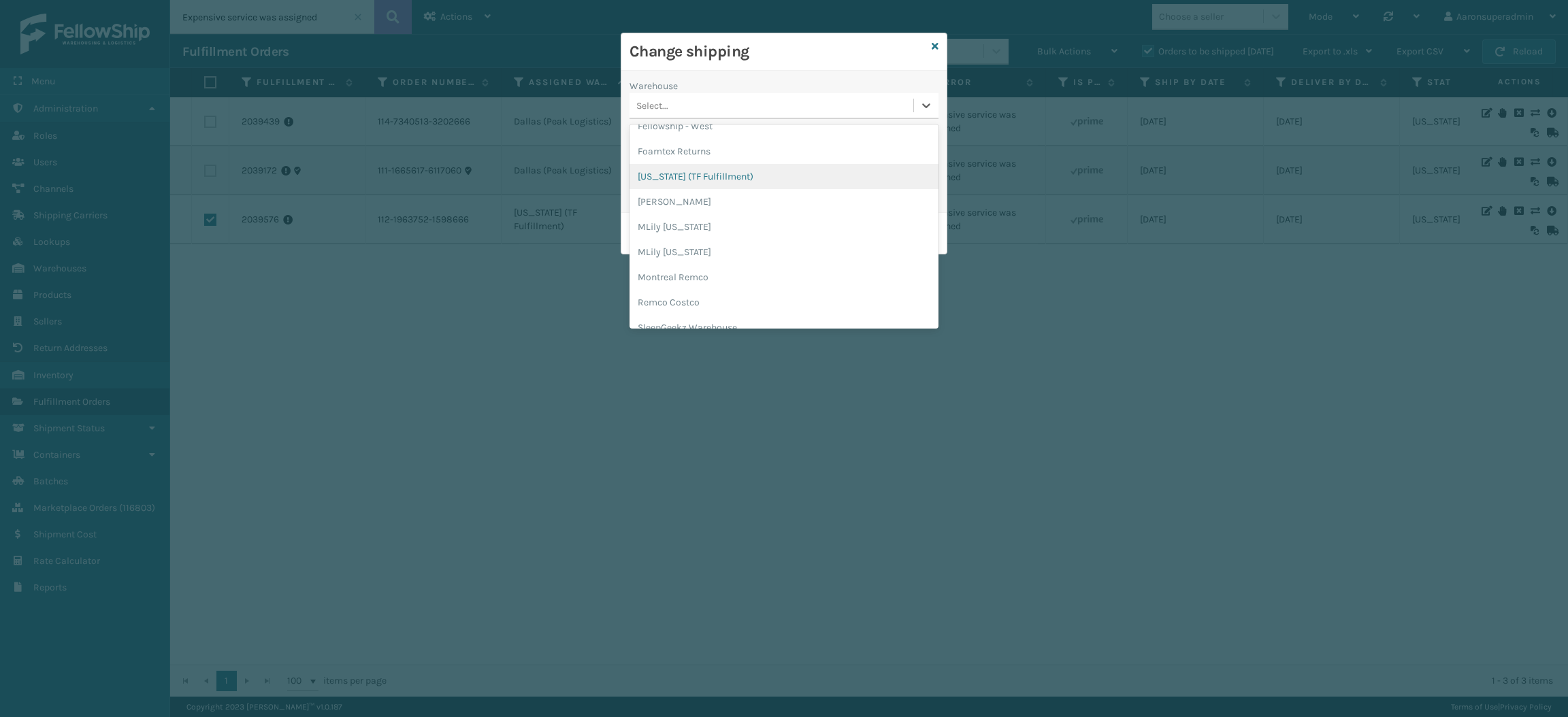
click at [660, 179] on div "[US_STATE] (TF Fulfillment)" at bounding box center [784, 176] width 309 height 26
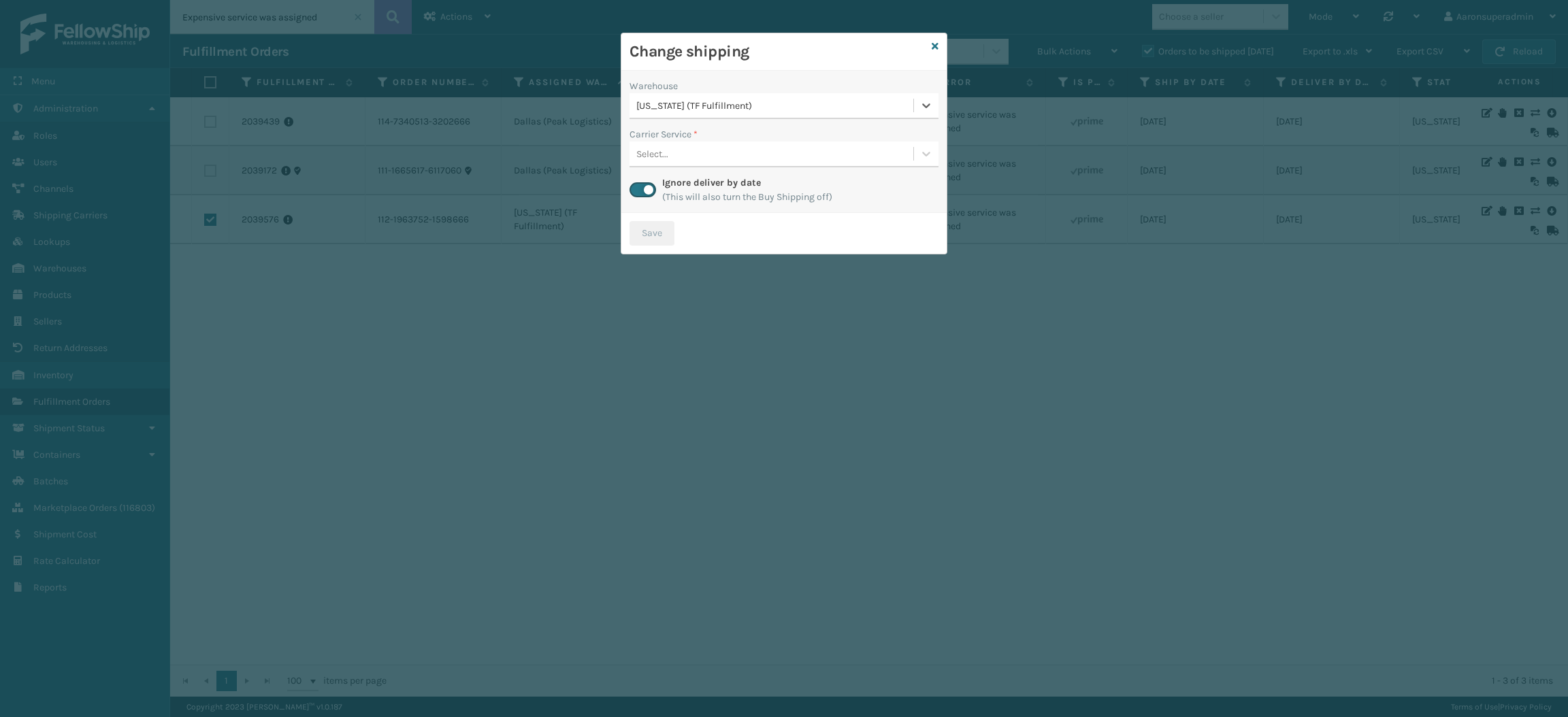
click at [655, 153] on div "Select..." at bounding box center [653, 154] width 32 height 14
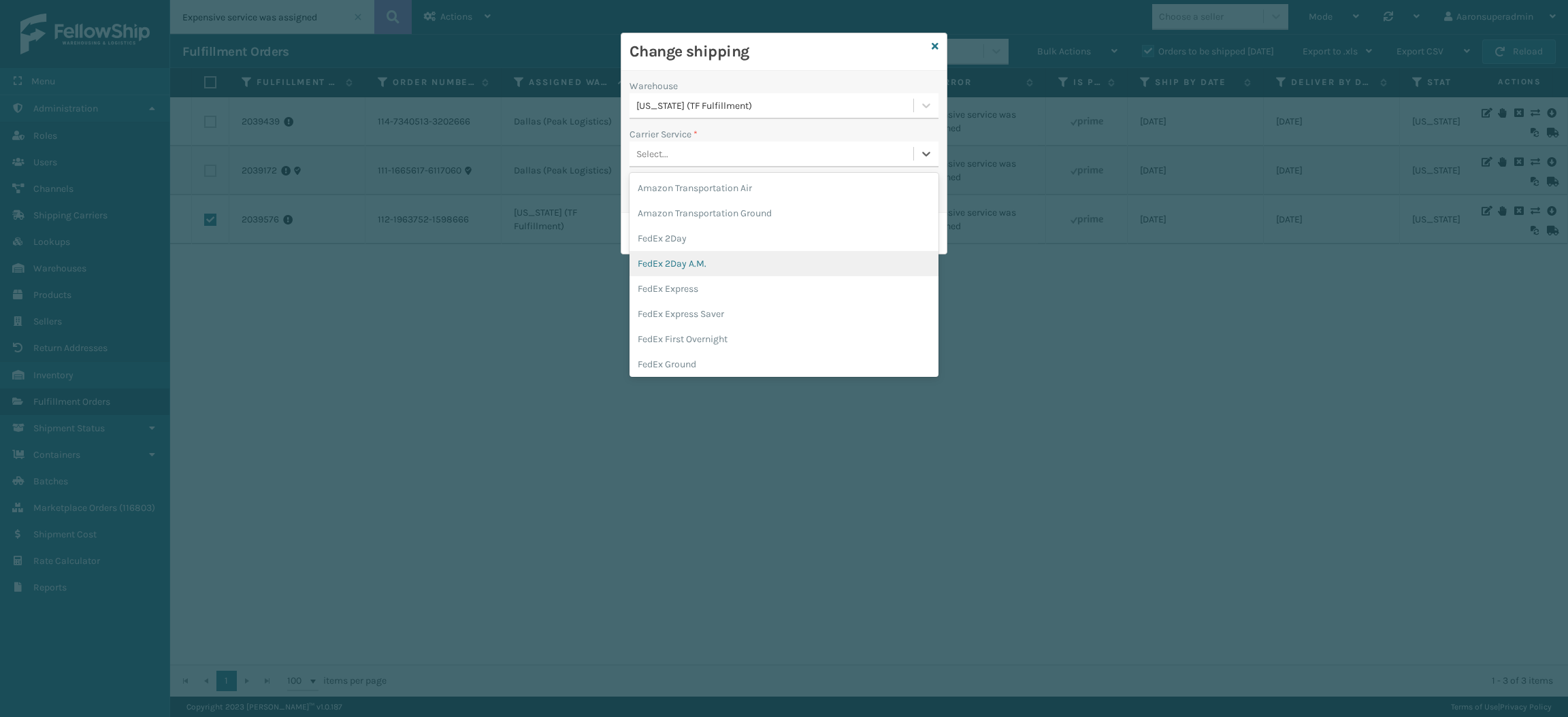
scroll to position [96, 0]
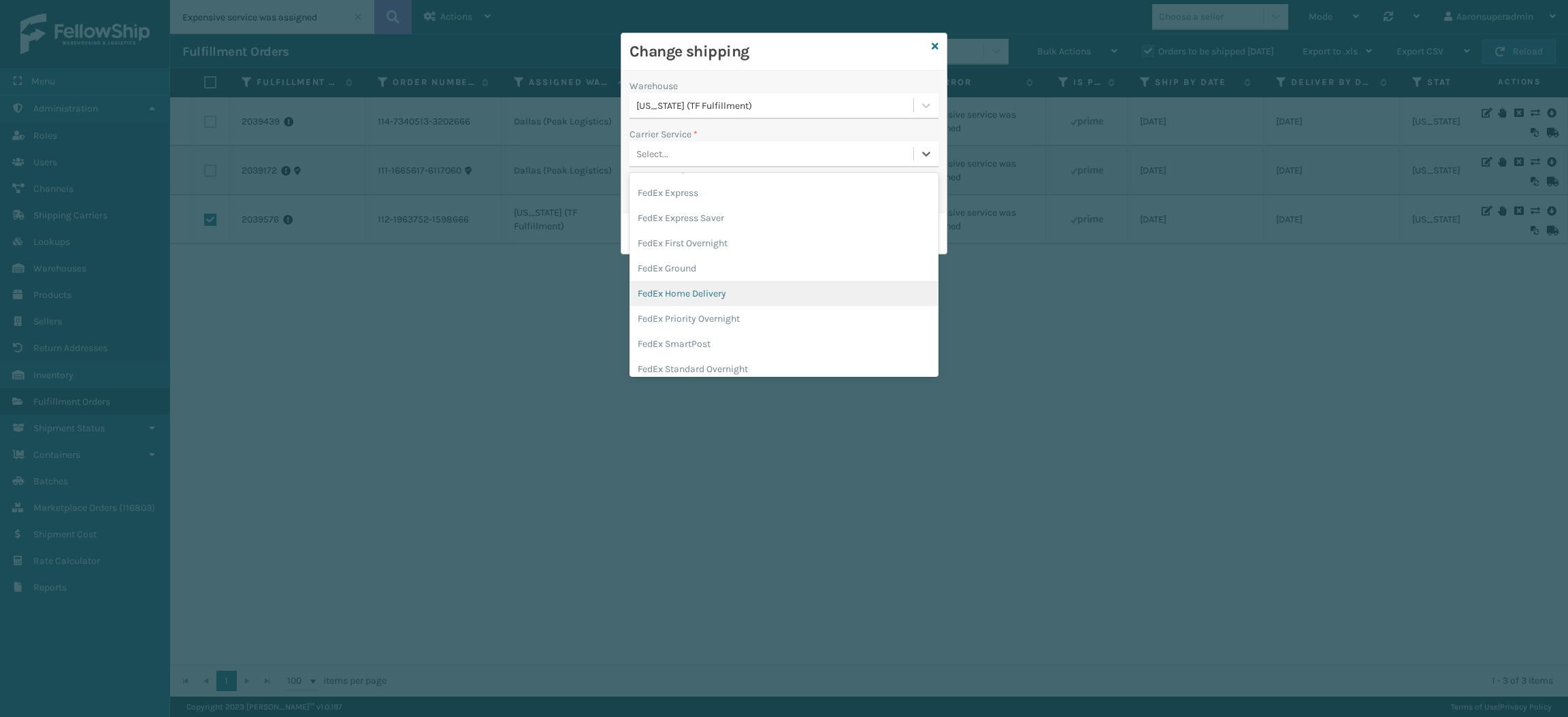
click at [676, 298] on div "FedEx Home Delivery" at bounding box center [784, 293] width 309 height 26
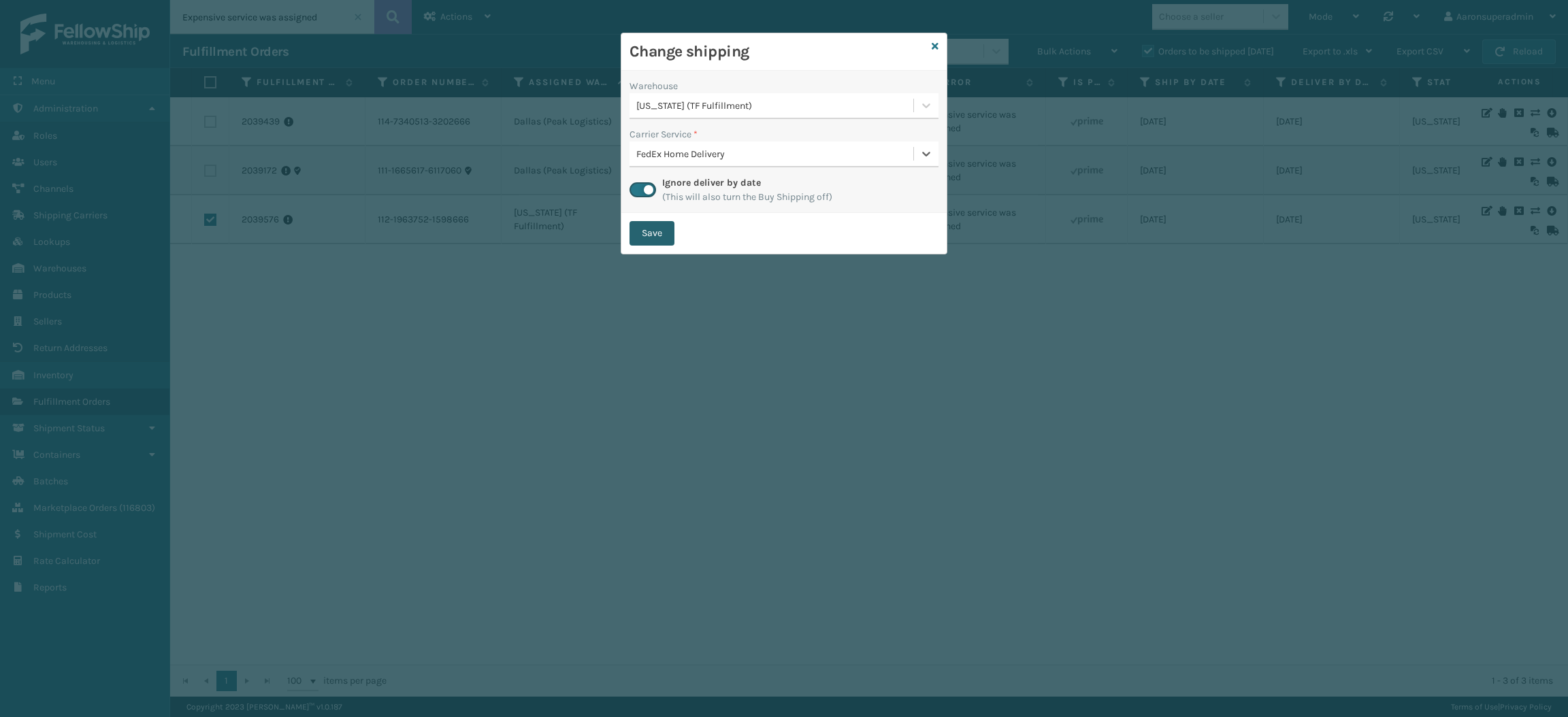
click at [647, 240] on button "Save" at bounding box center [652, 233] width 45 height 25
checkbox input "false"
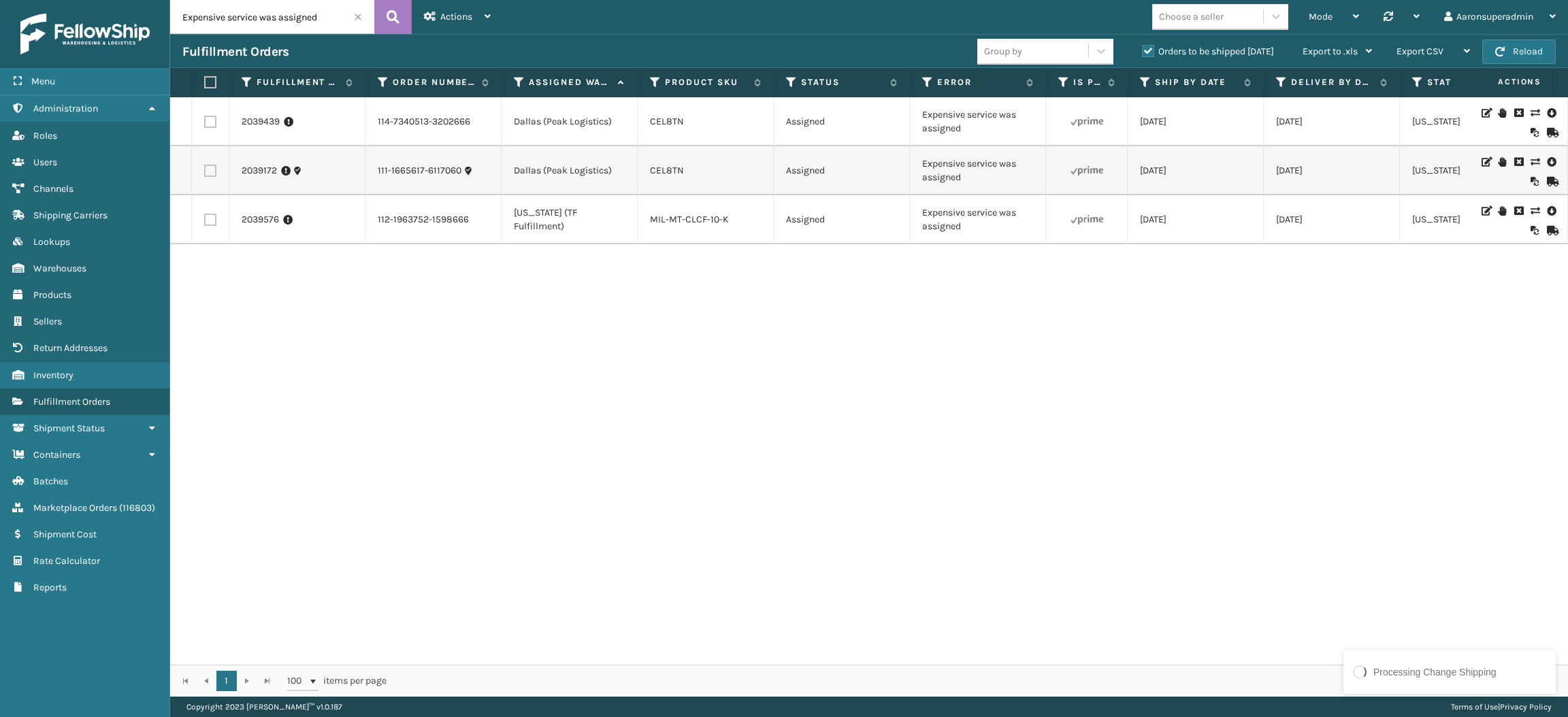
click at [353, 15] on input "Expensive service was assigned" at bounding box center [271, 17] width 204 height 34
click at [357, 18] on span at bounding box center [358, 17] width 9 height 9
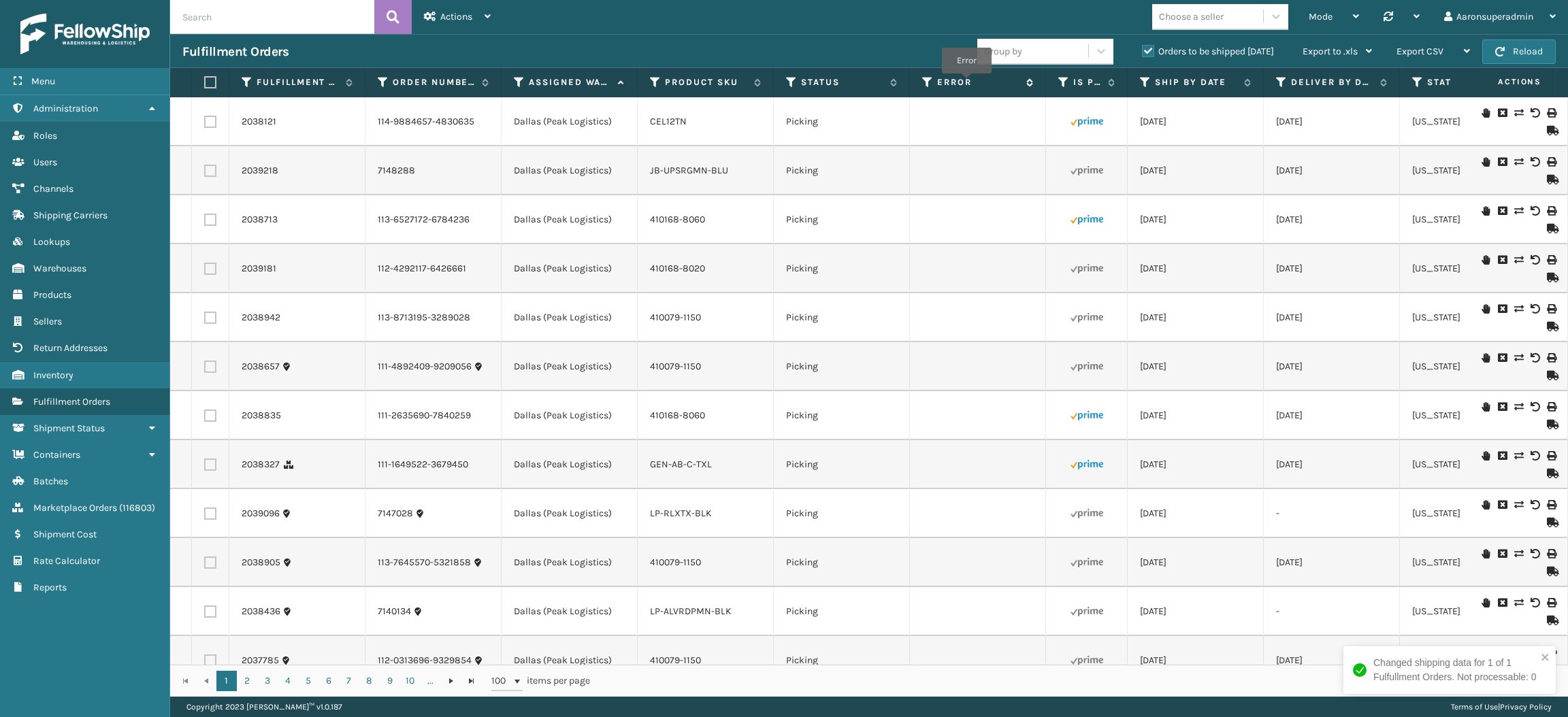
click at [968, 82] on label "Error" at bounding box center [978, 82] width 83 height 12
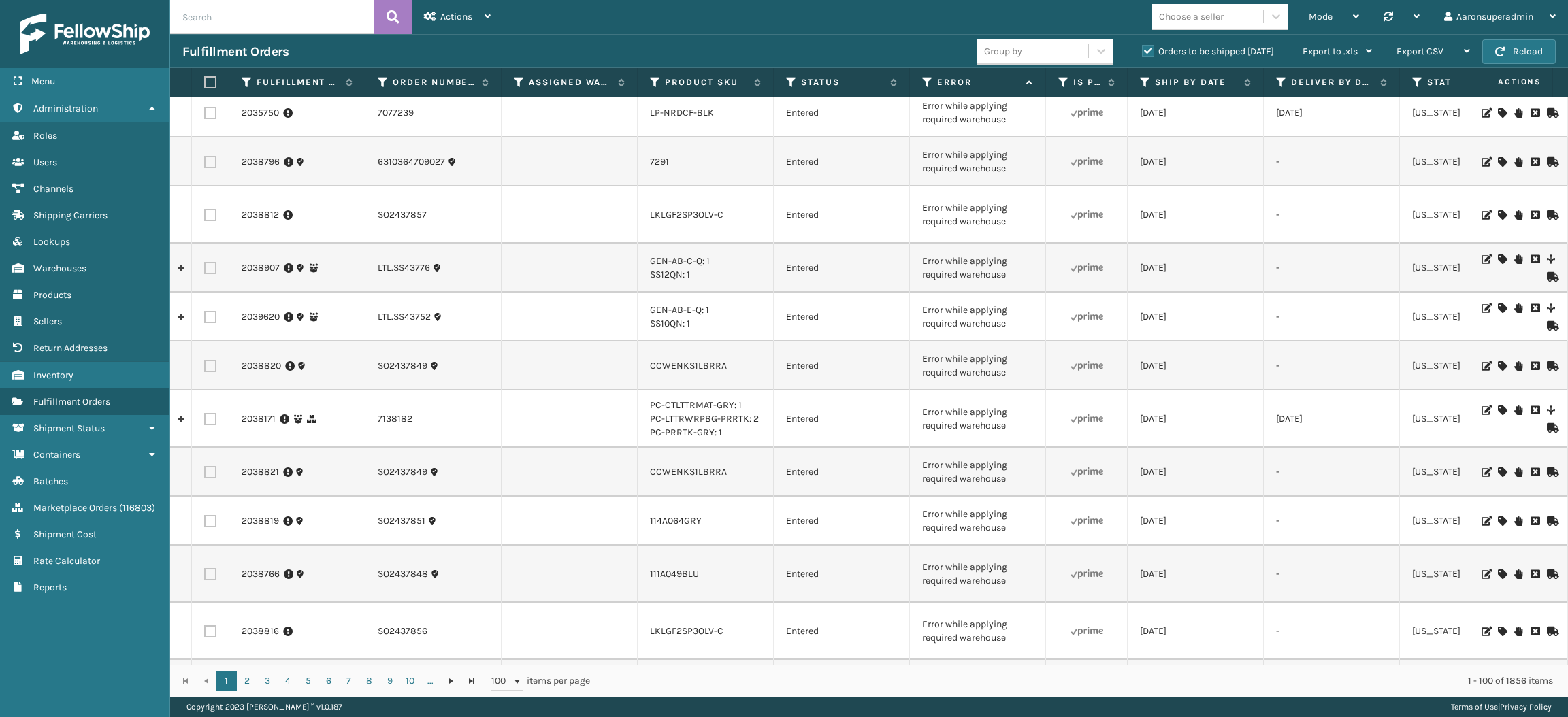
scroll to position [745, 0]
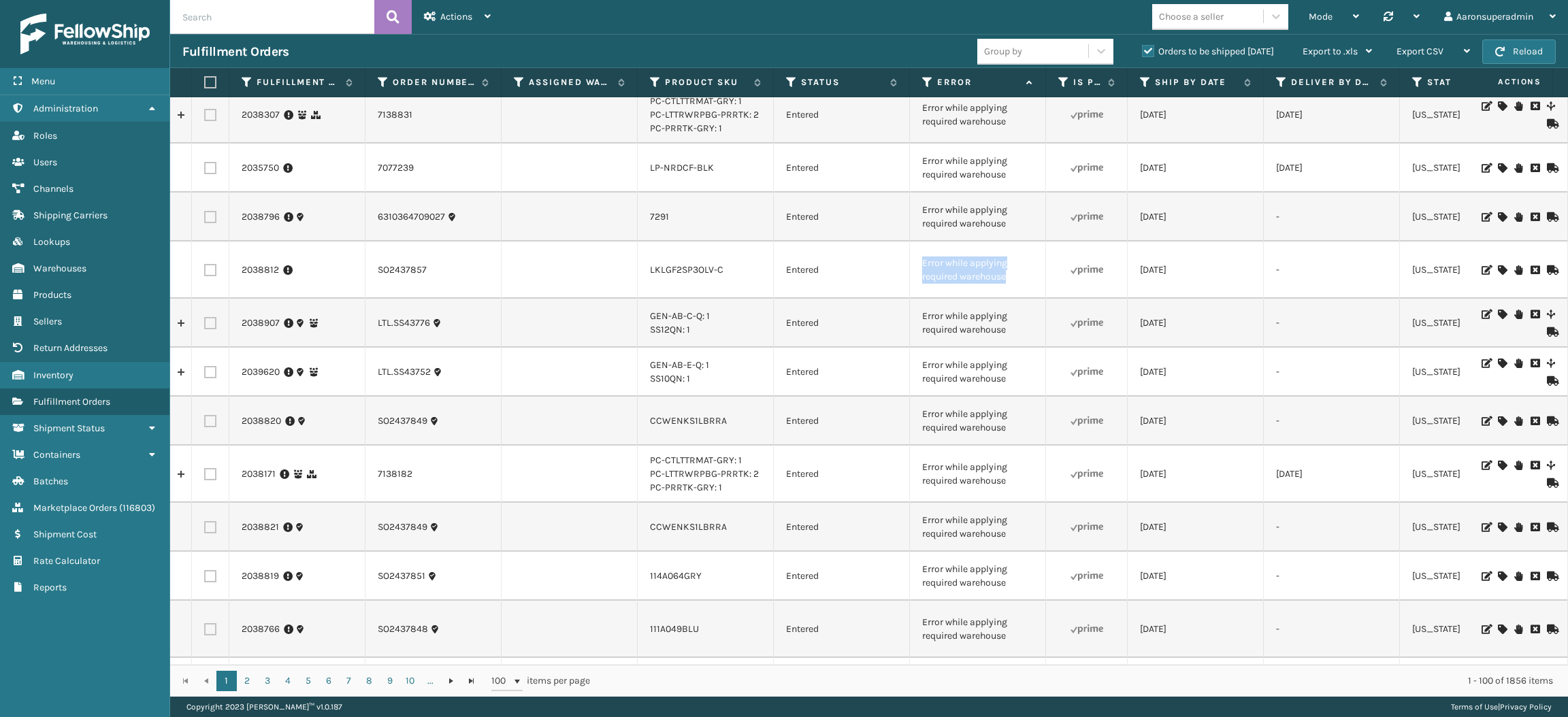
drag, startPoint x: 1033, startPoint y: 269, endPoint x: 913, endPoint y: 261, distance: 120.3
click at [913, 261] on td "Error while applying required warehouse" at bounding box center [978, 270] width 137 height 57
copy td "Error while applying required warehouse"
click at [325, 18] on input "text" at bounding box center [271, 17] width 204 height 34
paste input "Error while applying required warehouse"
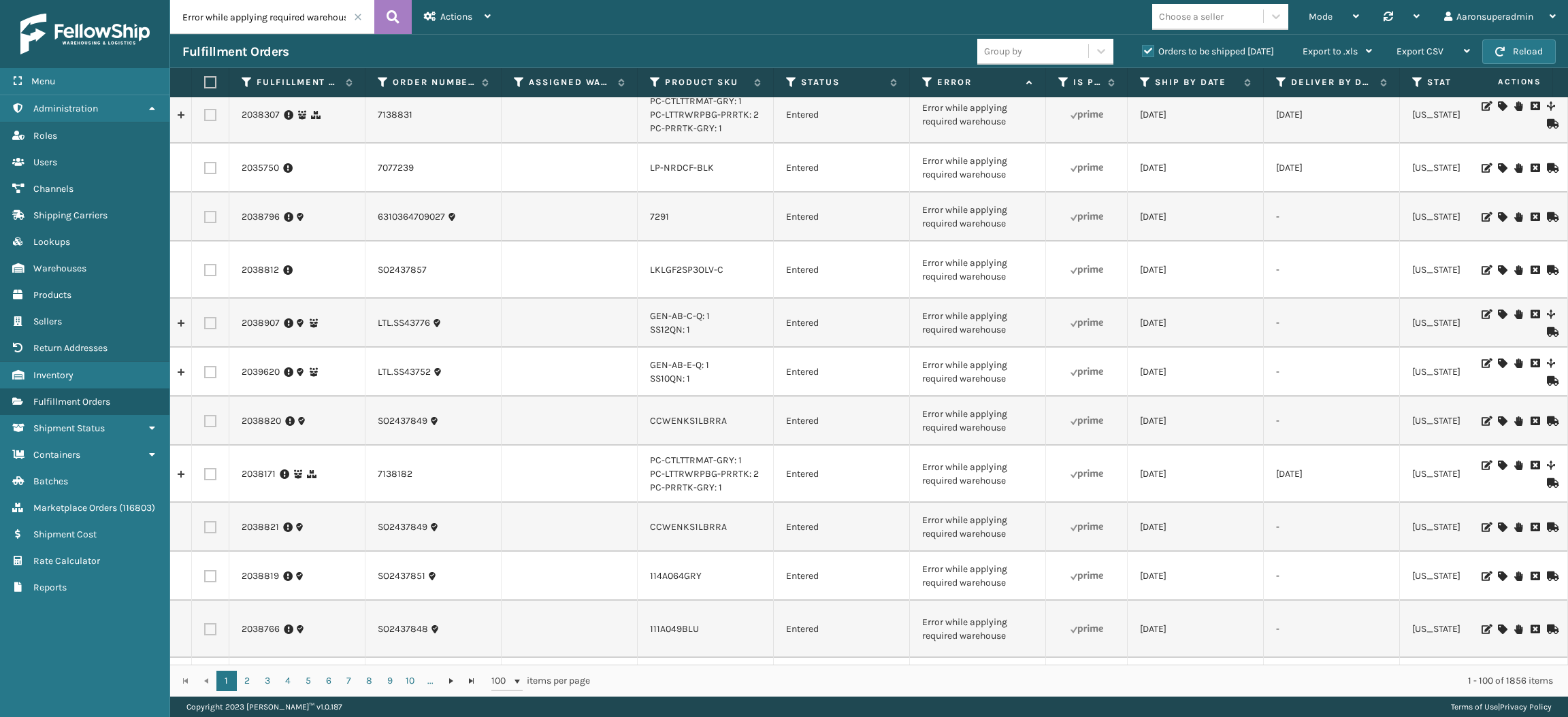
scroll to position [0, 10]
type input "Error while applying required warehouse"
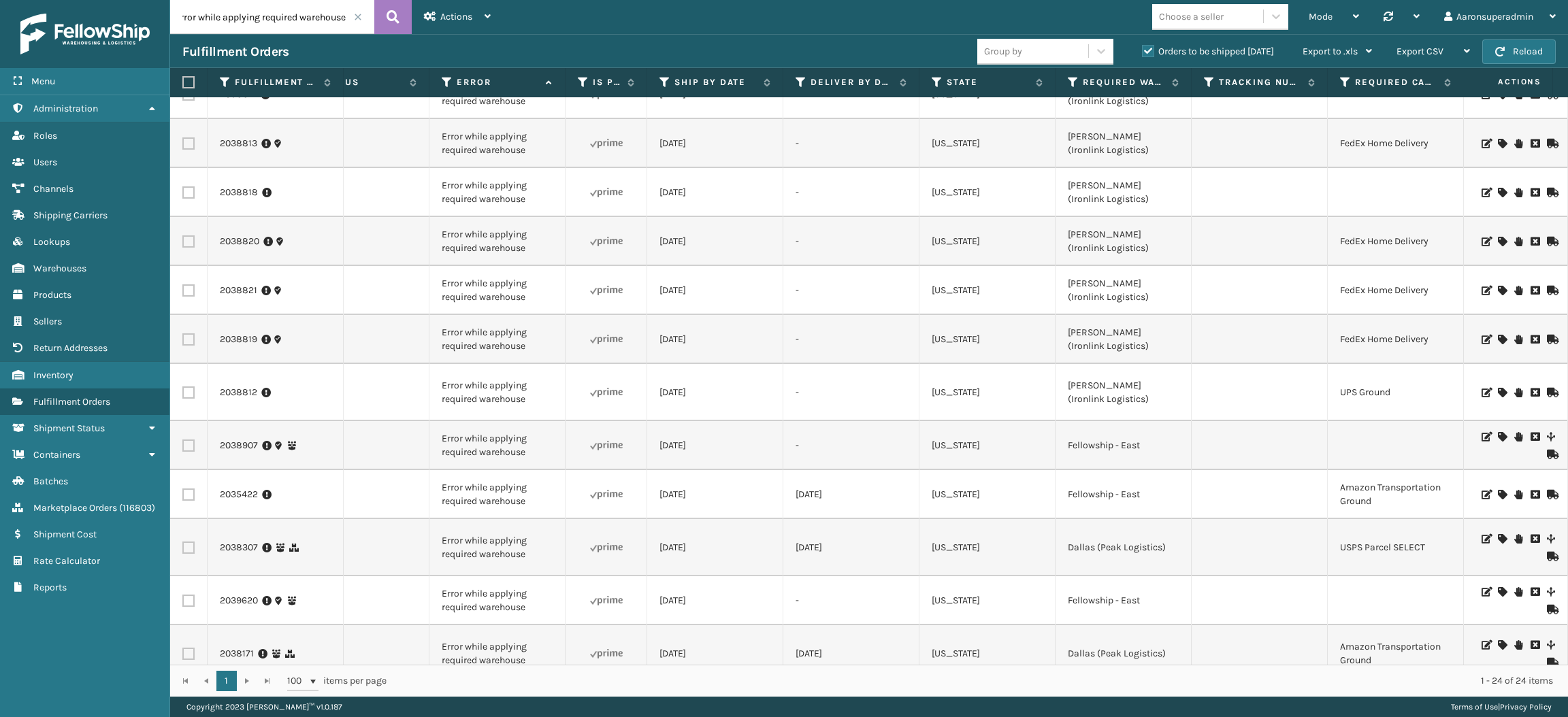
scroll to position [0, 481]
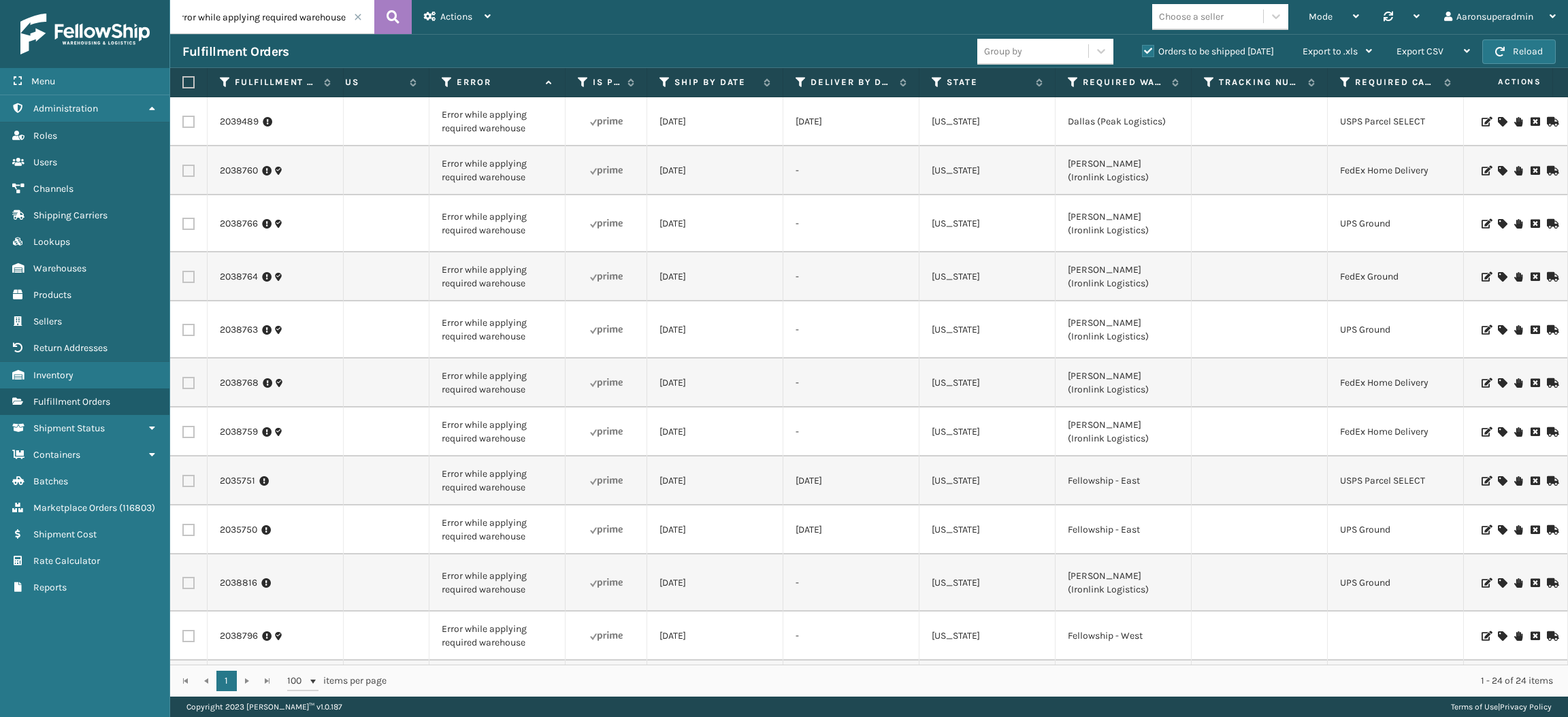
click at [187, 426] on label at bounding box center [188, 432] width 12 height 12
click at [183, 426] on input "checkbox" at bounding box center [182, 430] width 1 height 9
checkbox input "true"
click at [187, 377] on label at bounding box center [188, 383] width 12 height 12
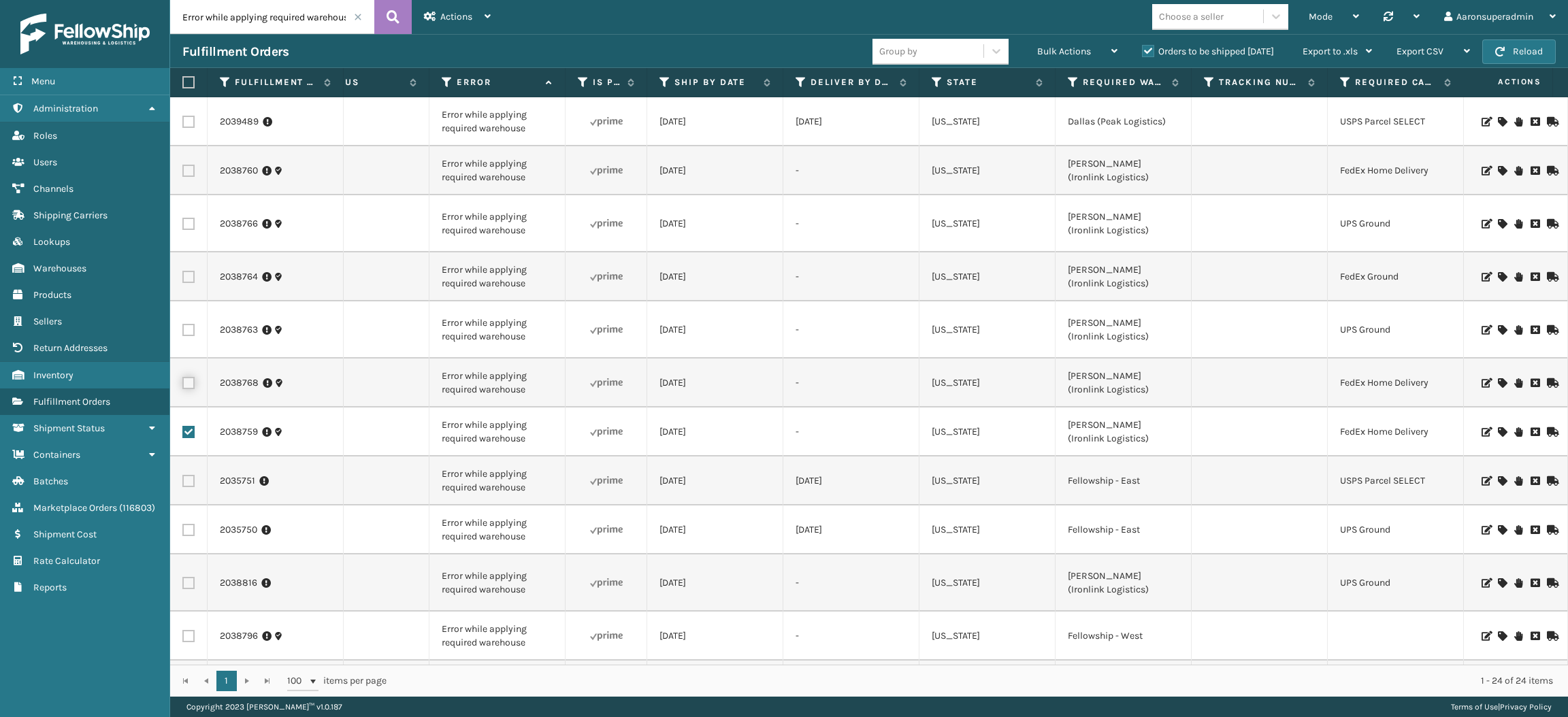
click at [183, 377] on input "checkbox" at bounding box center [182, 381] width 1 height 9
checkbox input "true"
click at [190, 166] on label at bounding box center [188, 171] width 12 height 12
click at [183, 166] on input "checkbox" at bounding box center [182, 169] width 1 height 9
click at [1061, 52] on span "Bulk Actions" at bounding box center [1064, 51] width 54 height 11
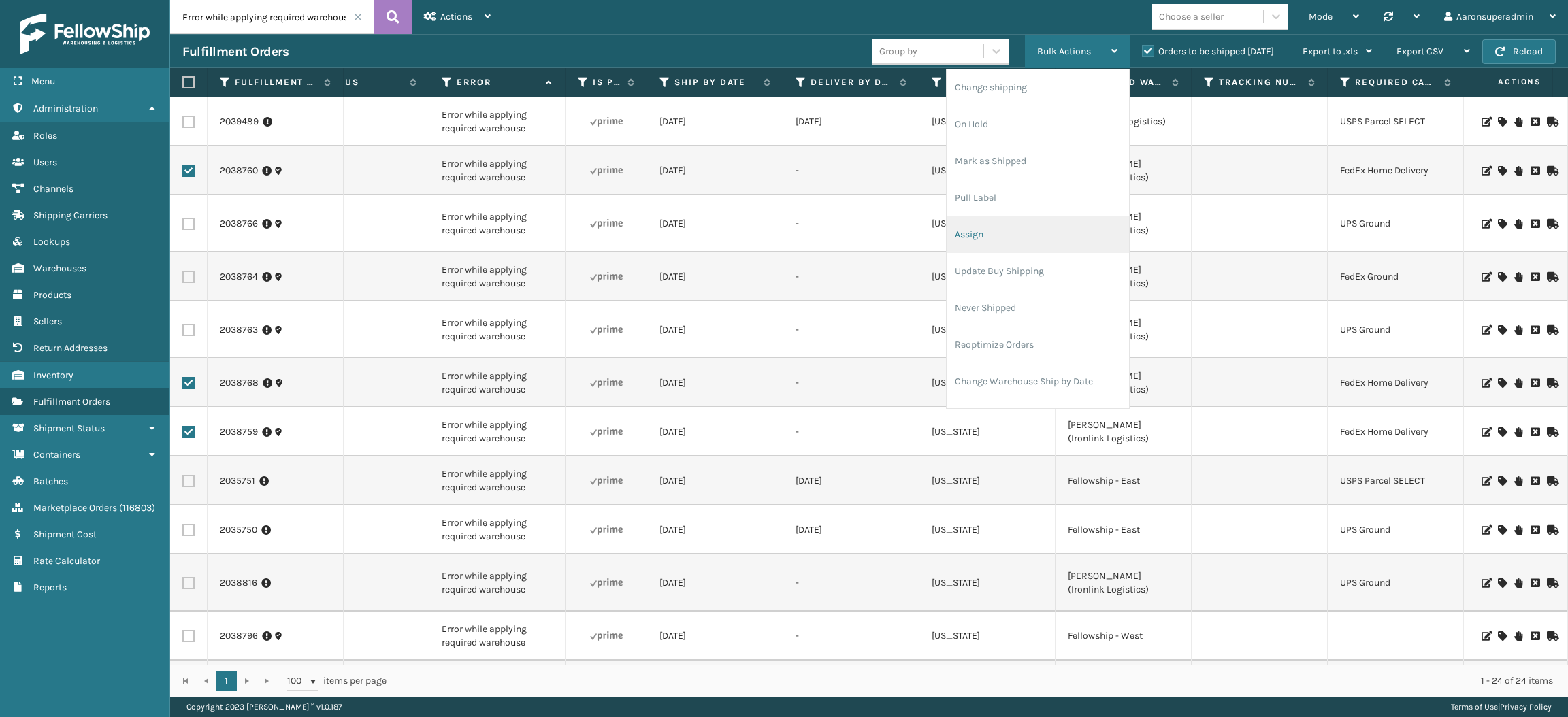
click at [991, 242] on li "Assign" at bounding box center [1038, 234] width 182 height 37
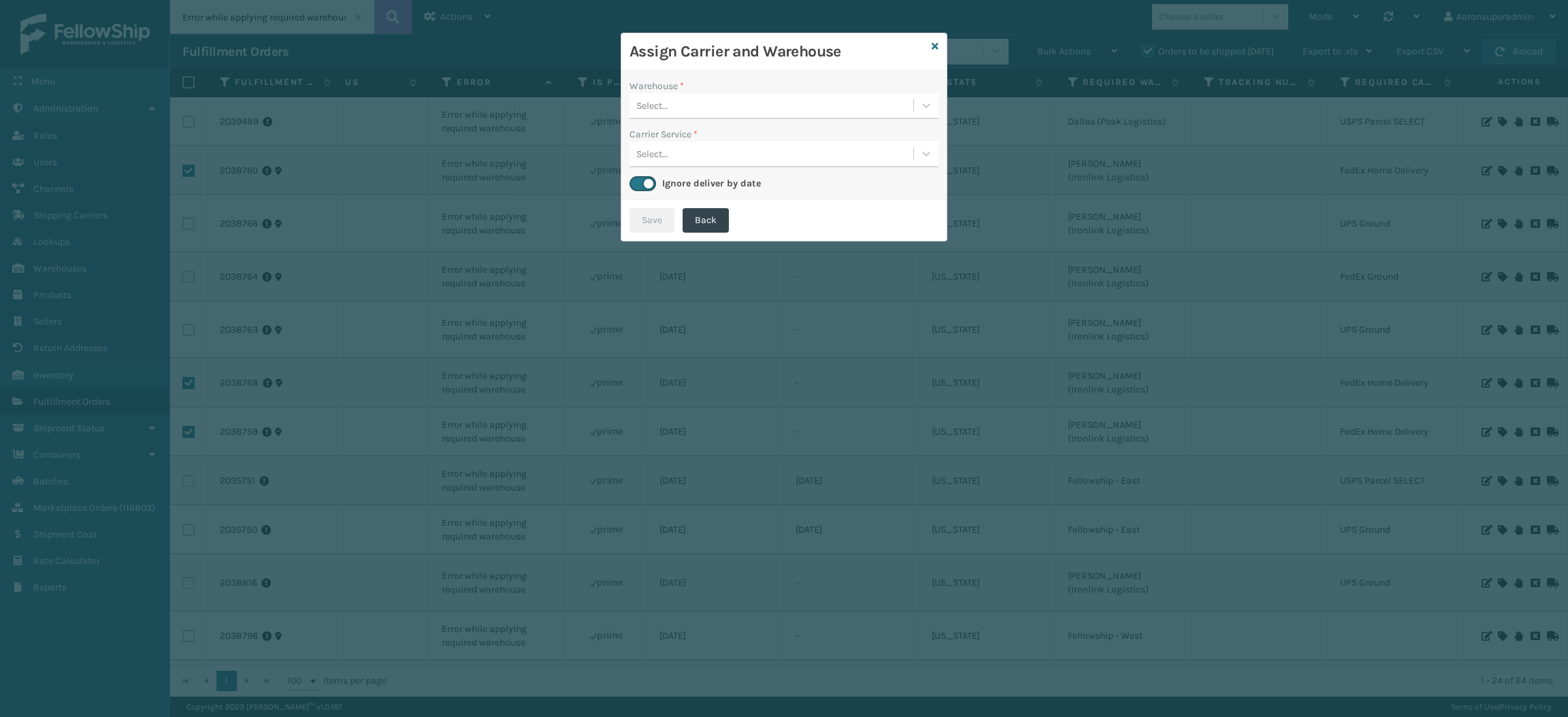
click at [734, 106] on div "Select..." at bounding box center [771, 106] width 284 height 23
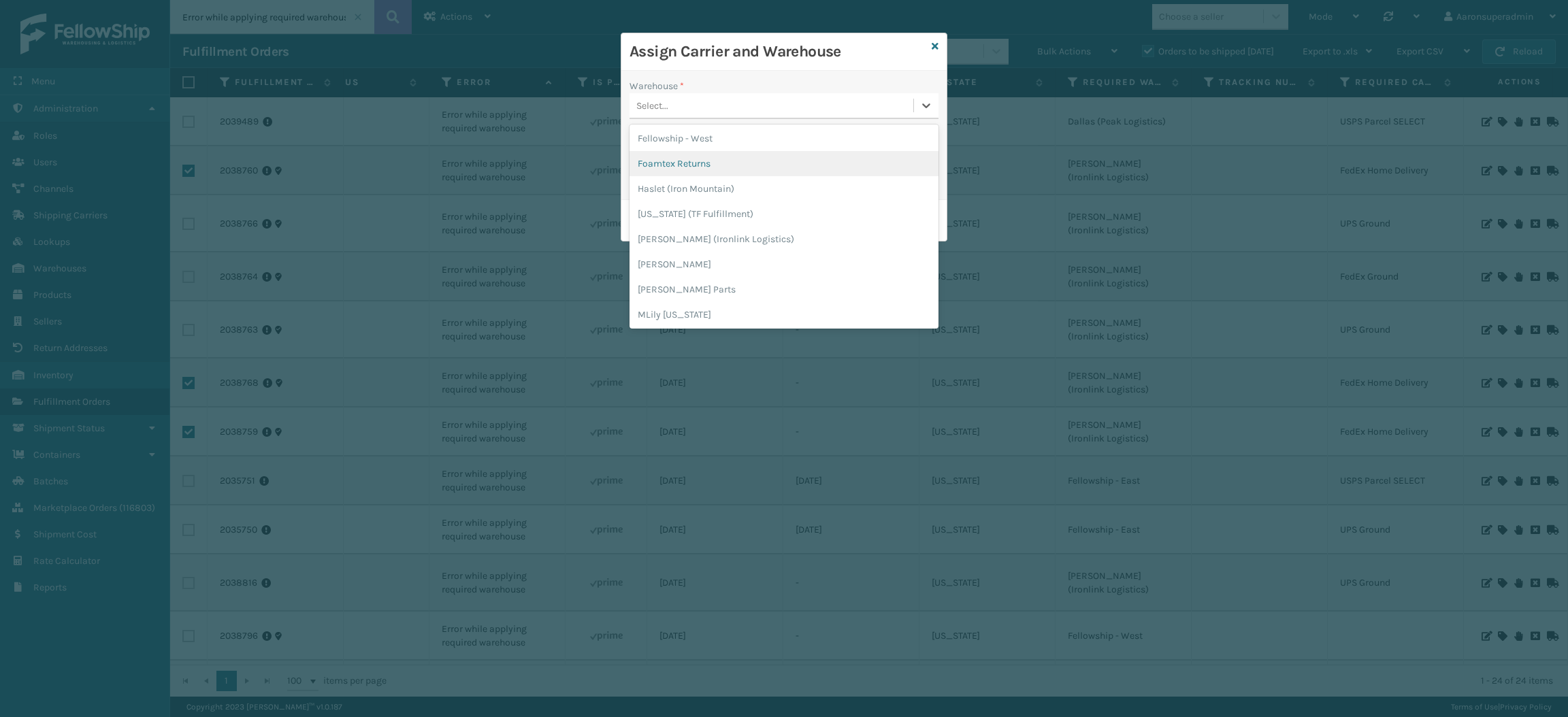
scroll to position [60, 0]
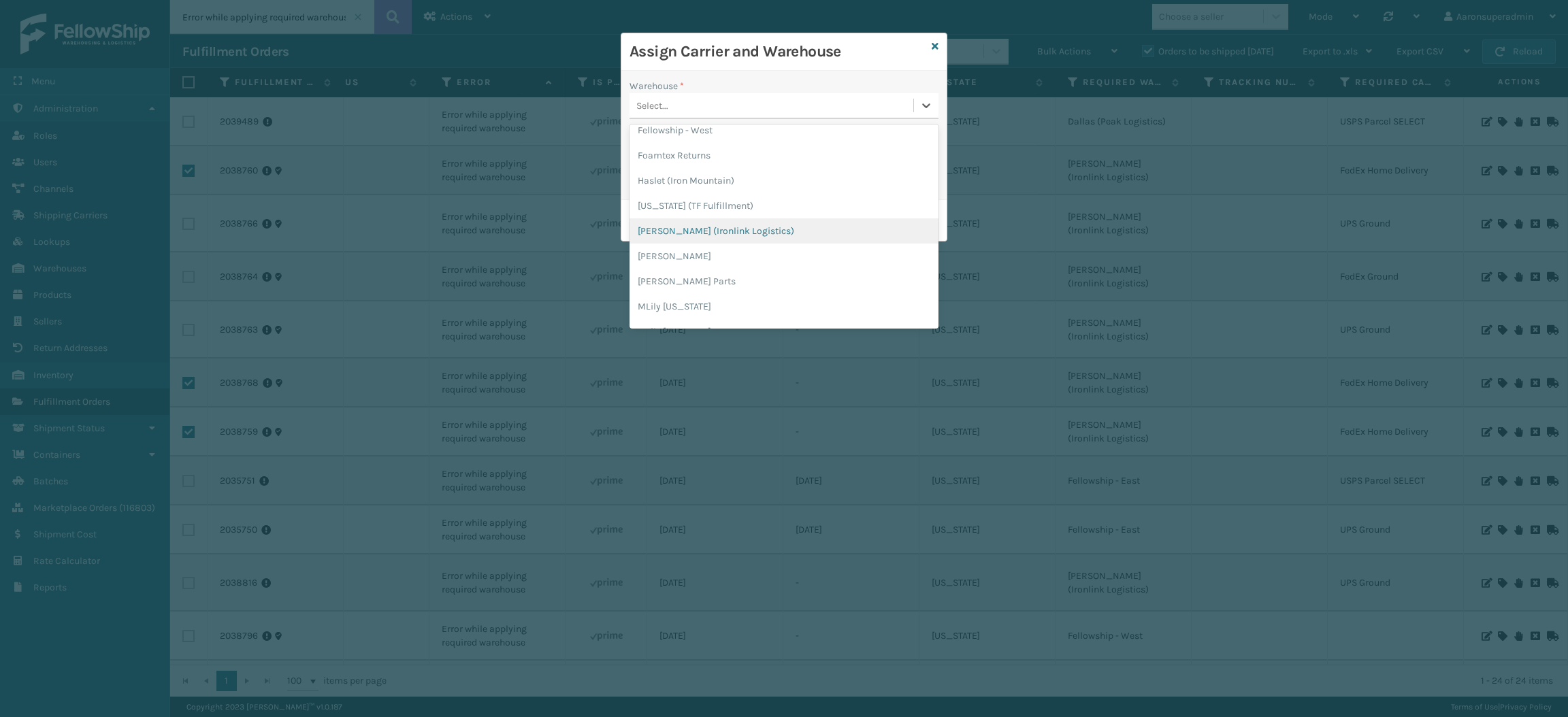
click at [680, 230] on div "[PERSON_NAME] (Ironlink Logistics)" at bounding box center [784, 230] width 309 height 26
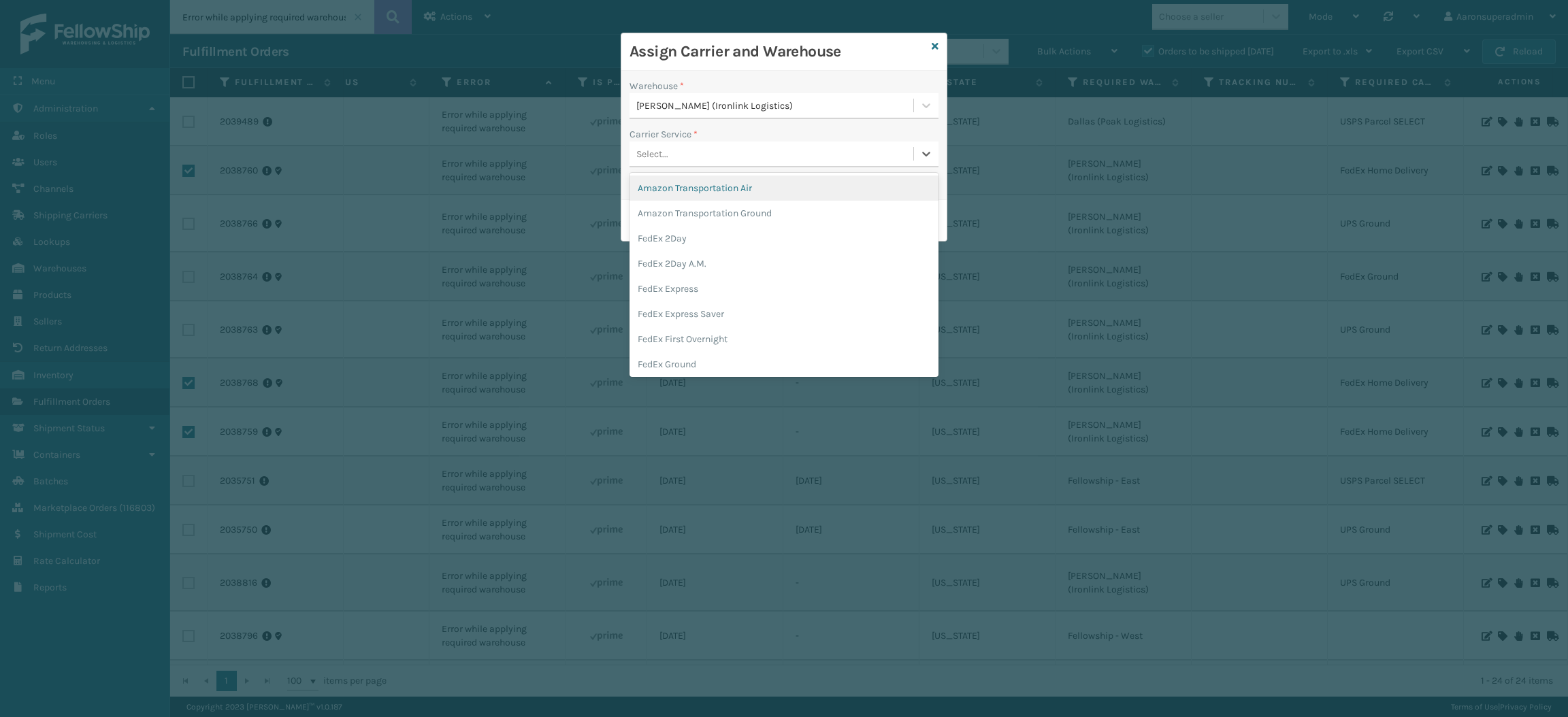
click at [666, 151] on div "Select..." at bounding box center [653, 154] width 32 height 14
click at [696, 322] on div "FedEx Home Delivery" at bounding box center [784, 327] width 309 height 26
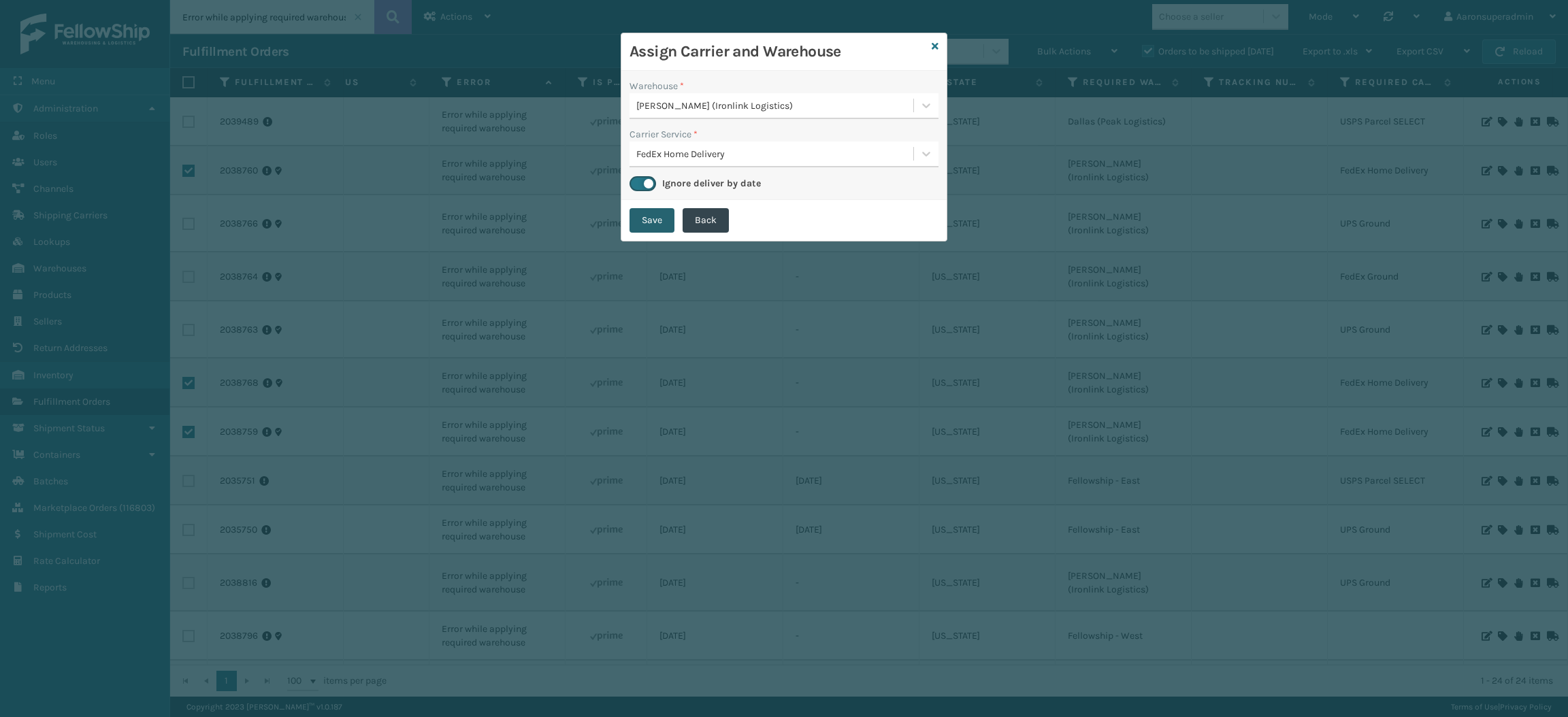
click at [650, 227] on button "Save" at bounding box center [652, 221] width 45 height 25
checkbox input "false"
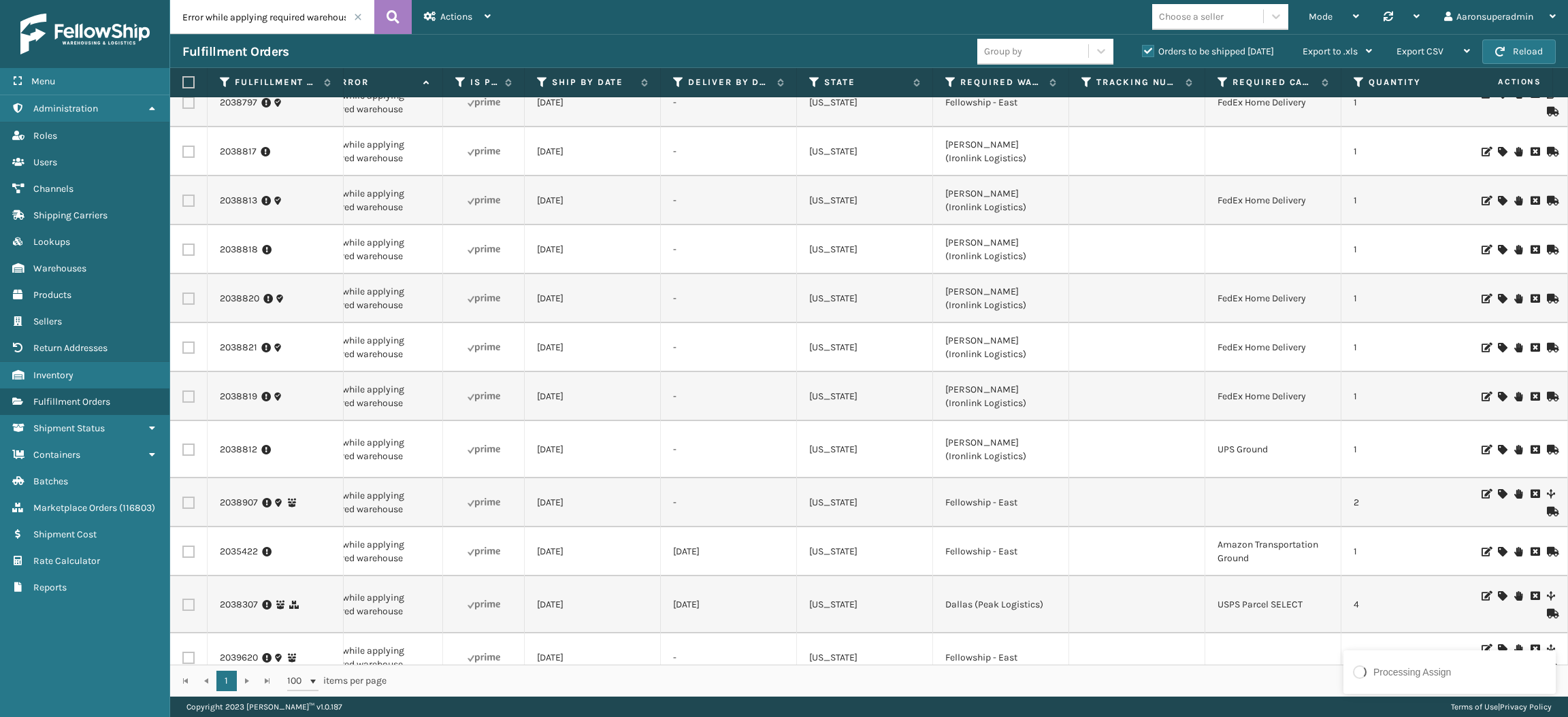
scroll to position [627, 603]
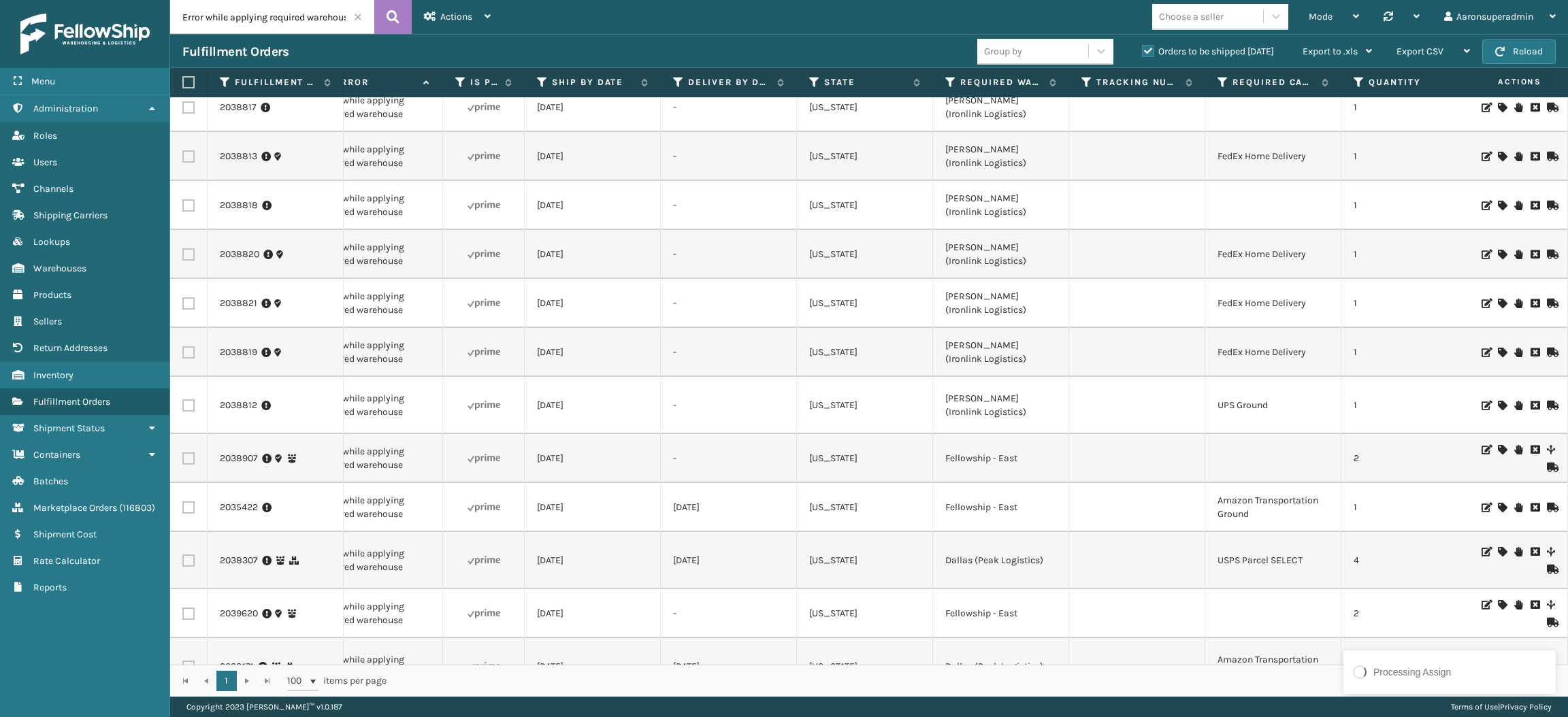
click at [187, 151] on label at bounding box center [188, 156] width 12 height 12
click at [183, 151] on input "checkbox" at bounding box center [182, 155] width 1 height 9
checkbox input "true"
click at [187, 248] on label at bounding box center [188, 254] width 12 height 12
click at [183, 248] on input "checkbox" at bounding box center [182, 252] width 1 height 9
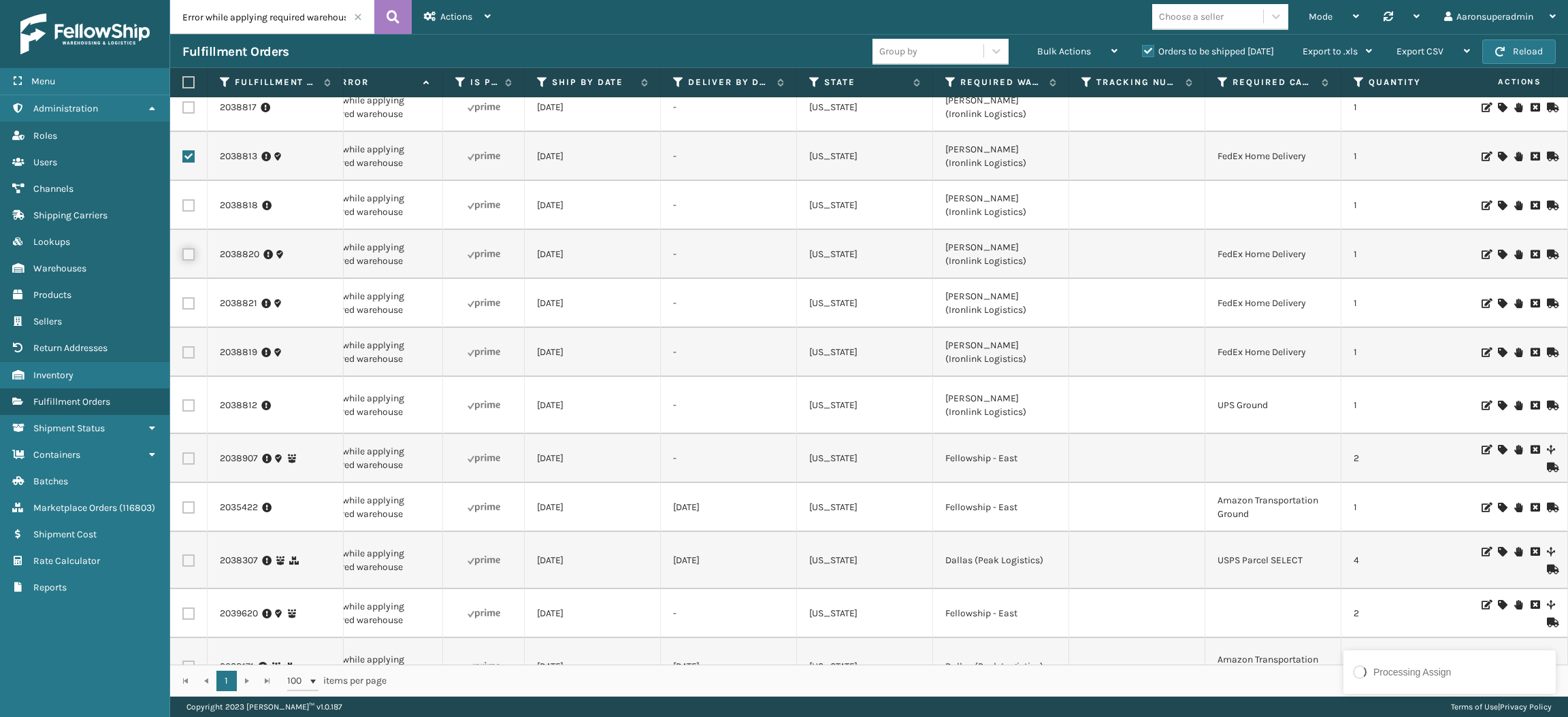
checkbox input "true"
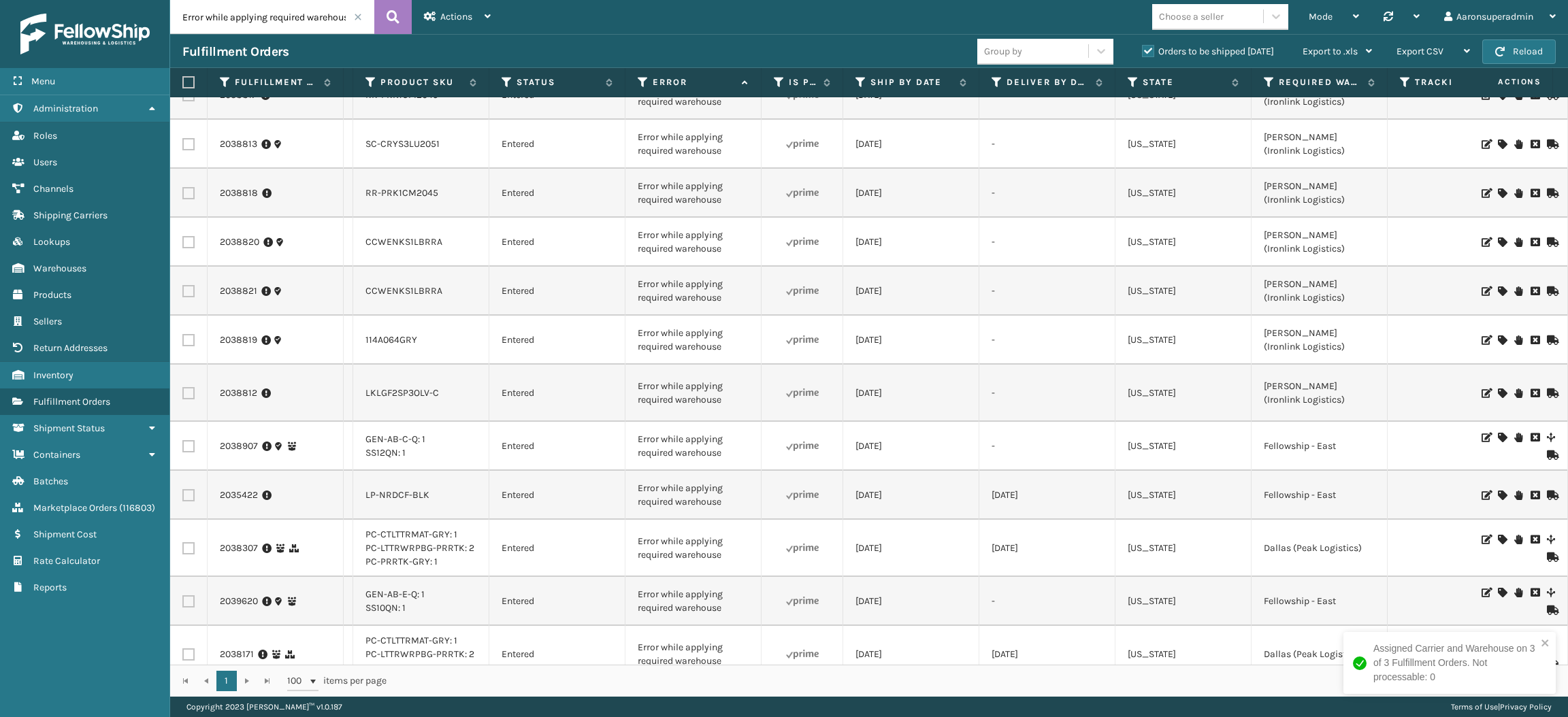
scroll to position [492, 286]
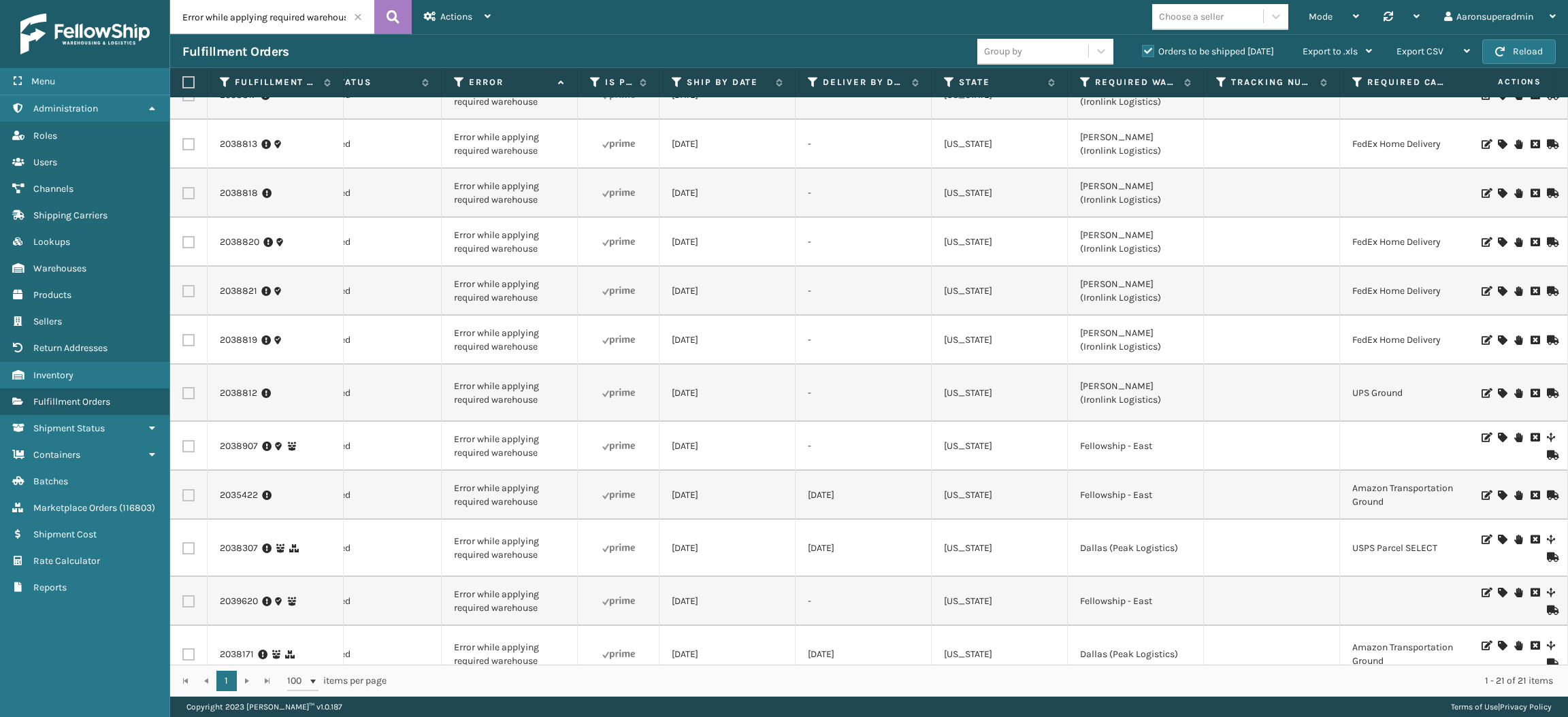
click at [189, 138] on label at bounding box center [188, 144] width 12 height 12
click at [183, 138] on input "checkbox" at bounding box center [182, 142] width 1 height 9
checkbox input "true"
click at [184, 236] on label at bounding box center [188, 242] width 12 height 12
click at [183, 236] on input "checkbox" at bounding box center [182, 240] width 1 height 9
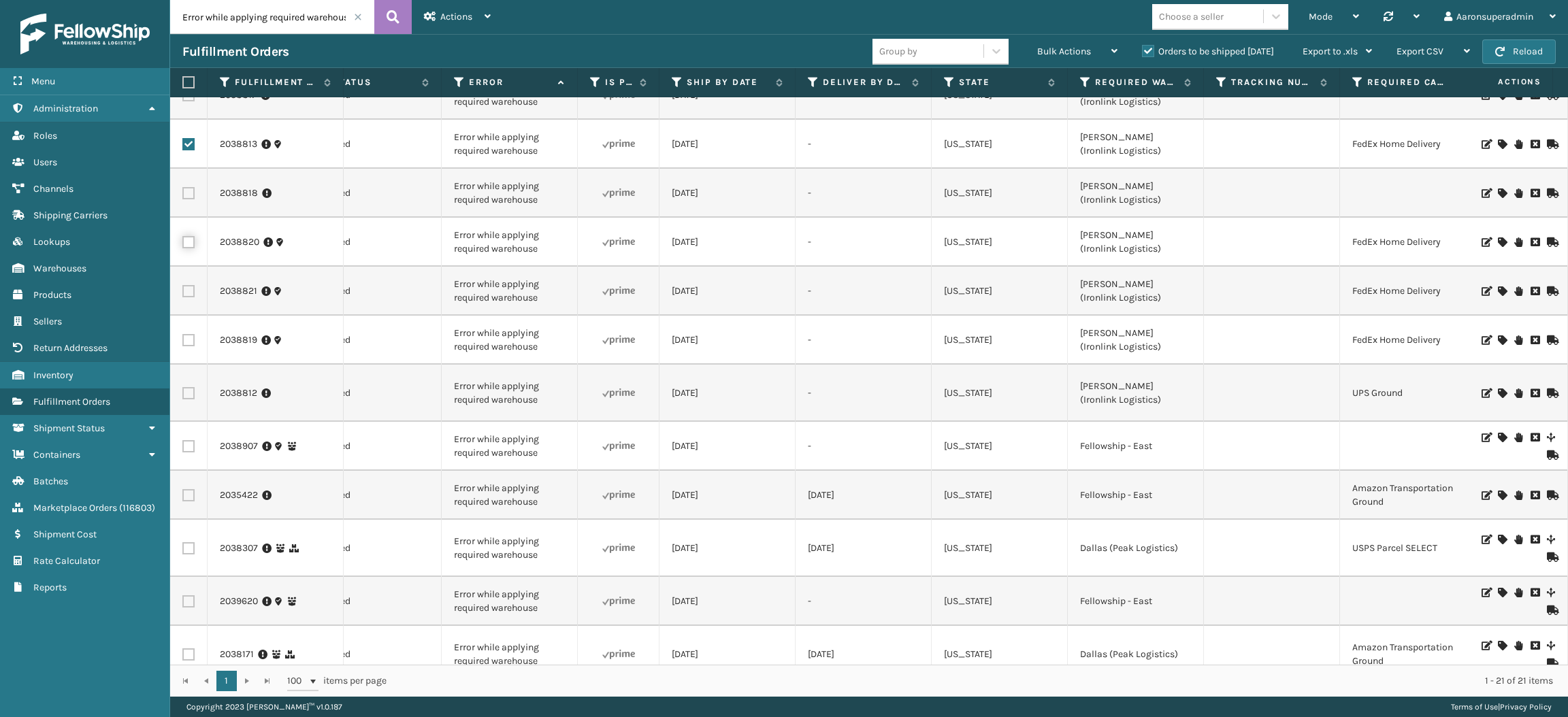
checkbox input "true"
click at [187, 285] on label at bounding box center [188, 291] width 12 height 12
click at [183, 285] on input "checkbox" at bounding box center [182, 289] width 1 height 9
checkbox input "true"
click at [187, 334] on label at bounding box center [188, 340] width 12 height 12
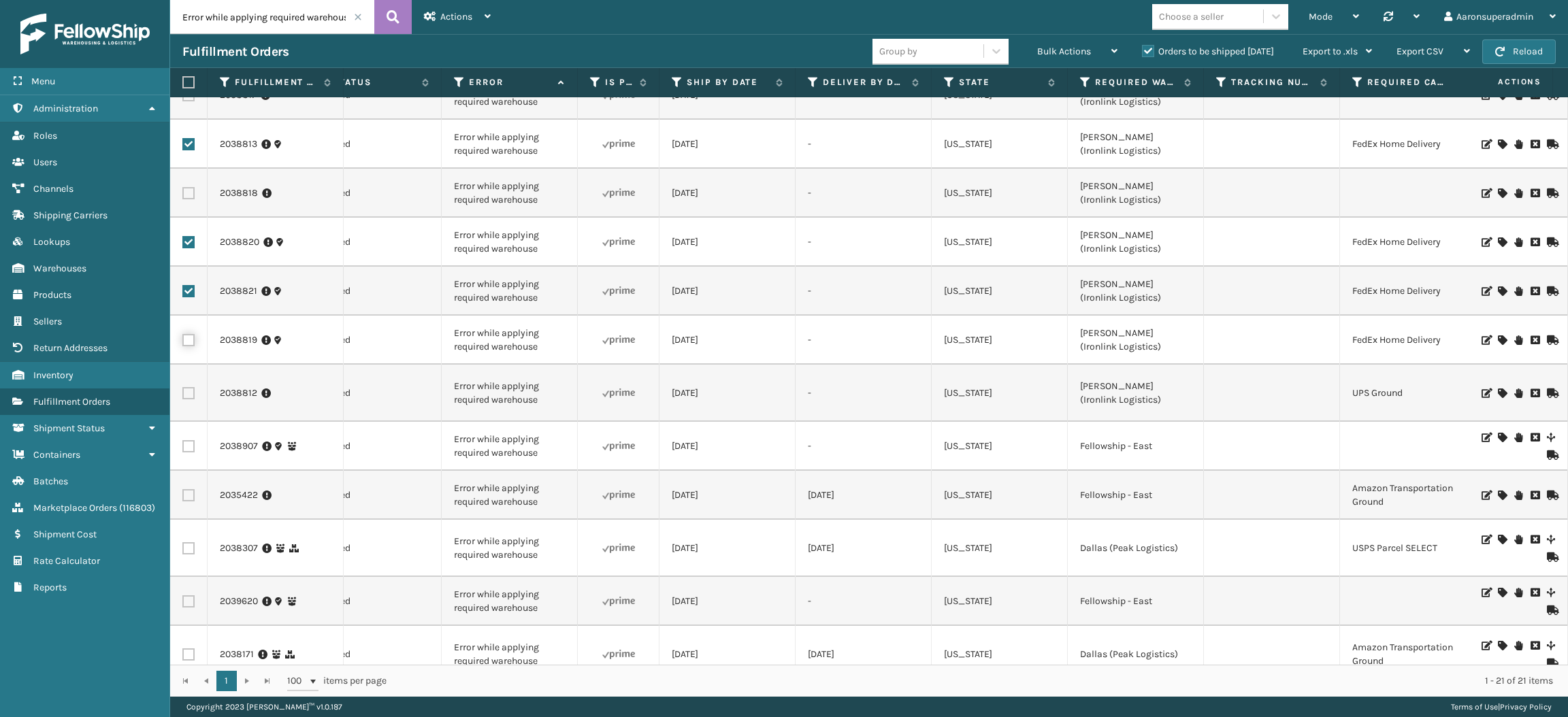
click at [183, 334] on input "checkbox" at bounding box center [182, 338] width 1 height 9
checkbox input "true"
click at [1093, 45] on div "Bulk Actions" at bounding box center [1078, 52] width 81 height 34
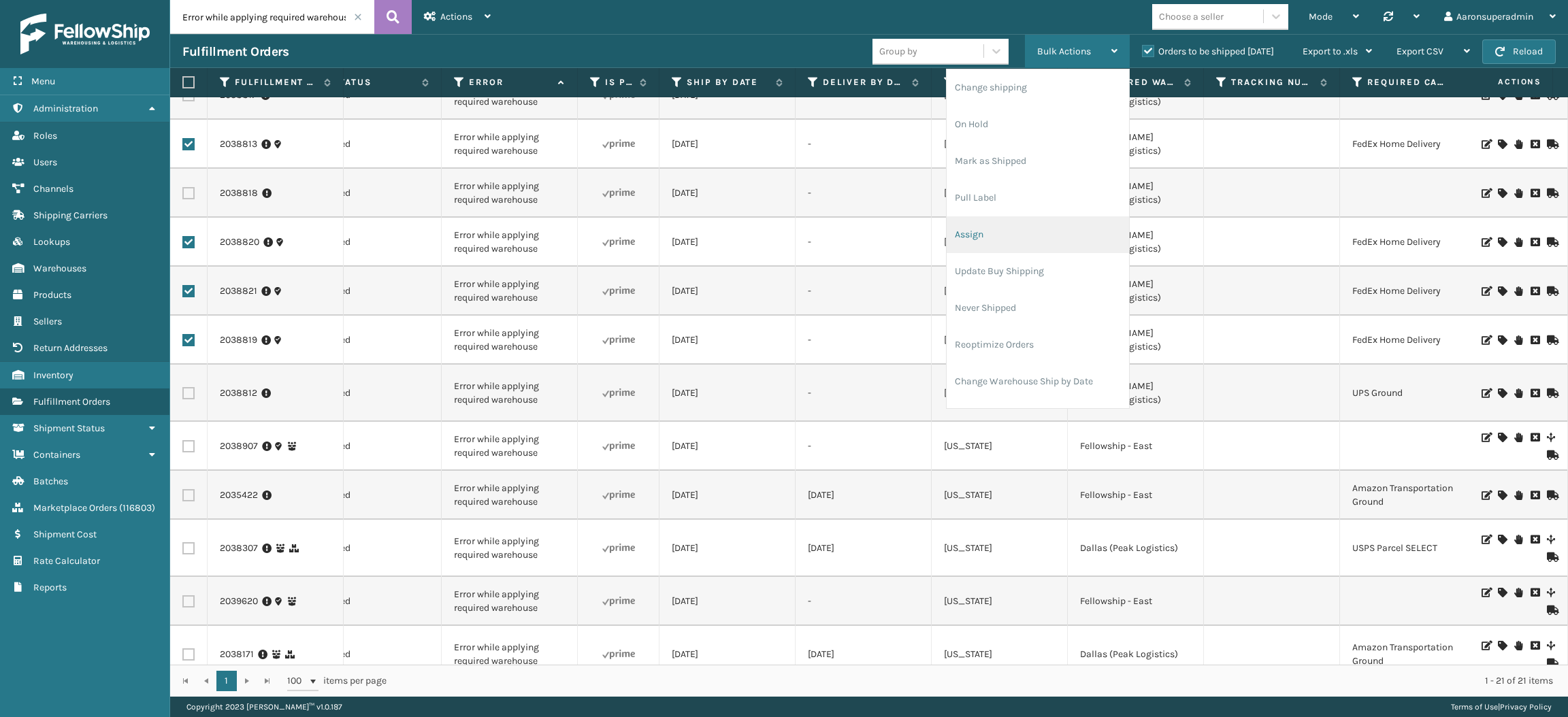
click at [984, 235] on li "Assign" at bounding box center [1038, 234] width 182 height 37
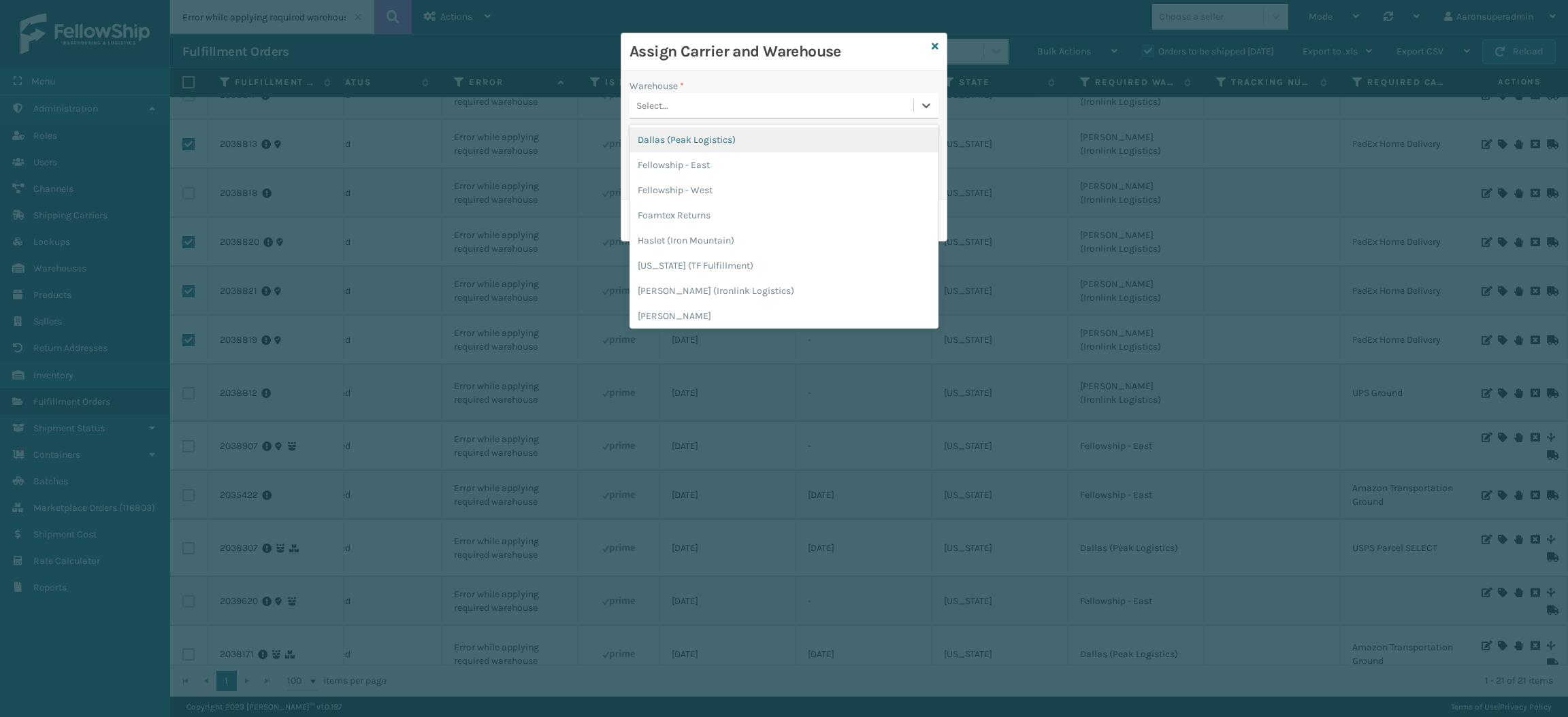
click at [746, 115] on div "Select..." at bounding box center [771, 106] width 284 height 23
click at [752, 244] on div "[PERSON_NAME] (Ironlink Logistics)" at bounding box center [784, 250] width 309 height 26
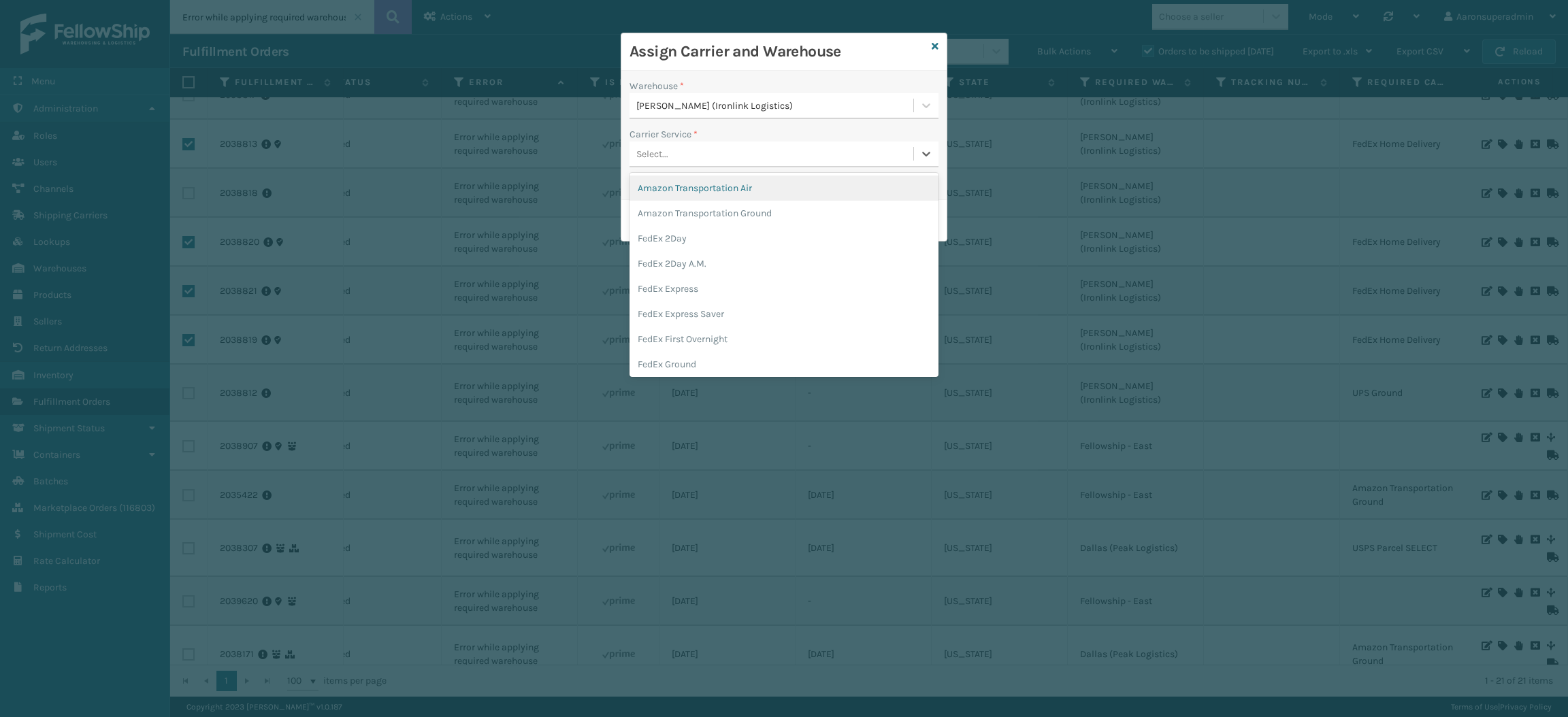
click at [692, 157] on div "Select..." at bounding box center [771, 155] width 284 height 23
click at [681, 337] on div "FedEx Home Delivery" at bounding box center [784, 329] width 309 height 26
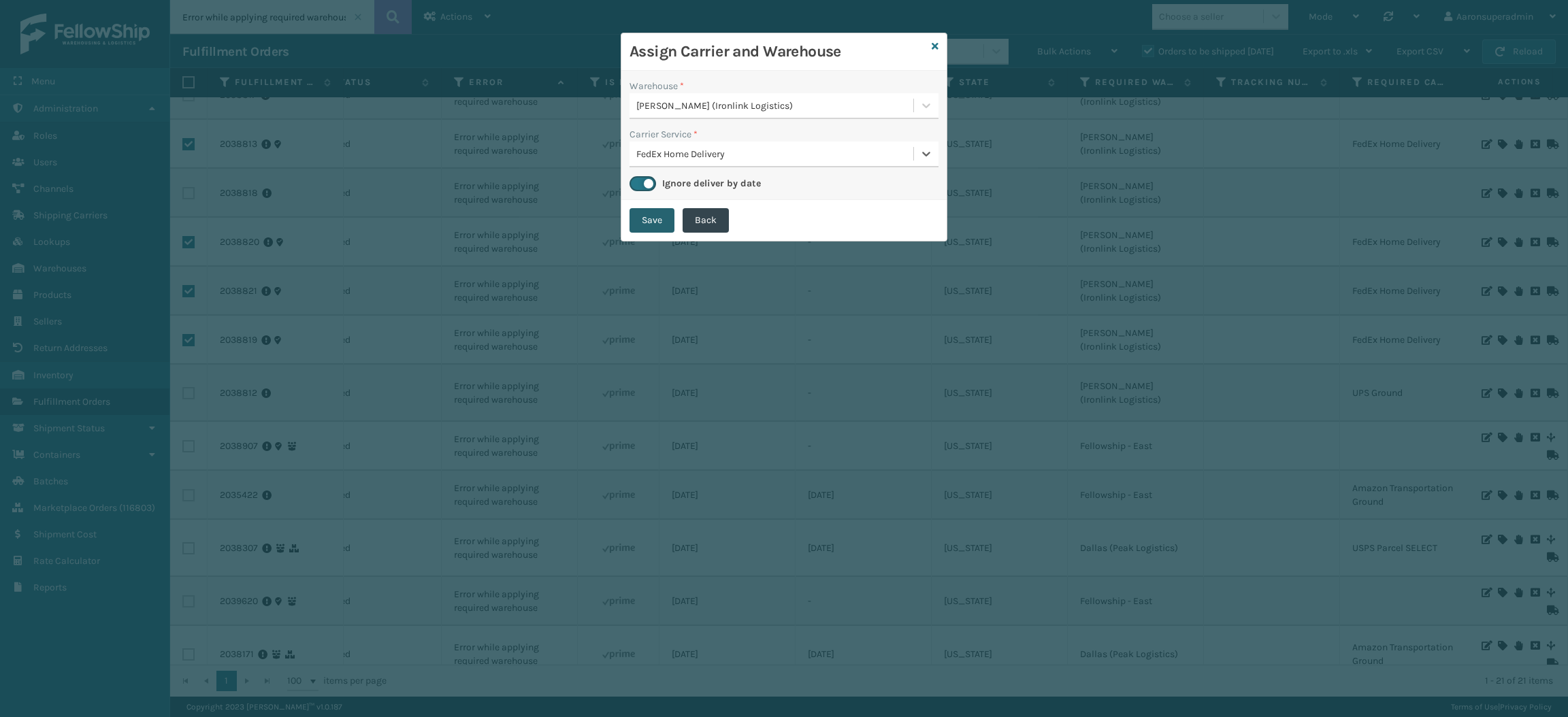
click at [643, 216] on button "Save" at bounding box center [652, 221] width 45 height 25
checkbox input "false"
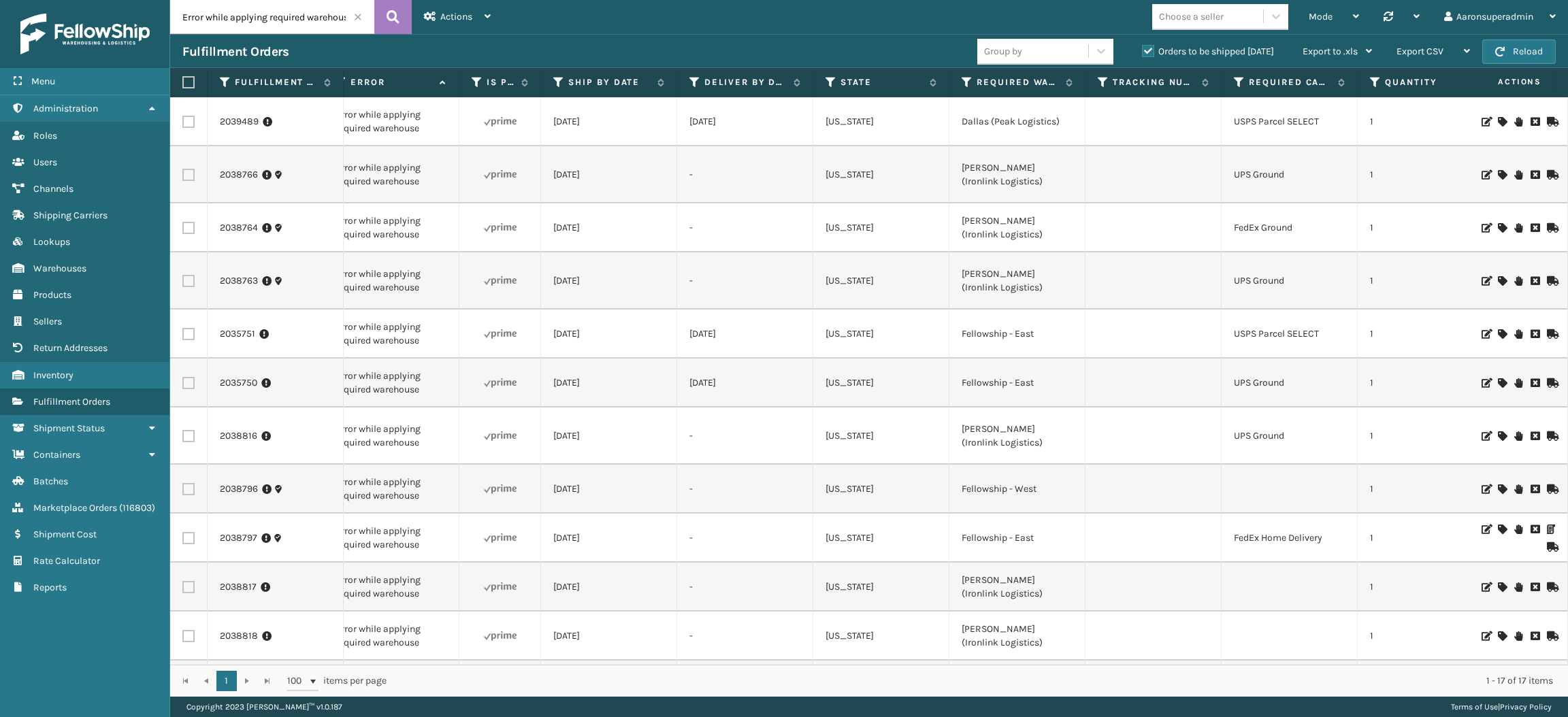
click at [190, 170] on label at bounding box center [188, 175] width 12 height 12
click at [183, 170] on input "checkbox" at bounding box center [182, 173] width 1 height 9
checkbox input "true"
click at [187, 275] on label at bounding box center [188, 281] width 12 height 12
click at [183, 275] on input "checkbox" at bounding box center [182, 279] width 1 height 9
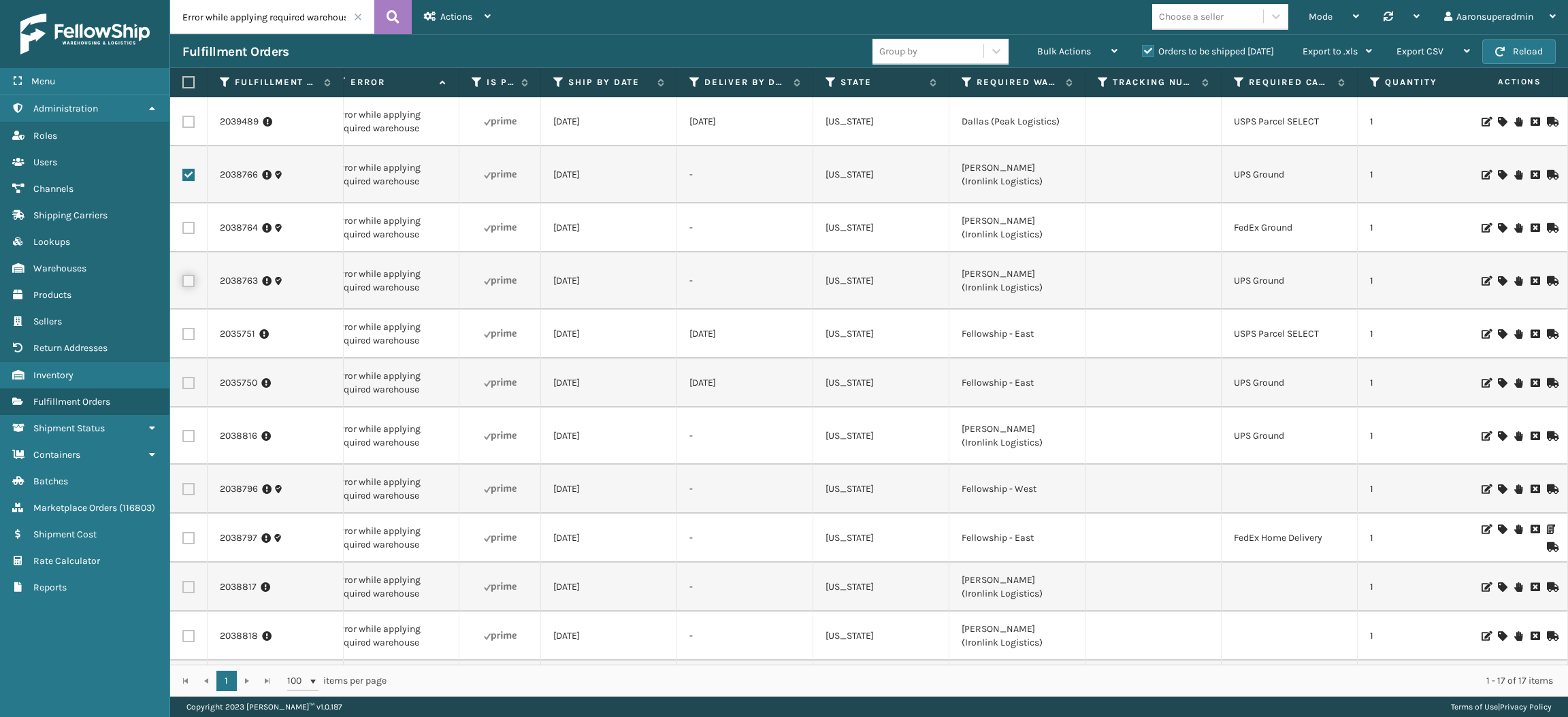
checkbox input "true"
click at [1066, 46] on span "Bulk Actions" at bounding box center [1064, 51] width 54 height 11
click at [816, 204] on td "[US_STATE]" at bounding box center [881, 229] width 137 height 49
click at [186, 430] on label at bounding box center [188, 435] width 12 height 12
click at [183, 430] on input "checkbox" at bounding box center [182, 433] width 1 height 9
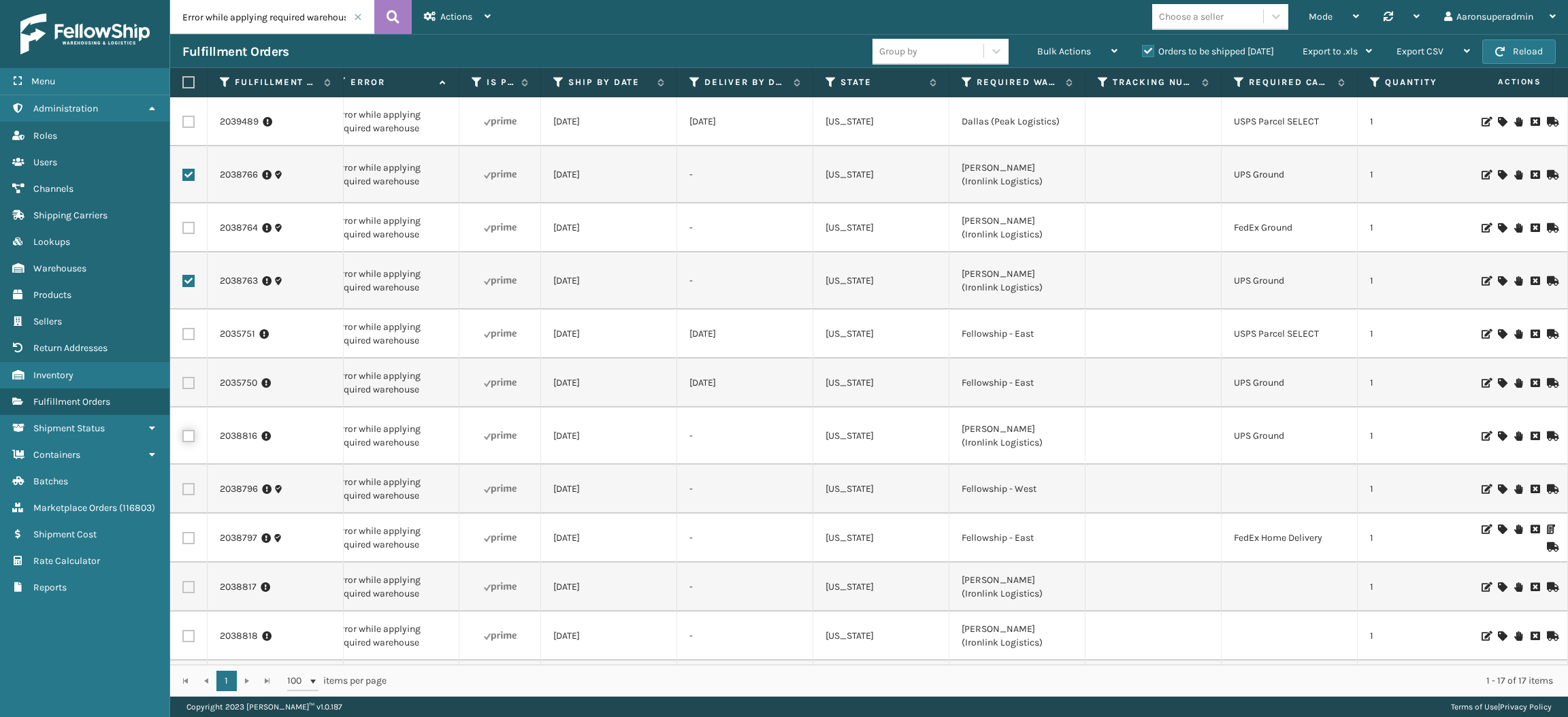
checkbox input "true"
click at [1064, 52] on span "Bulk Actions" at bounding box center [1064, 51] width 54 height 11
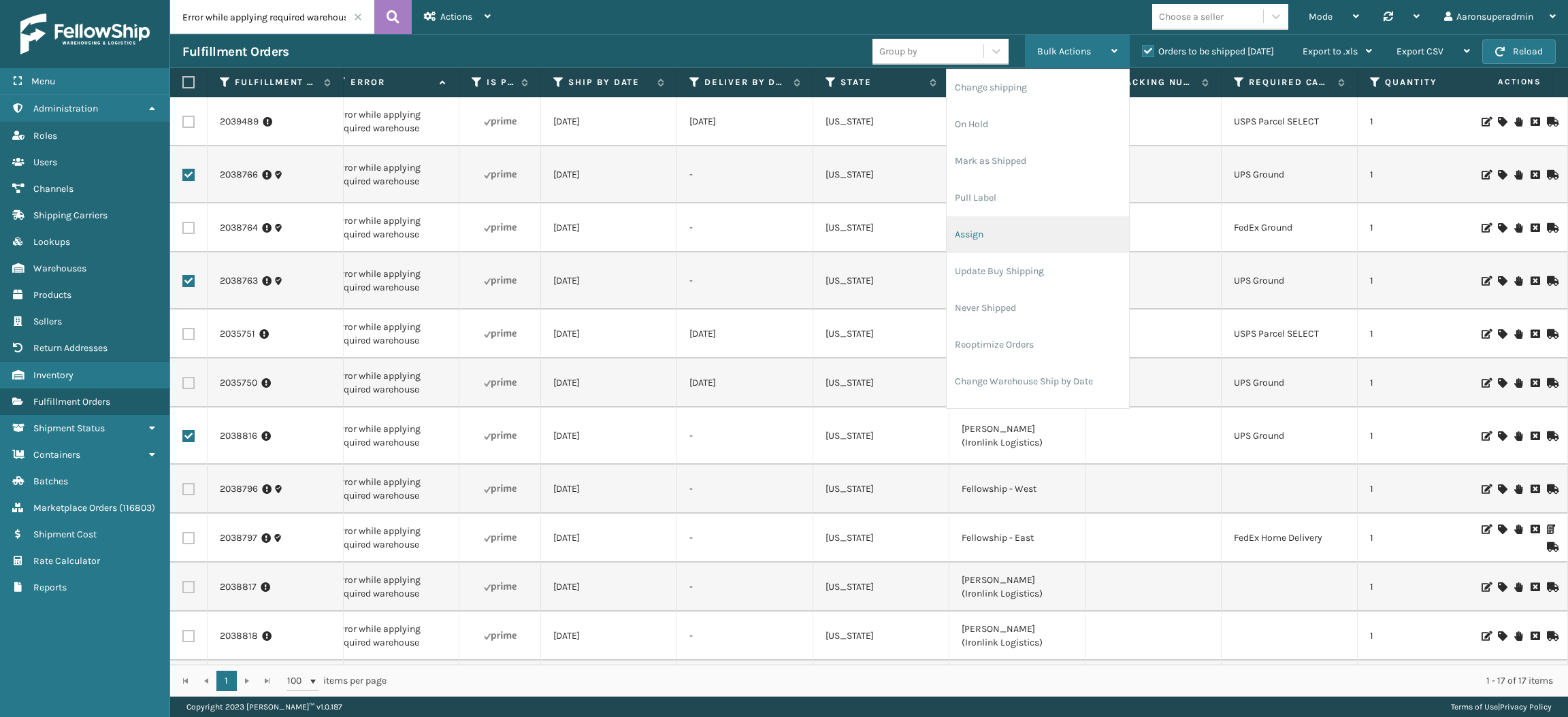
click at [982, 230] on li "Assign" at bounding box center [1038, 234] width 182 height 37
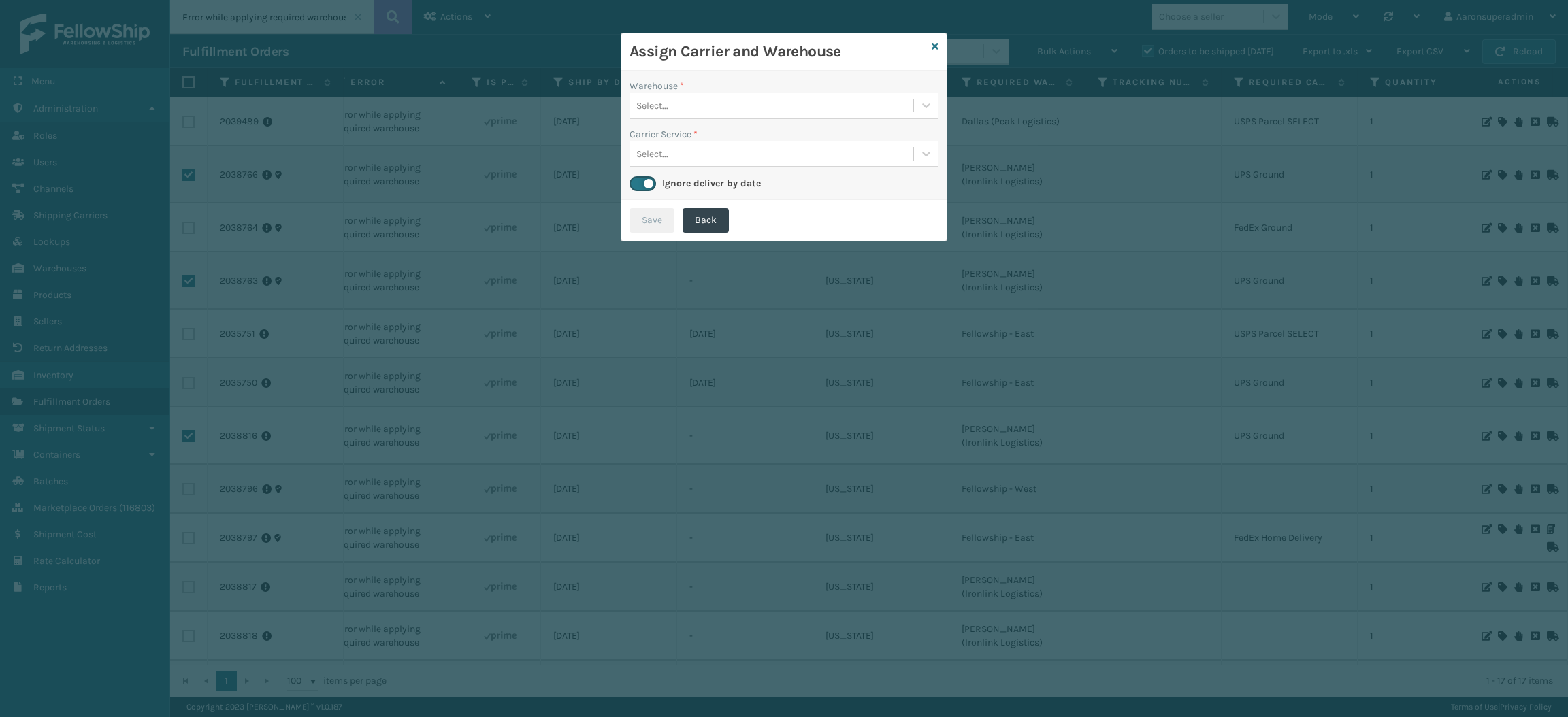
click at [724, 105] on div "Select..." at bounding box center [771, 106] width 284 height 23
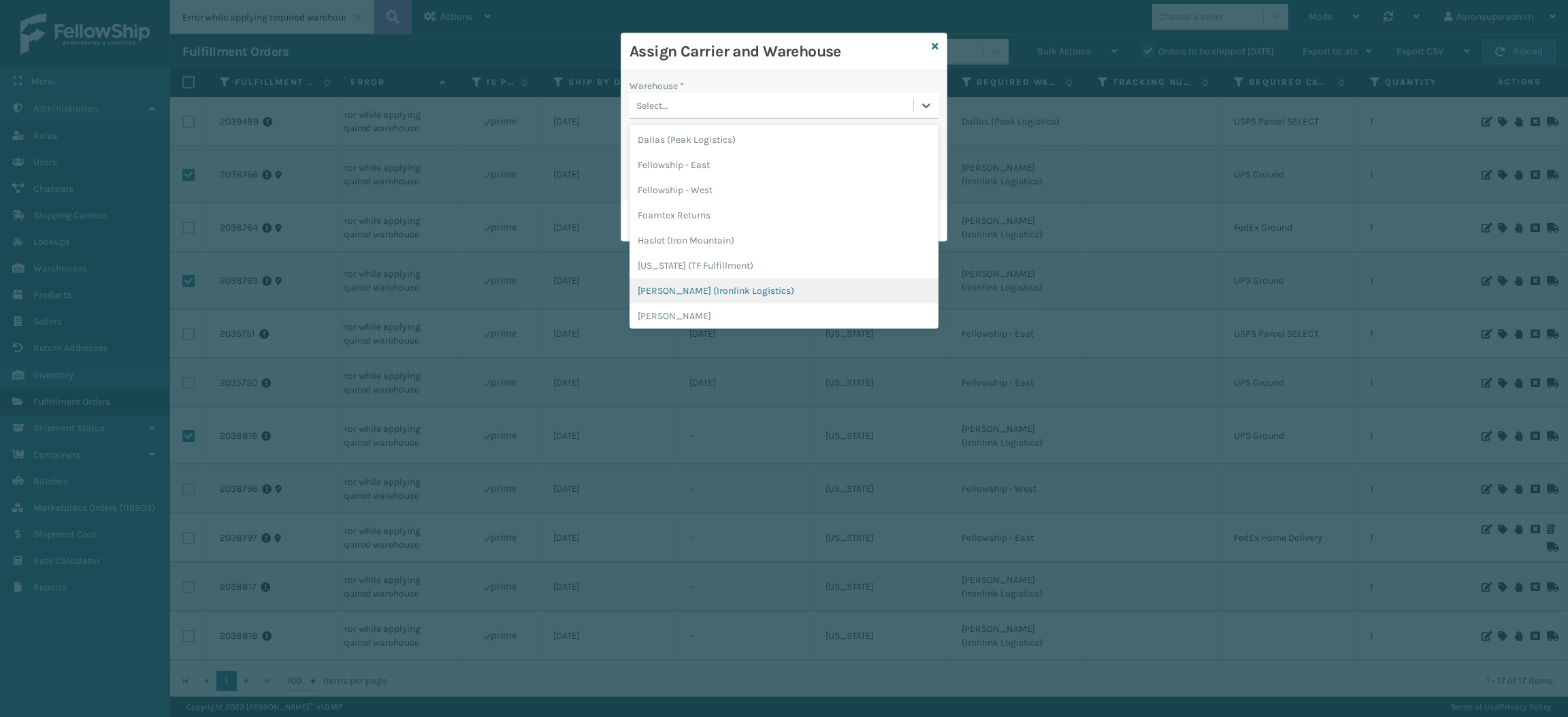
click at [688, 298] on div "[PERSON_NAME] (Ironlink Logistics)" at bounding box center [784, 290] width 309 height 26
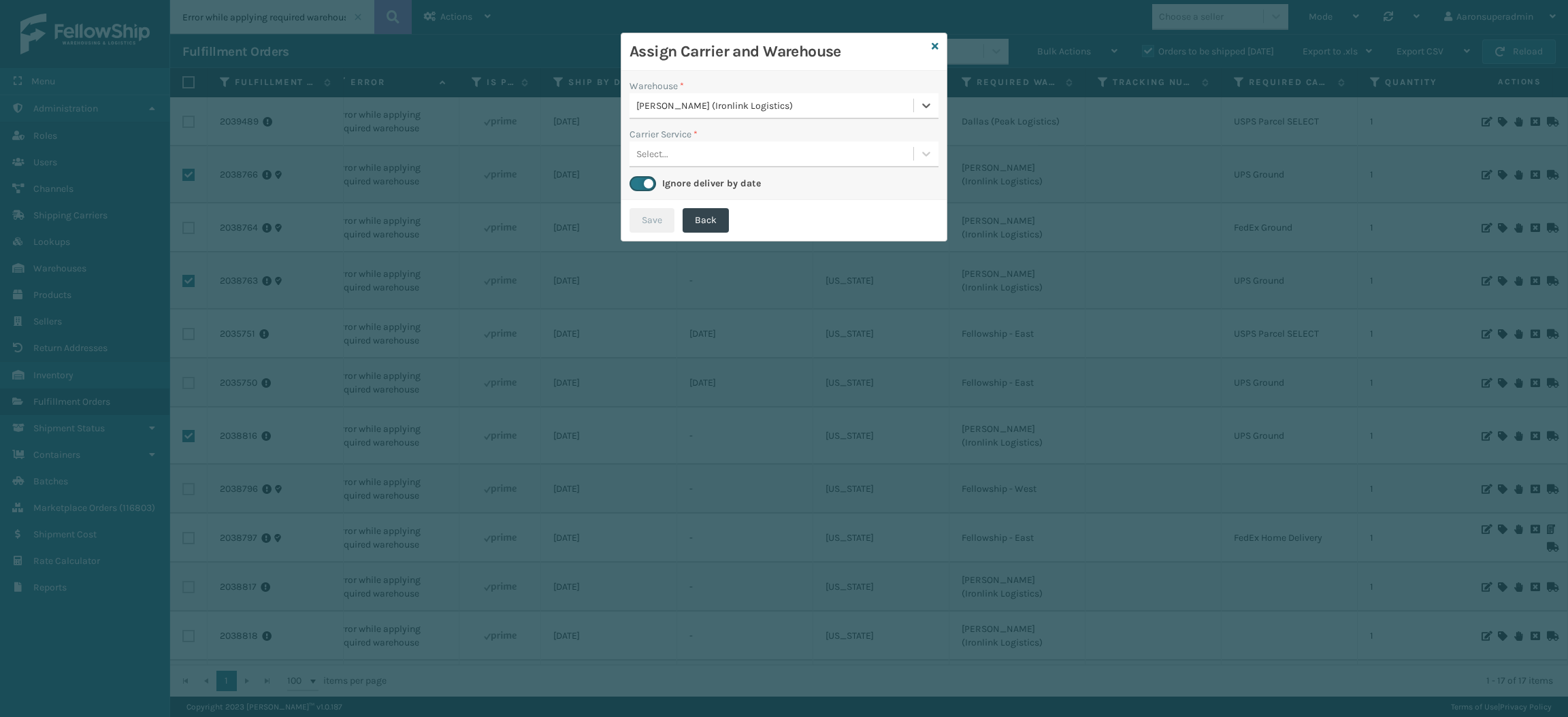
click at [684, 160] on div "Select..." at bounding box center [771, 155] width 284 height 23
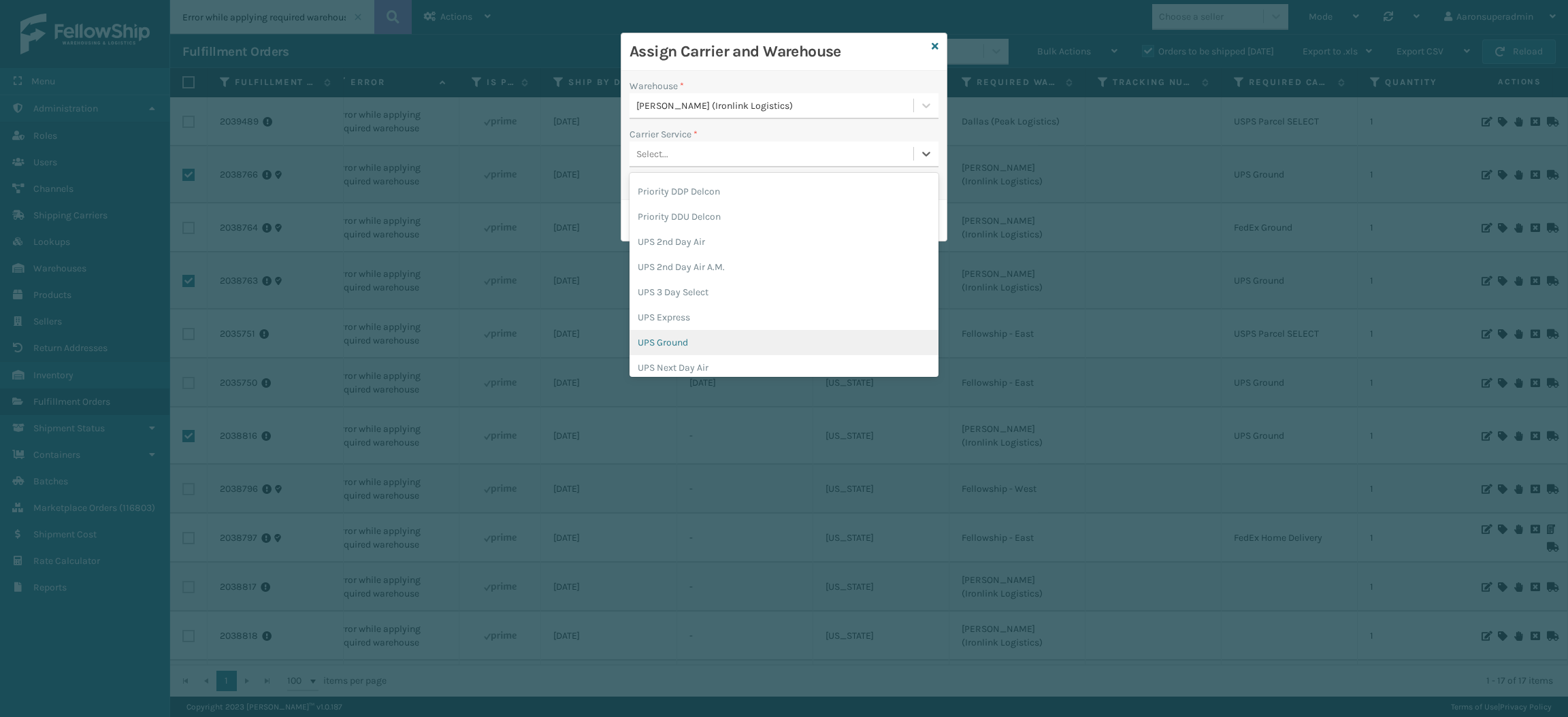
click at [685, 335] on div "UPS Ground" at bounding box center [784, 342] width 309 height 26
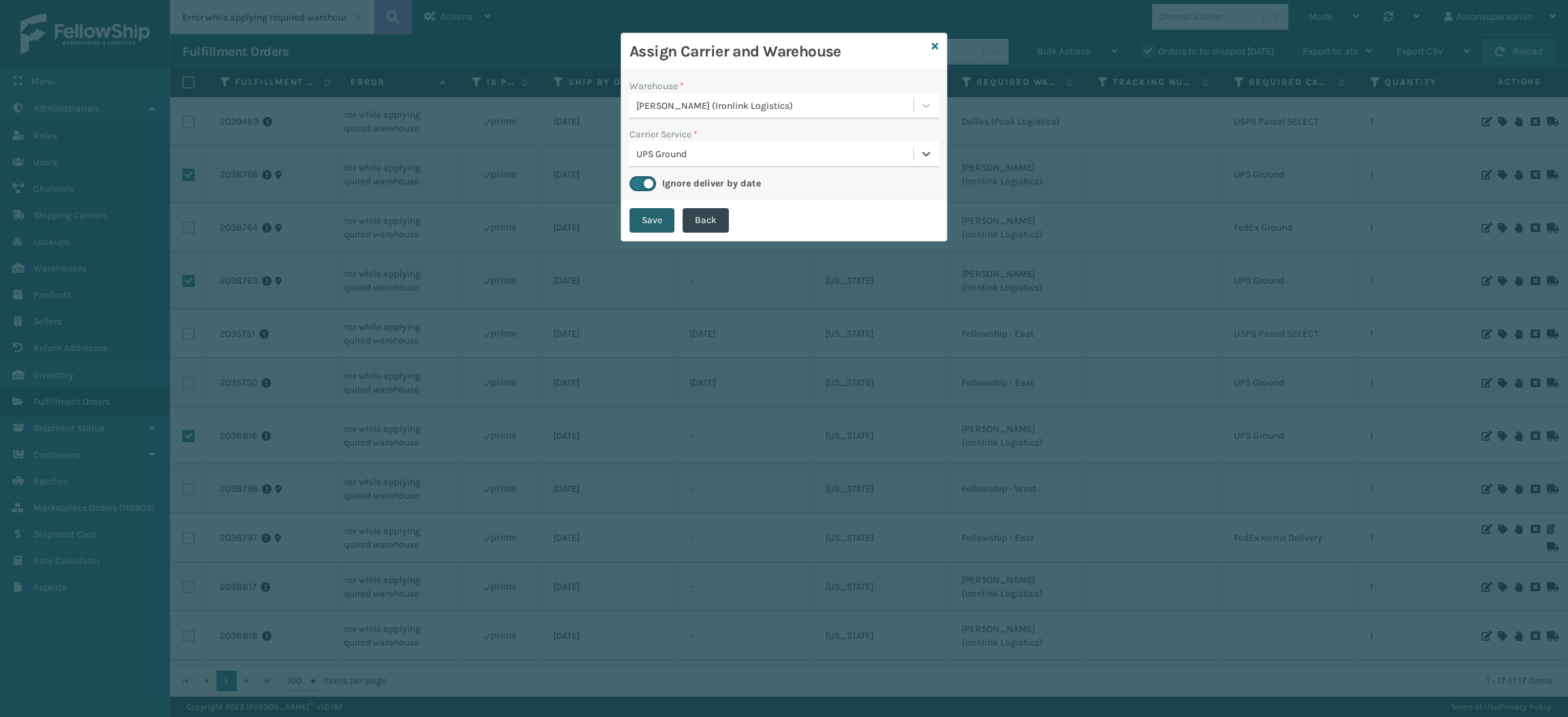
click at [655, 222] on button "Save" at bounding box center [652, 221] width 45 height 25
checkbox input "false"
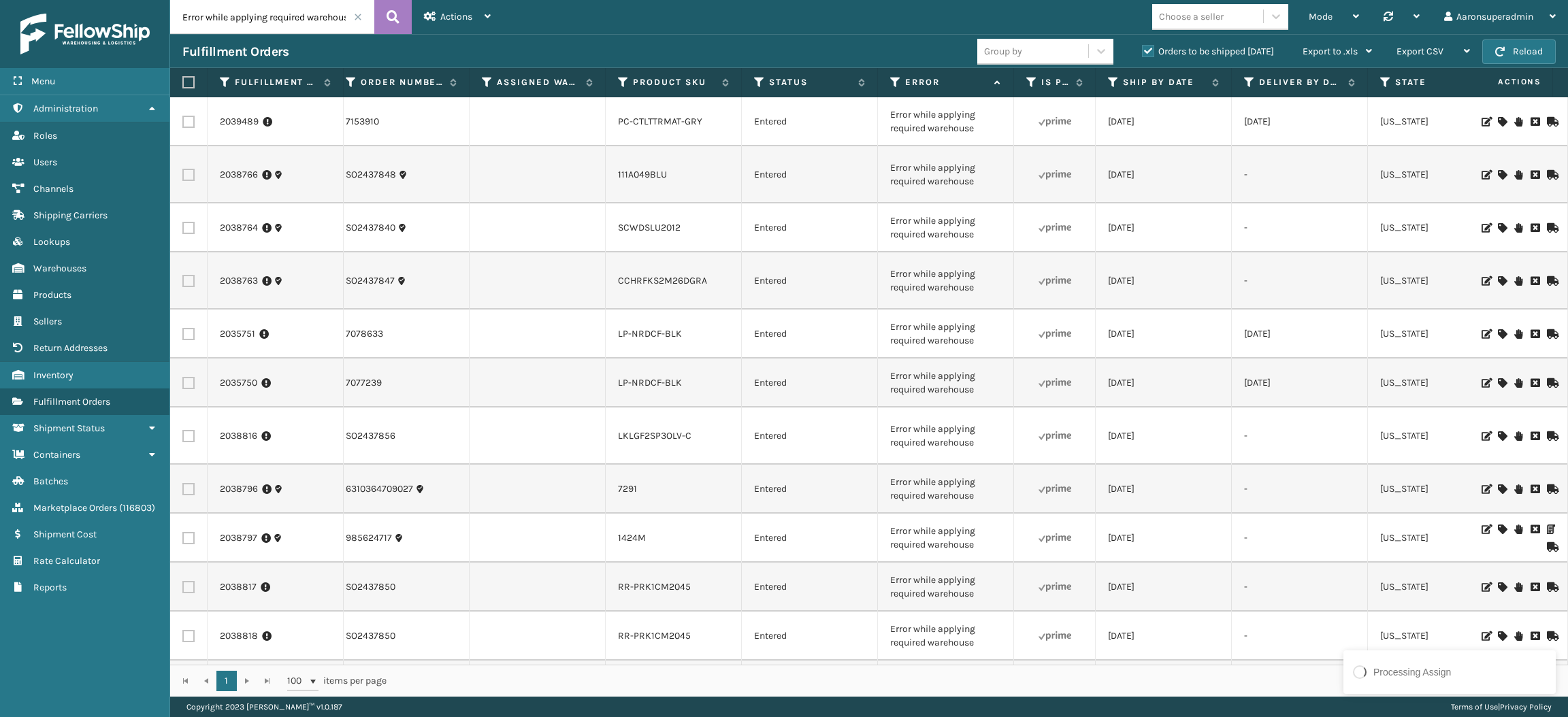
click at [1498, 121] on icon at bounding box center [1502, 121] width 9 height 9
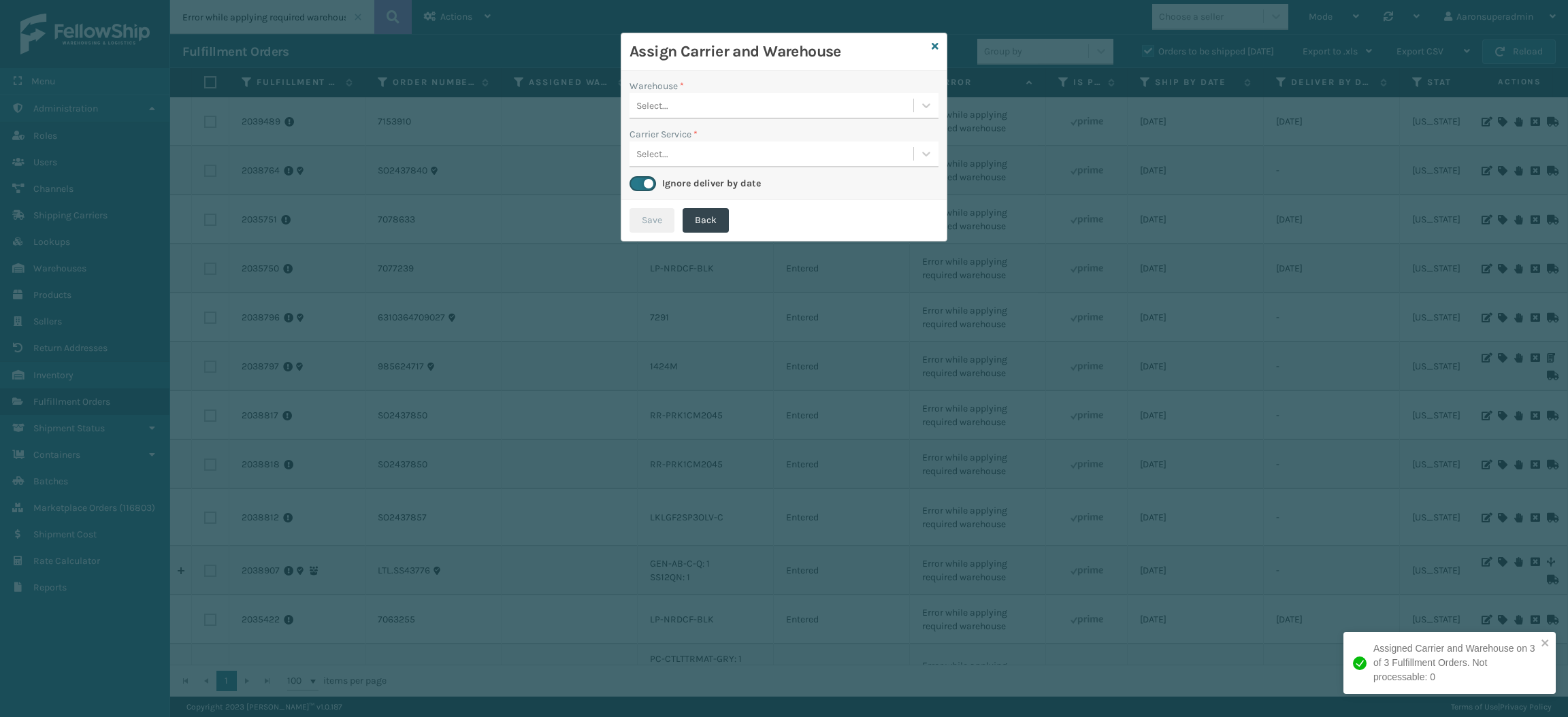
click at [692, 108] on div "Select..." at bounding box center [771, 106] width 284 height 23
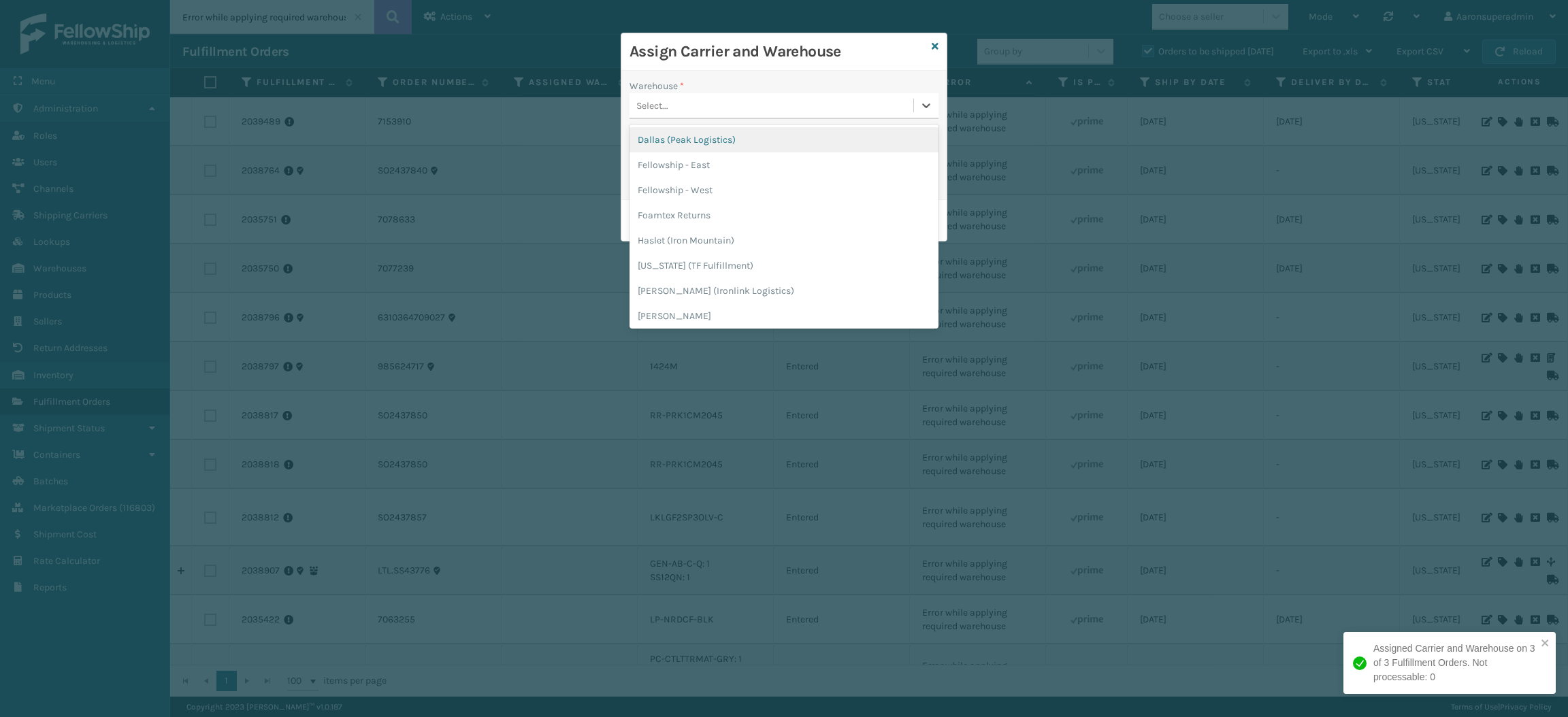
click at [685, 145] on div "Dallas (Peak Logistics)" at bounding box center [784, 139] width 309 height 26
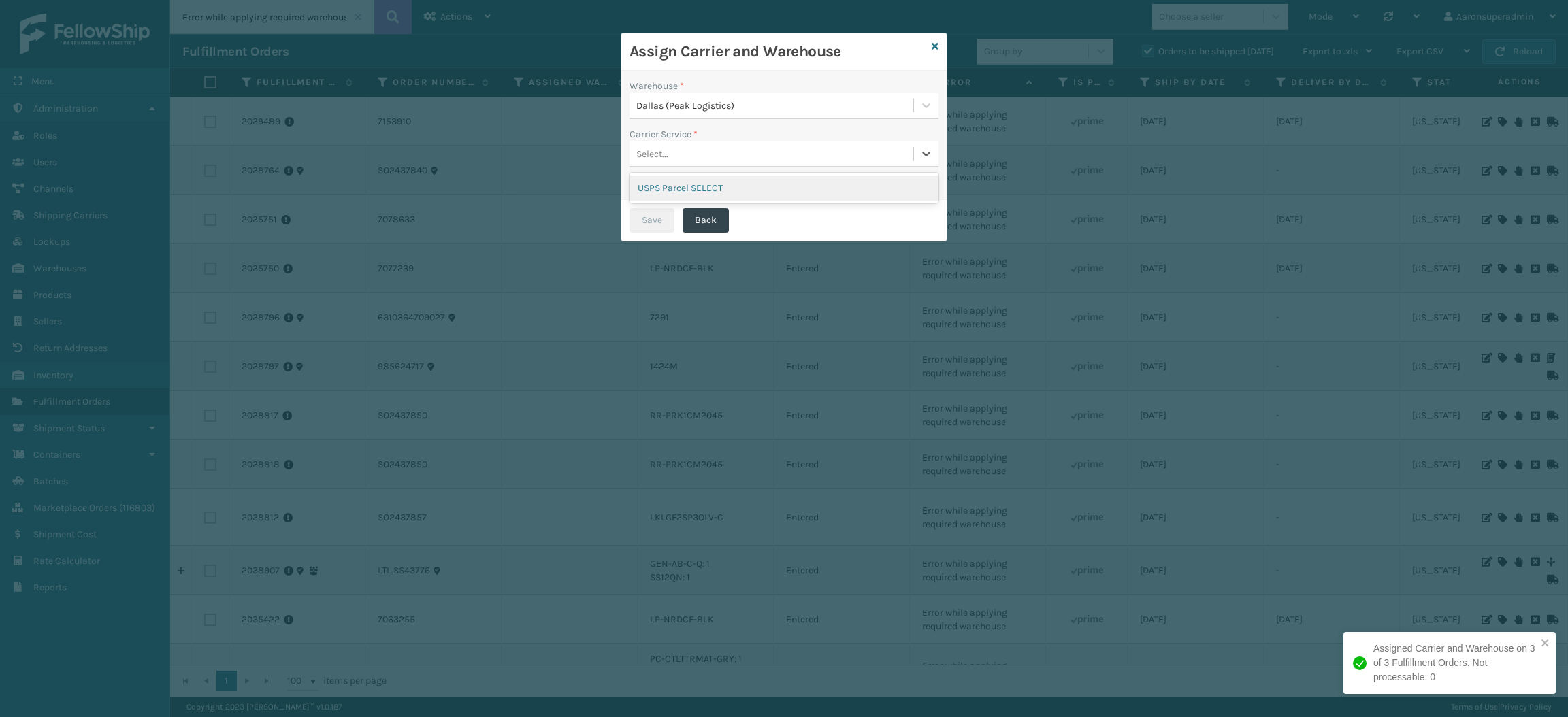
click at [683, 147] on div "Select..." at bounding box center [771, 155] width 284 height 23
click at [684, 184] on div "USPS Parcel SELECT" at bounding box center [784, 188] width 309 height 26
click at [649, 220] on button "Save" at bounding box center [652, 221] width 45 height 25
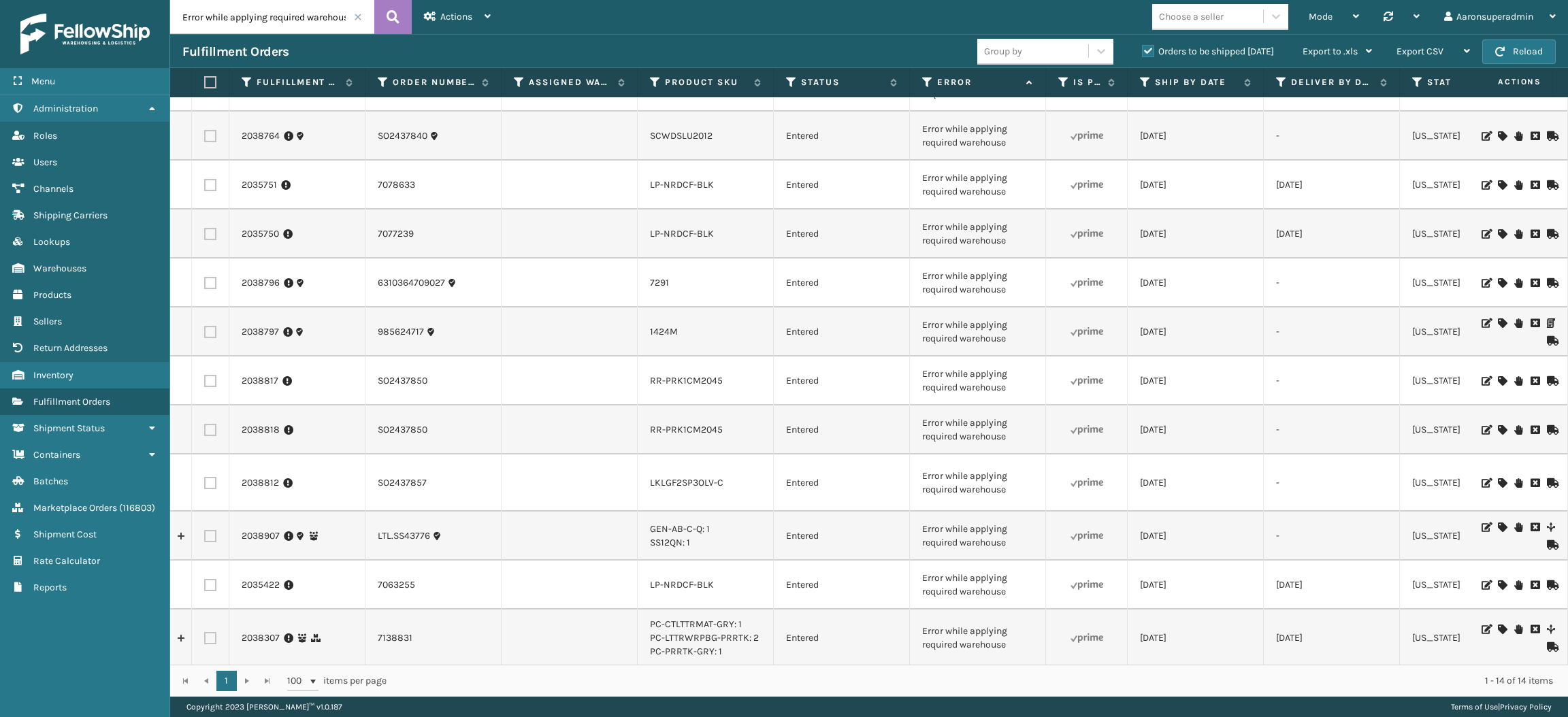
click at [1498, 379] on icon at bounding box center [1502, 381] width 9 height 9
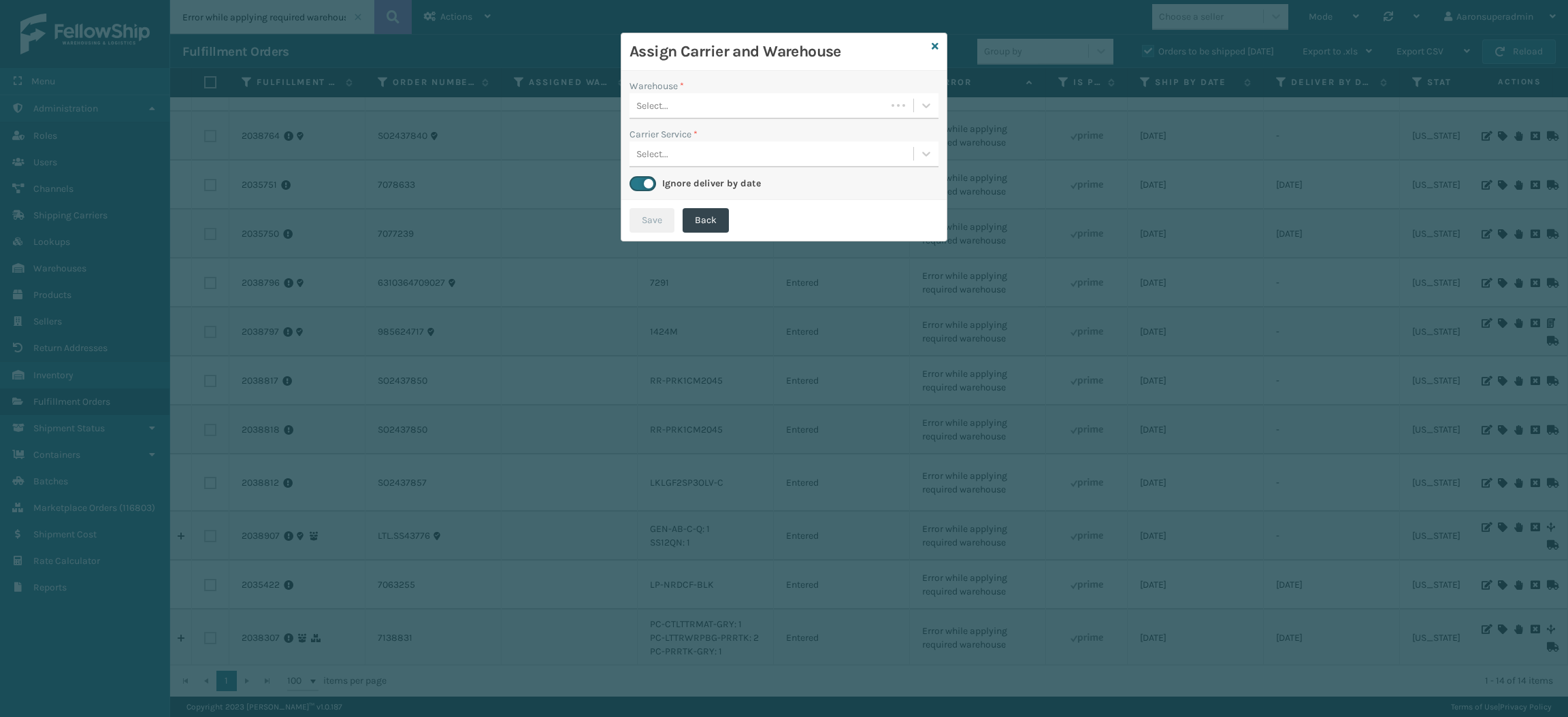
click at [778, 102] on div "Select..." at bounding box center [758, 106] width 257 height 23
click at [738, 147] on div "[PERSON_NAME] (Ironlink Logistics)" at bounding box center [784, 139] width 309 height 26
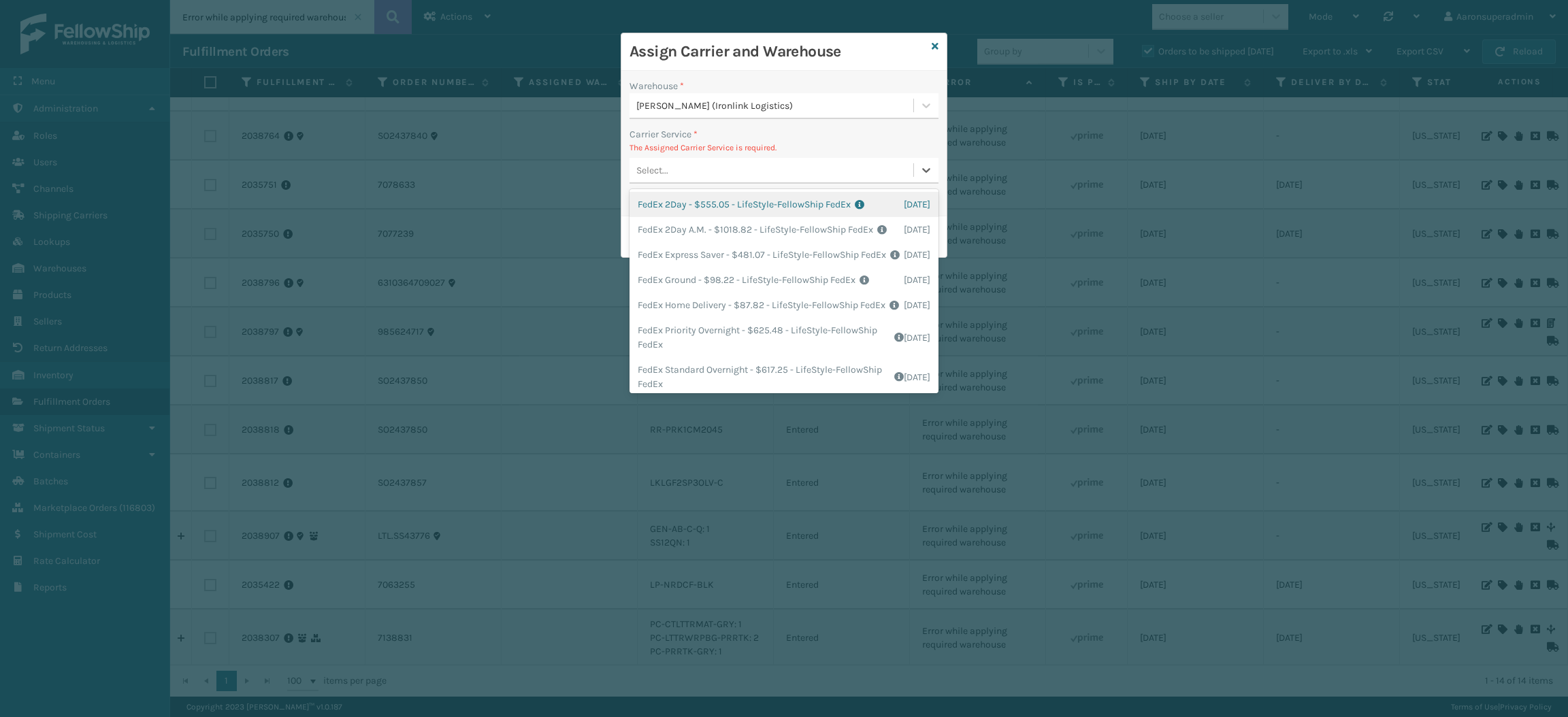
click at [680, 168] on div "Select..." at bounding box center [771, 171] width 284 height 23
click at [691, 318] on div "FedEx Home Delivery - $87.82 - LifeStyle-FellowShip FedEx Shipping Cost $87.82 …" at bounding box center [784, 305] width 309 height 26
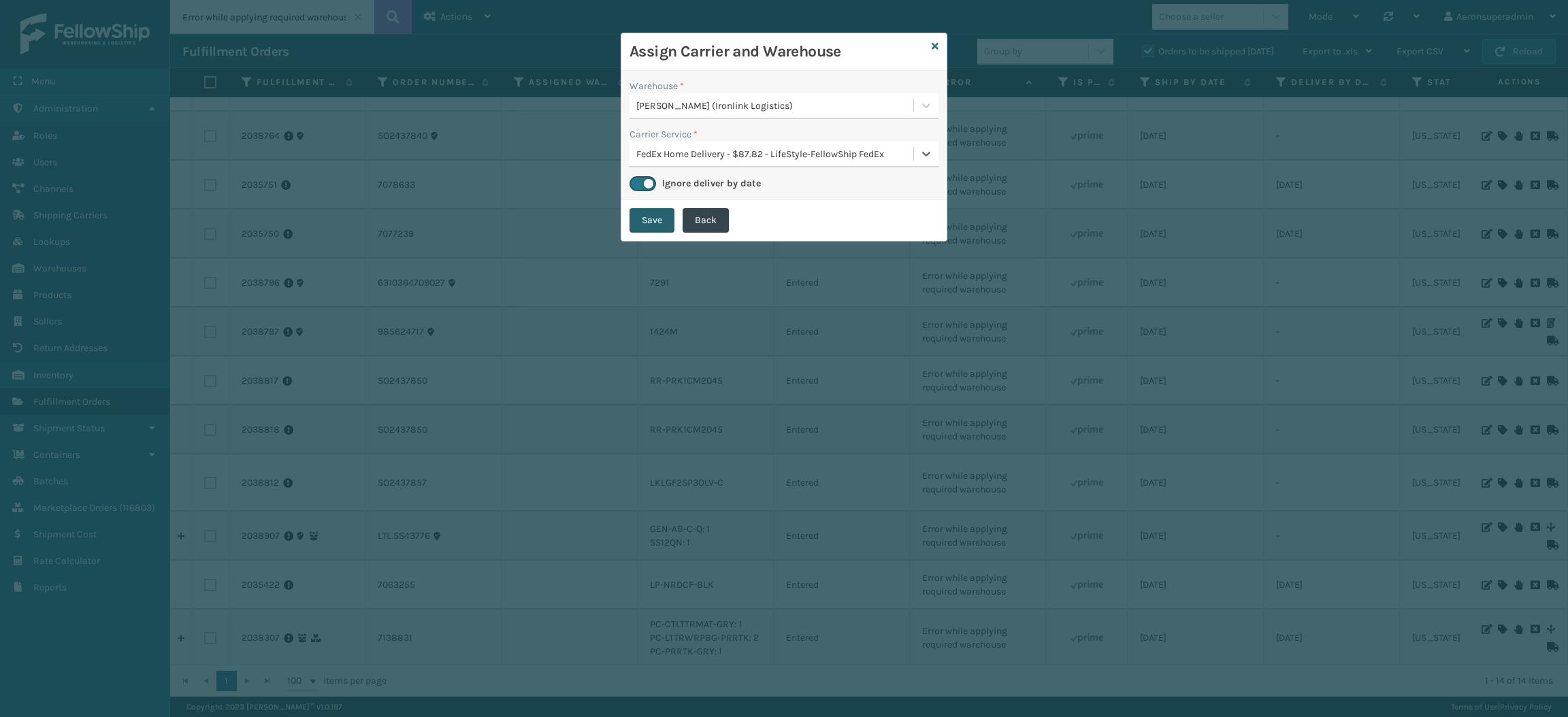
click at [648, 214] on button "Save" at bounding box center [652, 221] width 45 height 25
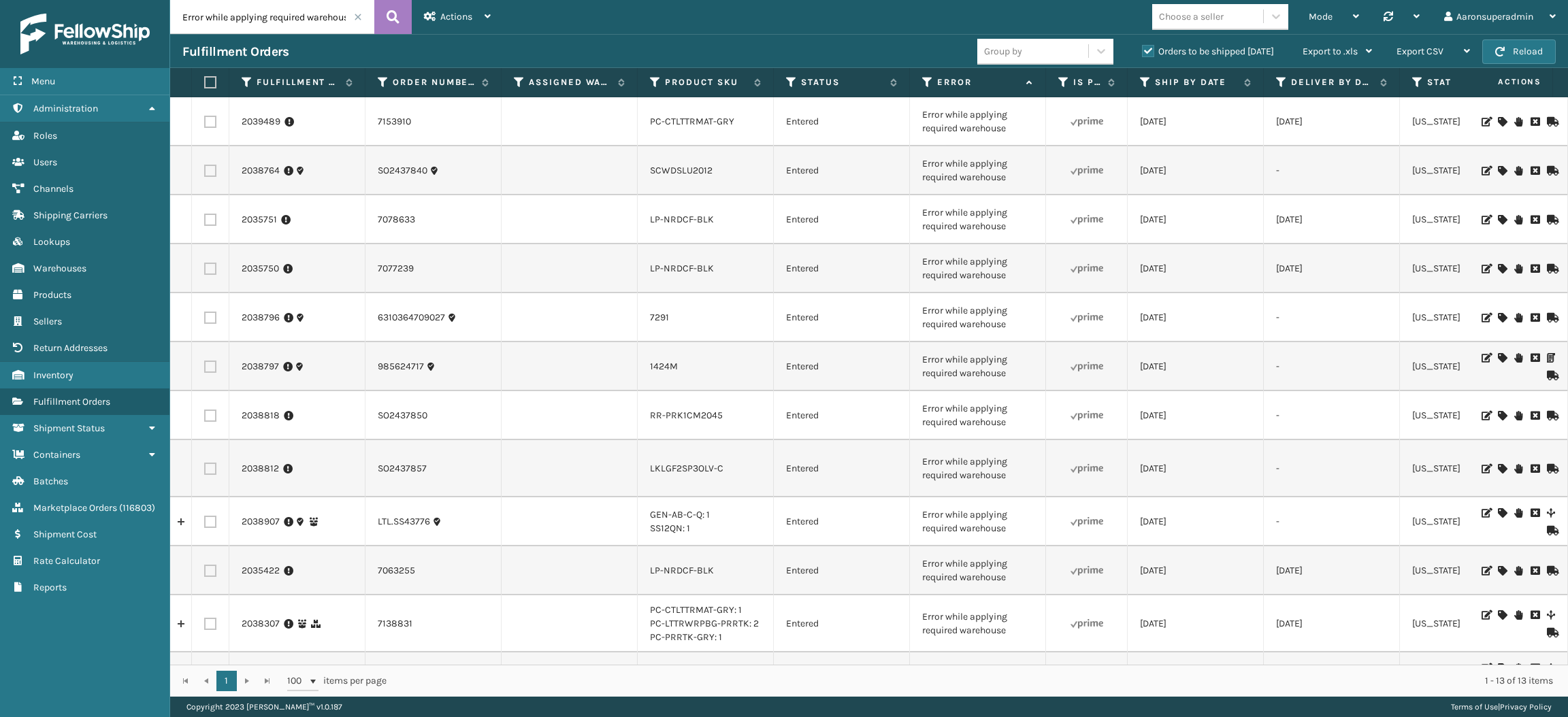
click at [358, 18] on span at bounding box center [358, 17] width 9 height 9
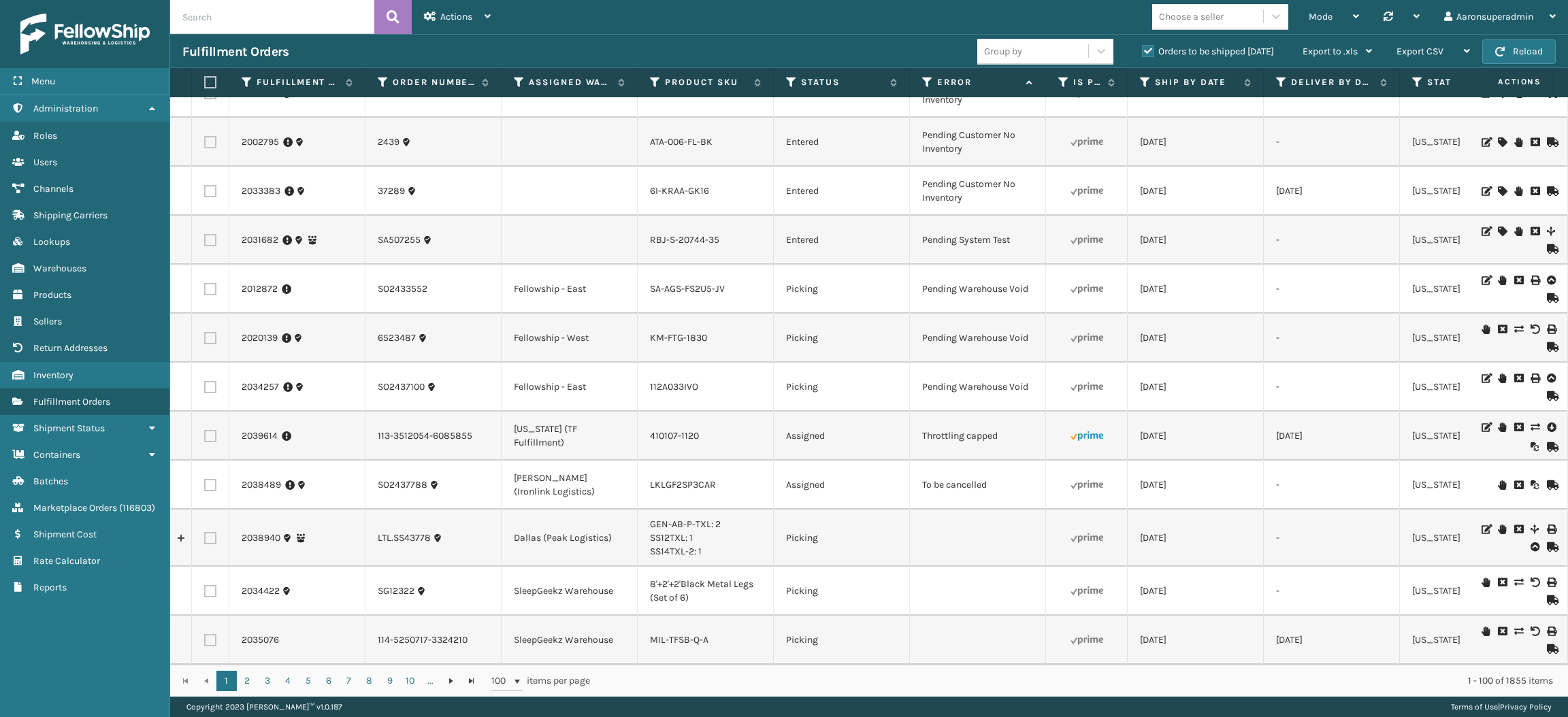
click at [1515, 481] on icon at bounding box center [1519, 486] width 9 height 9
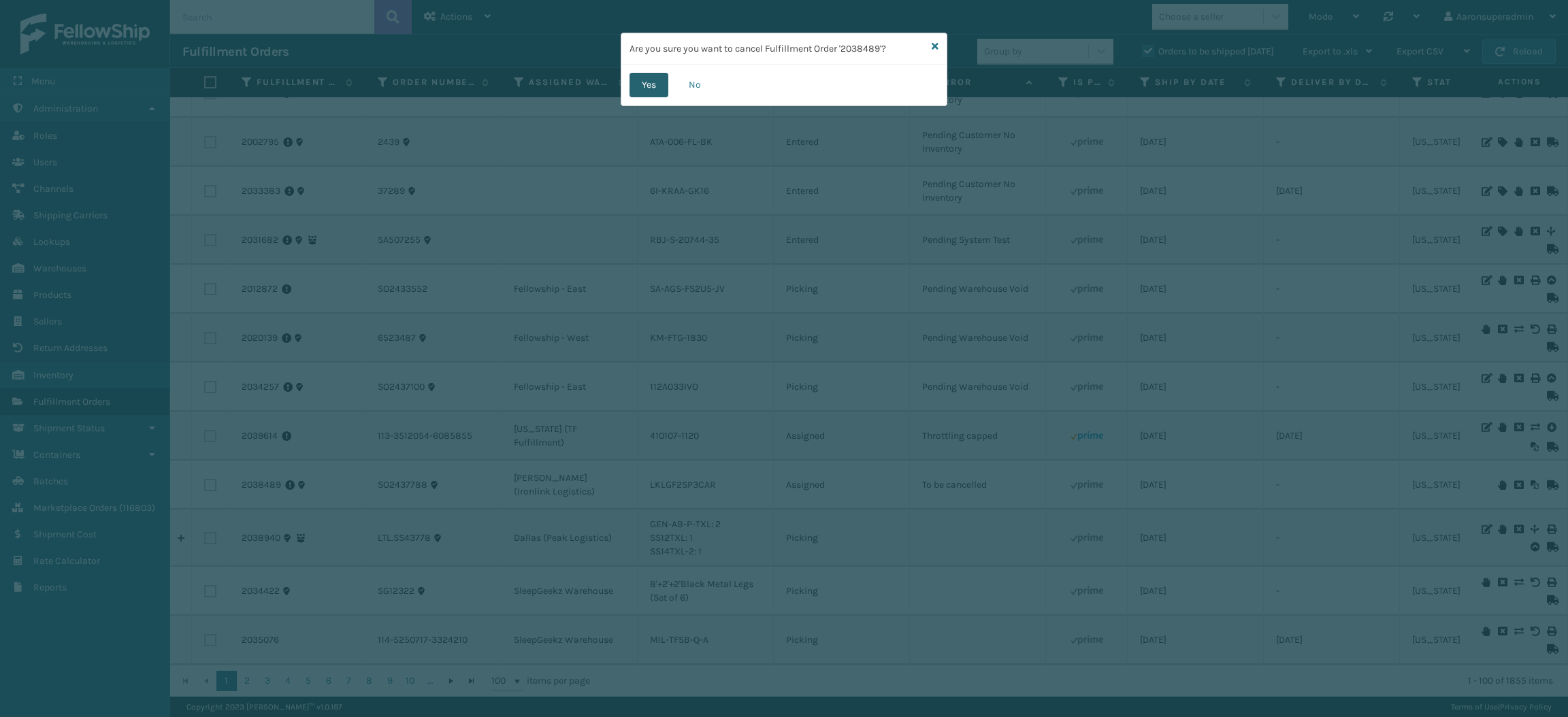
click at [644, 81] on button "Yes" at bounding box center [649, 85] width 39 height 25
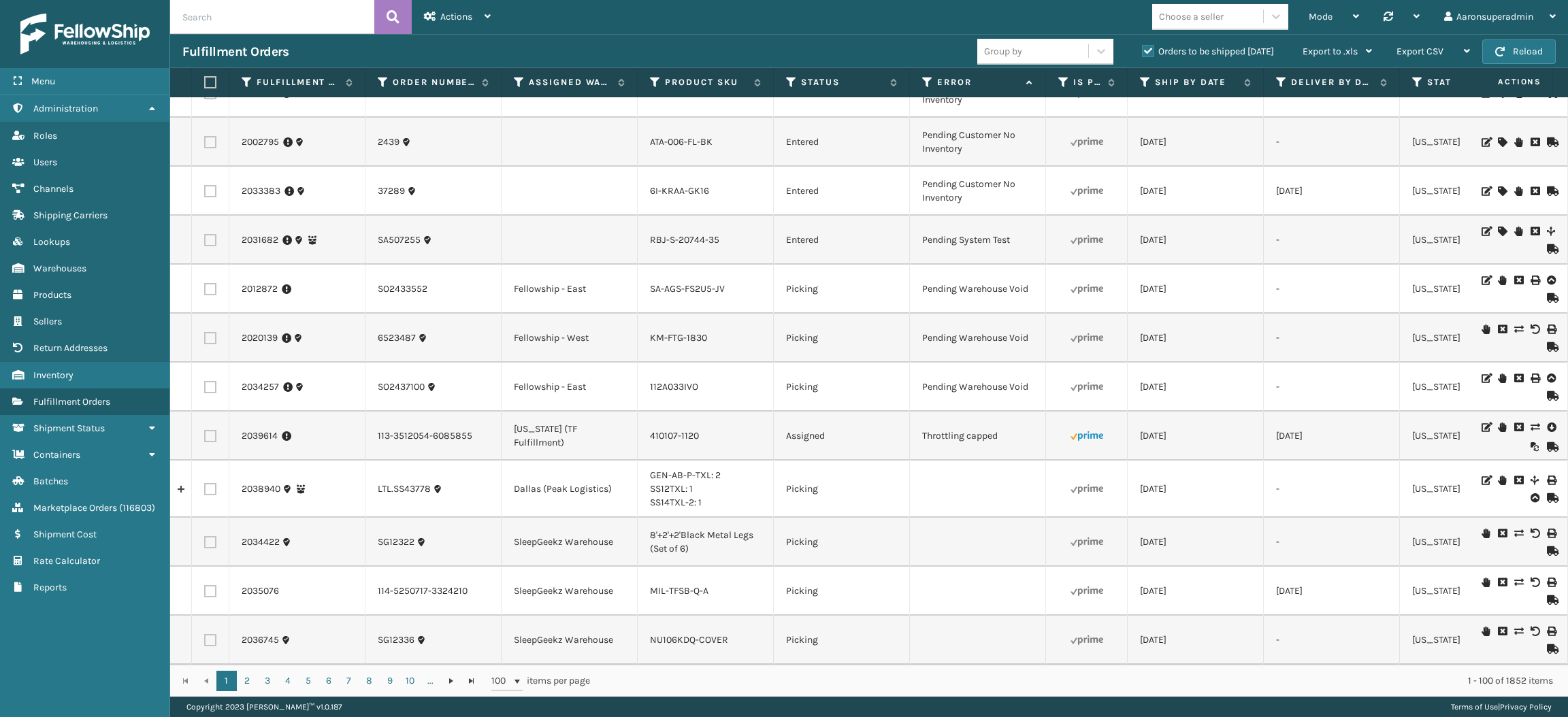
click at [1547, 420] on icon at bounding box center [1551, 427] width 9 height 13
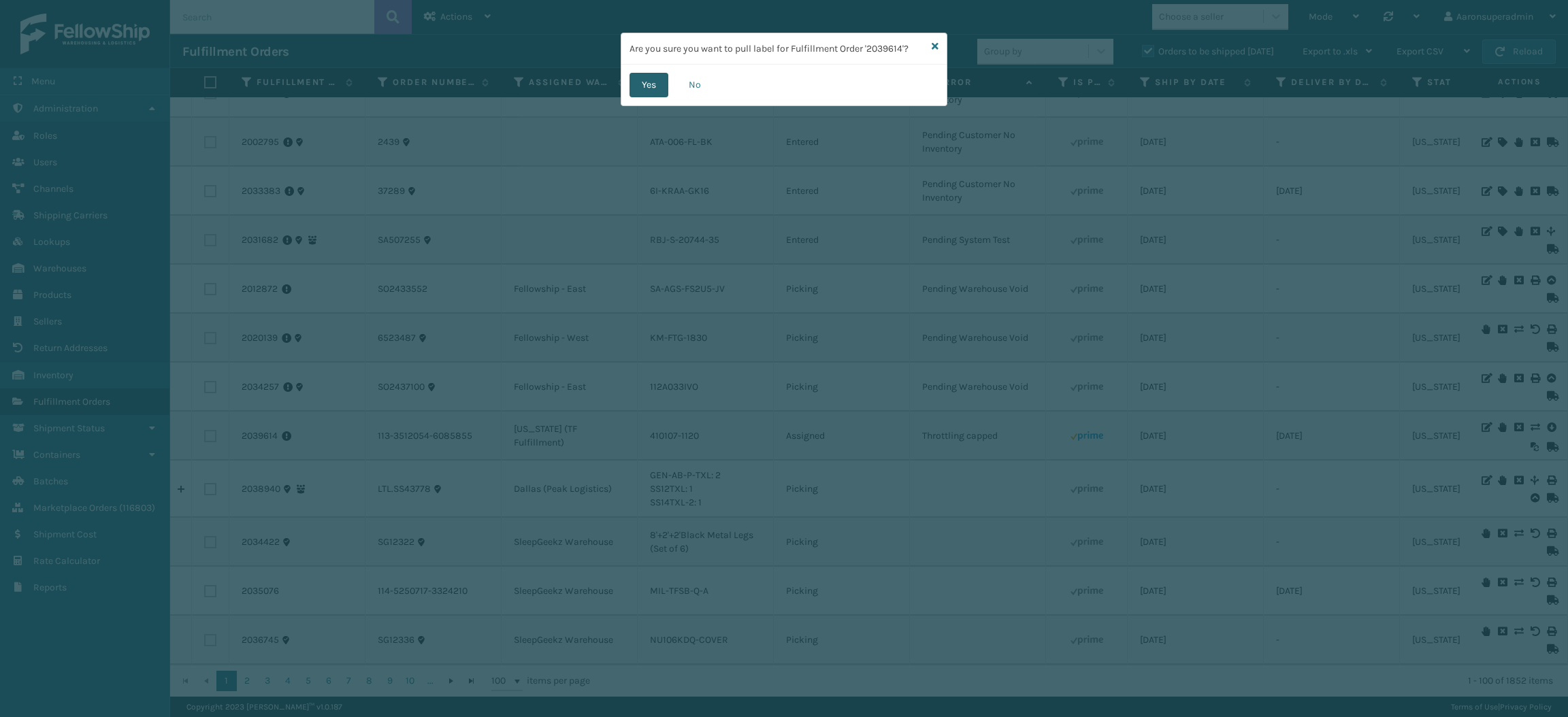
click at [651, 84] on button "Yes" at bounding box center [649, 85] width 39 height 25
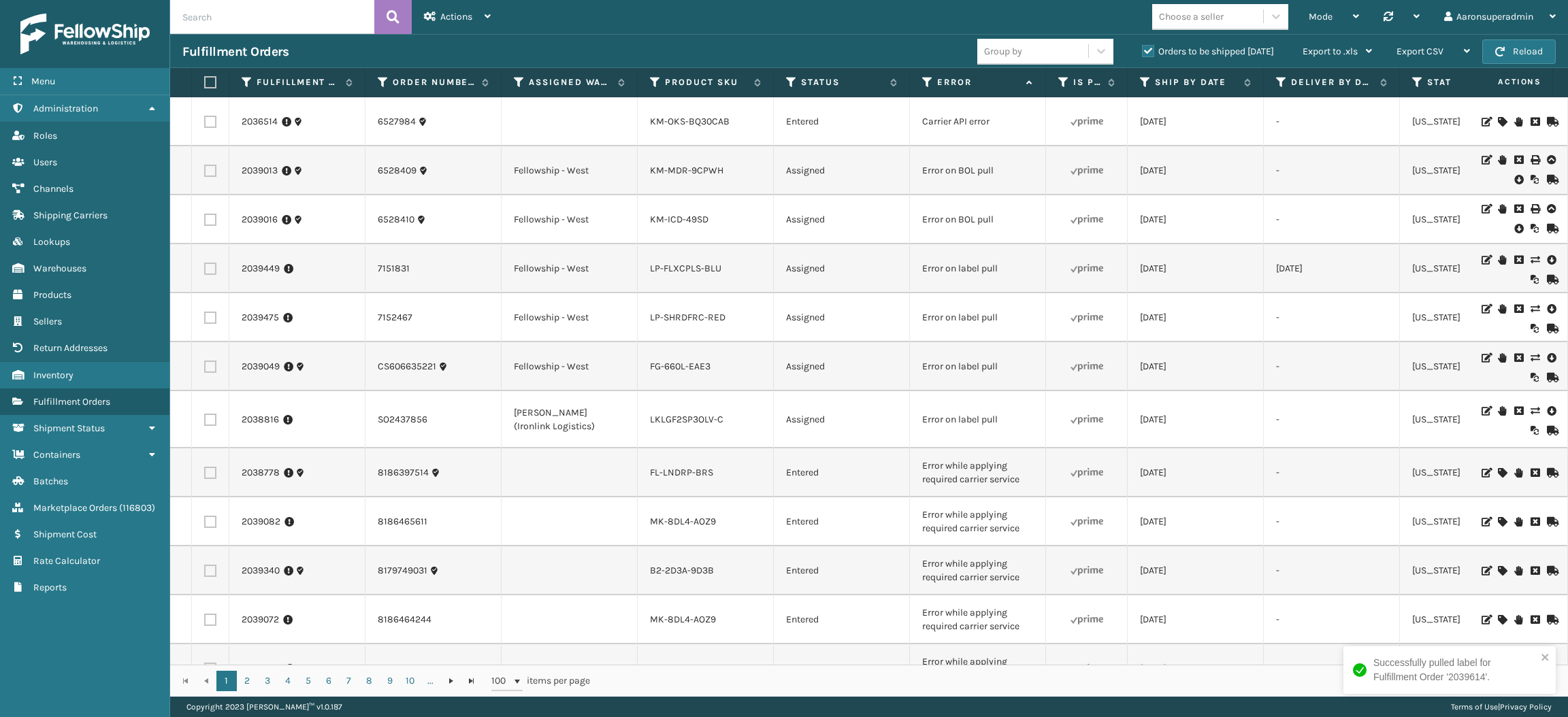
click at [1515, 228] on icon at bounding box center [1519, 229] width 9 height 13
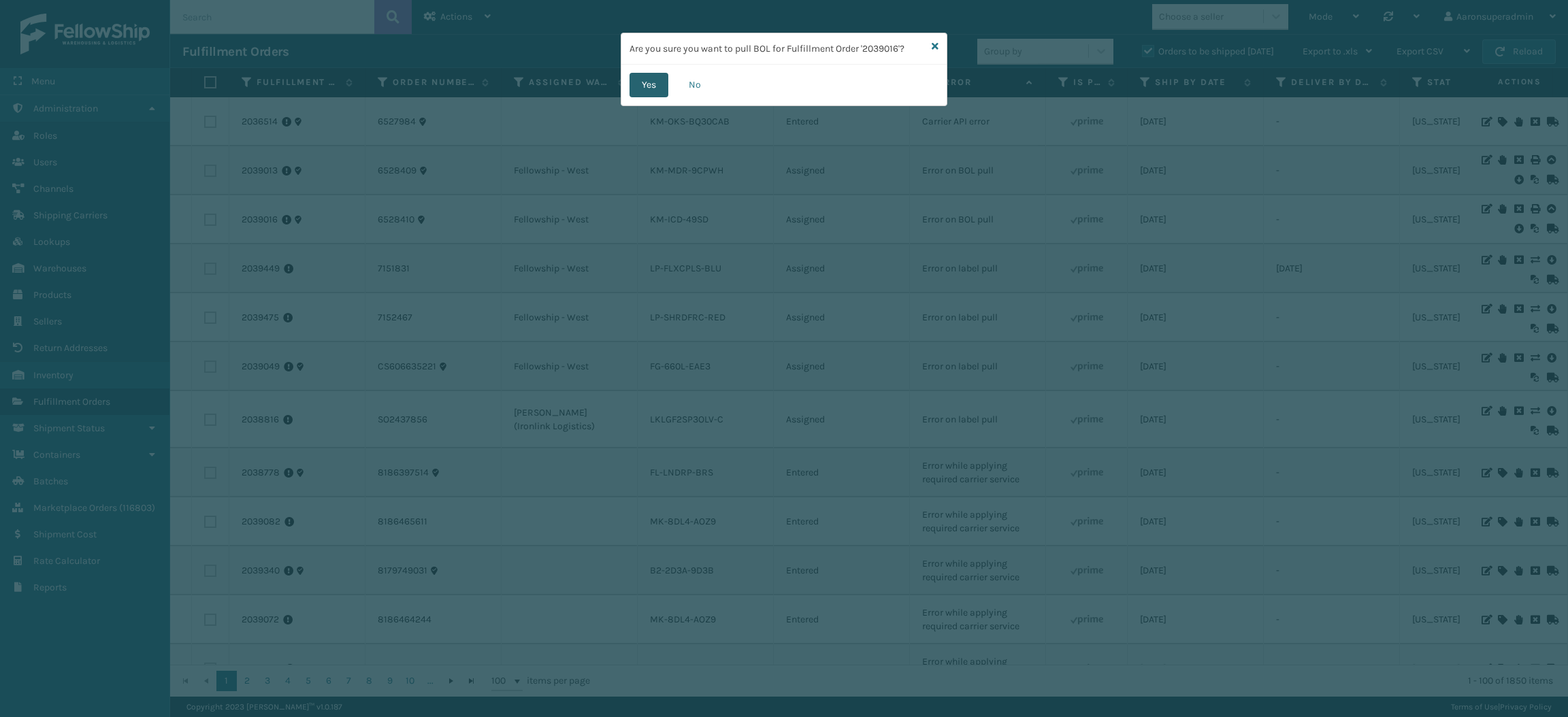
click at [650, 81] on button "Yes" at bounding box center [649, 85] width 39 height 25
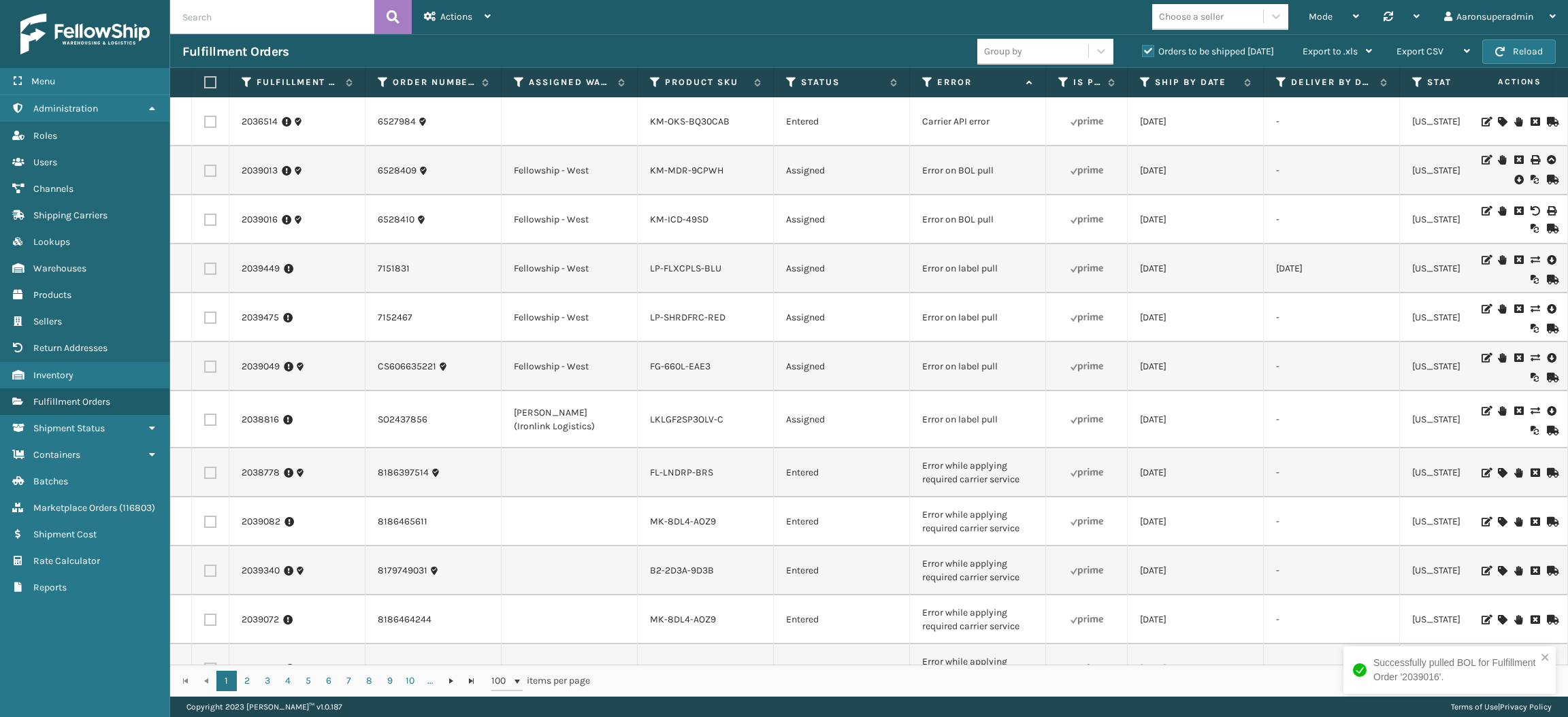
click at [1515, 182] on icon at bounding box center [1519, 179] width 9 height 13
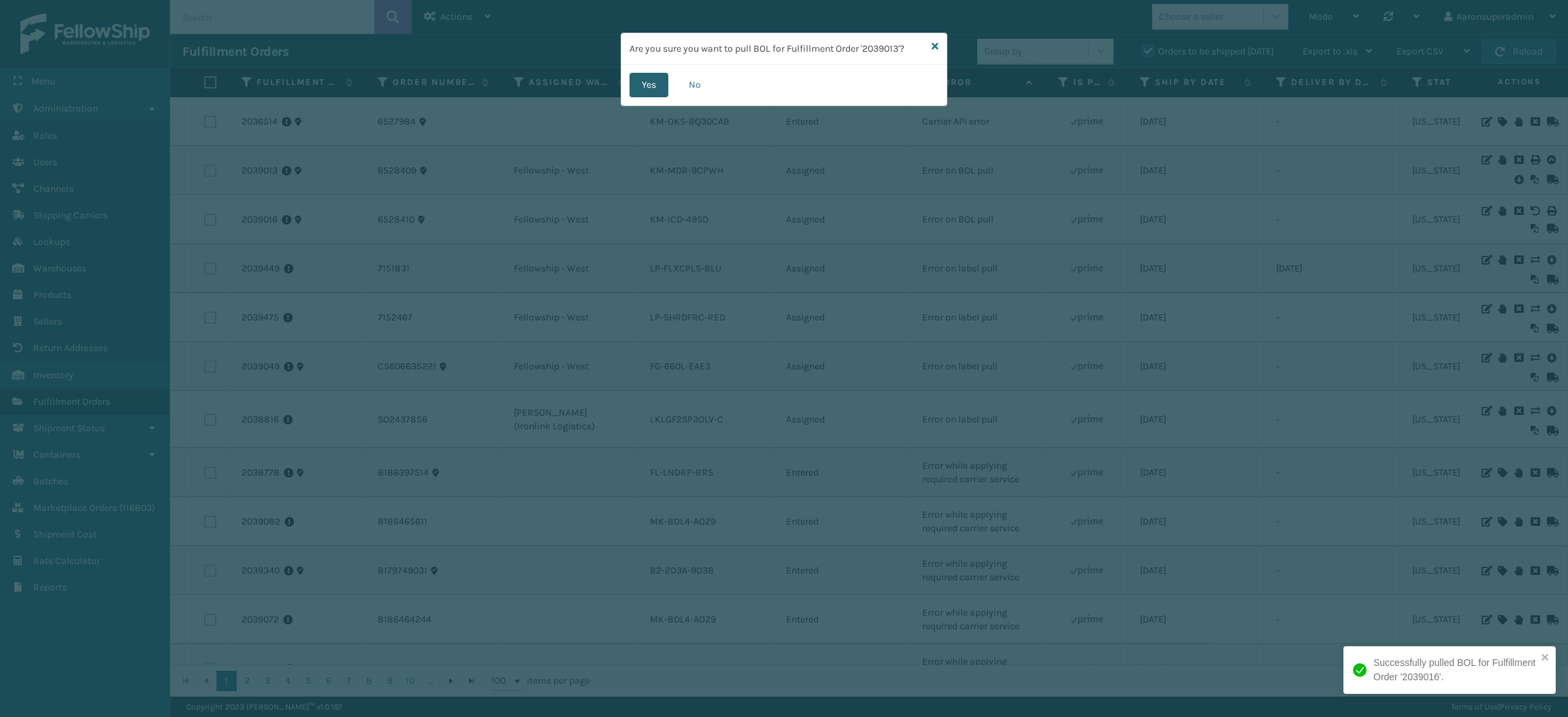
click at [650, 90] on button "Yes" at bounding box center [649, 85] width 39 height 25
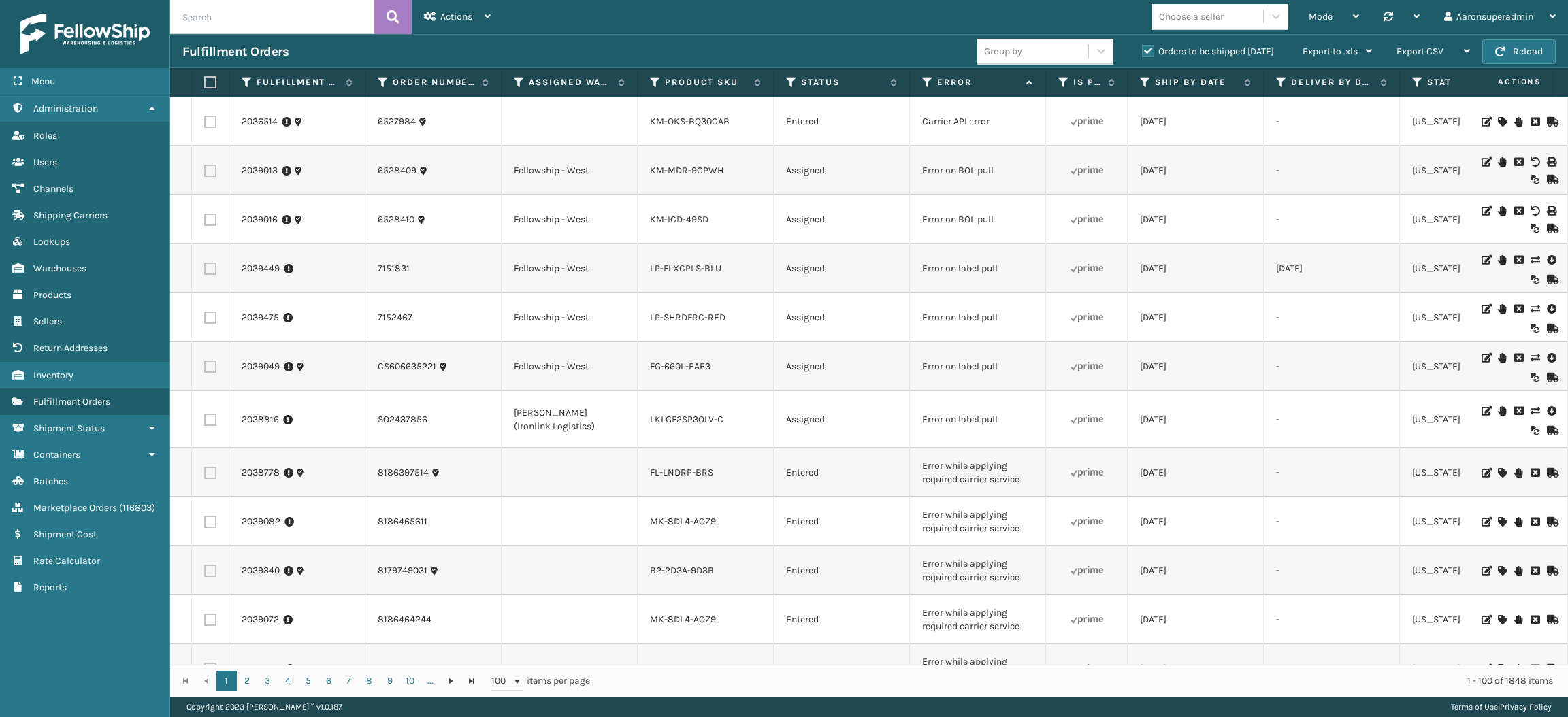
click at [210, 222] on label at bounding box center [210, 219] width 12 height 12
click at [205, 222] on input "checkbox" at bounding box center [204, 217] width 1 height 9
checkbox input "true"
click at [208, 174] on label at bounding box center [210, 171] width 12 height 12
click at [205, 174] on input "checkbox" at bounding box center [204, 169] width 1 height 9
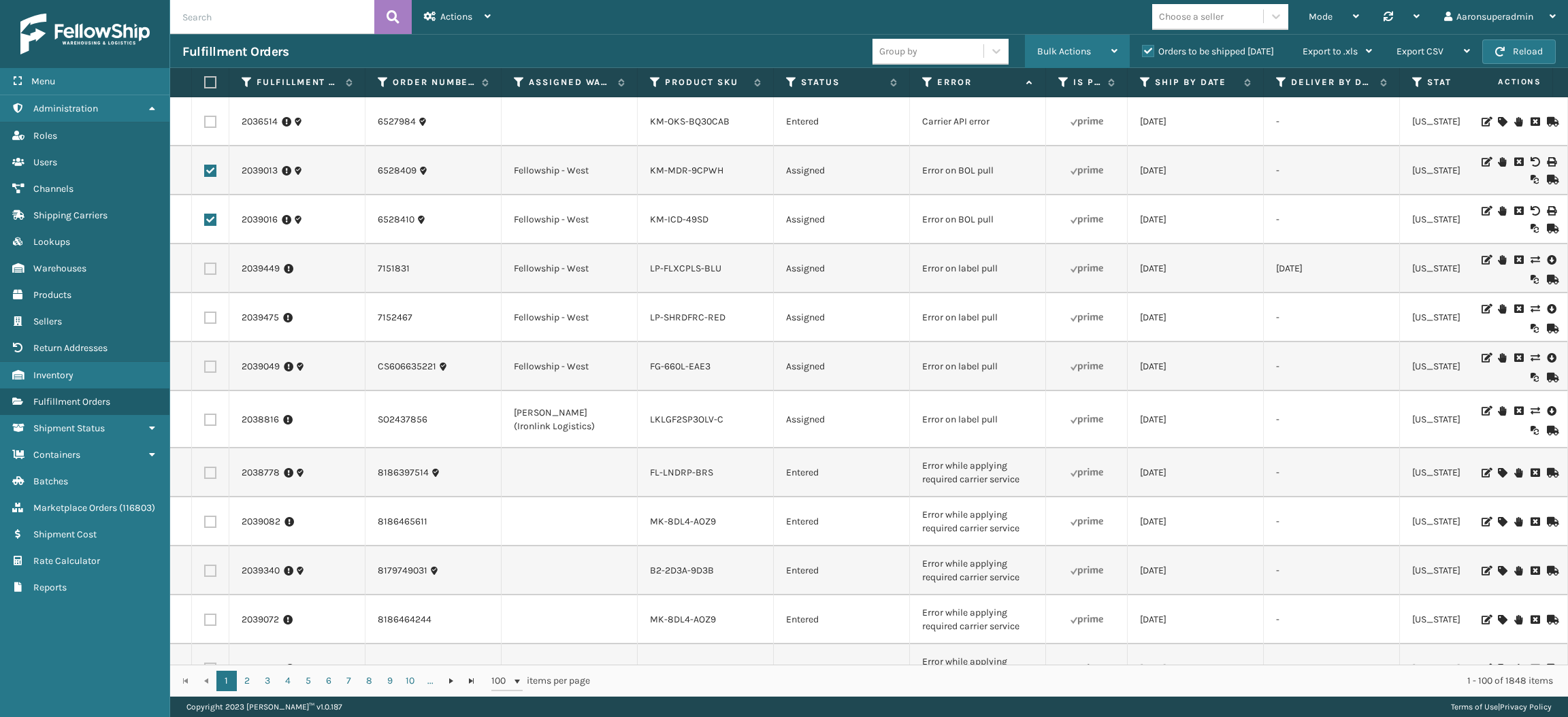
click at [1071, 42] on div "Bulk Actions" at bounding box center [1078, 52] width 81 height 34
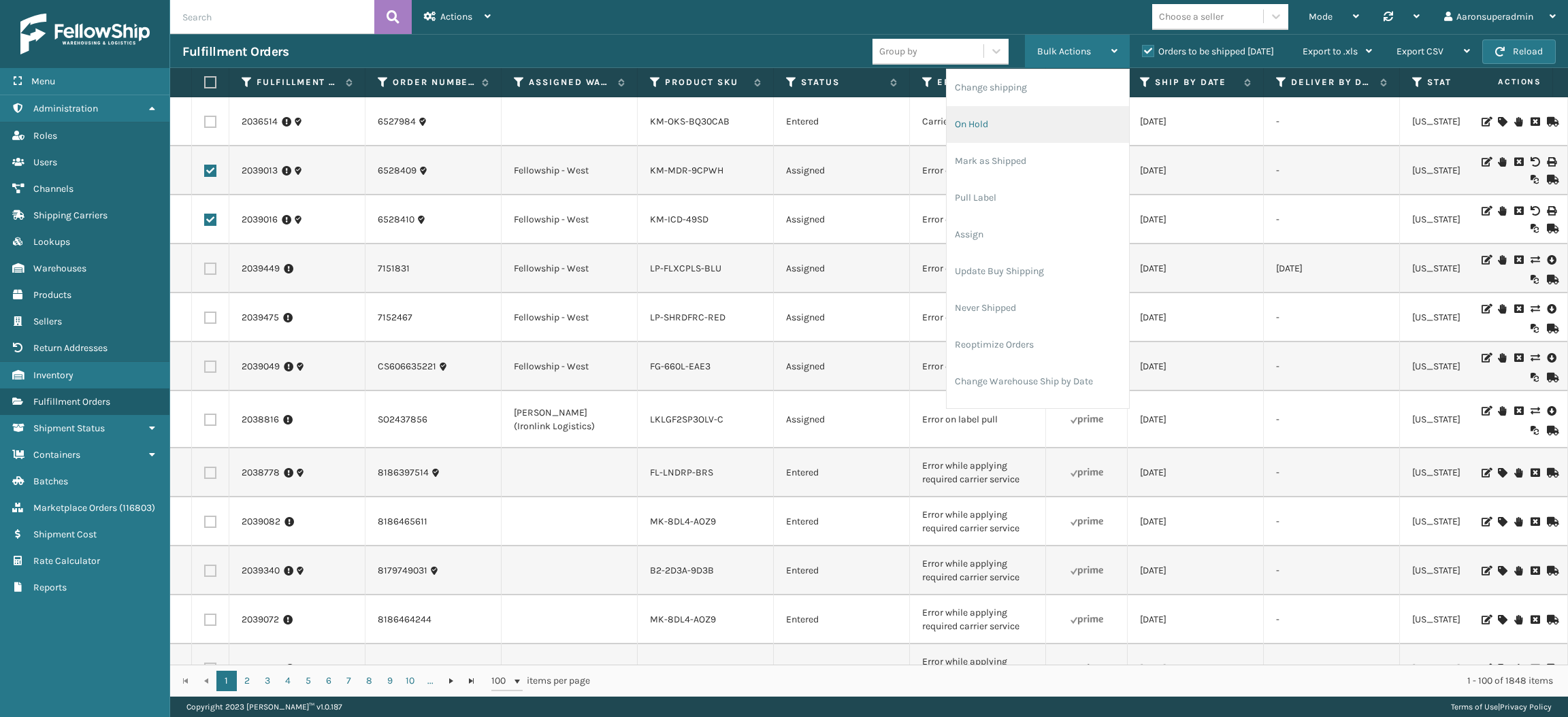
click at [1035, 126] on li "On Hold" at bounding box center [1038, 124] width 182 height 37
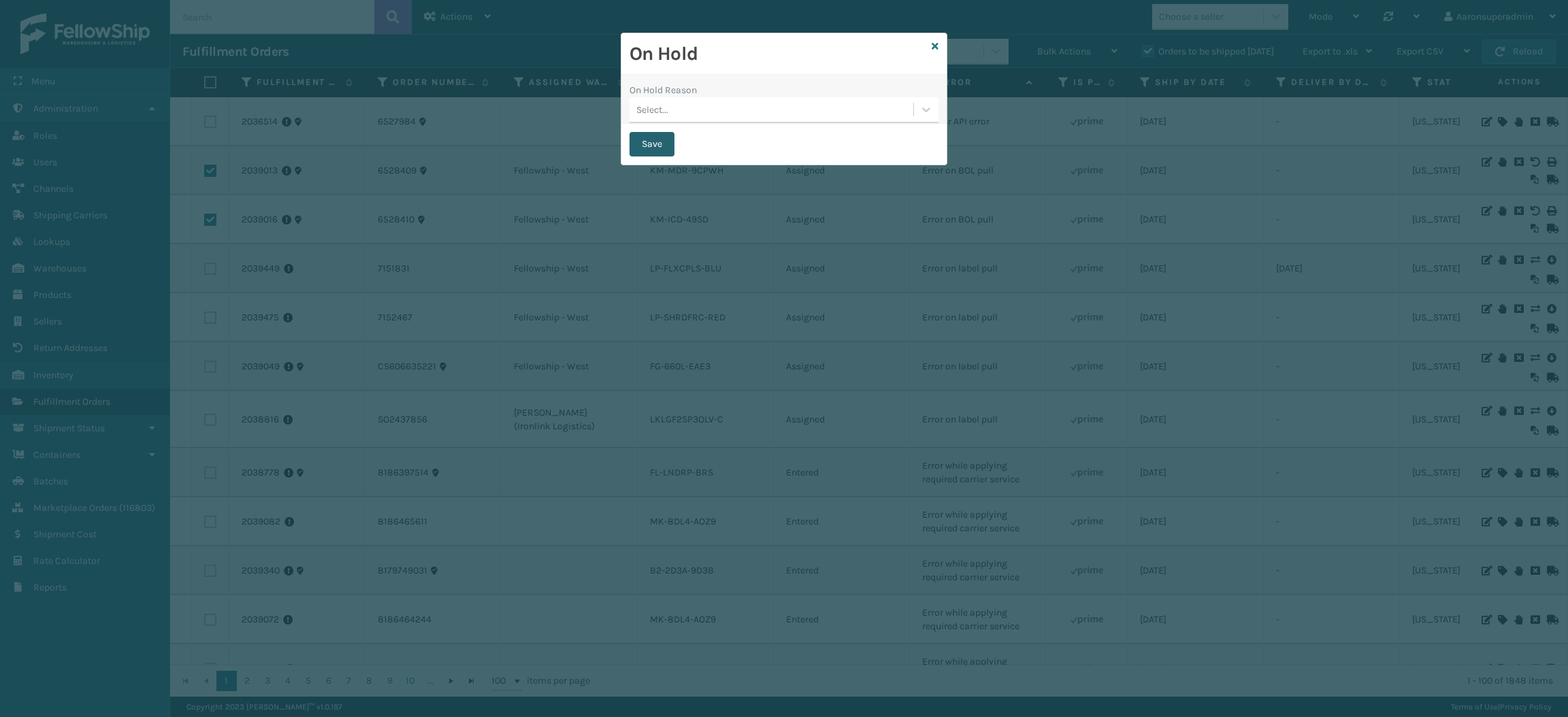
click at [640, 134] on button "Save" at bounding box center [652, 144] width 45 height 25
checkbox input "false"
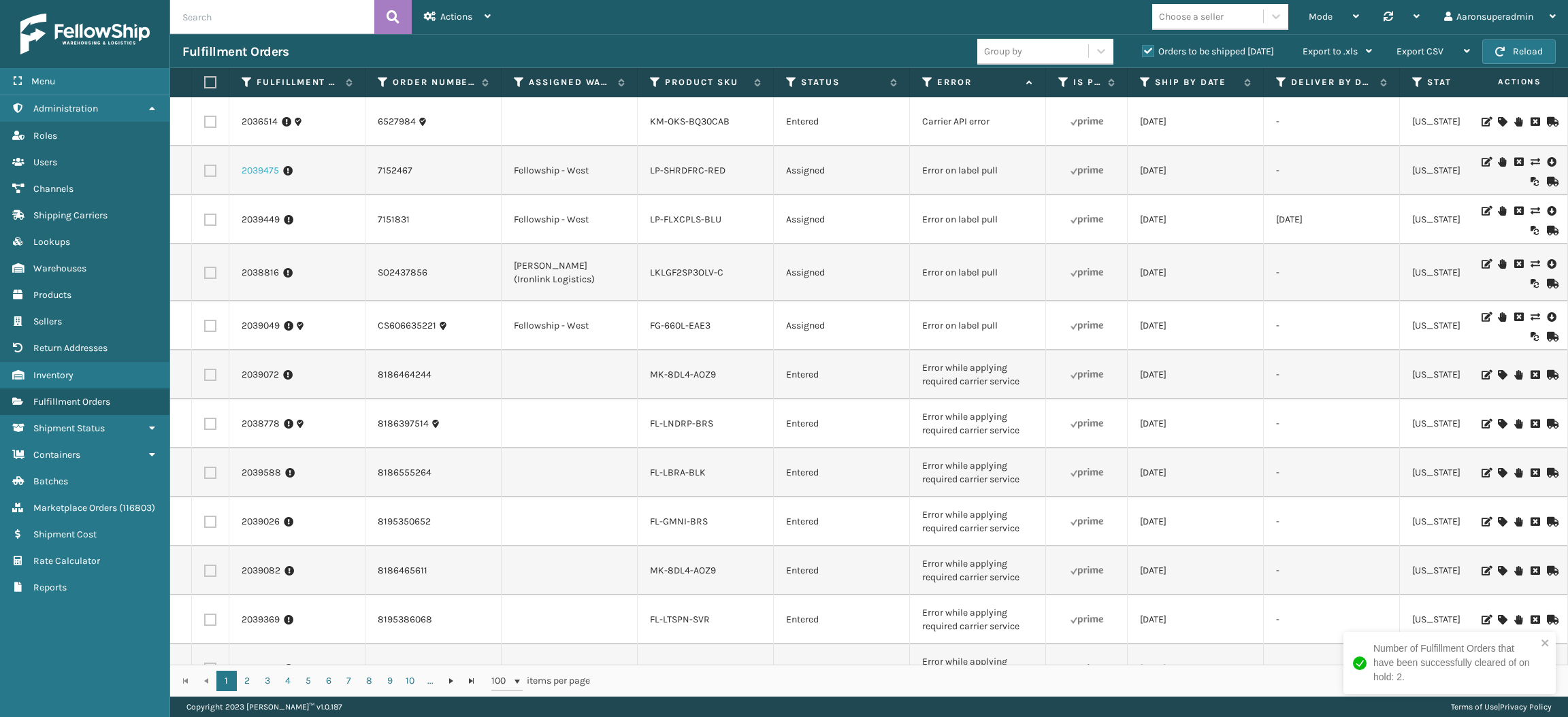
click at [264, 171] on link "2039475" at bounding box center [260, 171] width 37 height 13
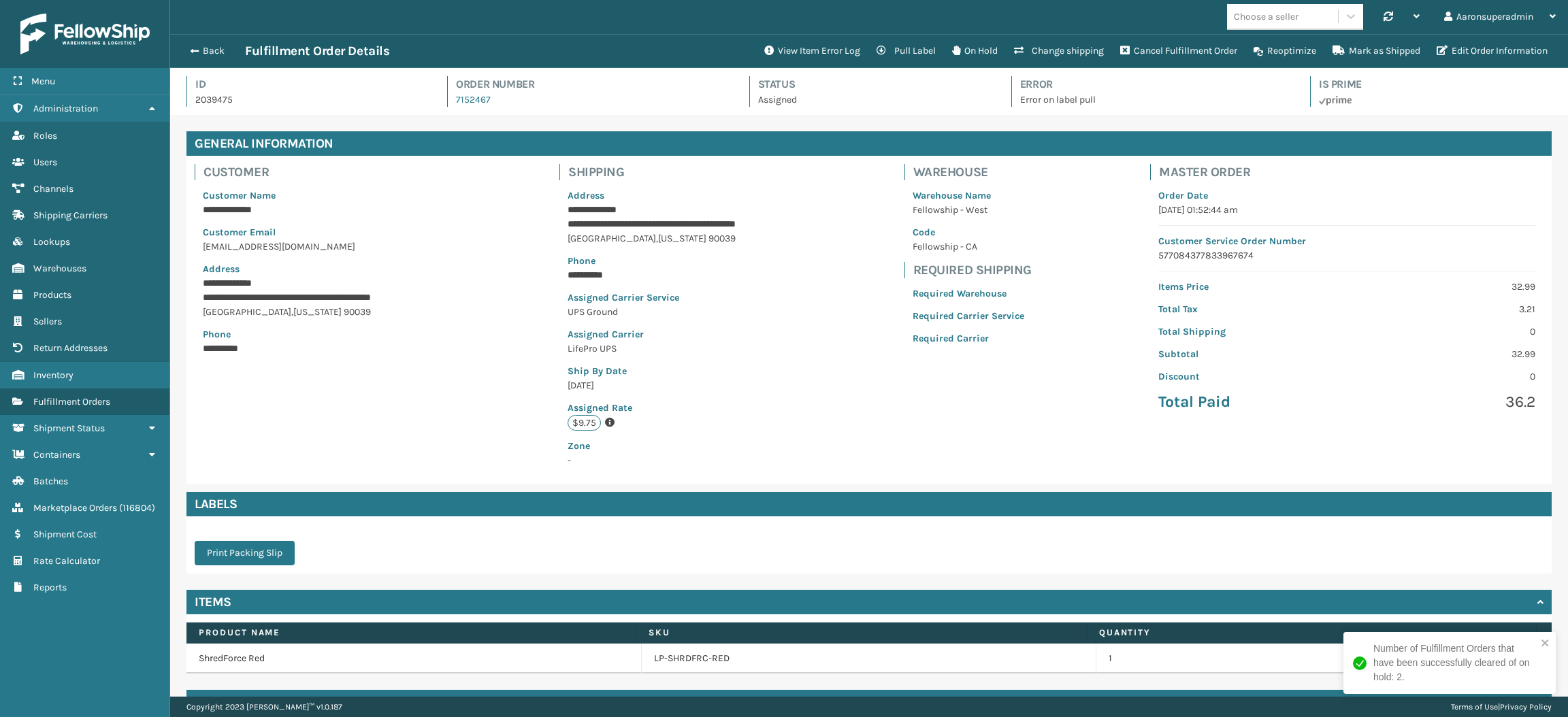
scroll to position [31, 1397]
click at [1484, 48] on button "Edit Order Information" at bounding box center [1492, 50] width 127 height 28
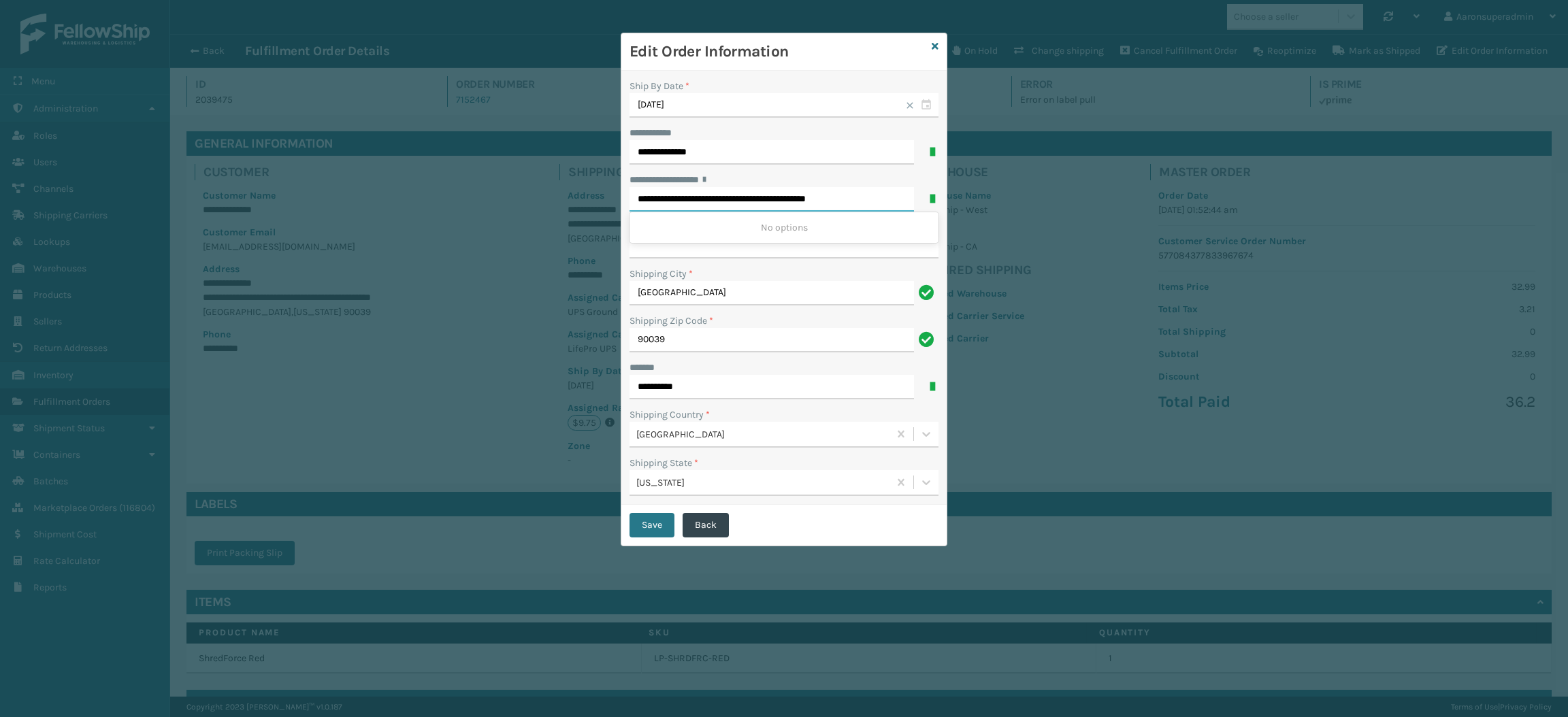
drag, startPoint x: 724, startPoint y: 199, endPoint x: 896, endPoint y: 194, distance: 172.1
click at [896, 194] on div "**********" at bounding box center [784, 199] width 309 height 25
type input "**********"
click at [821, 255] on input "**********" at bounding box center [784, 247] width 309 height 25
paste input "**********"
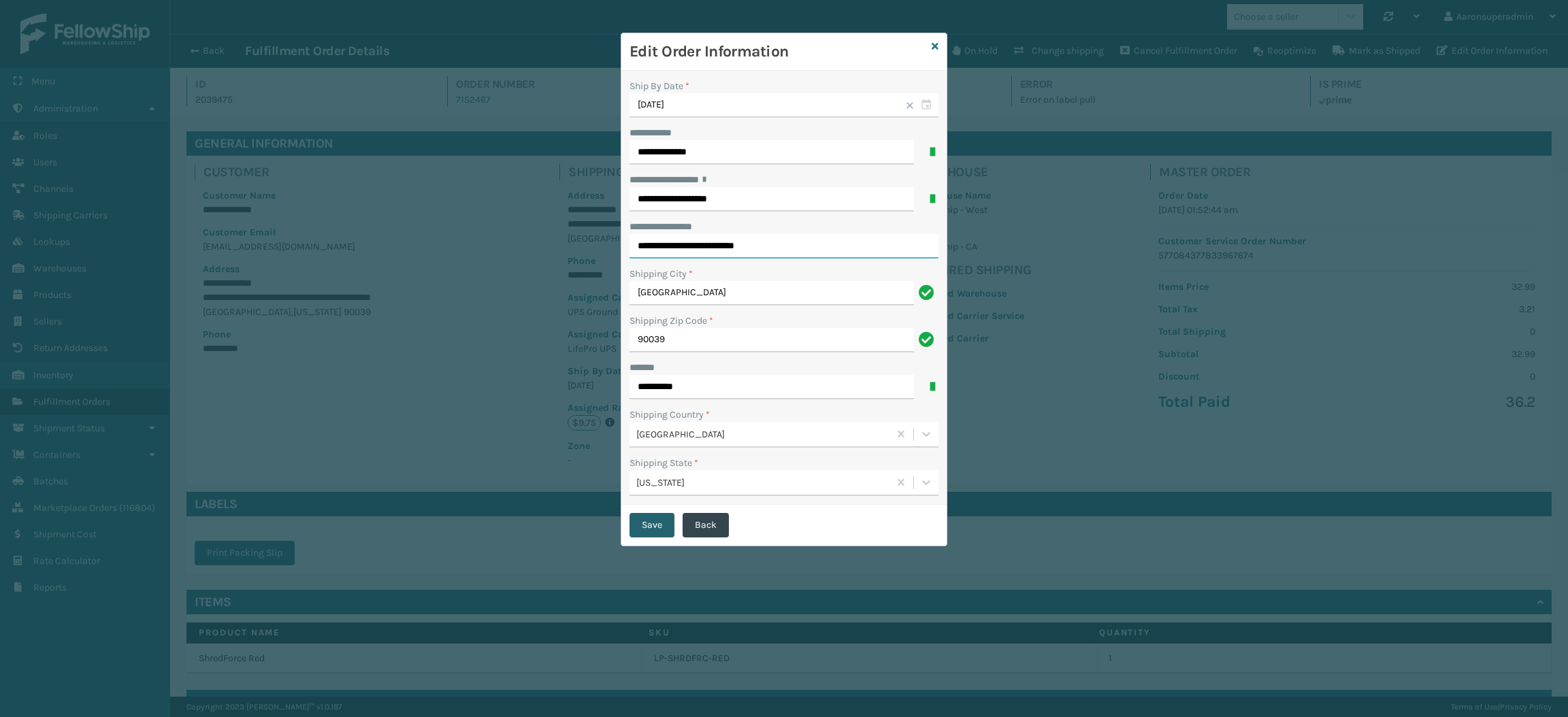
type input "**********"
click at [632, 524] on button "Save" at bounding box center [652, 525] width 45 height 25
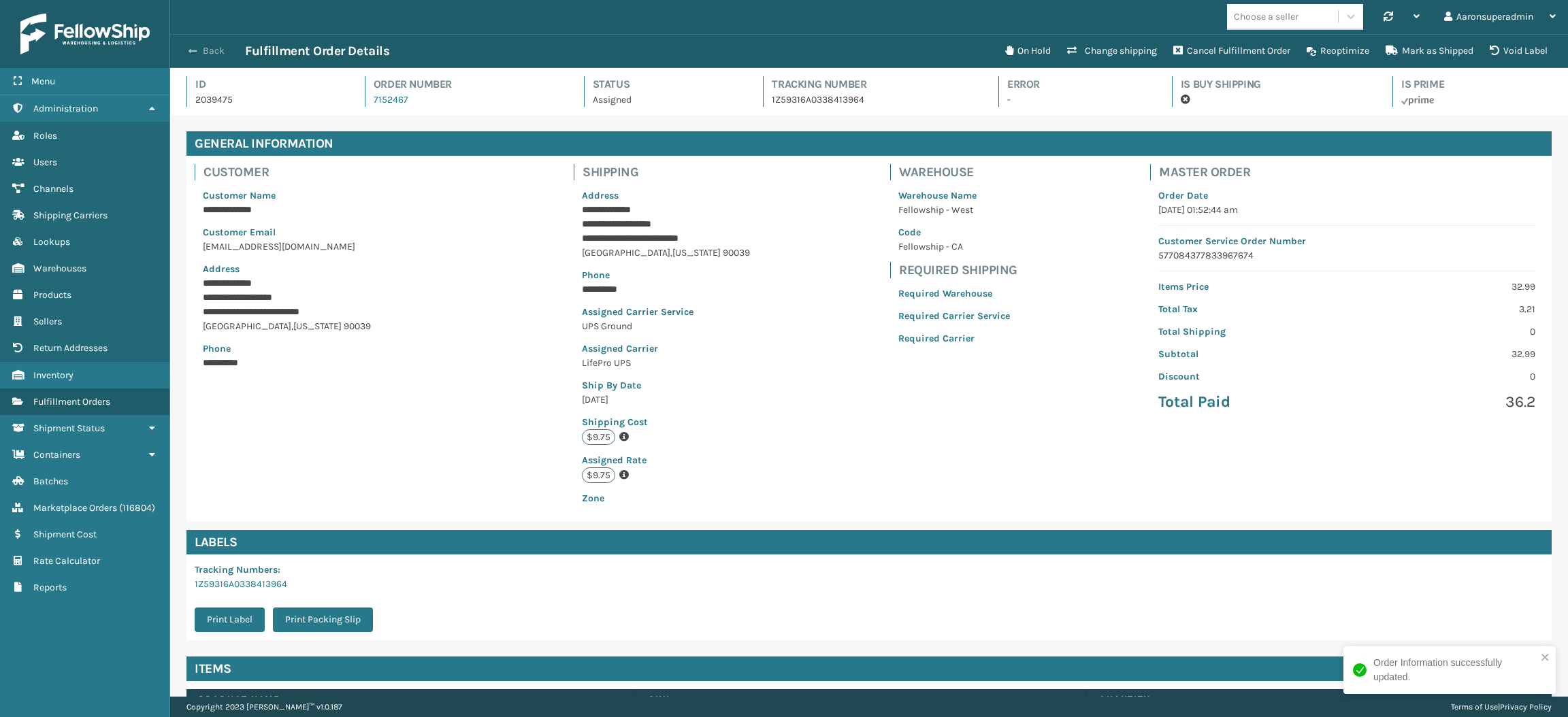
click at [203, 52] on button "Back" at bounding box center [213, 50] width 63 height 12
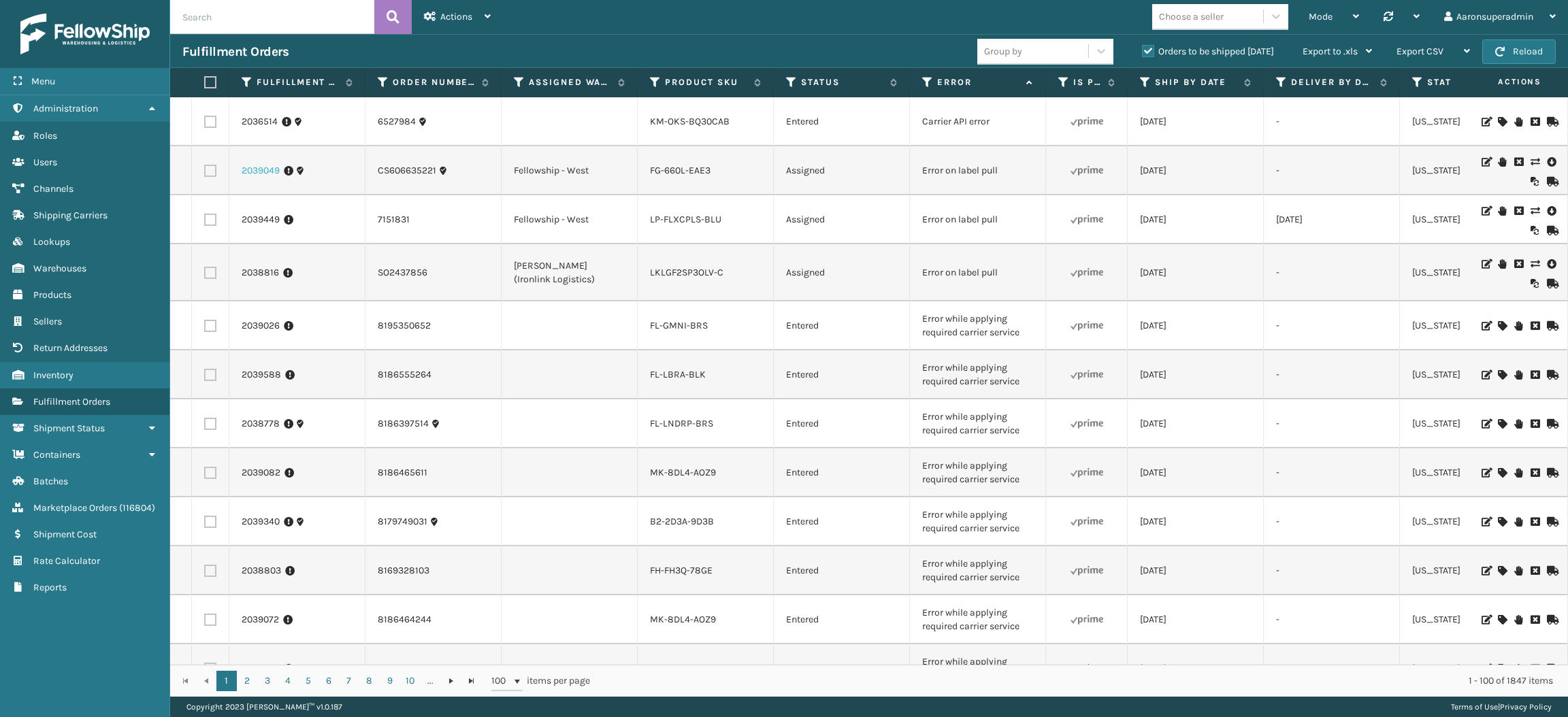
click at [251, 171] on link "2039049" at bounding box center [261, 171] width 38 height 13
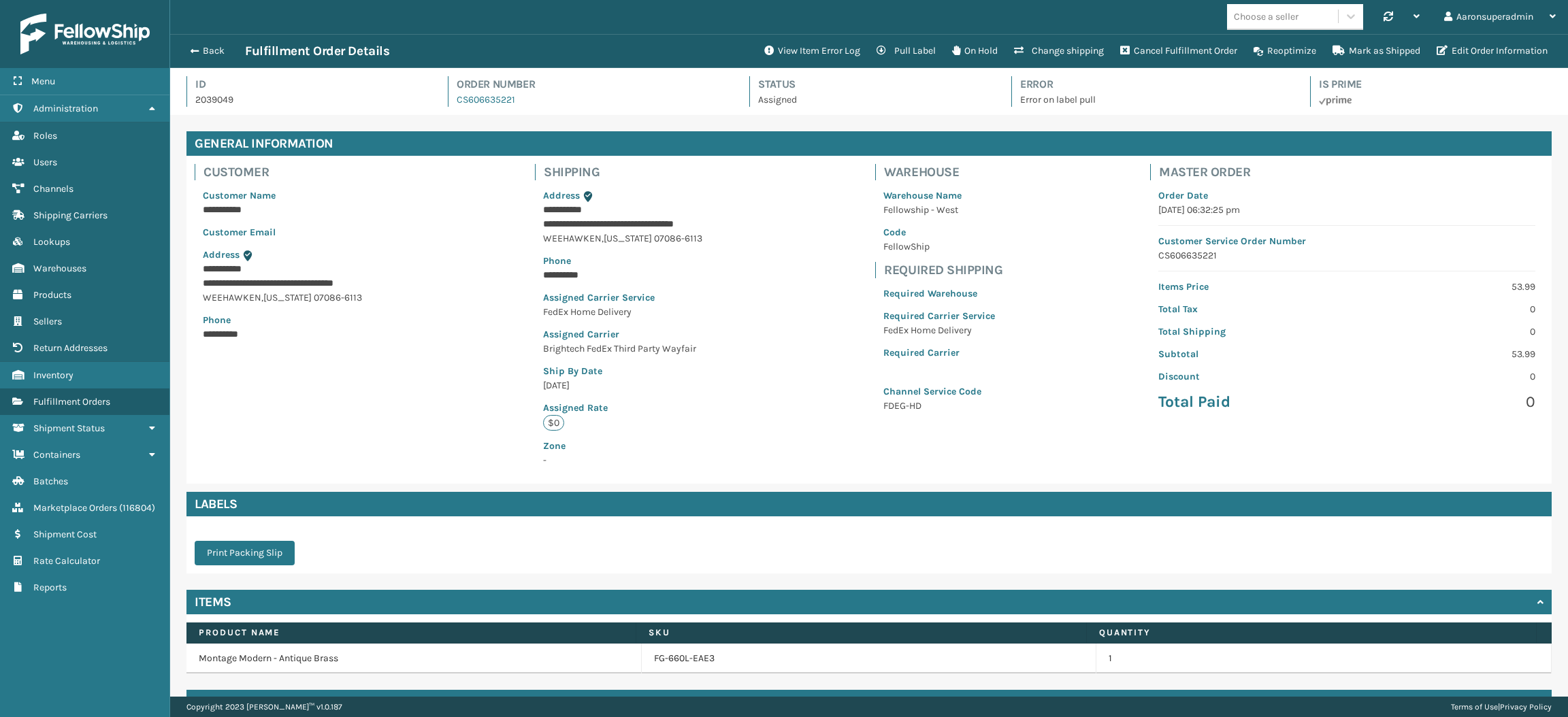
scroll to position [31, 1397]
click at [1452, 41] on button "Edit Order Information" at bounding box center [1492, 50] width 127 height 28
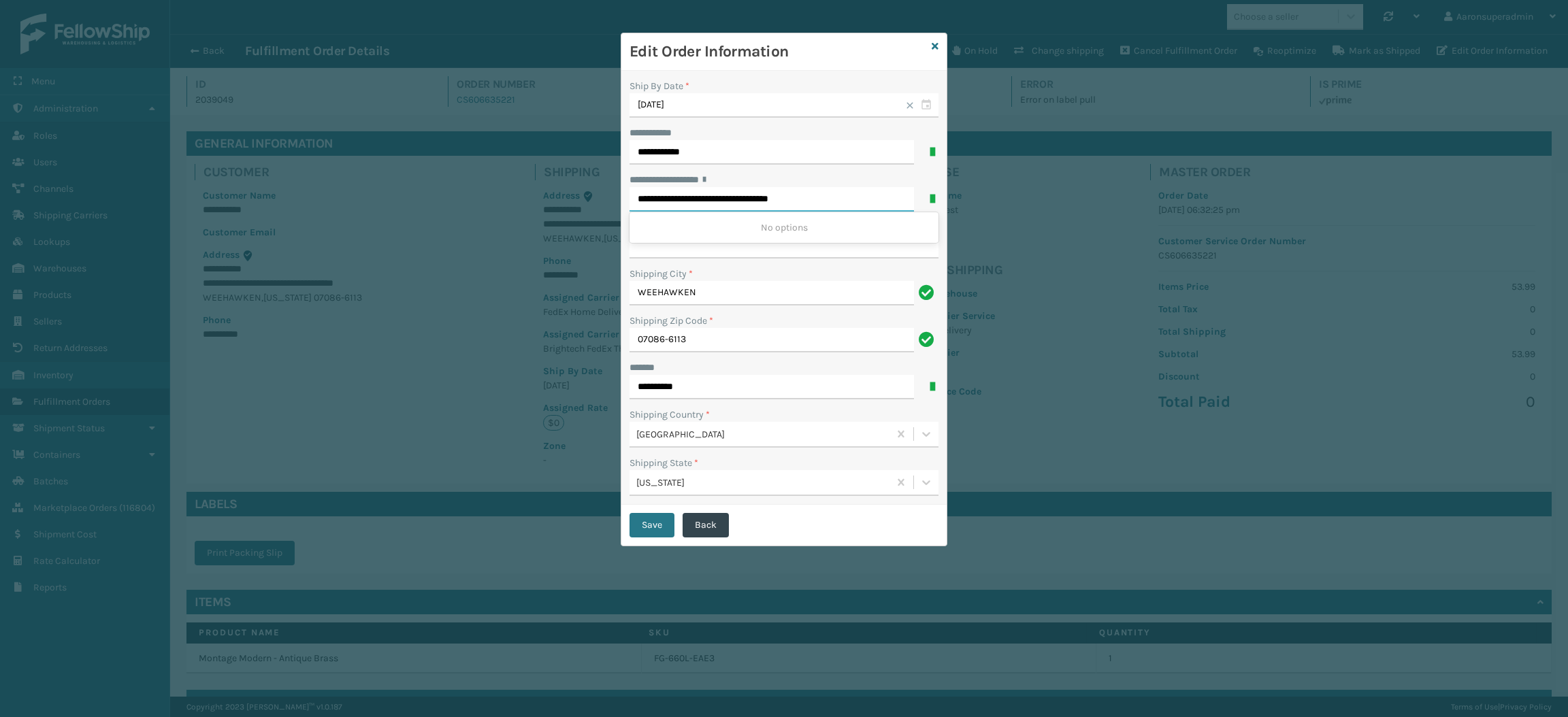
drag, startPoint x: 775, startPoint y: 198, endPoint x: 821, endPoint y: 199, distance: 46.0
click at [821, 199] on input "**********" at bounding box center [772, 199] width 285 height 25
type input "**********"
click at [796, 261] on div "**********" at bounding box center [784, 288] width 325 height 434
click at [782, 251] on input "**********" at bounding box center [784, 247] width 309 height 25
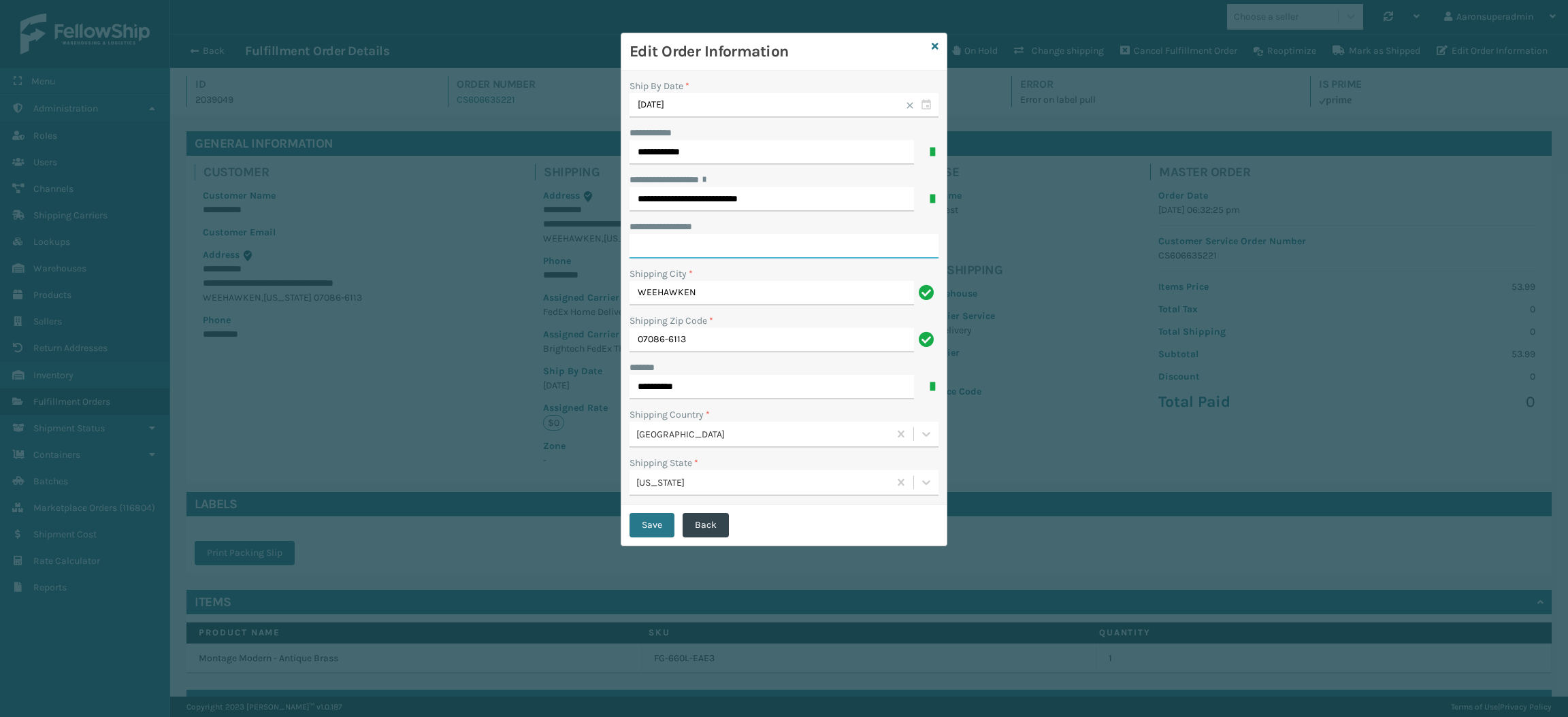
paste input "********"
type input "********"
click at [661, 523] on button "Save" at bounding box center [652, 525] width 45 height 25
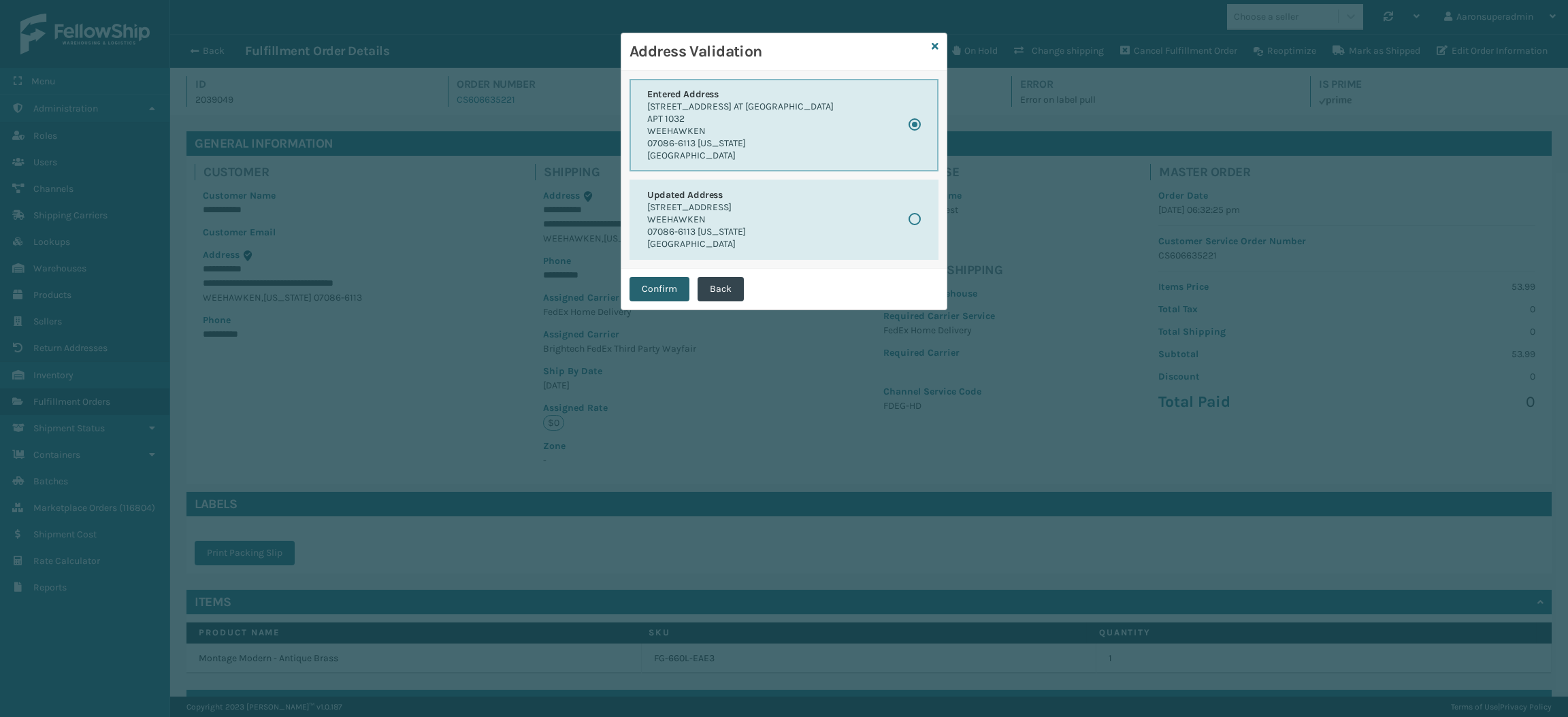
click at [645, 293] on button "Confirm" at bounding box center [659, 289] width 60 height 25
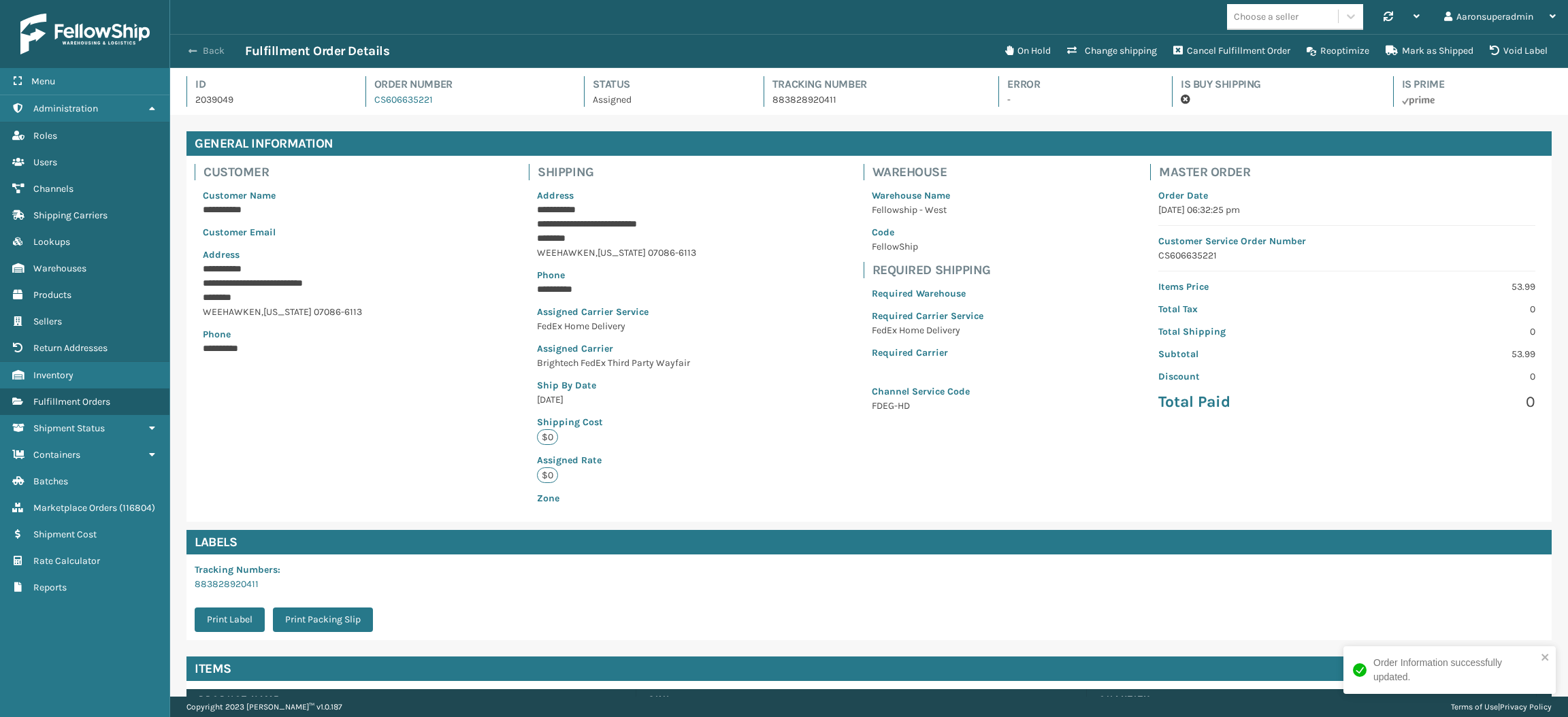
click at [203, 52] on button "Back" at bounding box center [213, 50] width 63 height 12
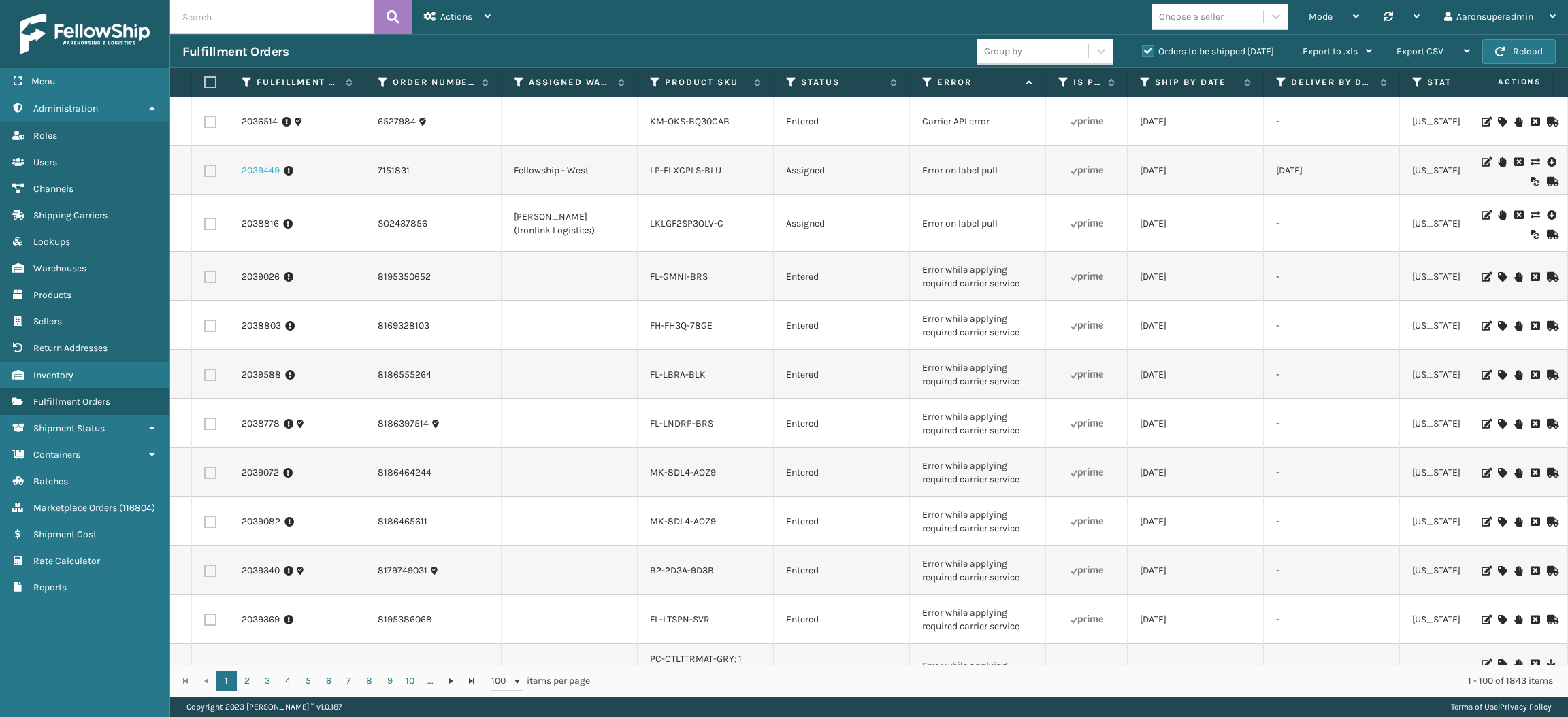
click at [263, 171] on link "2039449" at bounding box center [261, 171] width 38 height 13
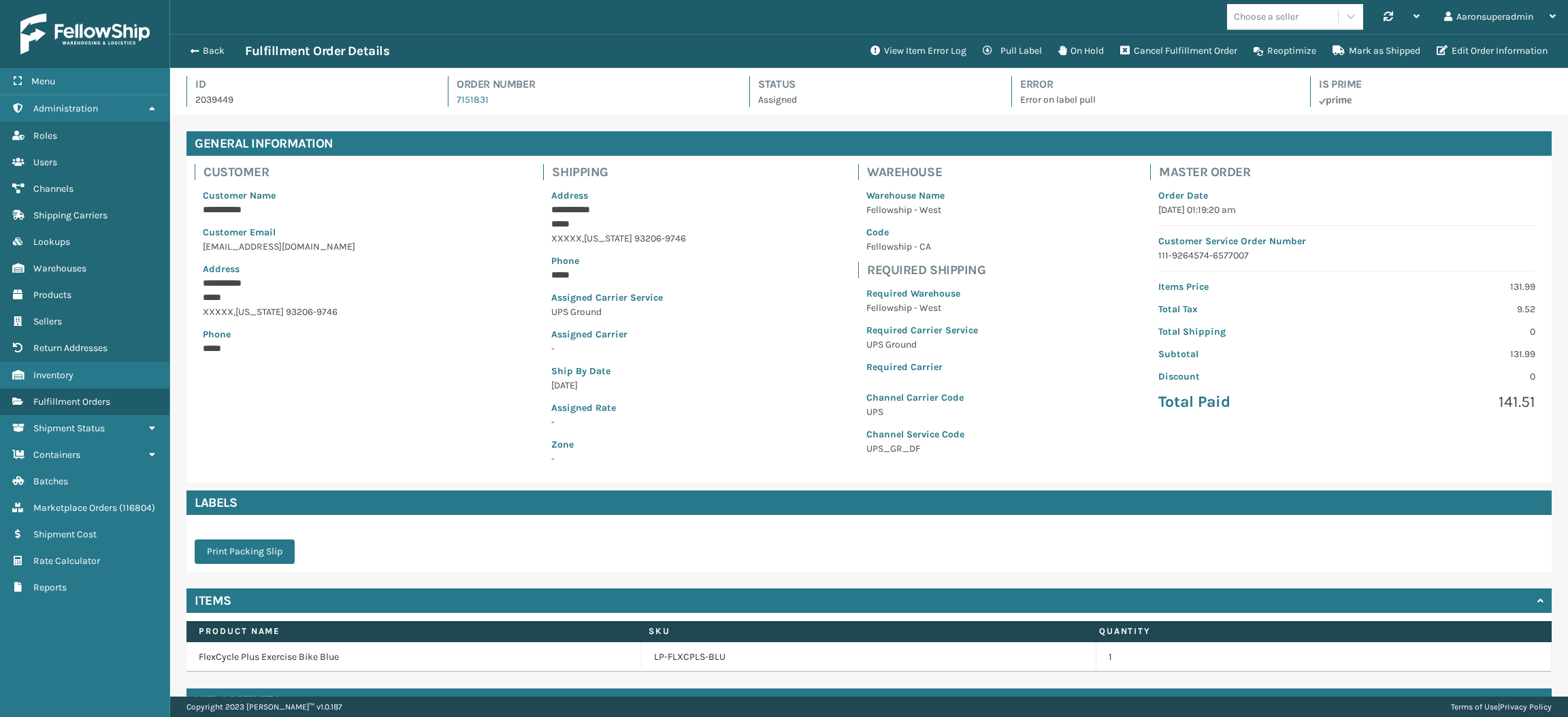
scroll to position [31, 1397]
click at [834, 243] on div "**********" at bounding box center [869, 319] width 1365 height 326
click at [1030, 34] on div "Back Fulfillment Order Details View Item Error Log Pull Label On Hold Cancel Fu…" at bounding box center [869, 51] width 1398 height 34
click at [1016, 44] on button "Pull Label" at bounding box center [1013, 50] width 76 height 28
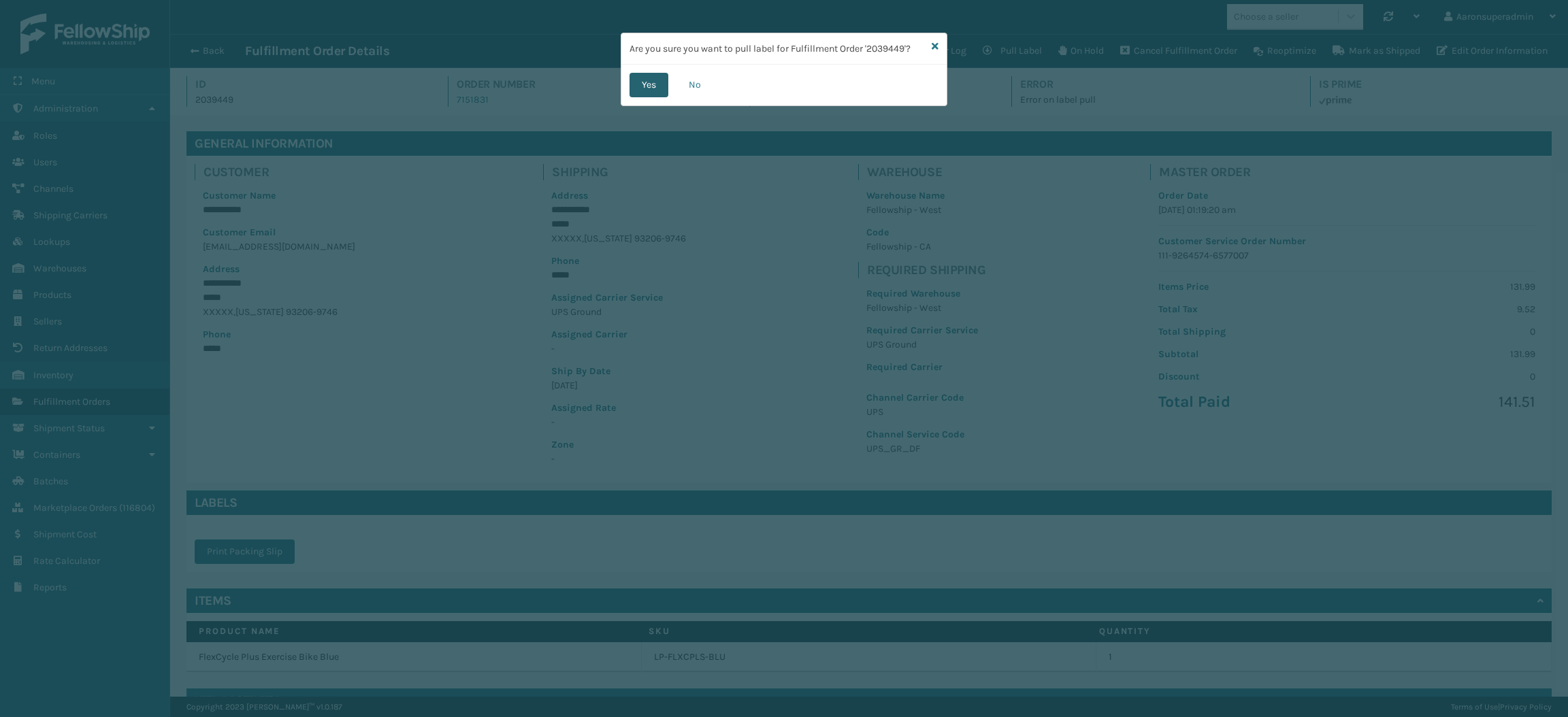
click at [650, 80] on button "Yes" at bounding box center [649, 85] width 39 height 25
